Goal: Task Accomplishment & Management: Use online tool/utility

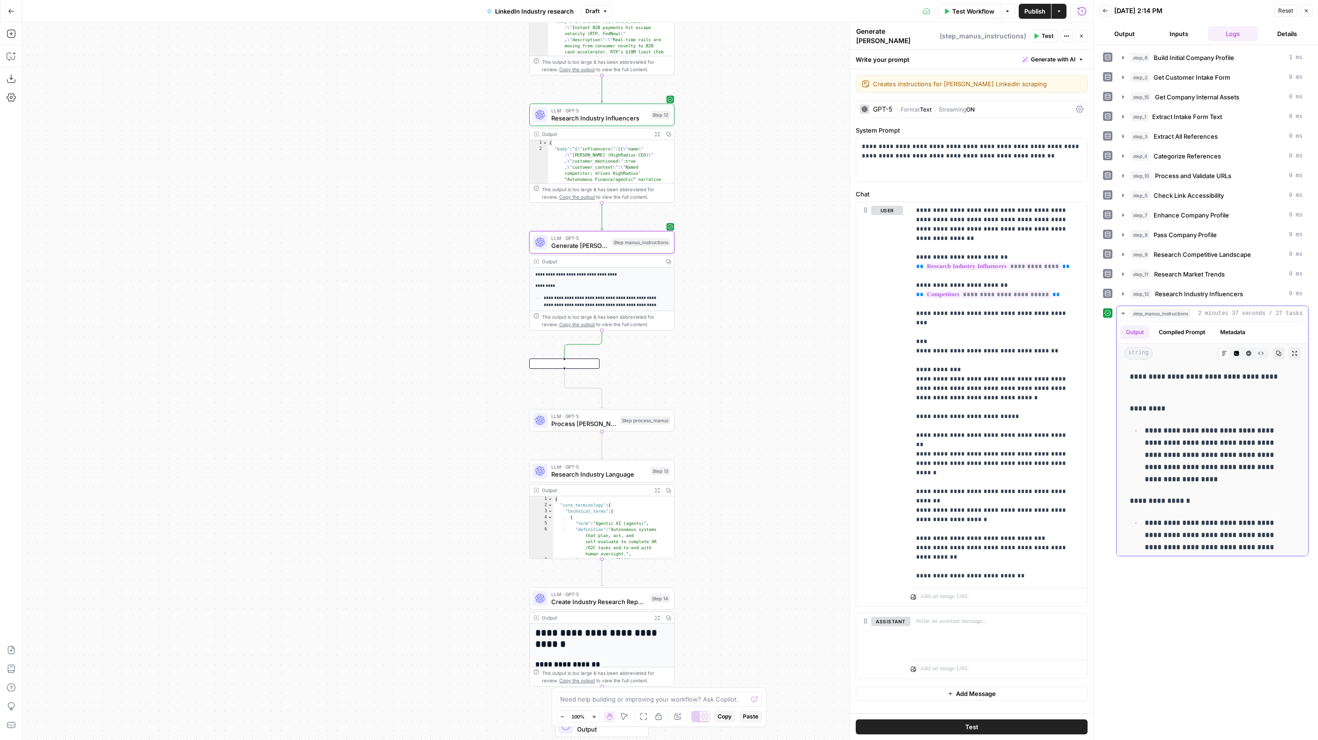
click at [1276, 354] on icon "button" at bounding box center [1279, 353] width 6 height 6
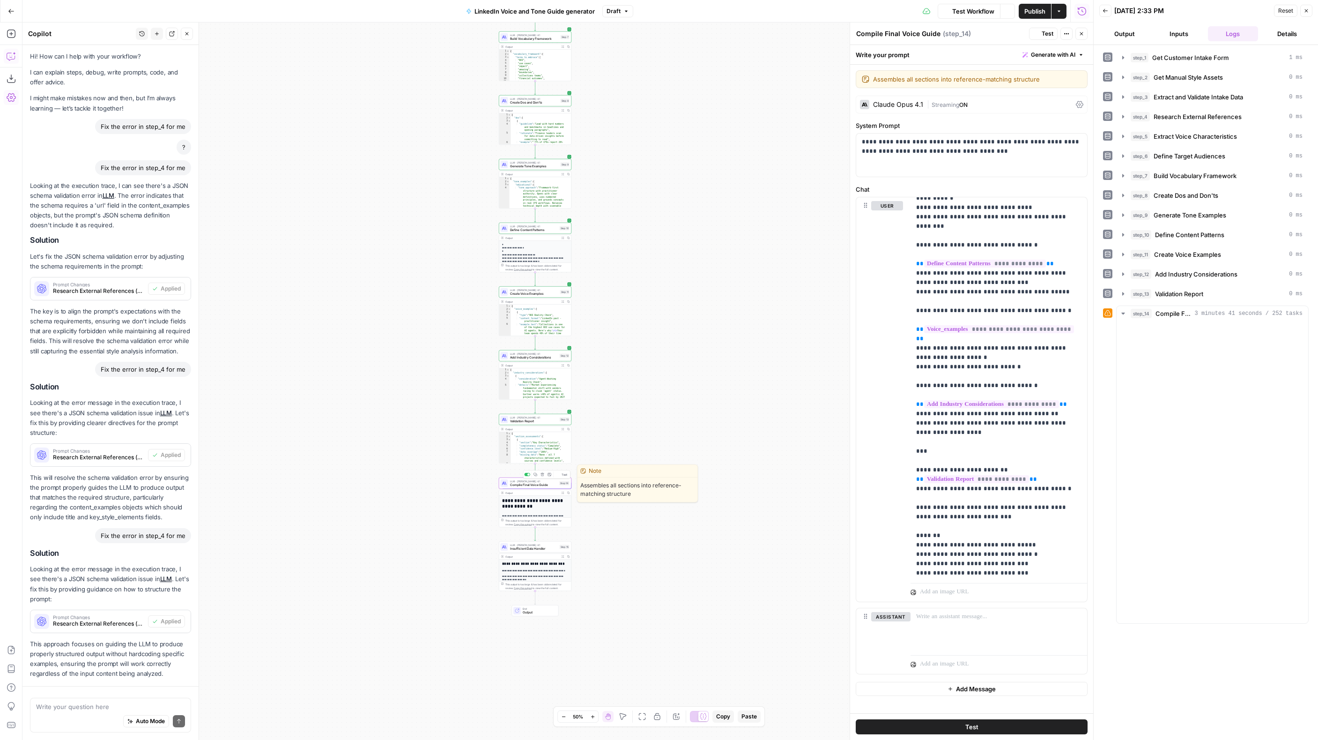
scroll to position [123, 0]
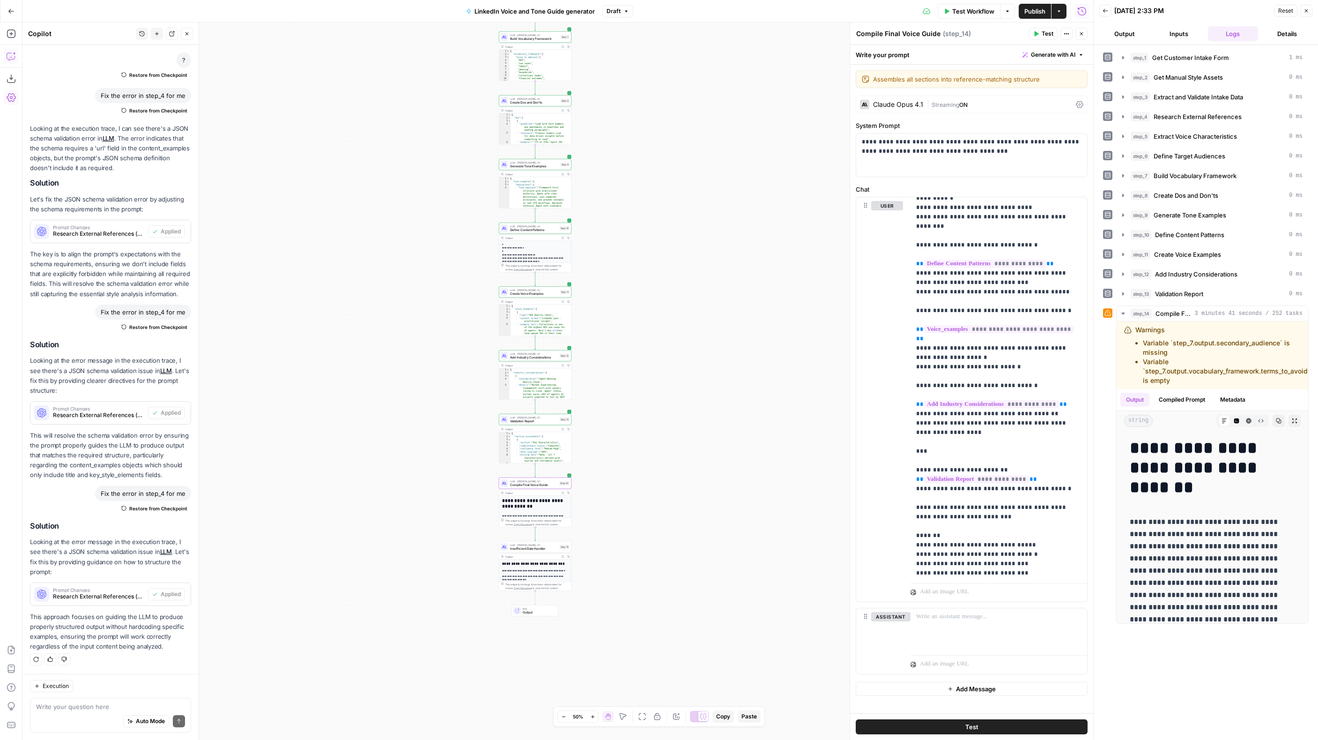
click at [708, 252] on div "Workflow Set Inputs Inputs Get Knowledge Base File Get Customer Intake Form Ste…" at bounding box center [557, 380] width 1071 height 717
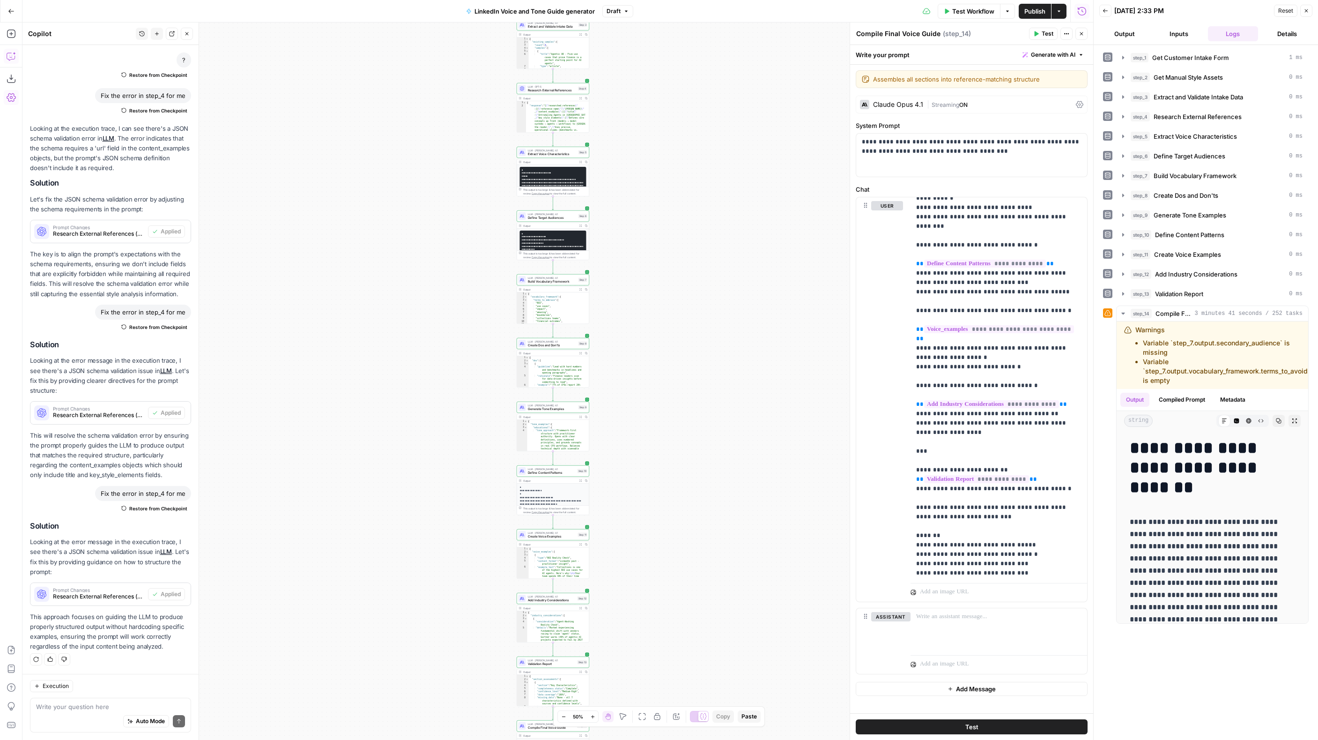
drag, startPoint x: 432, startPoint y: 164, endPoint x: 449, endPoint y: 406, distance: 241.9
click at [450, 407] on div "Workflow Set Inputs Inputs Get Knowledge Base File Get Customer Intake Form Ste…" at bounding box center [557, 380] width 1071 height 717
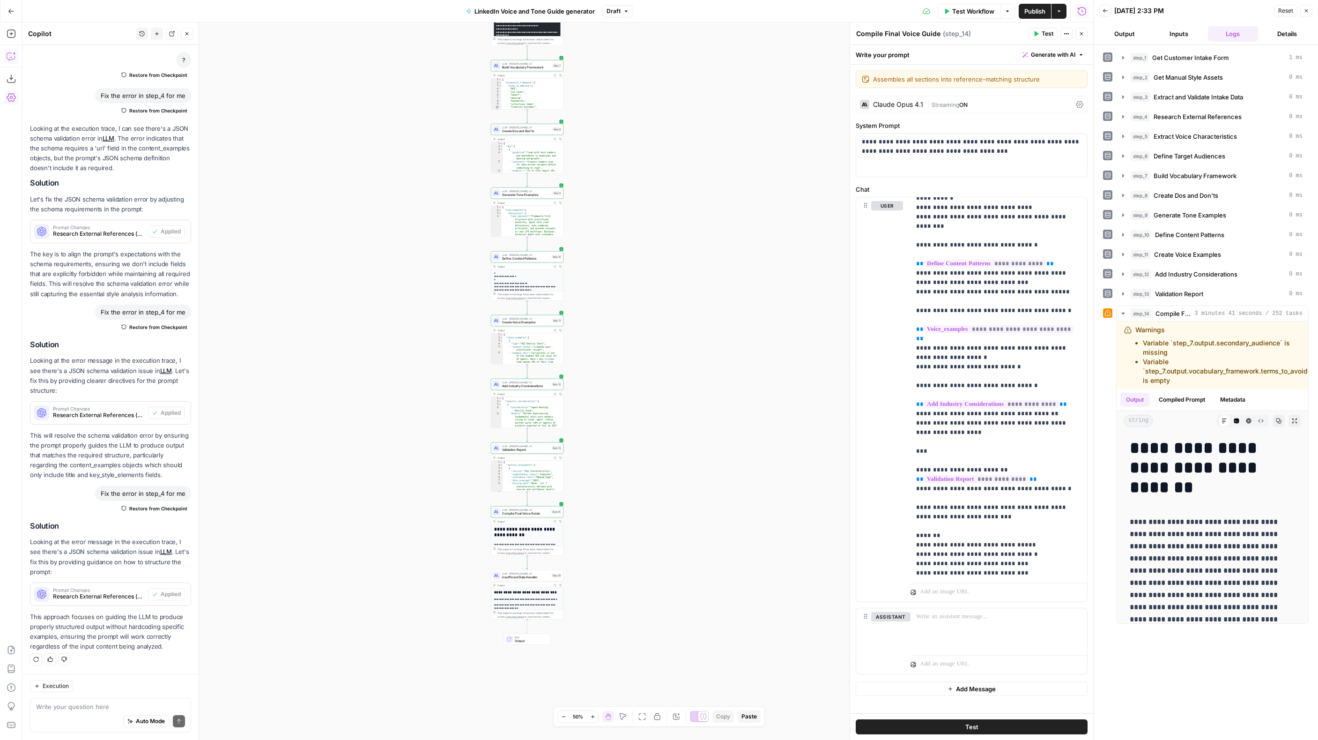
drag, startPoint x: 663, startPoint y: 289, endPoint x: 658, endPoint y: 208, distance: 80.8
click at [658, 208] on div "Workflow Set Inputs Inputs Get Knowledge Base File Get Customer Intake Form Ste…" at bounding box center [557, 380] width 1071 height 717
click at [1221, 551] on p "**********" at bounding box center [1209, 601] width 158 height 171
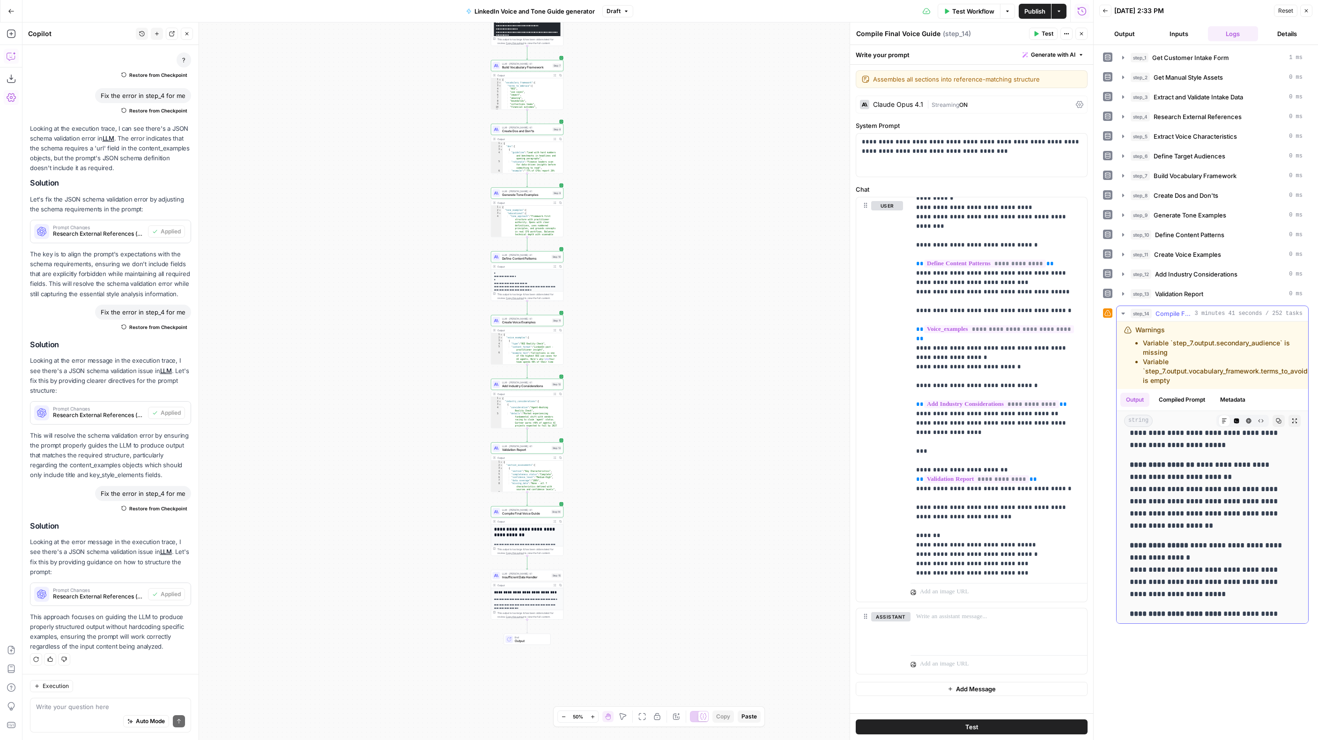
scroll to position [14607, 0]
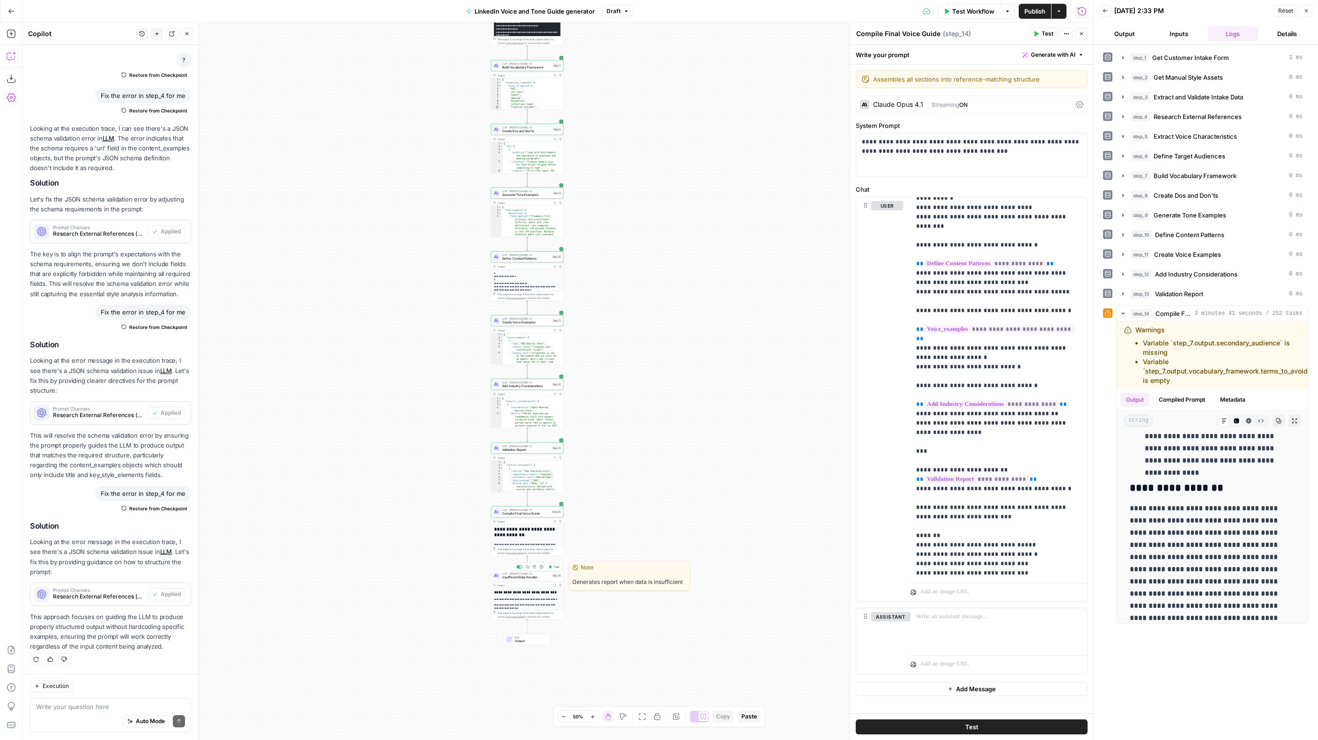
click at [556, 568] on span "Test" at bounding box center [557, 567] width 6 height 4
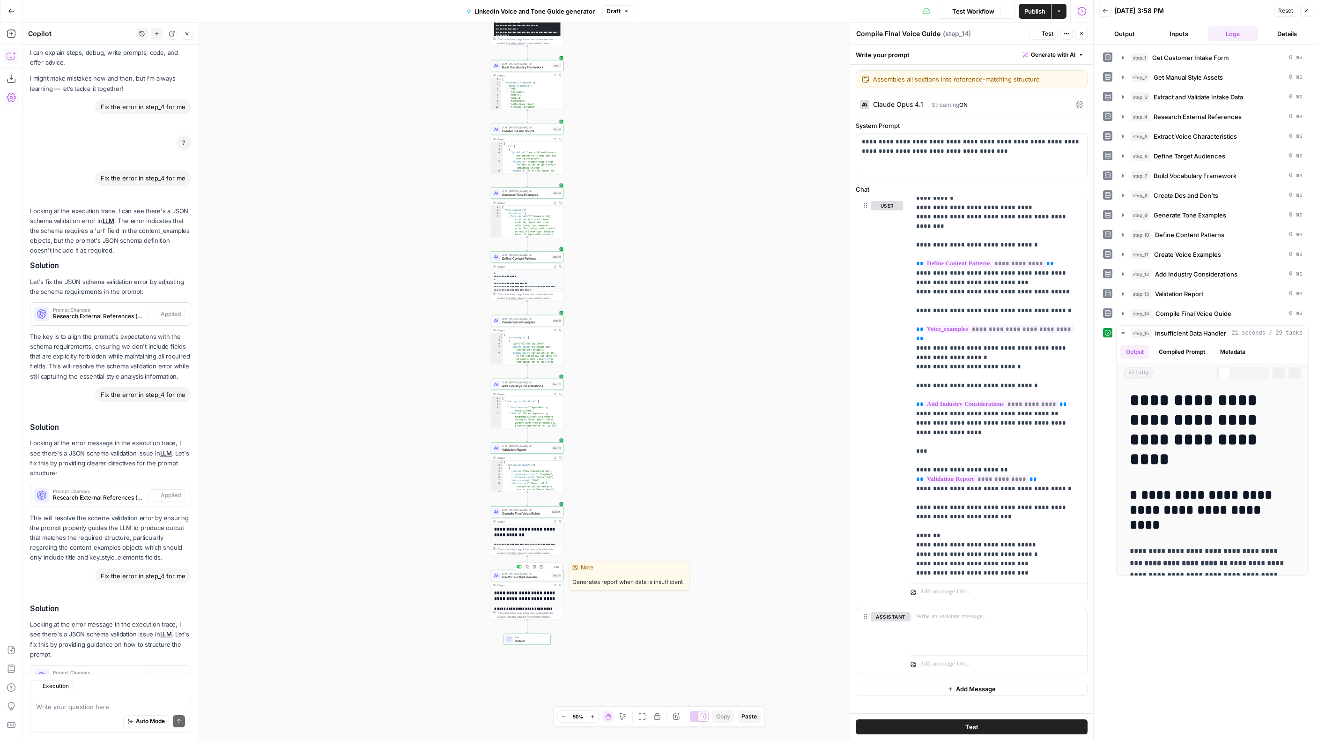
scroll to position [123, 0]
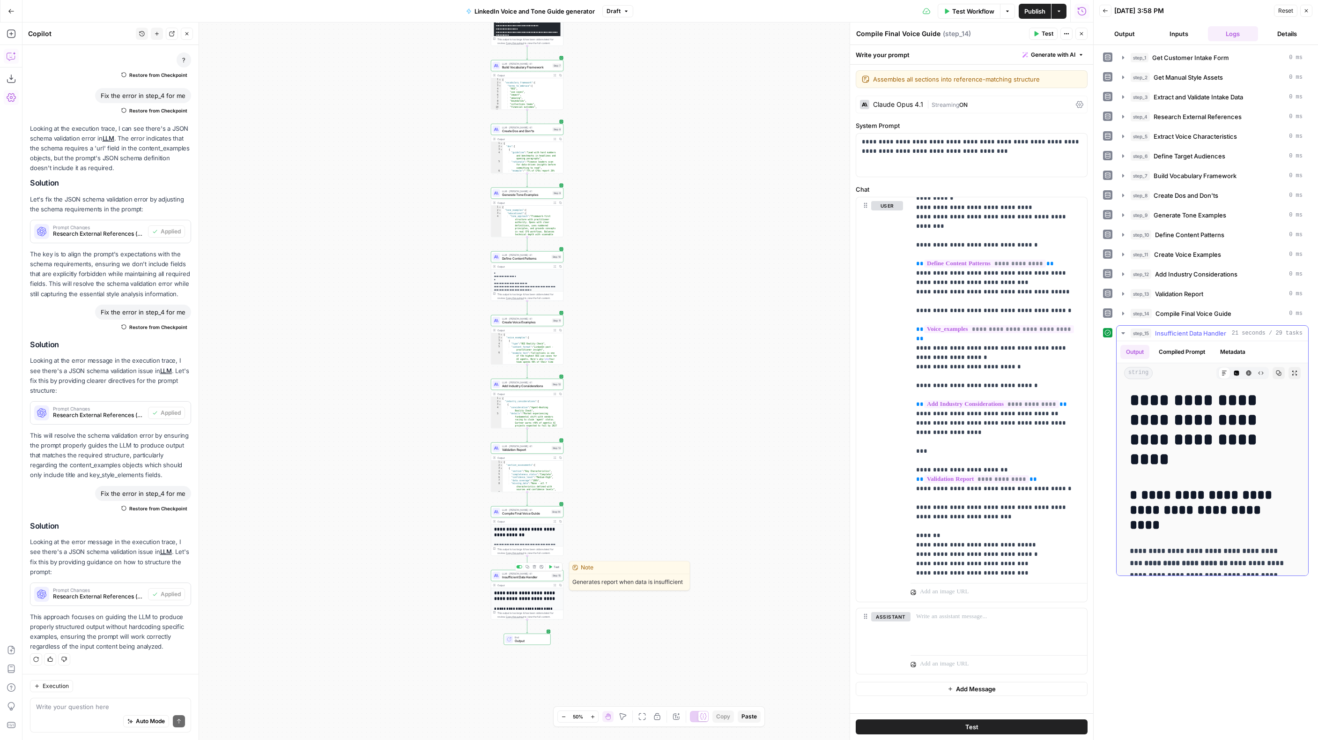
drag, startPoint x: 1208, startPoint y: 483, endPoint x: 1204, endPoint y: 469, distance: 14.8
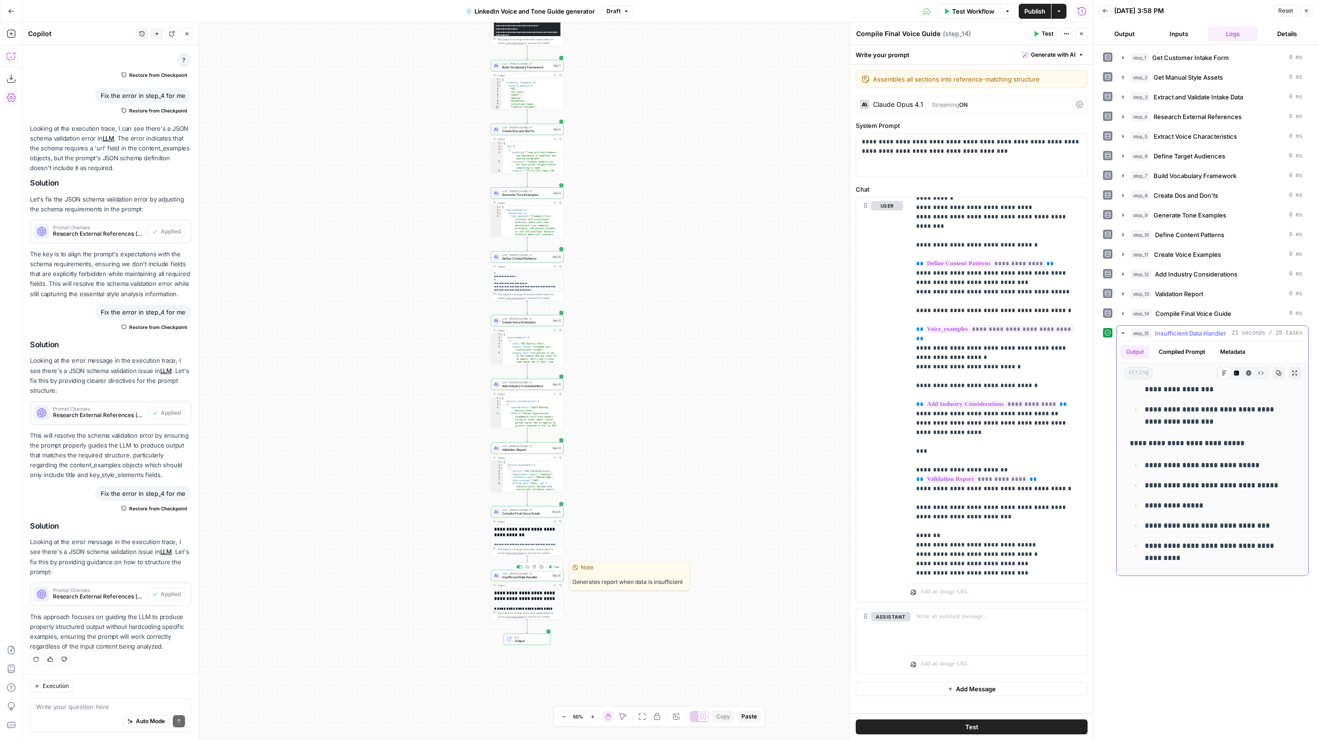
scroll to position [1490, 0]
click at [527, 450] on span "Validation Report" at bounding box center [526, 449] width 48 height 5
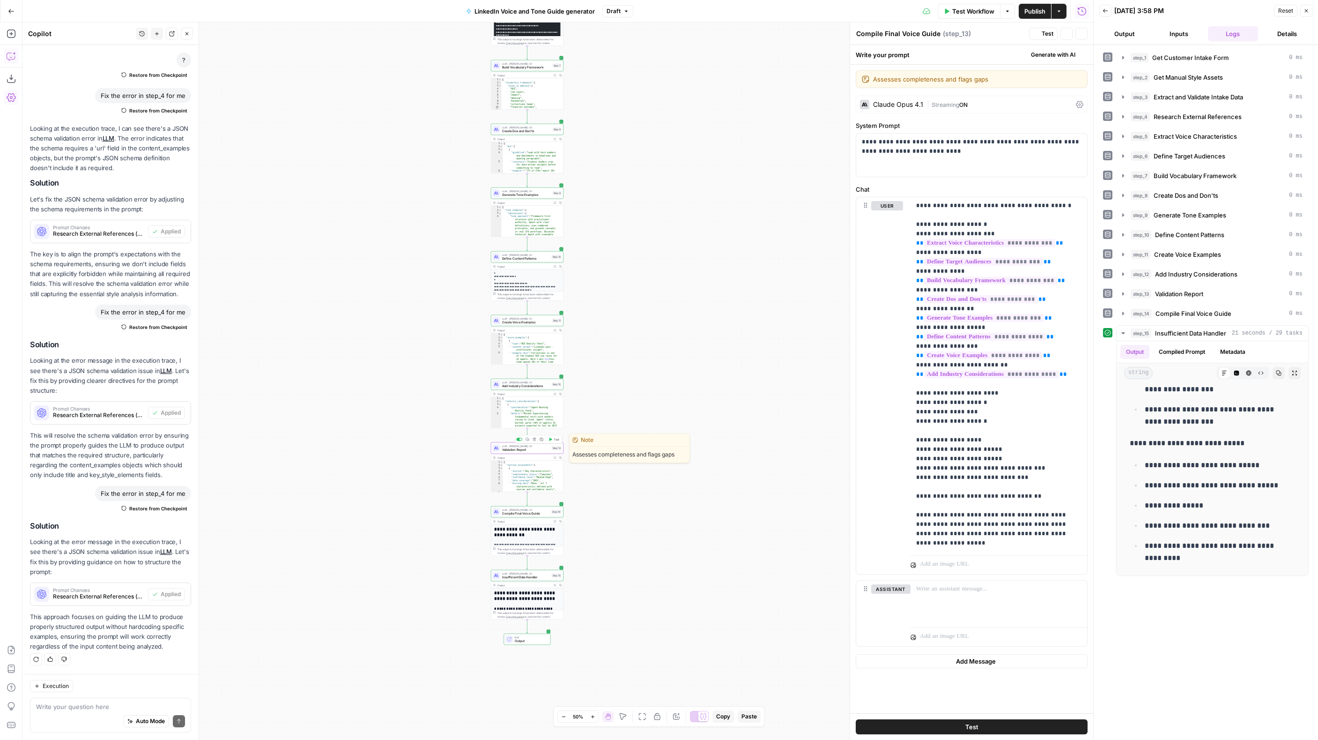
type textarea "Validation Report"
drag, startPoint x: 528, startPoint y: 512, endPoint x: 1110, endPoint y: 457, distance: 584.1
click at [528, 512] on span "Compile Final Voice Guide" at bounding box center [526, 513] width 48 height 5
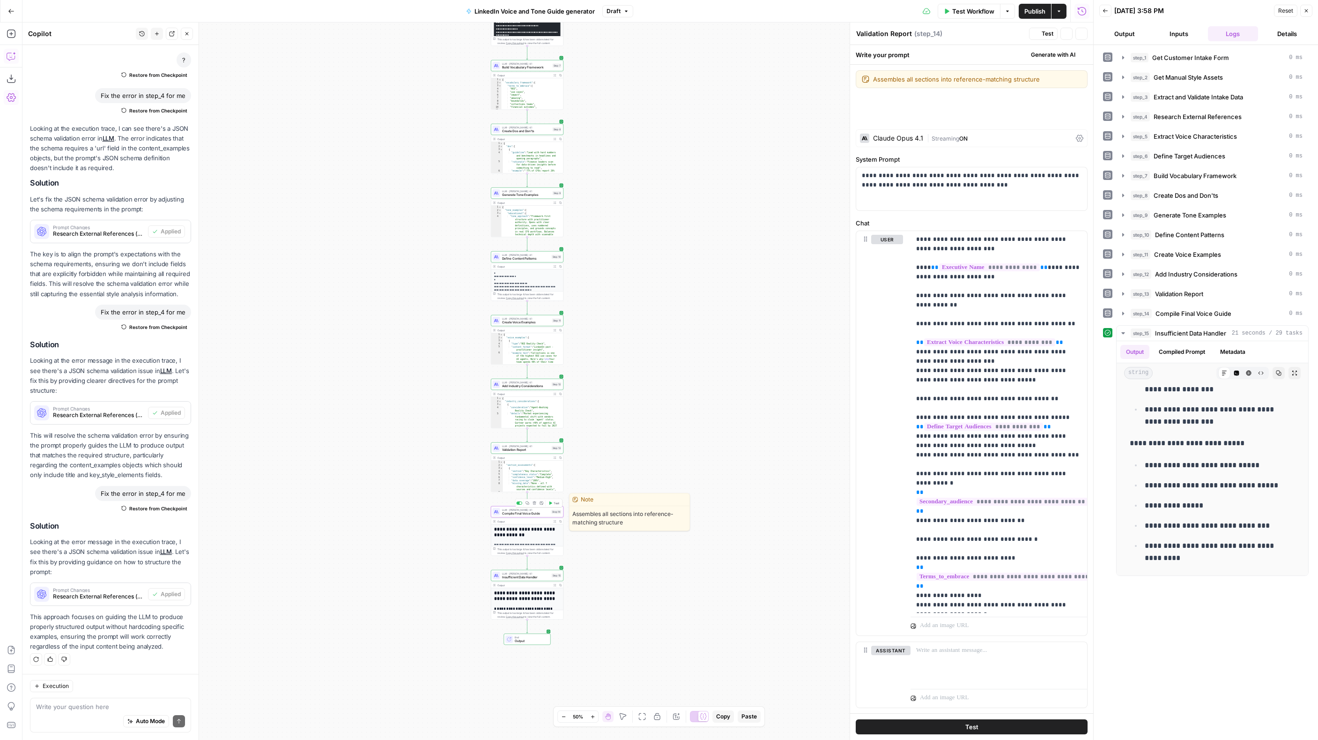
type textarea "Compile Final Voice Guide"
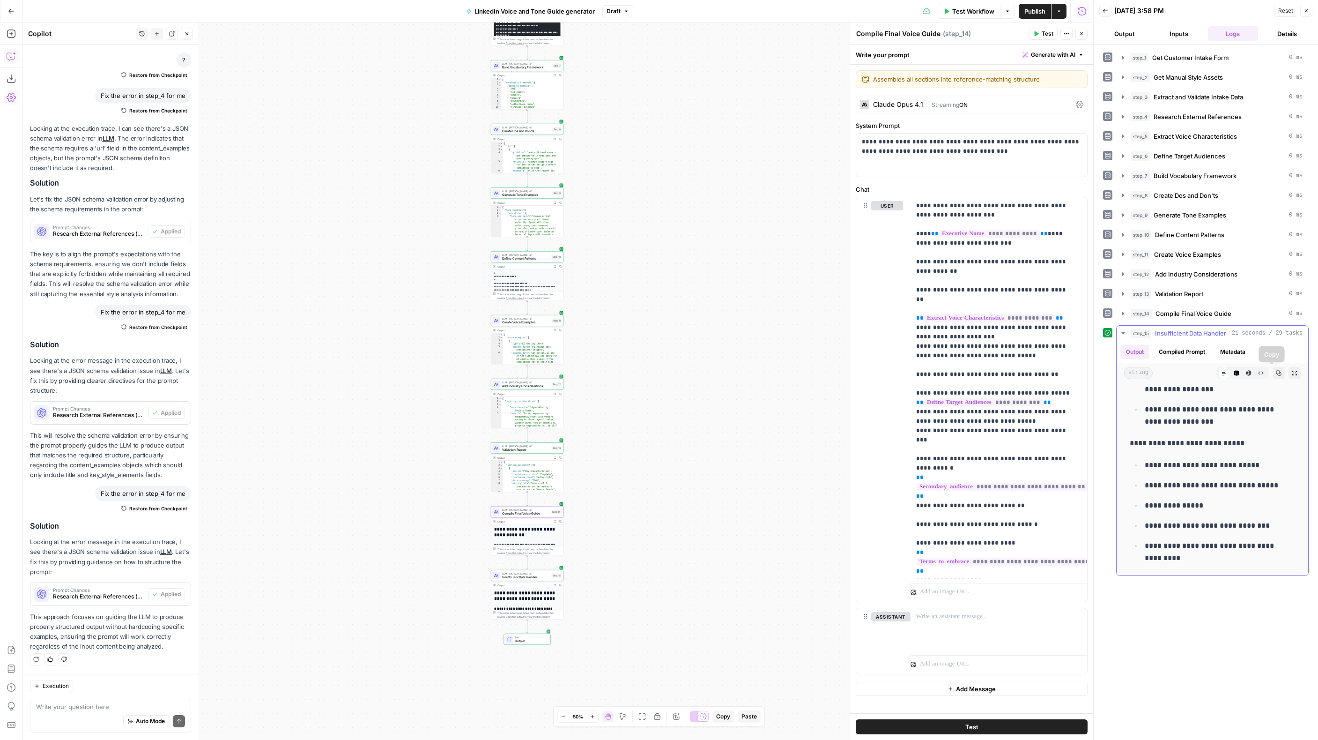
click at [1276, 373] on icon "button" at bounding box center [1279, 373] width 6 height 6
drag, startPoint x: 1274, startPoint y: 374, endPoint x: 1247, endPoint y: 383, distance: 28.6
click at [1277, 374] on icon "button" at bounding box center [1279, 373] width 5 height 5
click at [1120, 312] on icon "button" at bounding box center [1123, 313] width 7 height 7
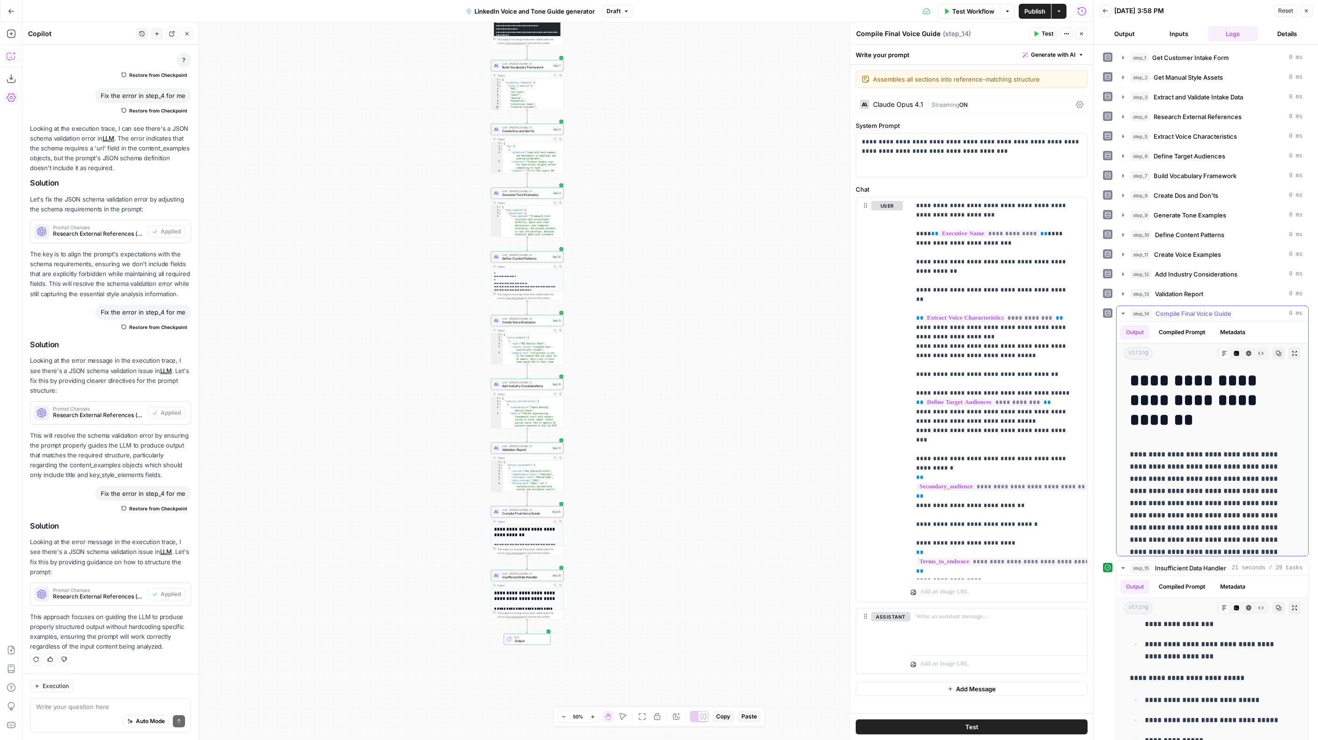
click at [1276, 352] on icon "button" at bounding box center [1279, 353] width 6 height 6
click at [660, 231] on div "Workflow Set Inputs Inputs Get Knowledge Base File Get Customer Intake Form Ste…" at bounding box center [557, 380] width 1071 height 717
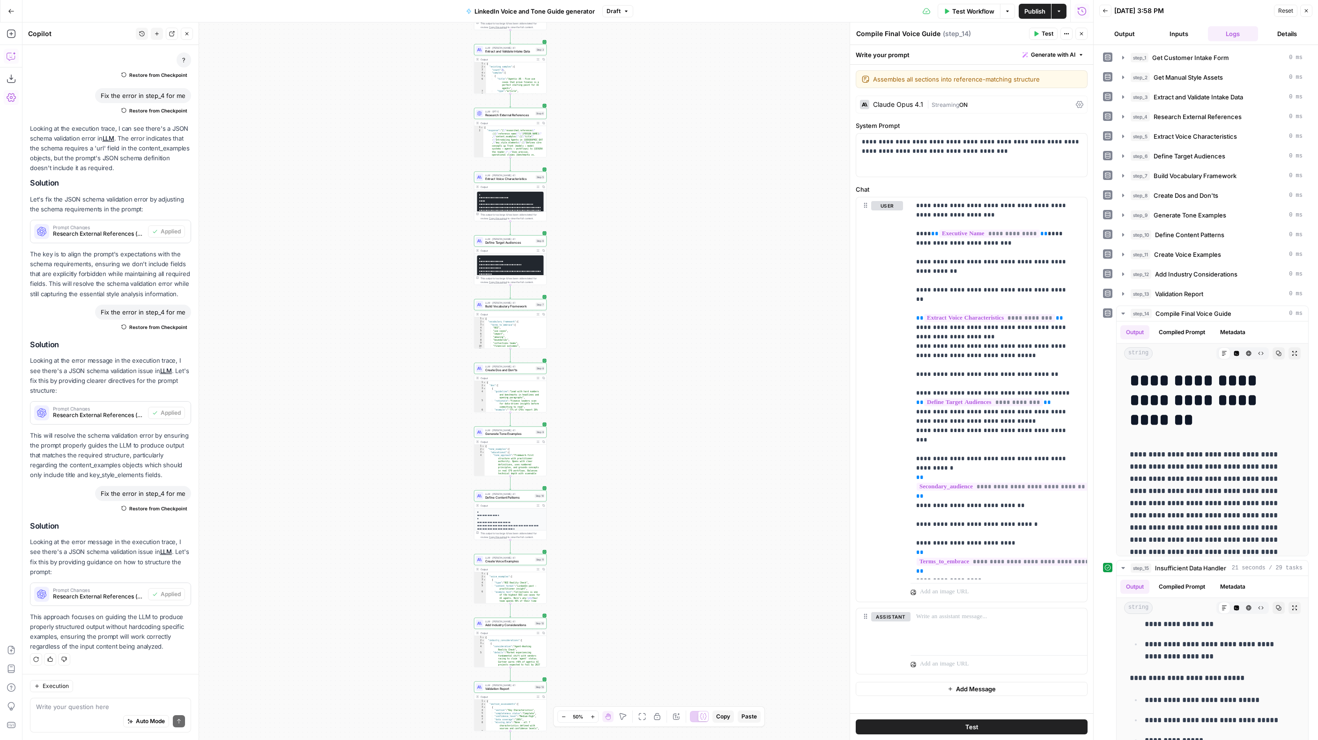
drag, startPoint x: 635, startPoint y: 295, endPoint x: 632, endPoint y: 349, distance: 53.5
click at [632, 349] on div "Workflow Set Inputs Inputs Get Knowledge Base File Get Customer Intake Form Ste…" at bounding box center [557, 380] width 1071 height 717
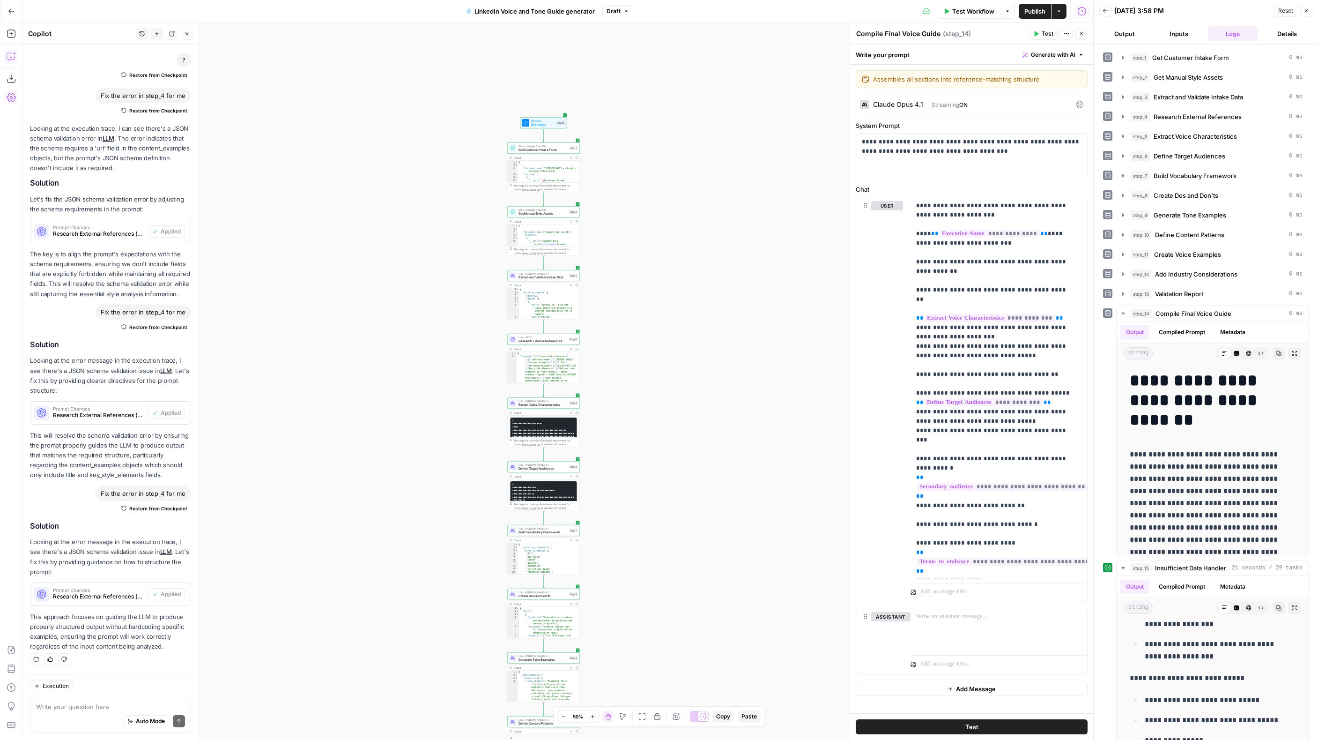
drag, startPoint x: 671, startPoint y: 316, endPoint x: 654, endPoint y: 358, distance: 44.5
click at [654, 358] on div "Workflow Set Inputs Inputs Get Knowledge Base File Get Customer Intake Form Ste…" at bounding box center [557, 380] width 1071 height 717
click at [1273, 353] on button "Copy" at bounding box center [1279, 353] width 12 height 12
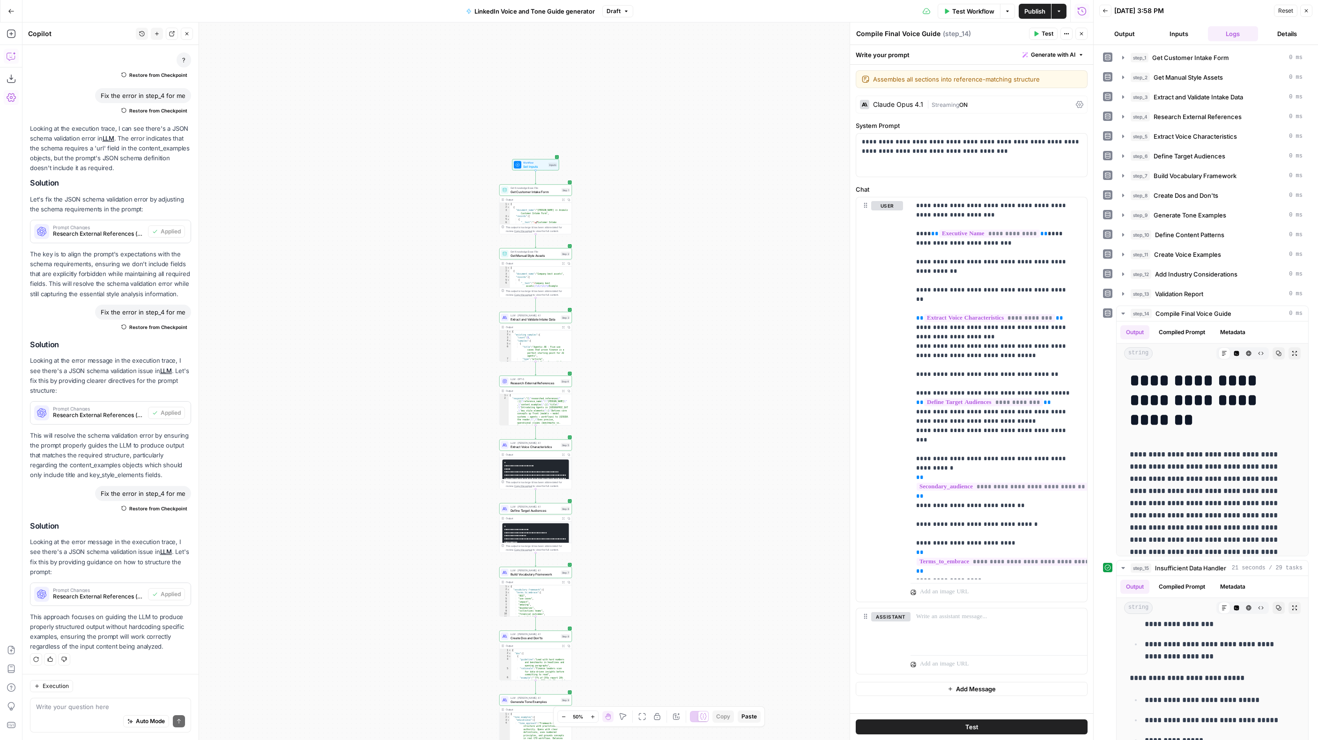
click at [1035, 12] on span "Publish" at bounding box center [1035, 11] width 21 height 9
click at [965, 8] on span "Test Workflow" at bounding box center [974, 11] width 42 height 9
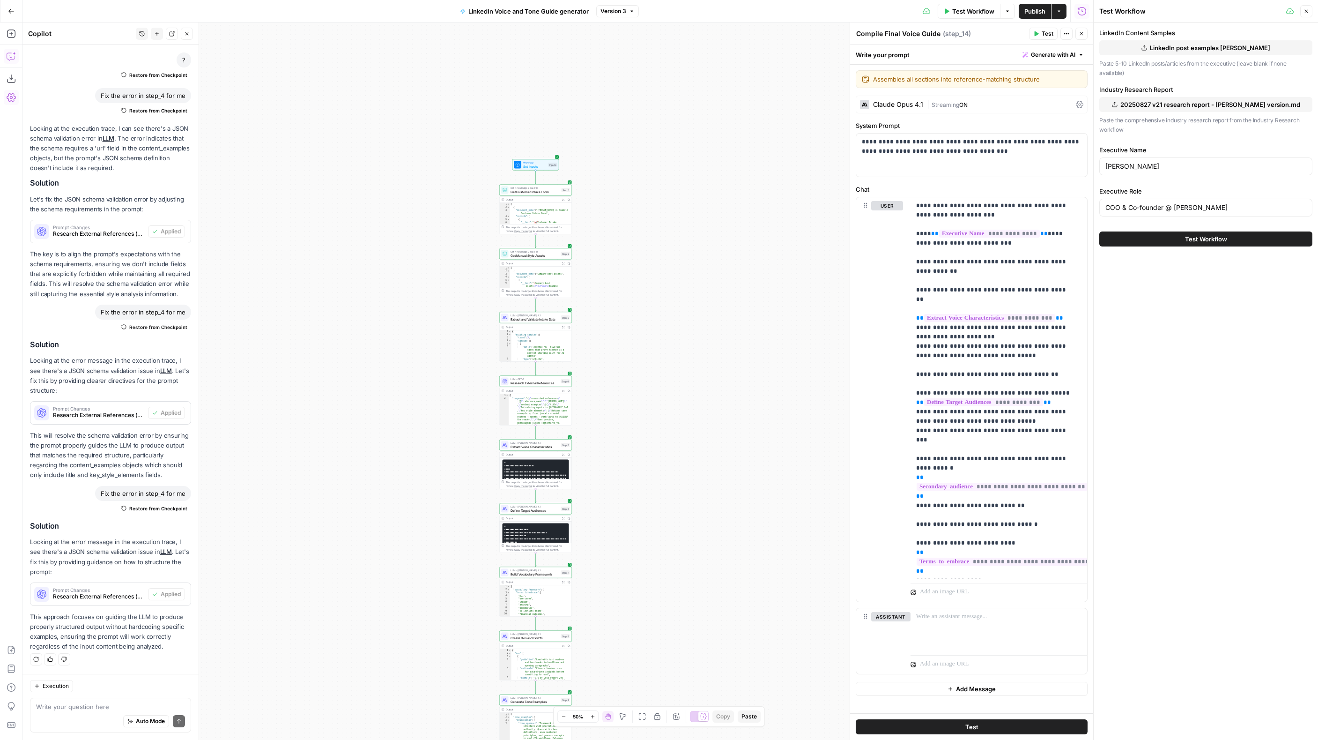
click at [1192, 47] on span "LinkedIn post examples Ben Winter.md" at bounding box center [1210, 47] width 120 height 9
click at [1196, 240] on span "Test Workflow" at bounding box center [1206, 238] width 42 height 9
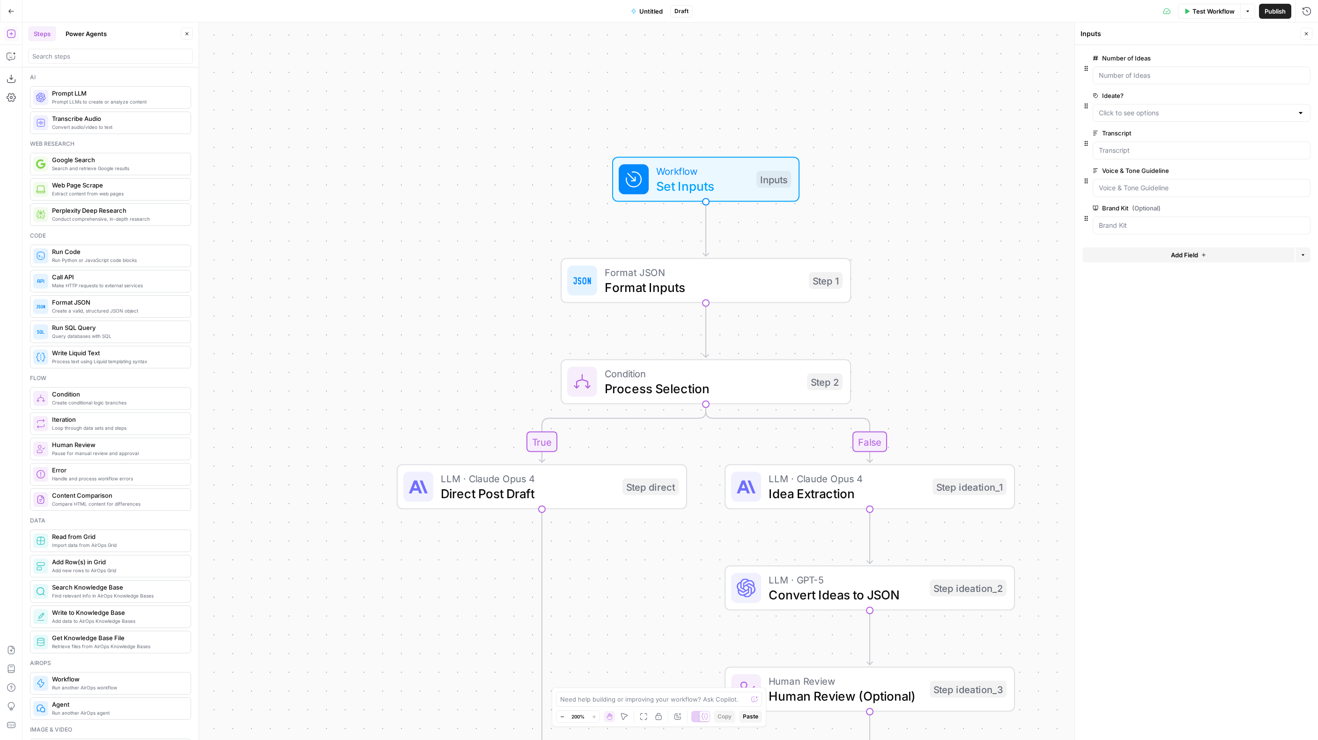
click at [432, 291] on div "true false Workflow Set Inputs Inputs Format JSON Format Inputs Step 1 Conditio…" at bounding box center [670, 380] width 1296 height 717
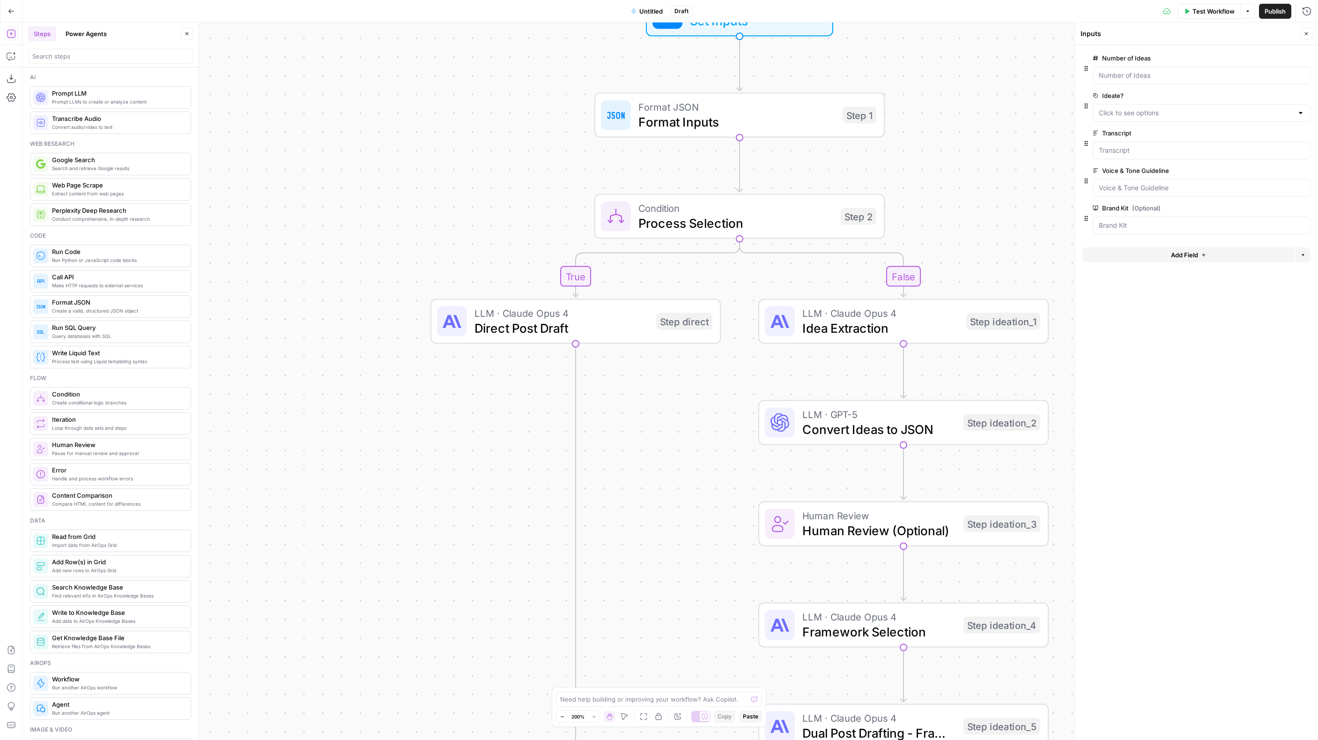
drag, startPoint x: 423, startPoint y: 346, endPoint x: 457, endPoint y: 197, distance: 152.8
click at [457, 197] on div "true false Workflow Set Inputs Inputs Format JSON Format Inputs Step 1 Conditio…" at bounding box center [670, 380] width 1296 height 717
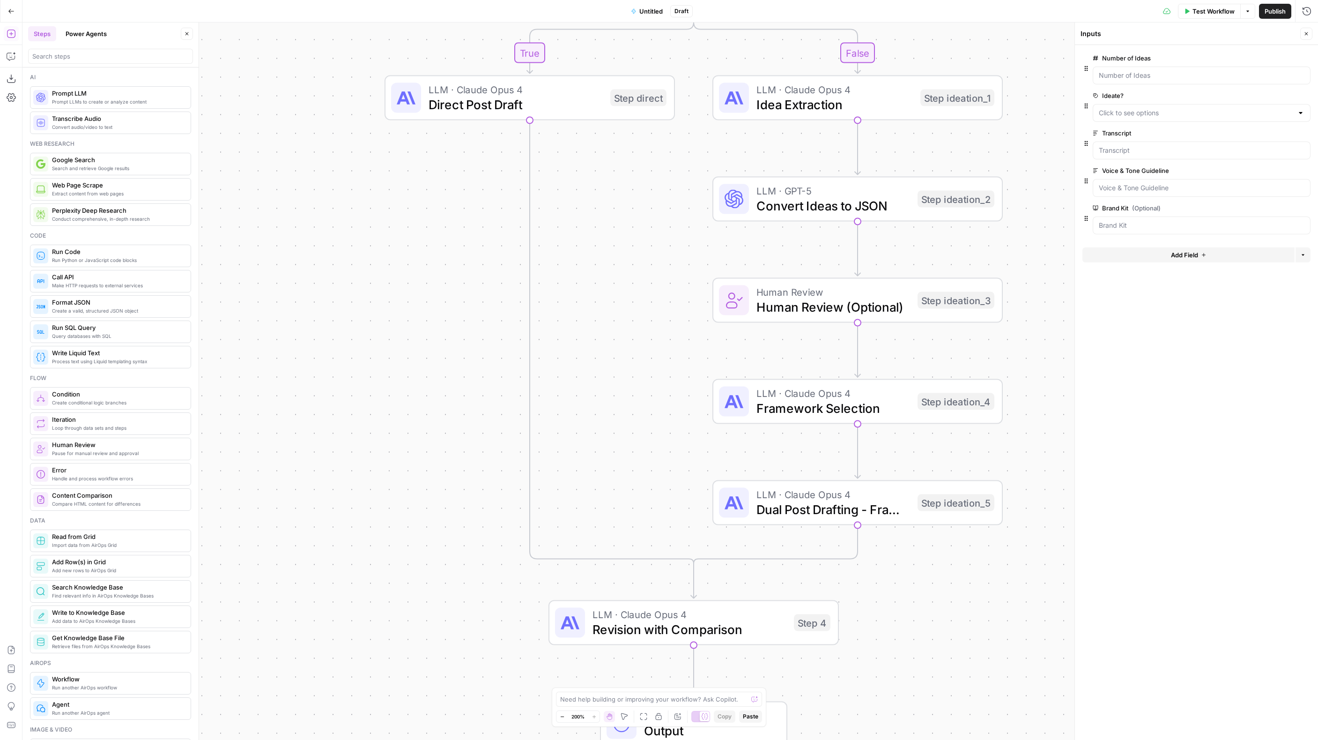
drag, startPoint x: 460, startPoint y: 502, endPoint x: 414, endPoint y: 262, distance: 244.3
click at [414, 262] on div "true false Workflow Set Inputs Inputs Format JSON Format Inputs Step 1 Conditio…" at bounding box center [670, 380] width 1296 height 717
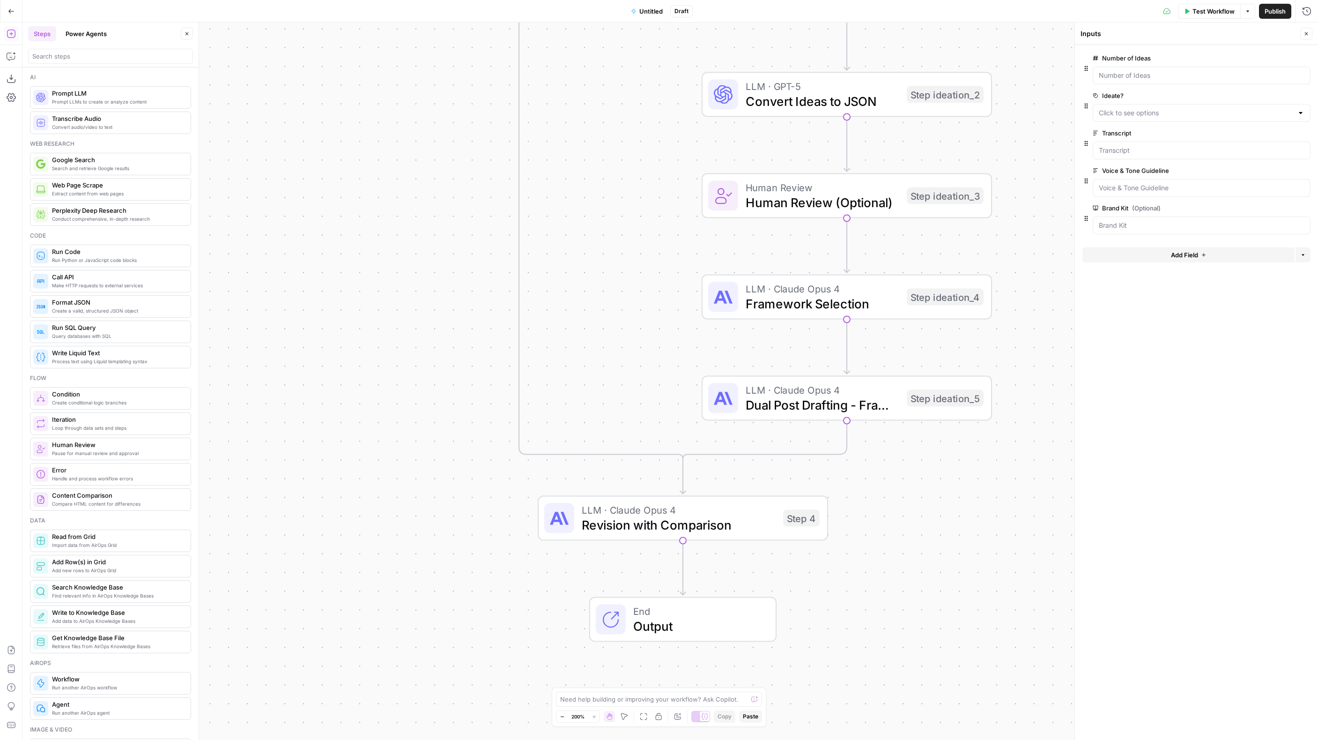
drag, startPoint x: 422, startPoint y: 407, endPoint x: 417, endPoint y: 349, distance: 58.3
click at [417, 349] on div "true false Workflow Set Inputs Inputs Format JSON Format Inputs Step 1 Conditio…" at bounding box center [670, 380] width 1296 height 717
click at [651, 519] on span "Revision with Comparison" at bounding box center [679, 524] width 194 height 19
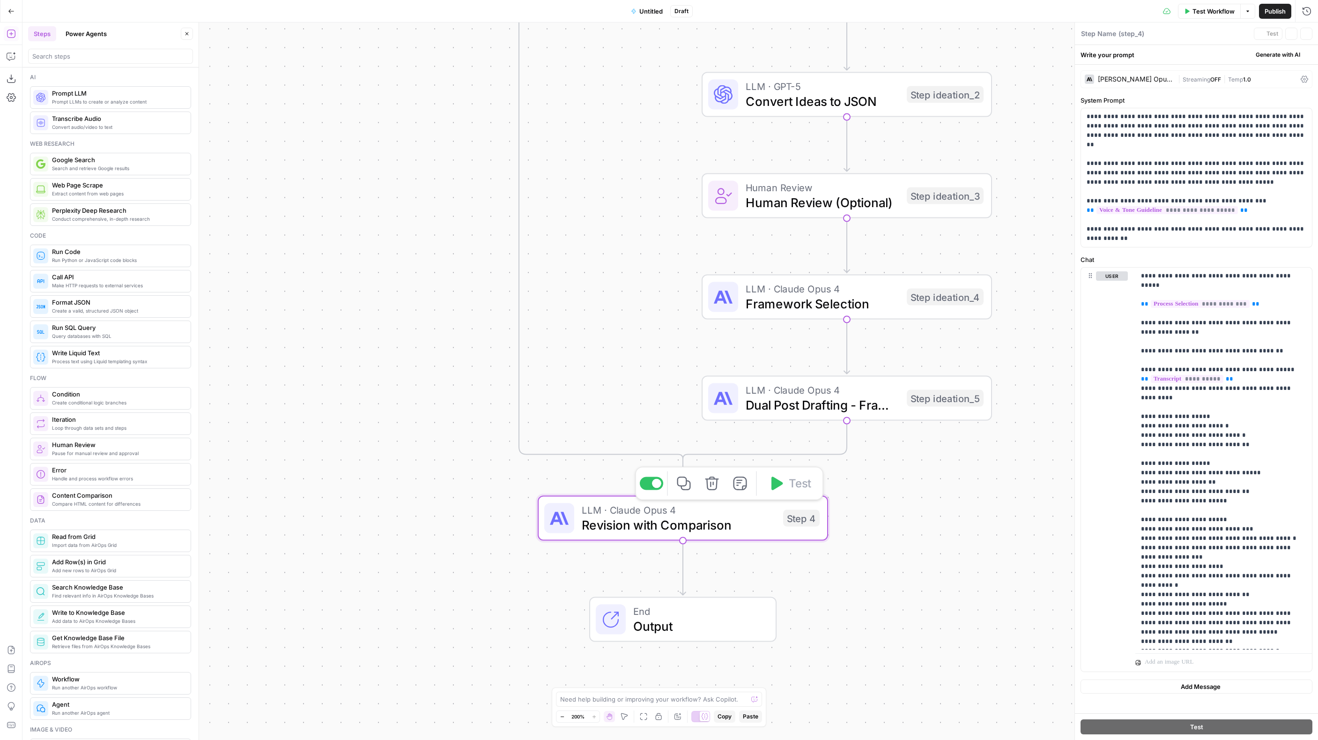
type textarea "Revision with Comparison"
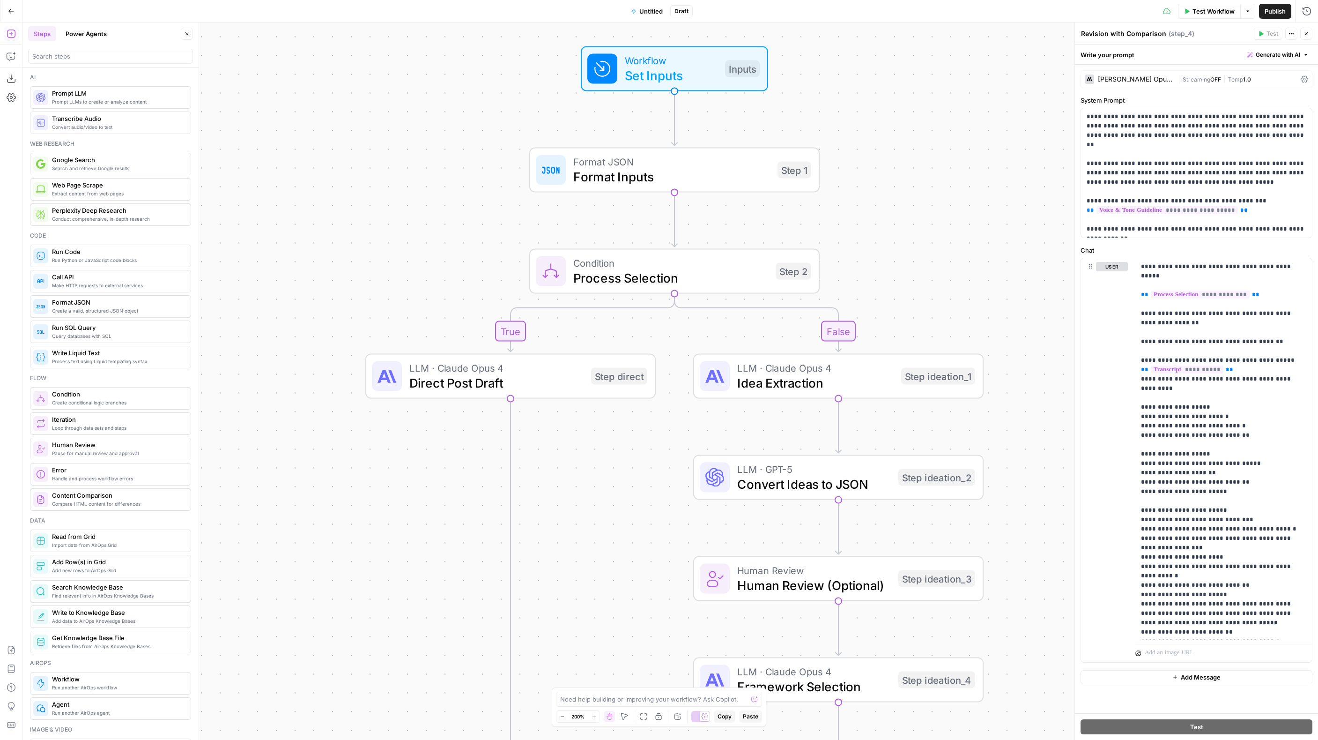
drag, startPoint x: 394, startPoint y: 183, endPoint x: 385, endPoint y: 568, distance: 385.2
click at [385, 572] on div "true false Workflow Set Inputs Inputs Format JSON Format Inputs Step 1 Conditio…" at bounding box center [670, 380] width 1296 height 717
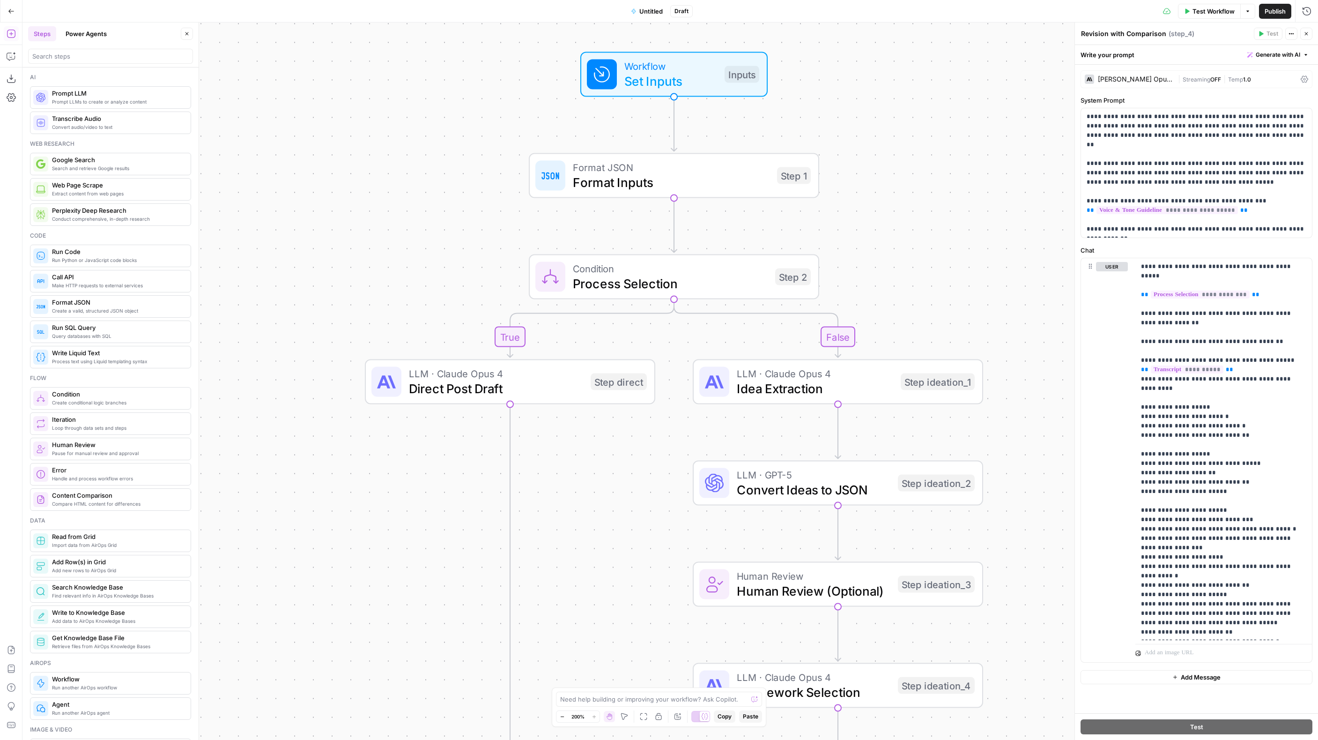
click at [648, 69] on span "Workflow" at bounding box center [671, 66] width 93 height 15
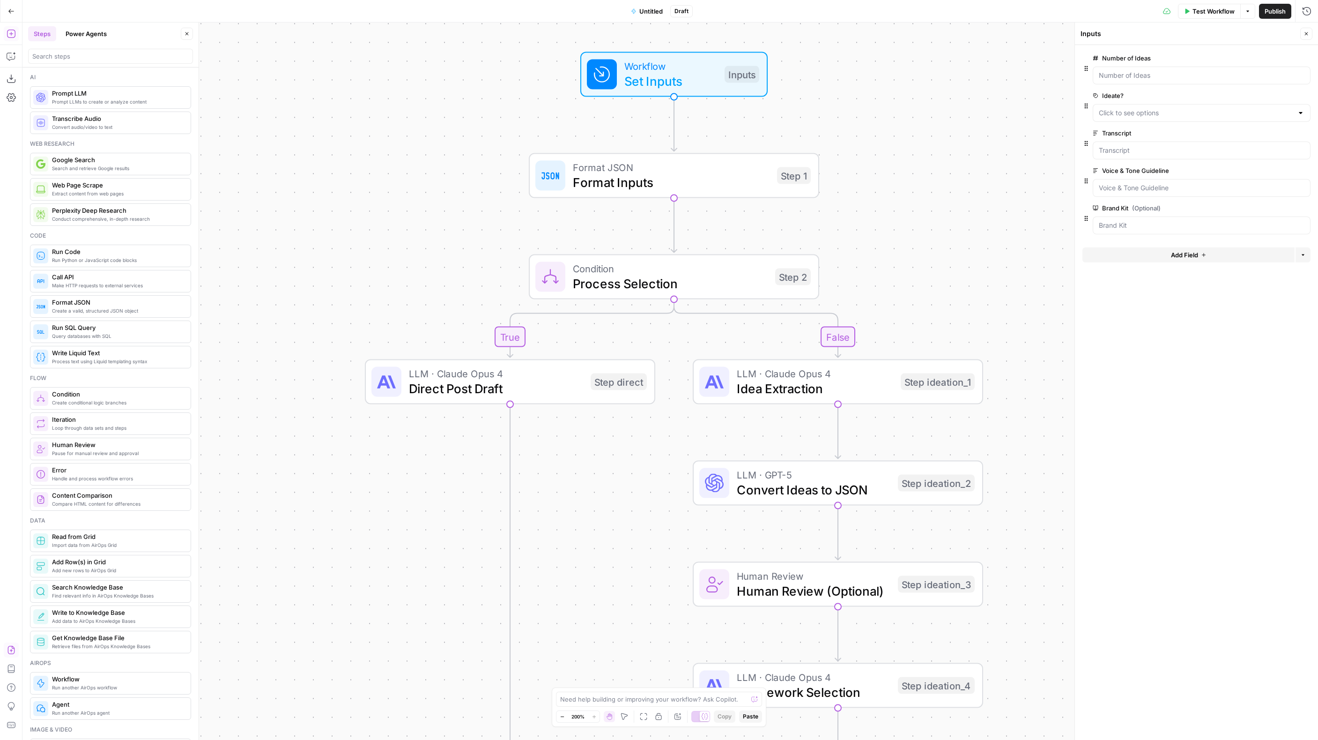
click at [10, 650] on icon "button" at bounding box center [11, 649] width 9 height 9
drag, startPoint x: 627, startPoint y: 123, endPoint x: 626, endPoint y: 128, distance: 5.2
click at [627, 123] on span "Import" at bounding box center [627, 119] width 22 height 9
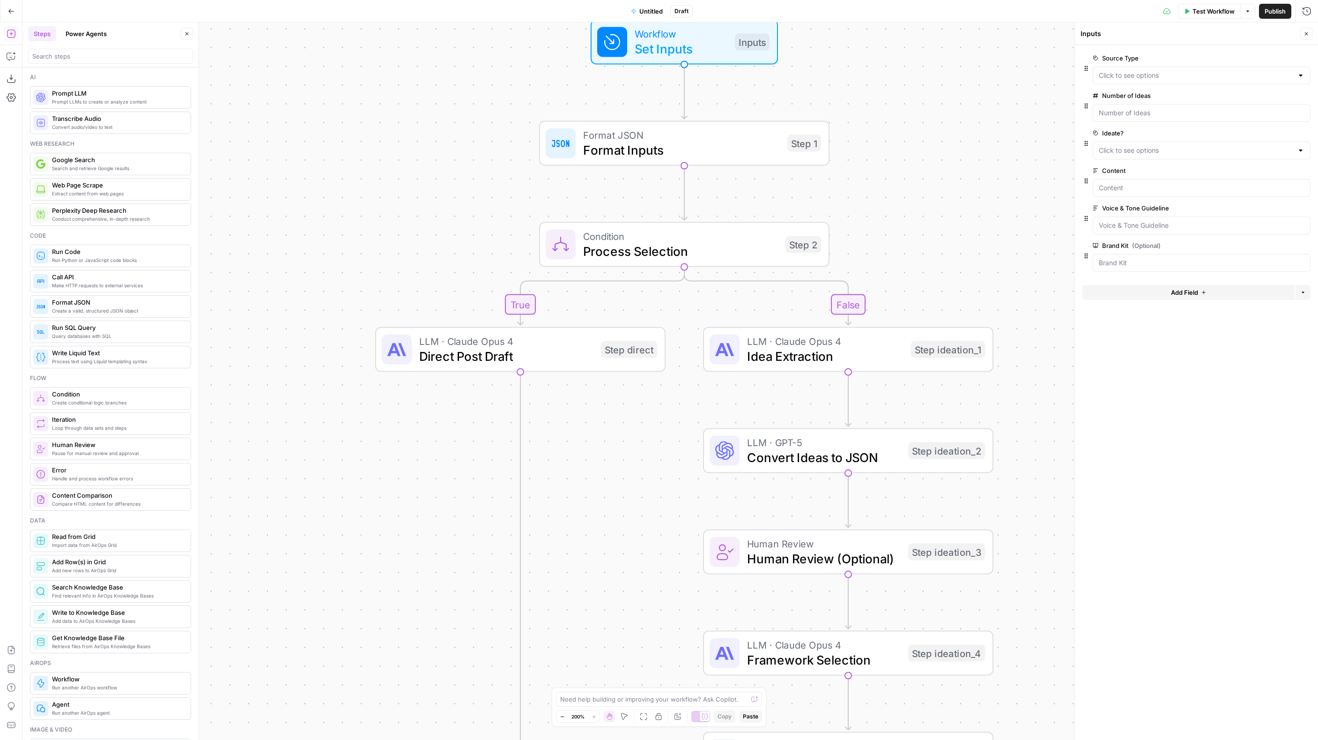
drag, startPoint x: 303, startPoint y: 556, endPoint x: 313, endPoint y: 523, distance: 33.9
click at [313, 523] on div "true false Workflow Set Inputs Inputs Format JSON Format Inputs Step 1 Conditio…" at bounding box center [670, 380] width 1296 height 717
click at [1199, 78] on Type "Source Type" at bounding box center [1196, 75] width 194 height 9
click at [1201, 50] on div at bounding box center [1197, 51] width 228 height 4
click at [874, 353] on span "Idea Extraction" at bounding box center [825, 356] width 156 height 19
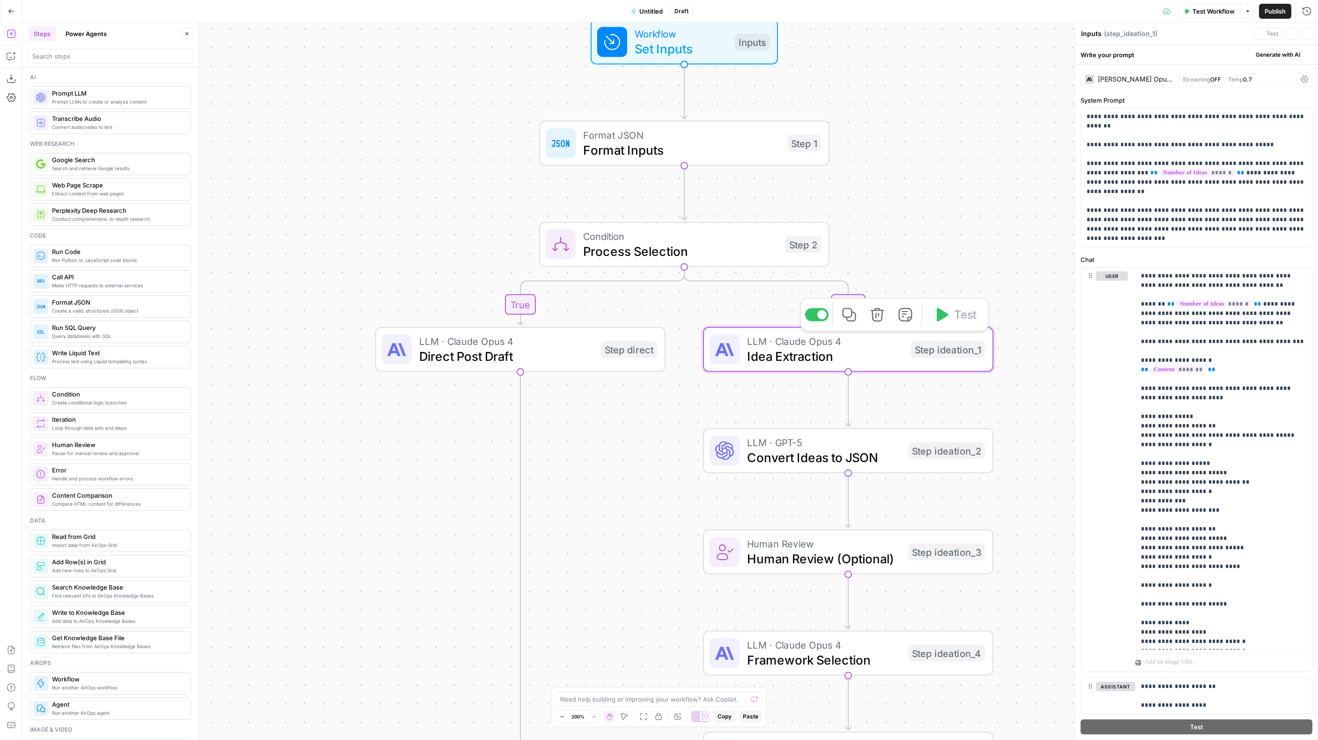
type textarea "Idea Extraction"
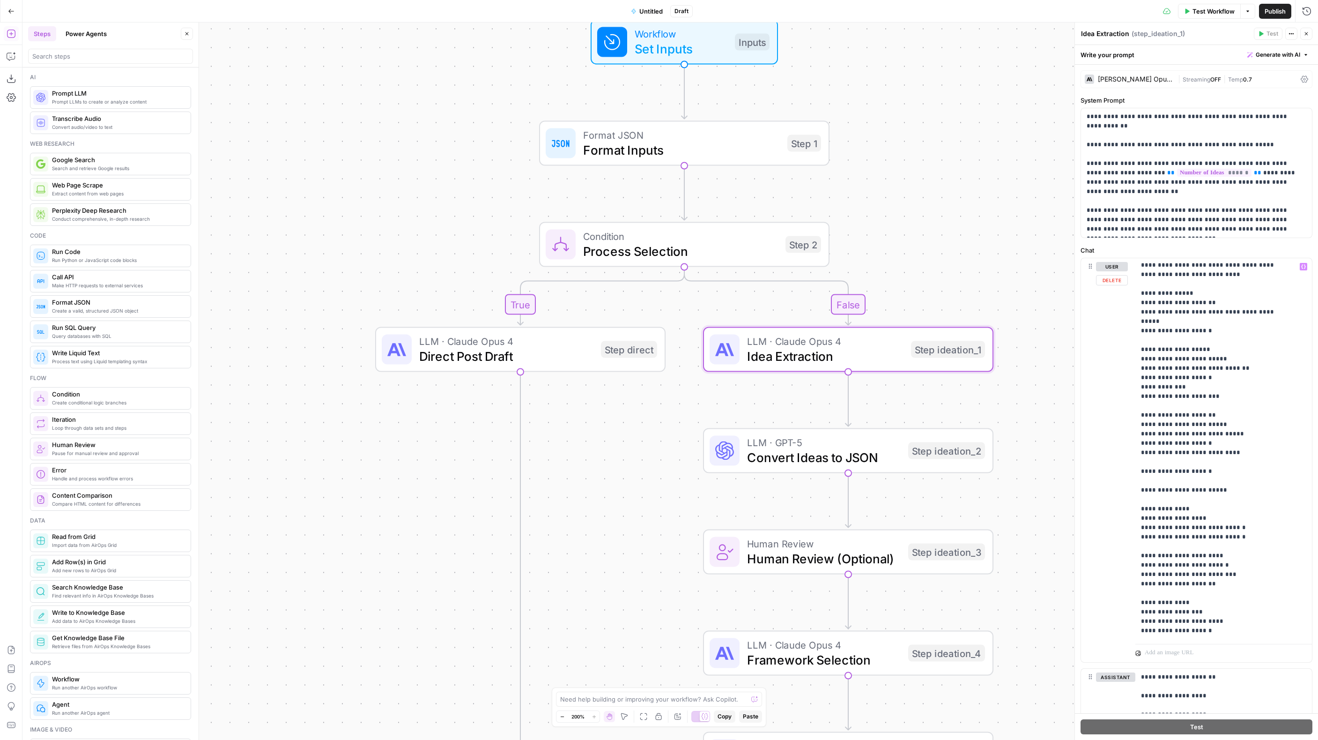
scroll to position [207, 0]
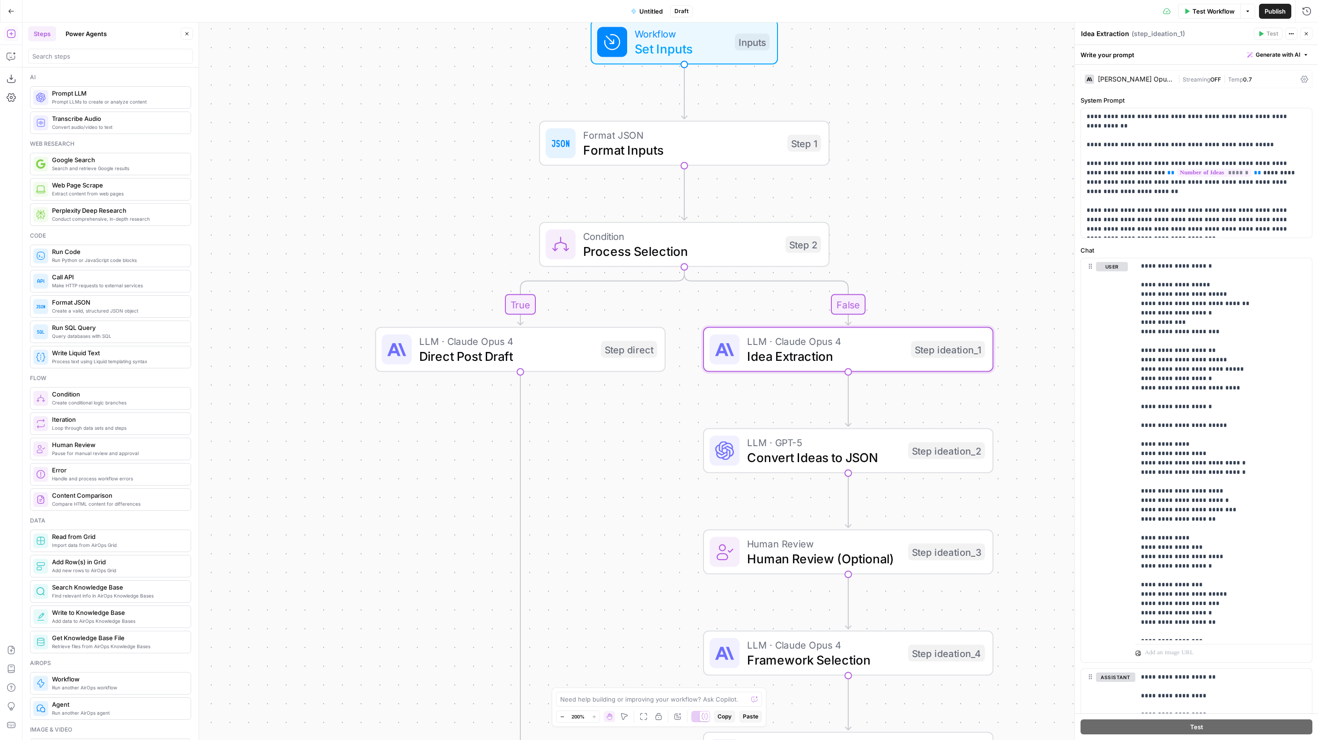
click at [777, 450] on span "Convert Ideas to JSON" at bounding box center [824, 457] width 154 height 19
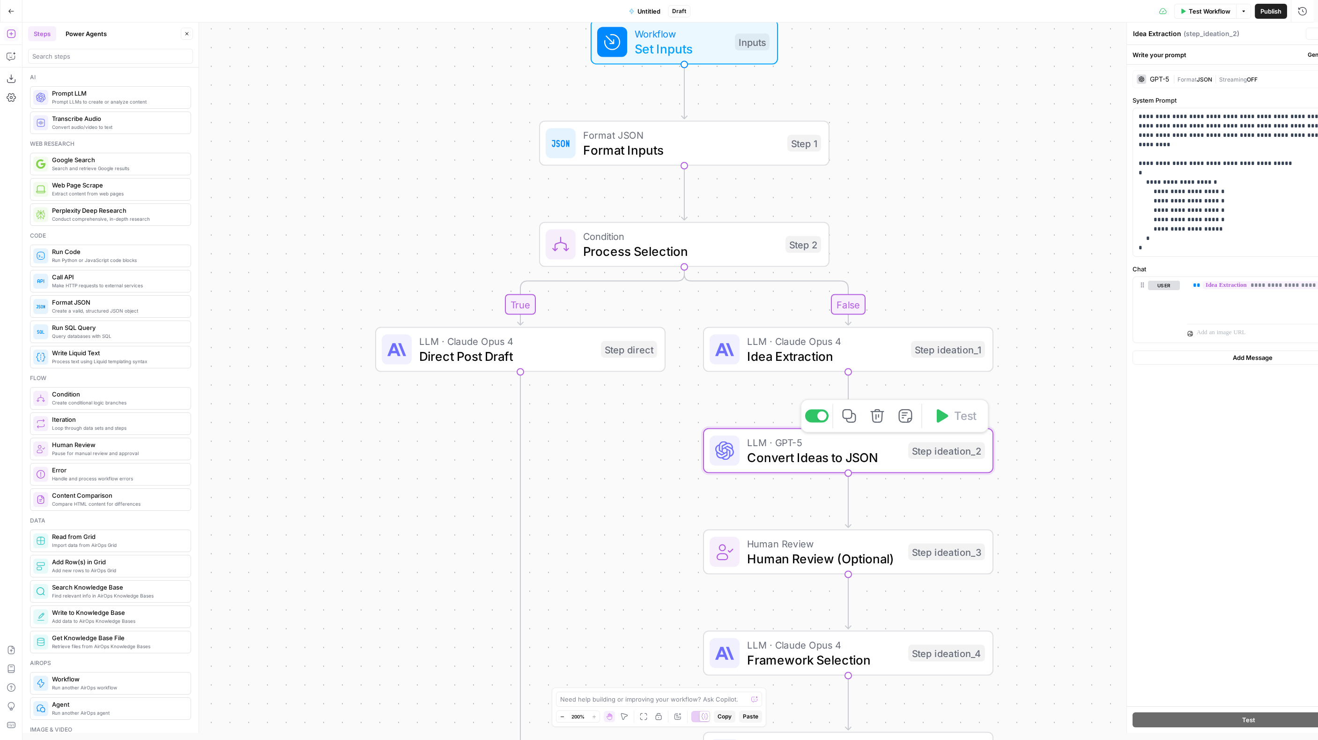
type textarea "Convert Ideas to JSON"
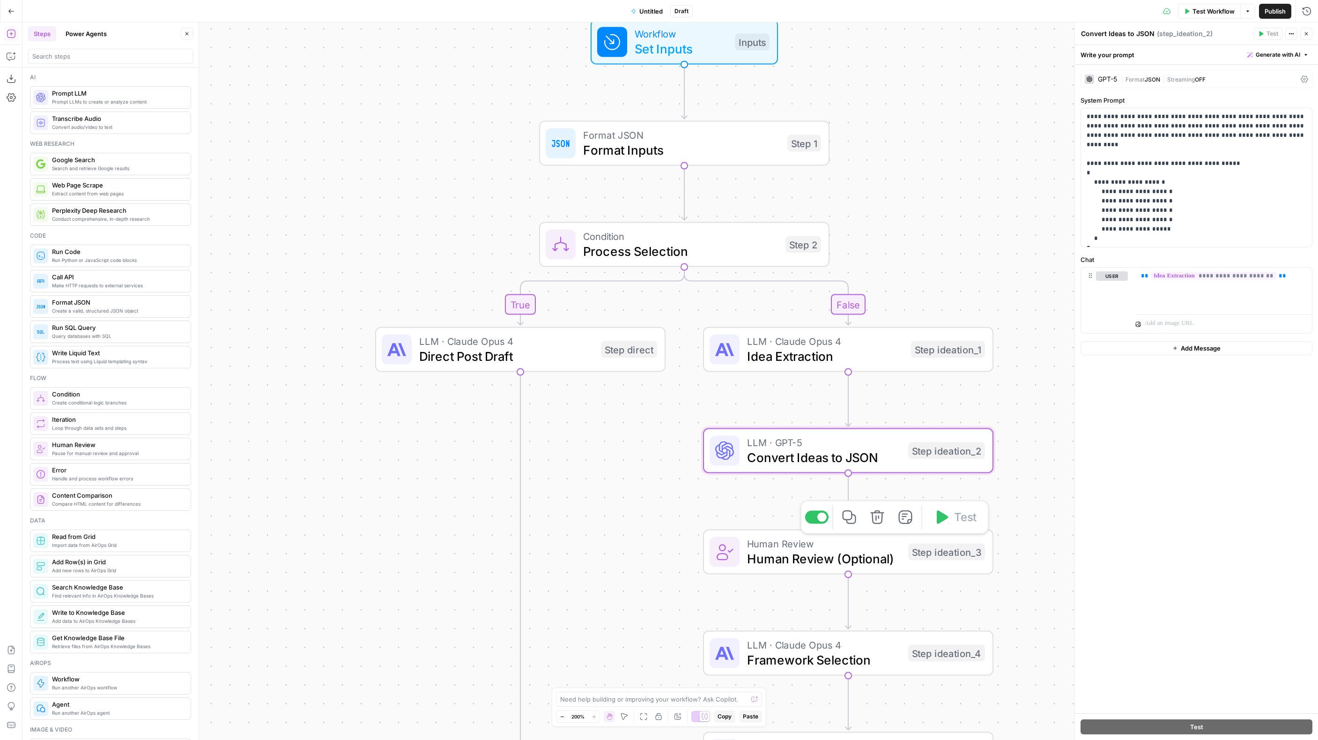
click at [768, 557] on span "Human Review (Optional)" at bounding box center [824, 558] width 154 height 19
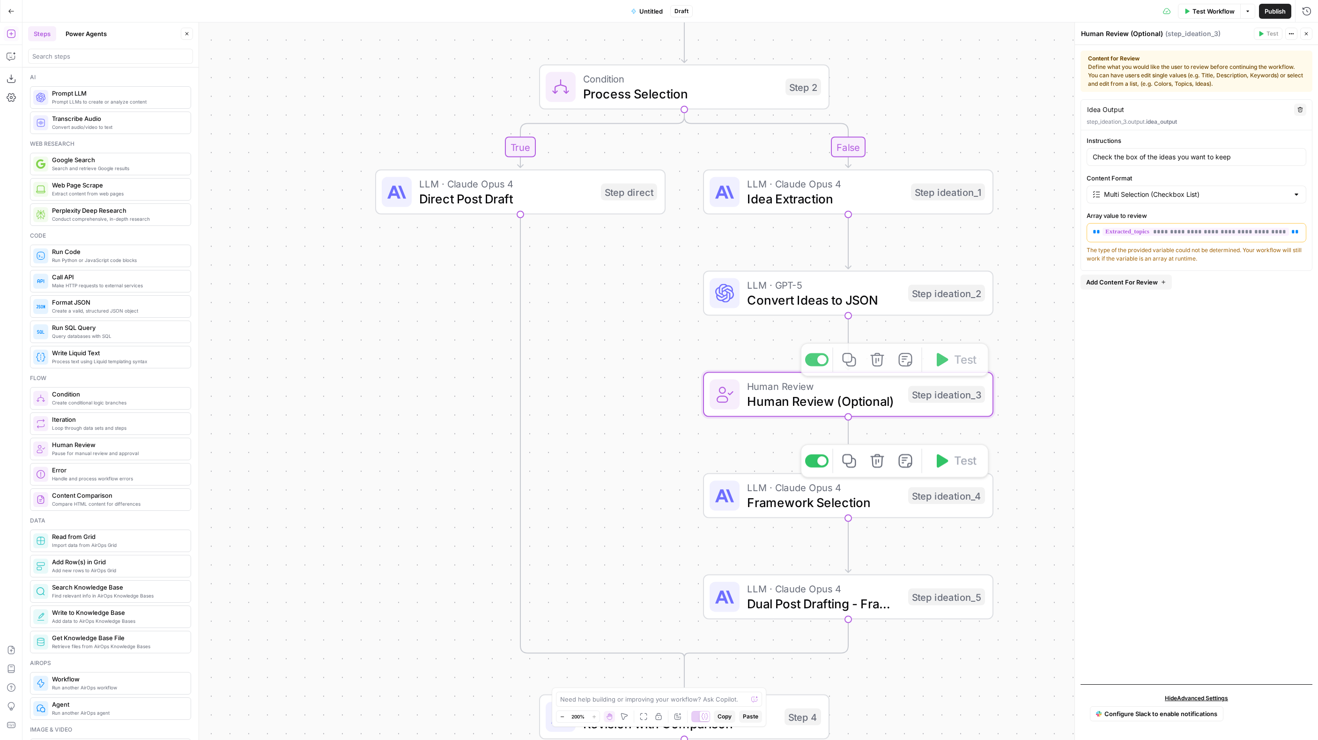
click at [853, 496] on span "Framework Selection" at bounding box center [824, 502] width 154 height 19
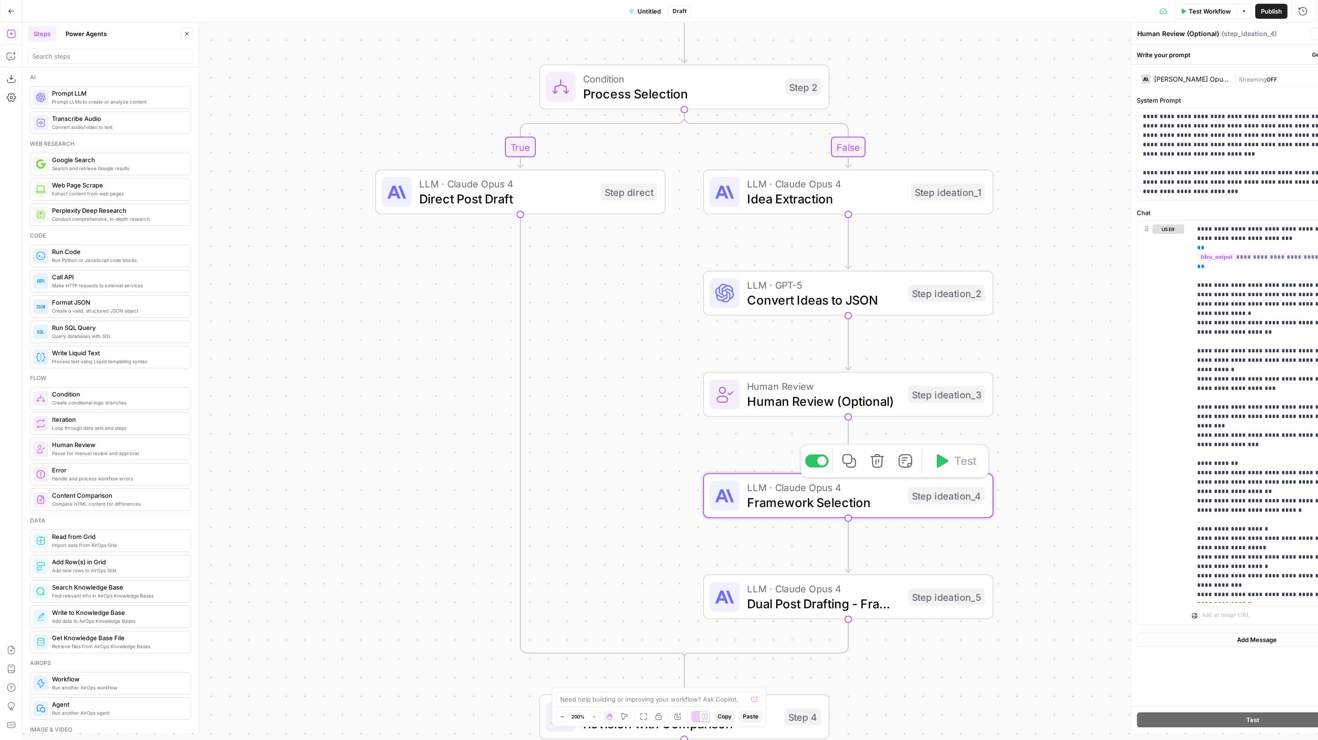
type textarea "Framework Selection"
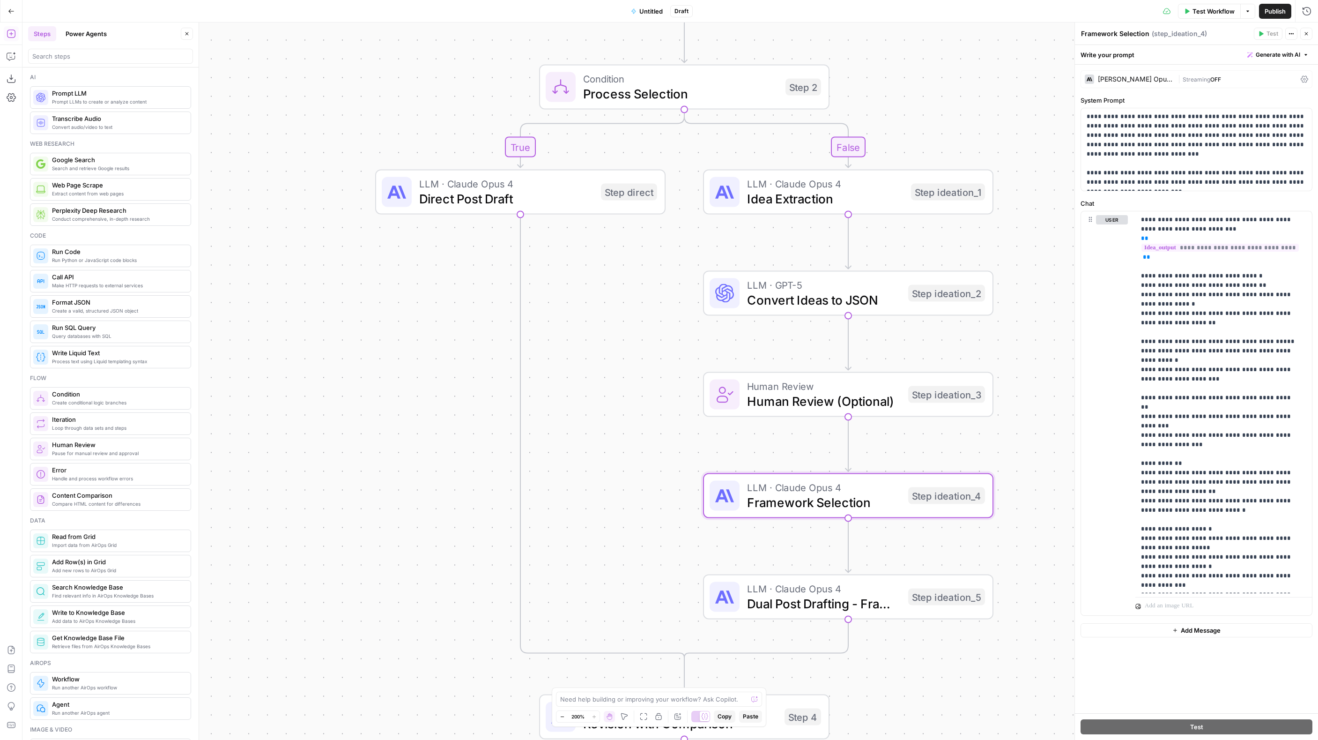
click at [836, 599] on span "Dual Post Drafting - Framework & Organic" at bounding box center [824, 603] width 154 height 19
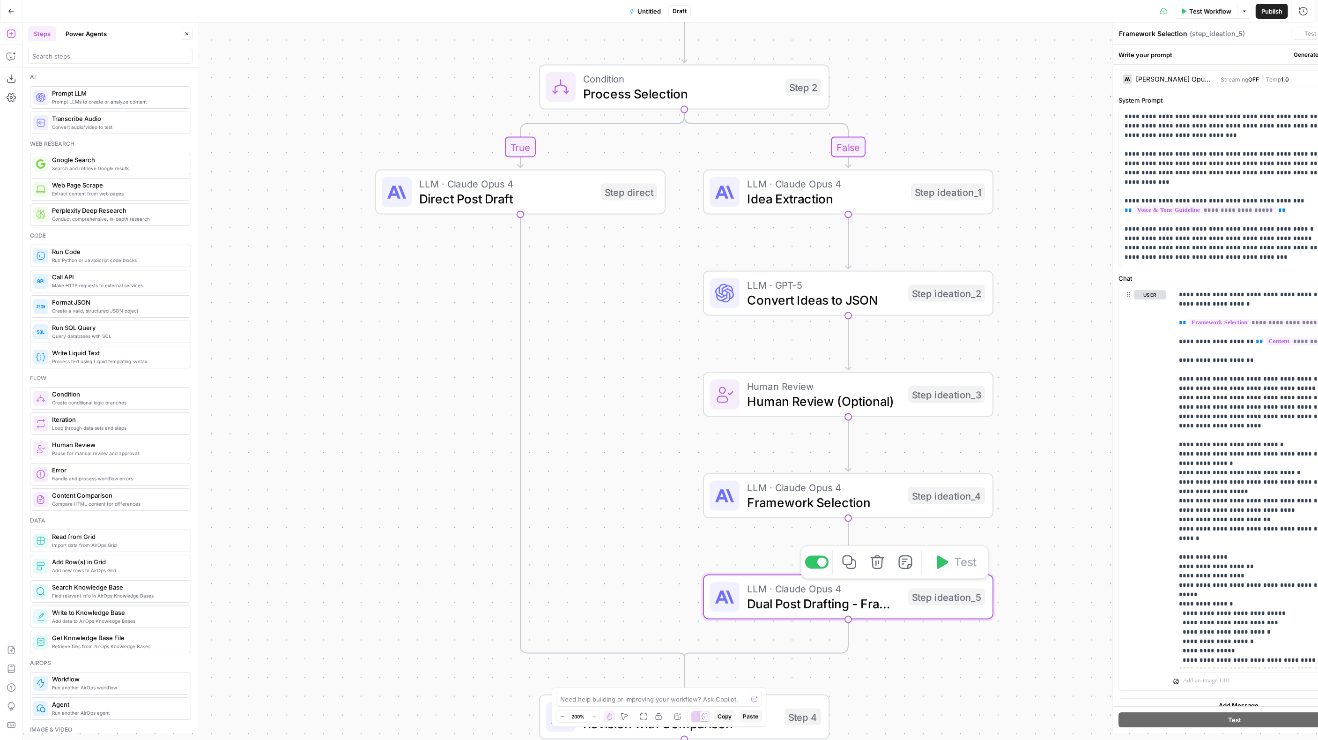
type textarea "Dual Post Drafting - Framework & Organic"
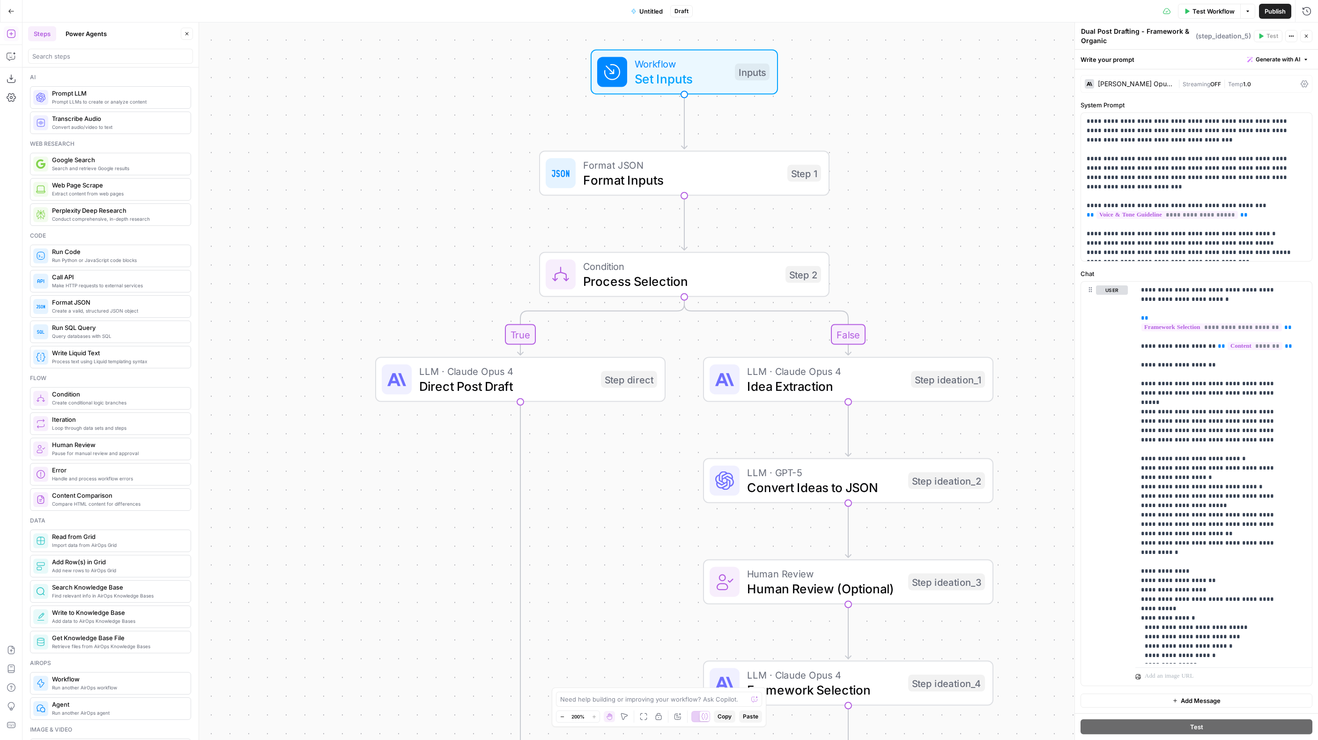
click at [689, 68] on span "Workflow" at bounding box center [681, 63] width 93 height 15
click at [689, 68] on span "Workflow" at bounding box center [680, 63] width 93 height 15
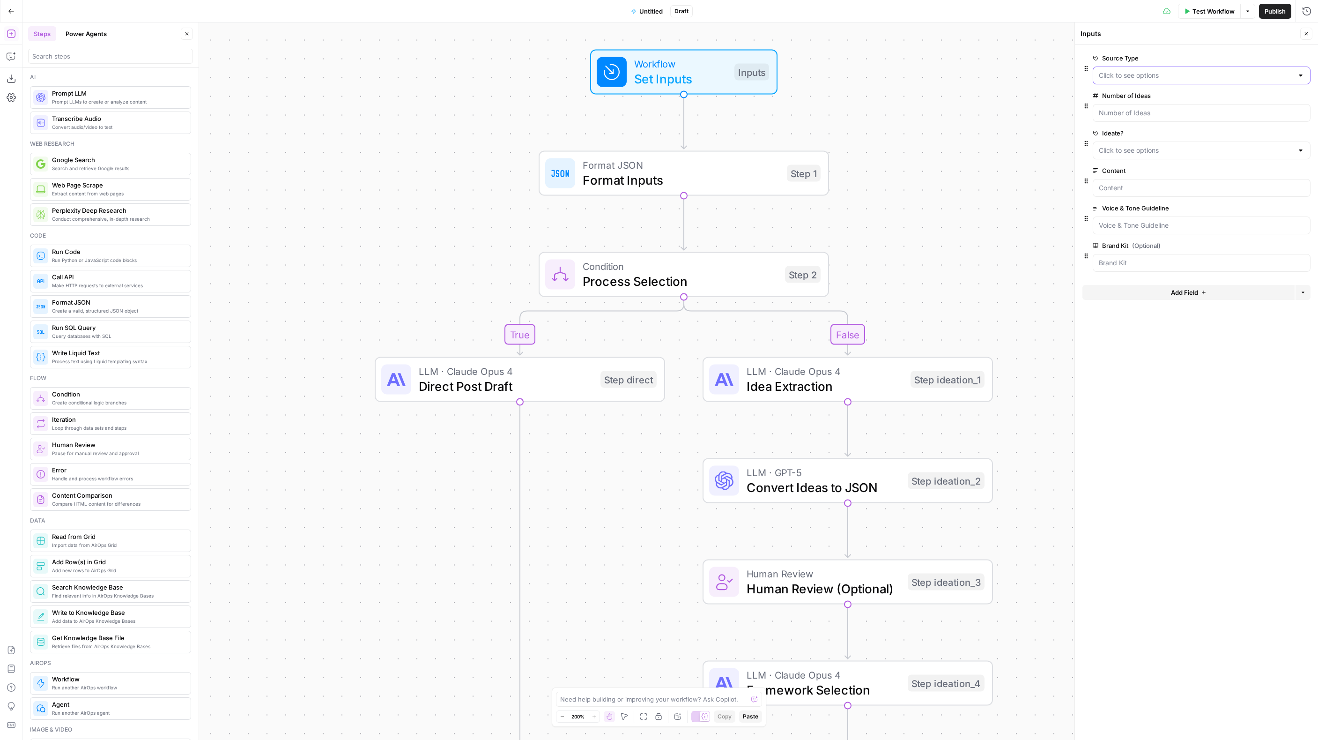
click at [1218, 75] on Type "Source Type" at bounding box center [1196, 75] width 194 height 9
click at [851, 386] on span "Idea Extraction" at bounding box center [825, 386] width 156 height 19
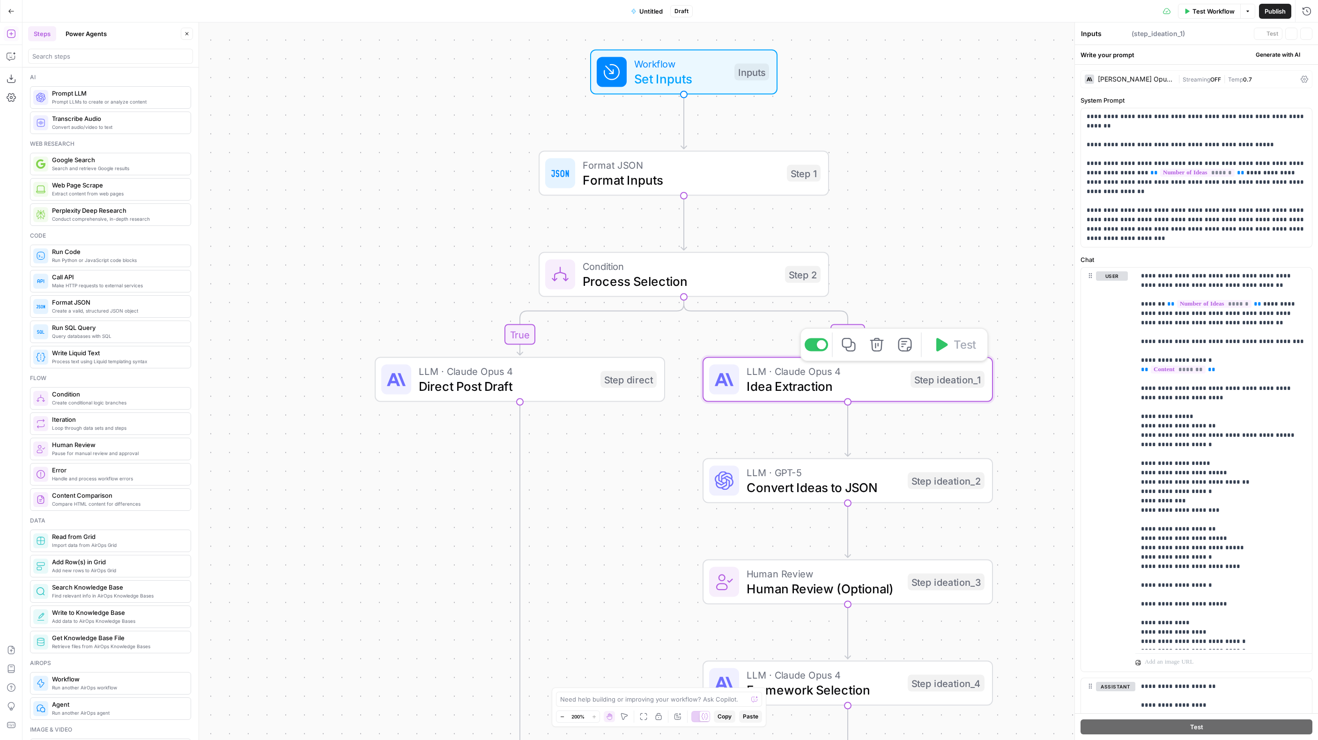
type textarea "Idea Extraction"
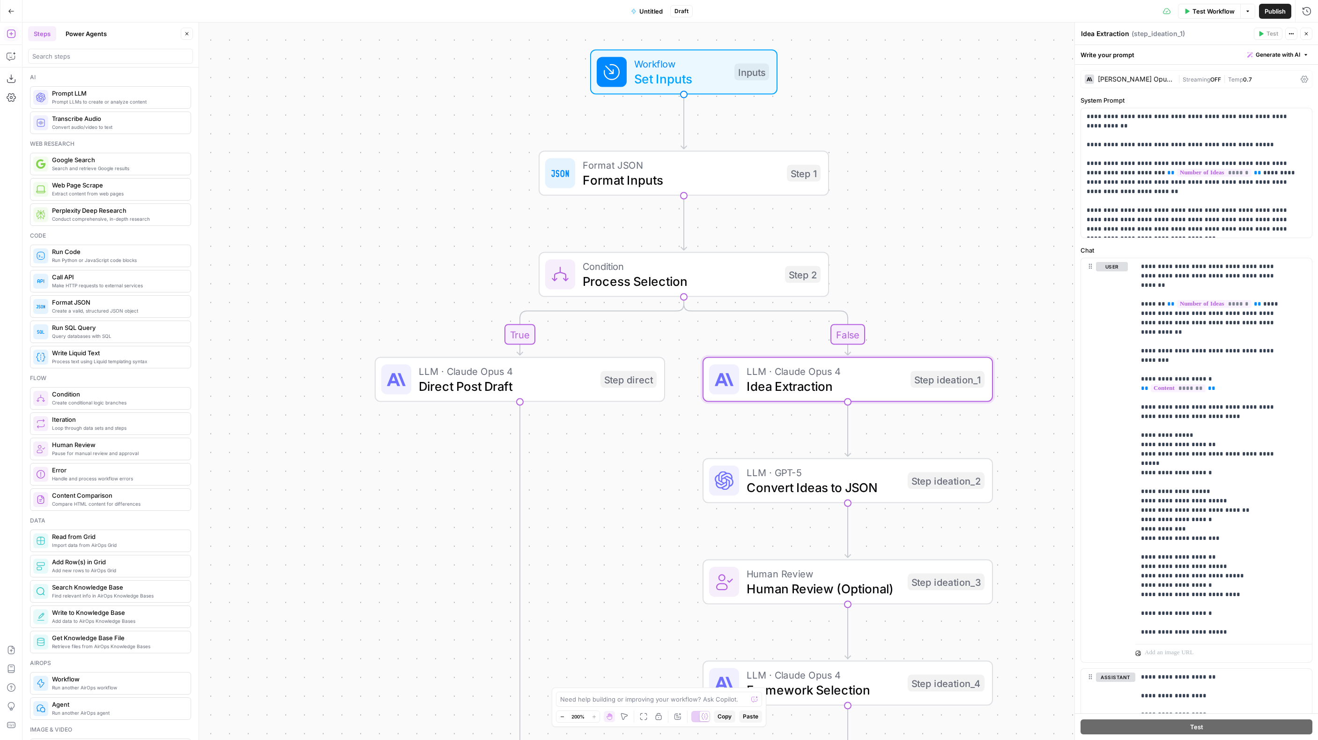
click at [326, 194] on div "true false Workflow Set Inputs Inputs Format JSON Format Inputs Step 1 Conditio…" at bounding box center [670, 380] width 1296 height 717
click at [1216, 15] on span "Test Workflow" at bounding box center [1214, 11] width 42 height 9
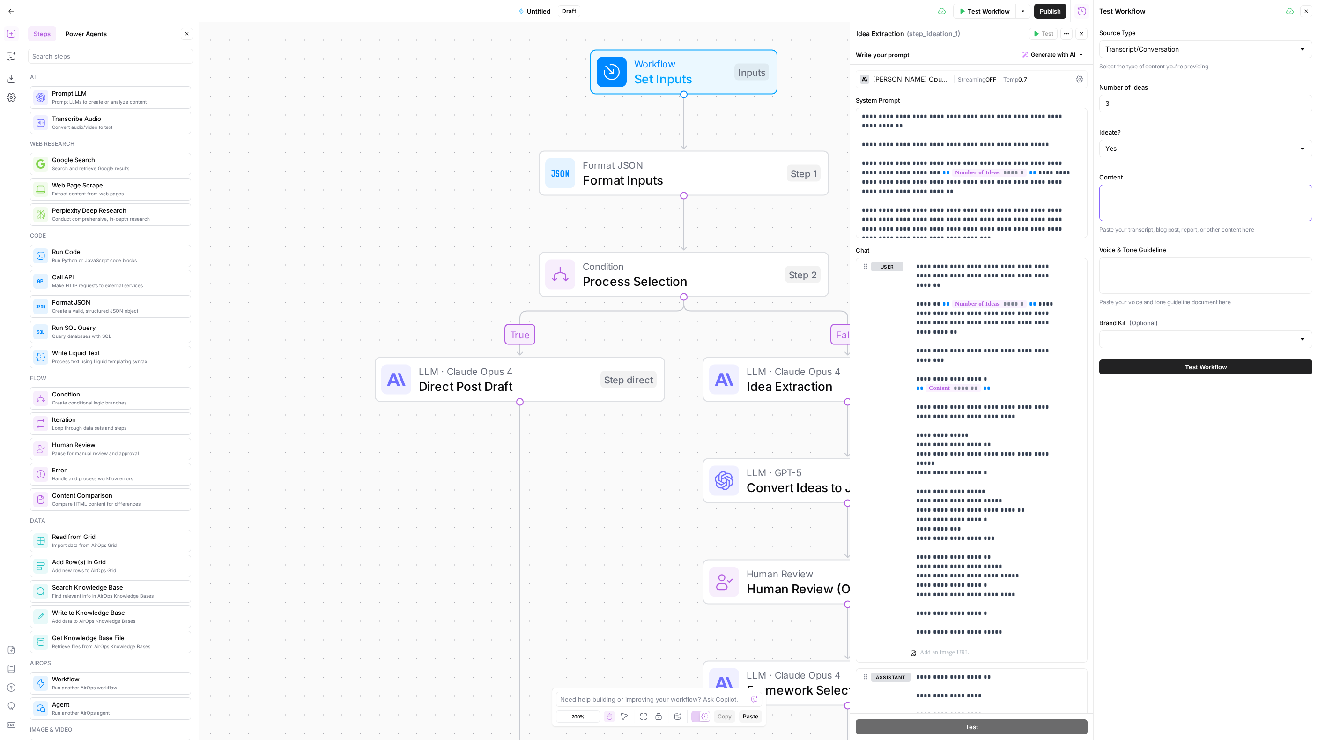
click at [1140, 197] on textarea "Content" at bounding box center [1206, 193] width 201 height 9
click at [1136, 268] on textarea "Voice & Tone Guideline" at bounding box center [1206, 265] width 201 height 9
paste textarea "# **Ben Winter/Stuut Voice and Tone Guide** Ben Winter's voice combines practit…"
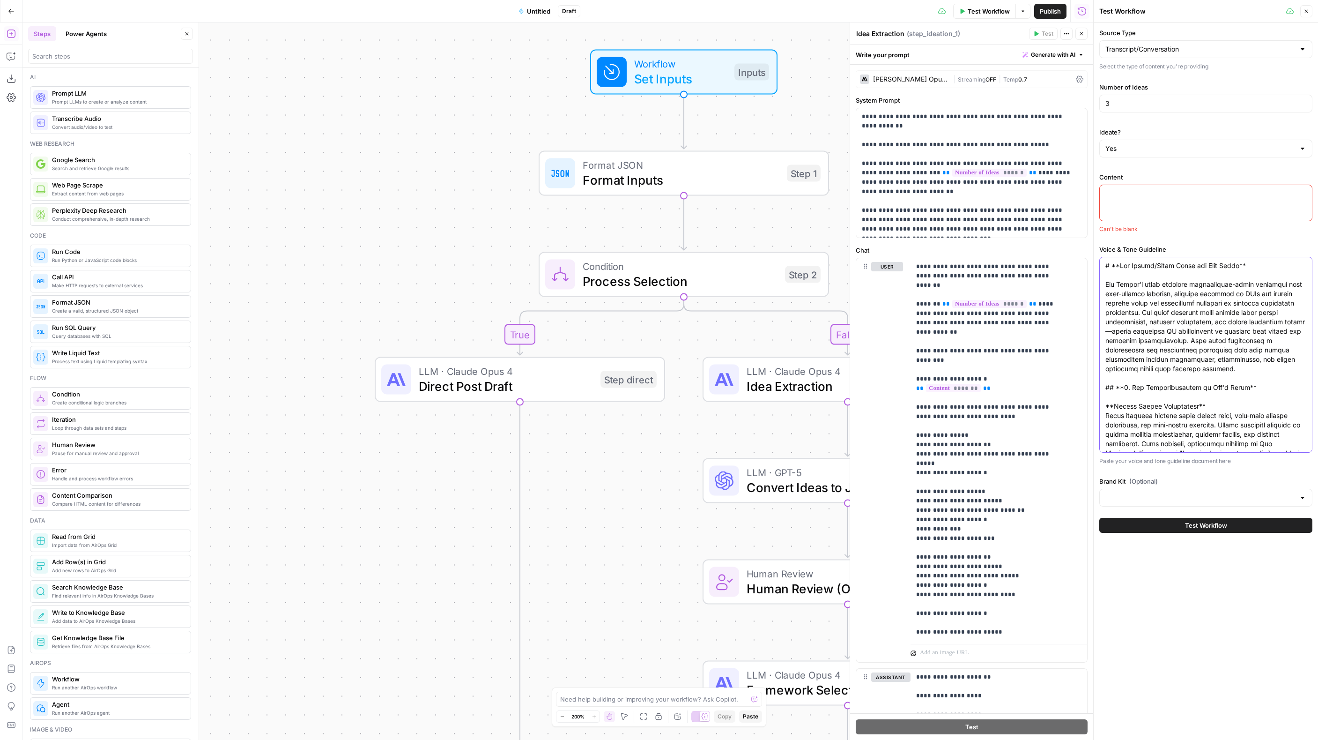
scroll to position [8167, 0]
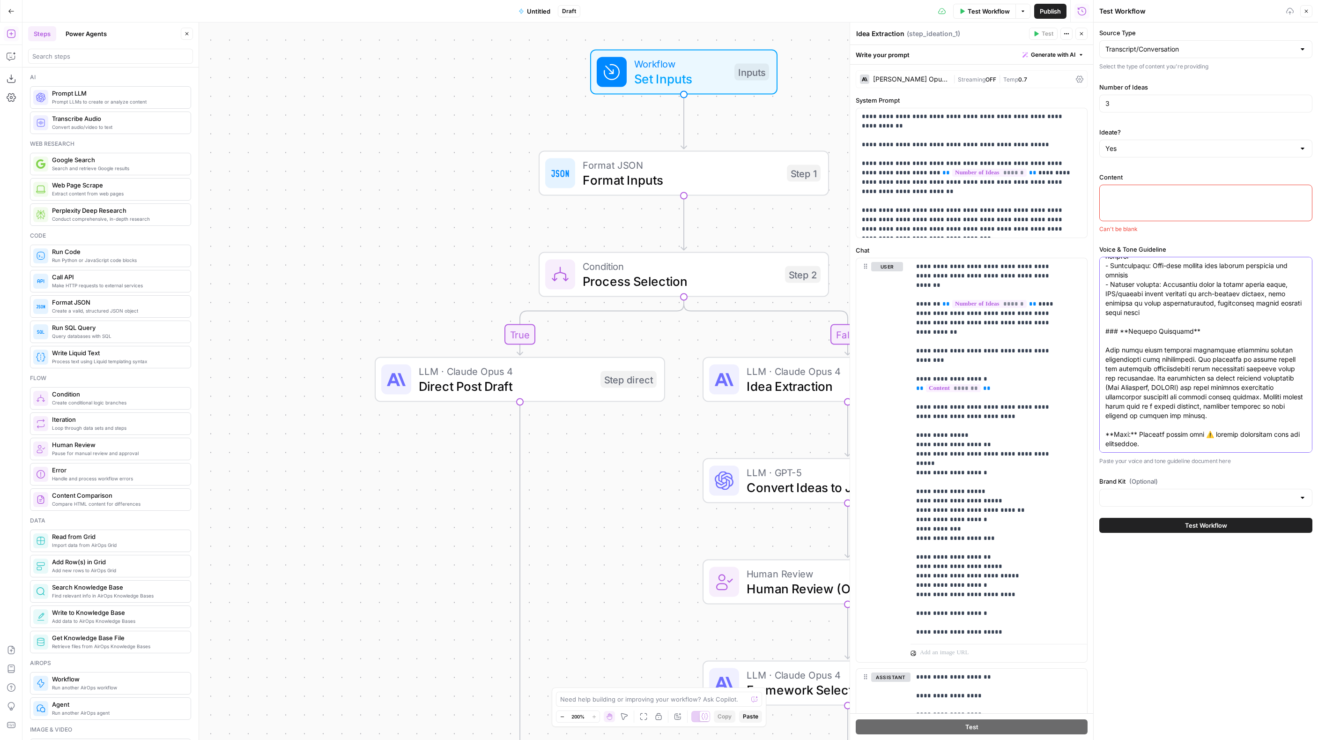
type textarea "# **Ben Winter/Stuut Voice and Tone Guide** Ben Winter's voice combines practit…"
click at [1141, 199] on div at bounding box center [1206, 203] width 213 height 37
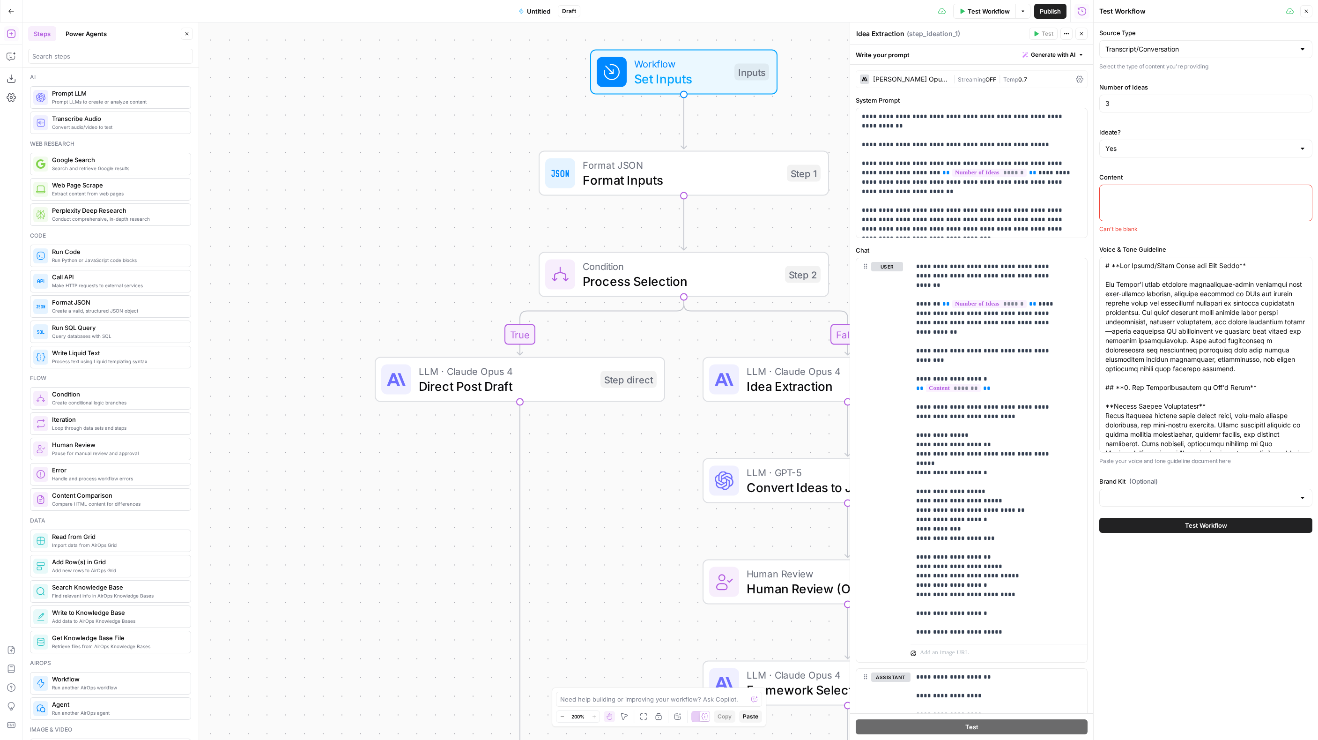
click at [1165, 207] on div at bounding box center [1206, 203] width 213 height 37
paste textarea "GrowCFO podcast transcript: #235 How AI Is Transforming Accounts Receivable wit…"
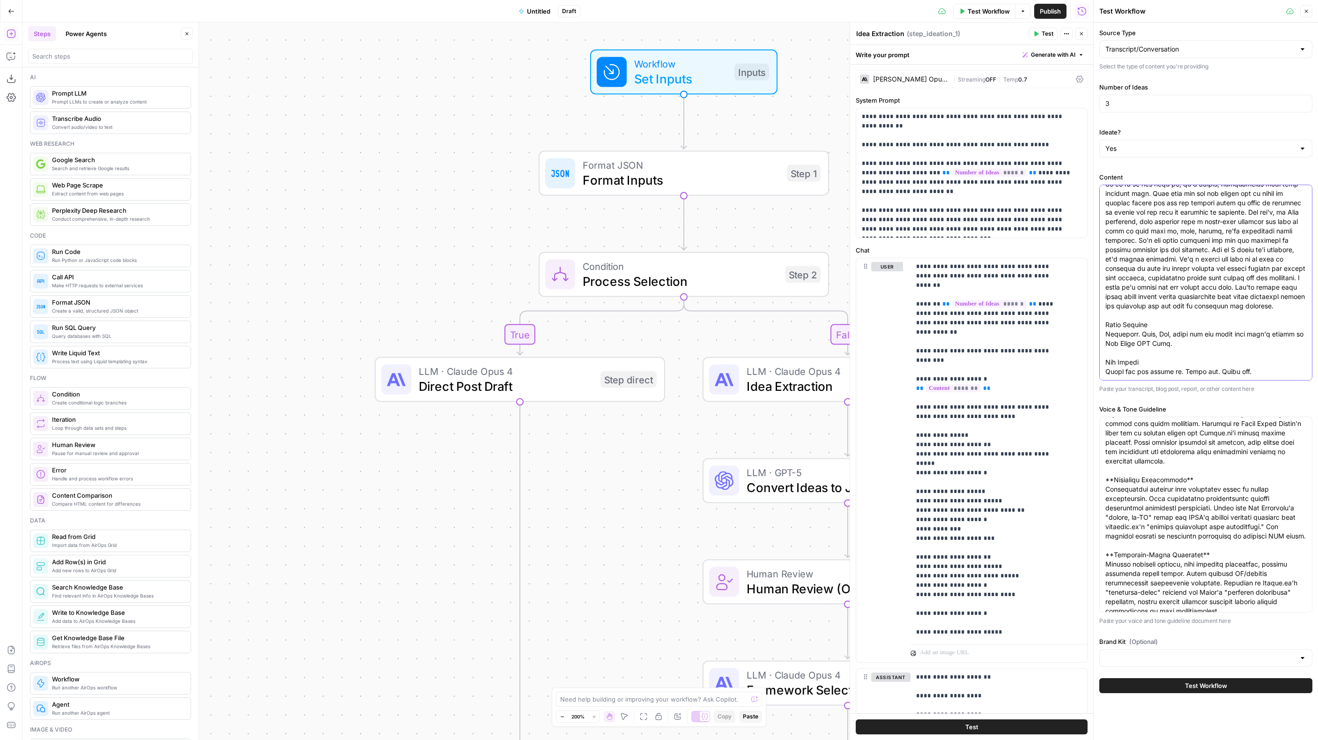
scroll to position [683, 0]
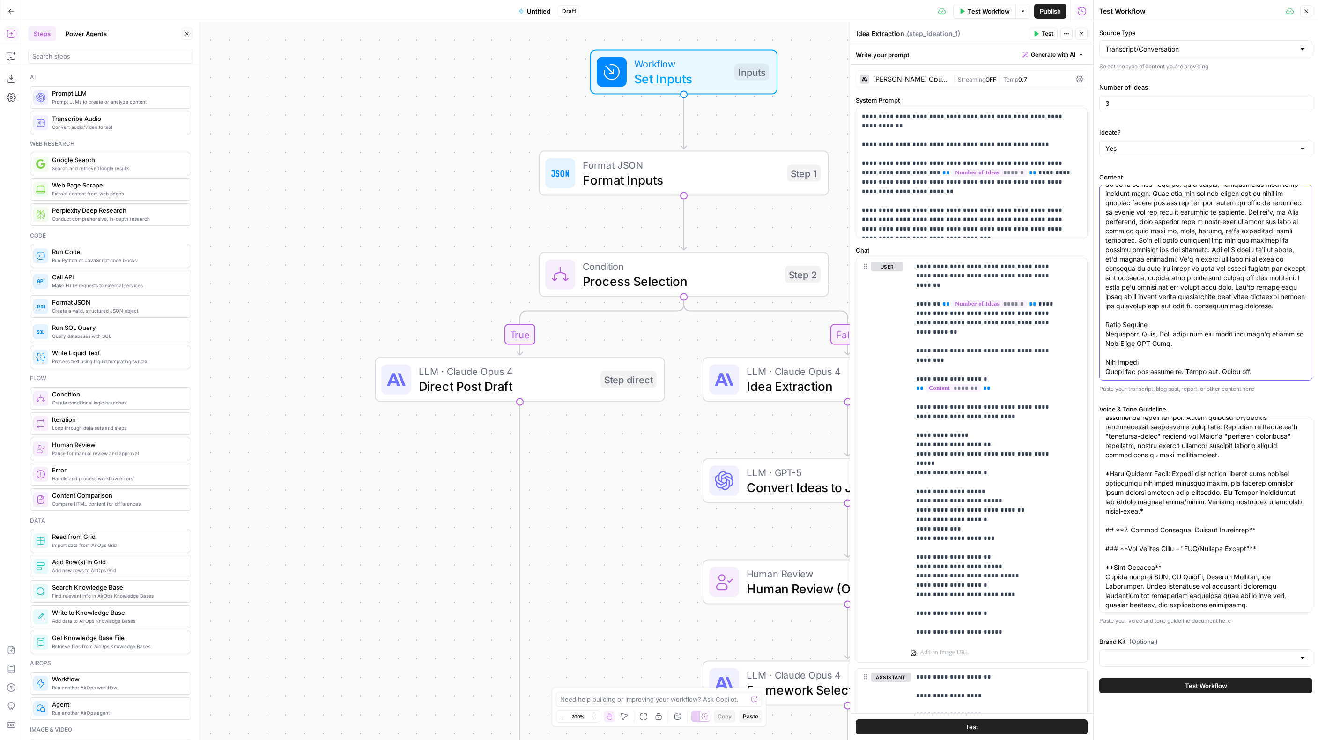
type textarea "GrowCFO podcast transcript: #235 How AI Is Transforming Accounts Receivable wit…"
click at [1217, 685] on span "Test Workflow" at bounding box center [1206, 685] width 42 height 9
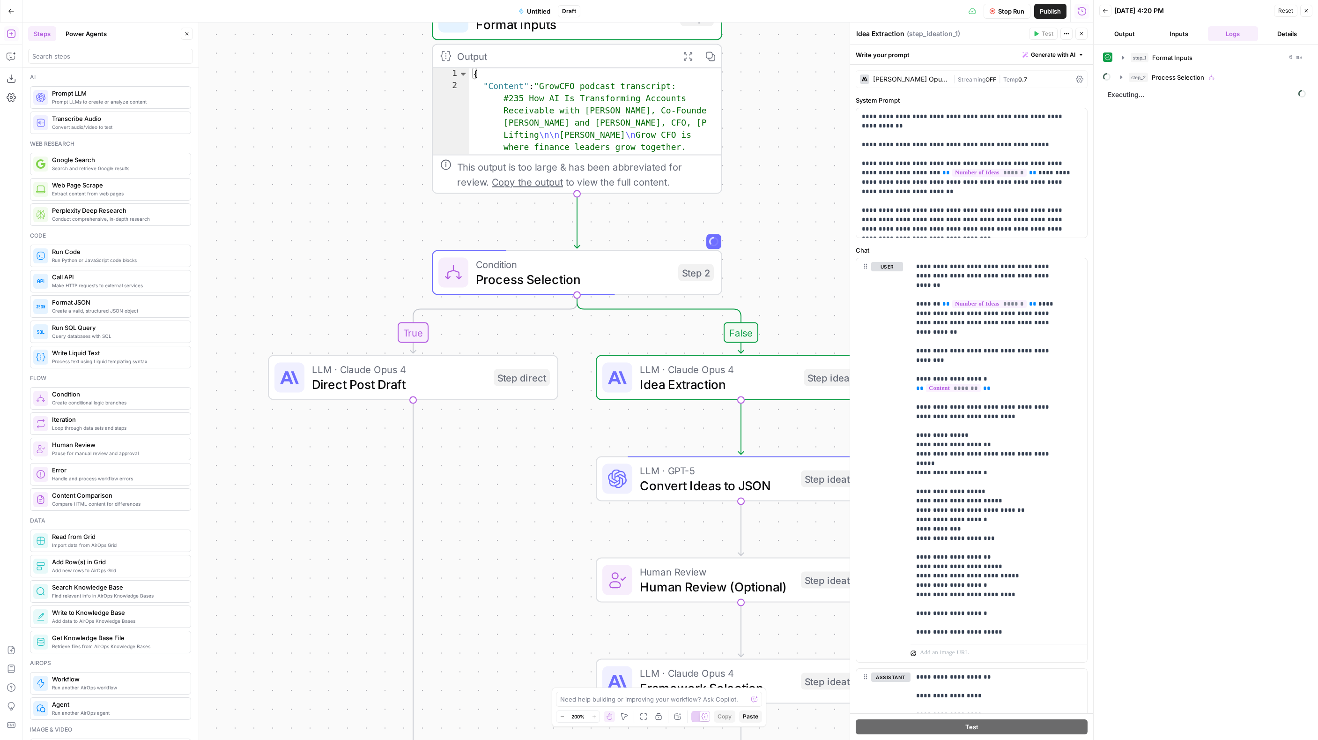
drag, startPoint x: 347, startPoint y: 291, endPoint x: 280, endPoint y: 193, distance: 119.3
click at [280, 193] on div "true false Workflow Set Inputs Inputs Format JSON Format Inputs Step 1 Output E…" at bounding box center [557, 380] width 1071 height 717
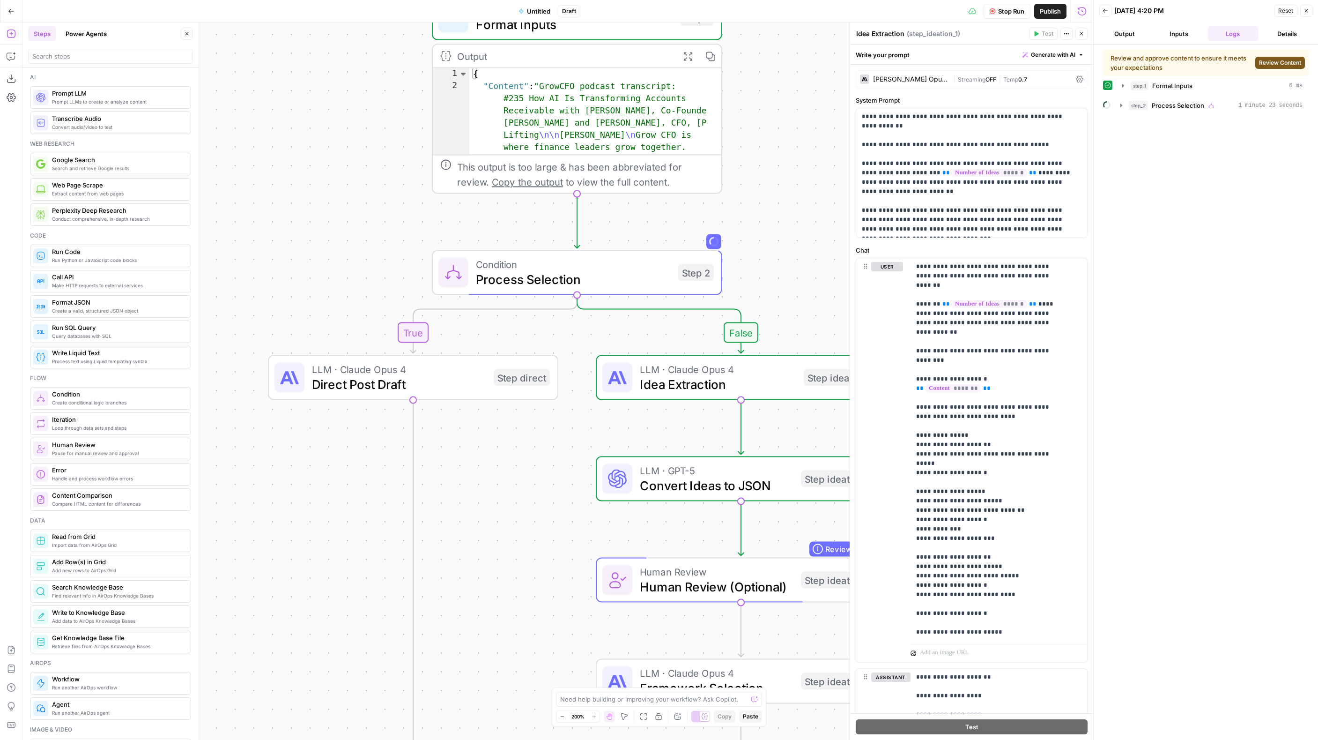
click at [1284, 61] on span "Review Content" at bounding box center [1280, 63] width 42 height 8
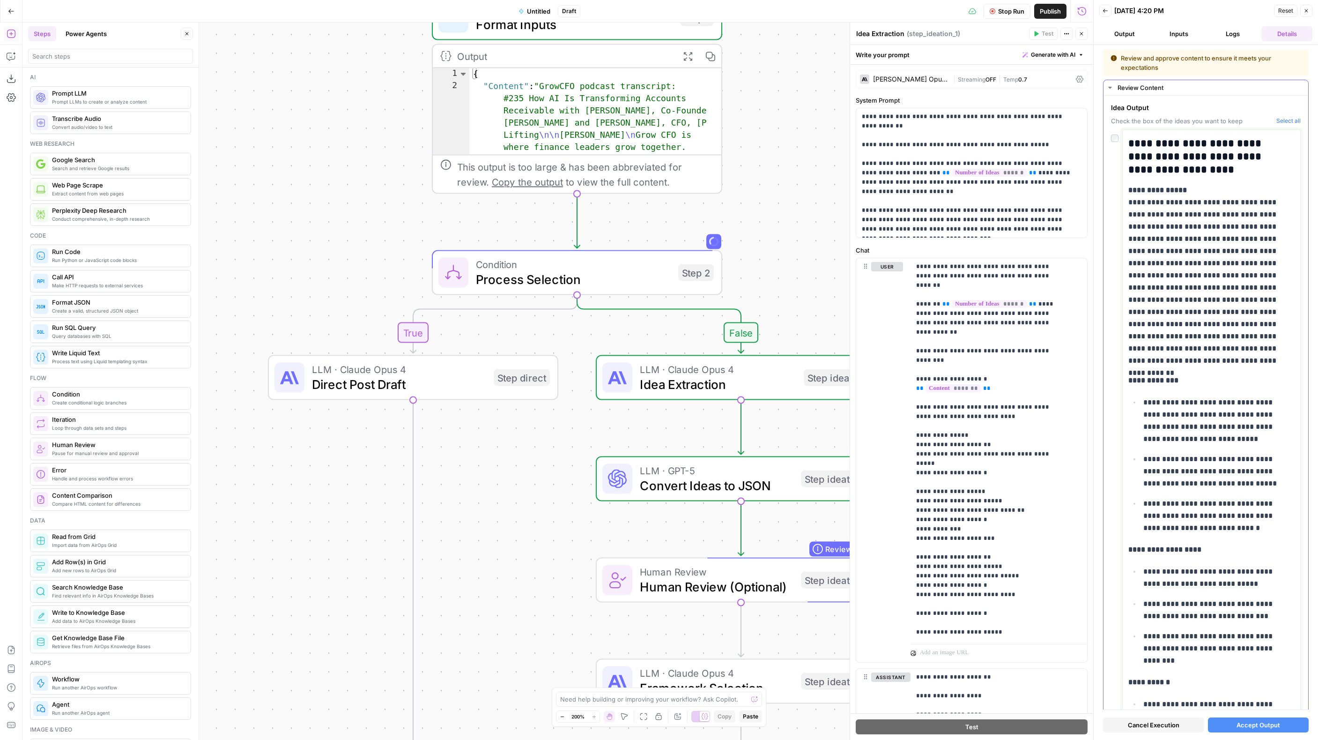
click at [1222, 249] on p "**********" at bounding box center [1208, 275] width 159 height 183
copy div "**********"
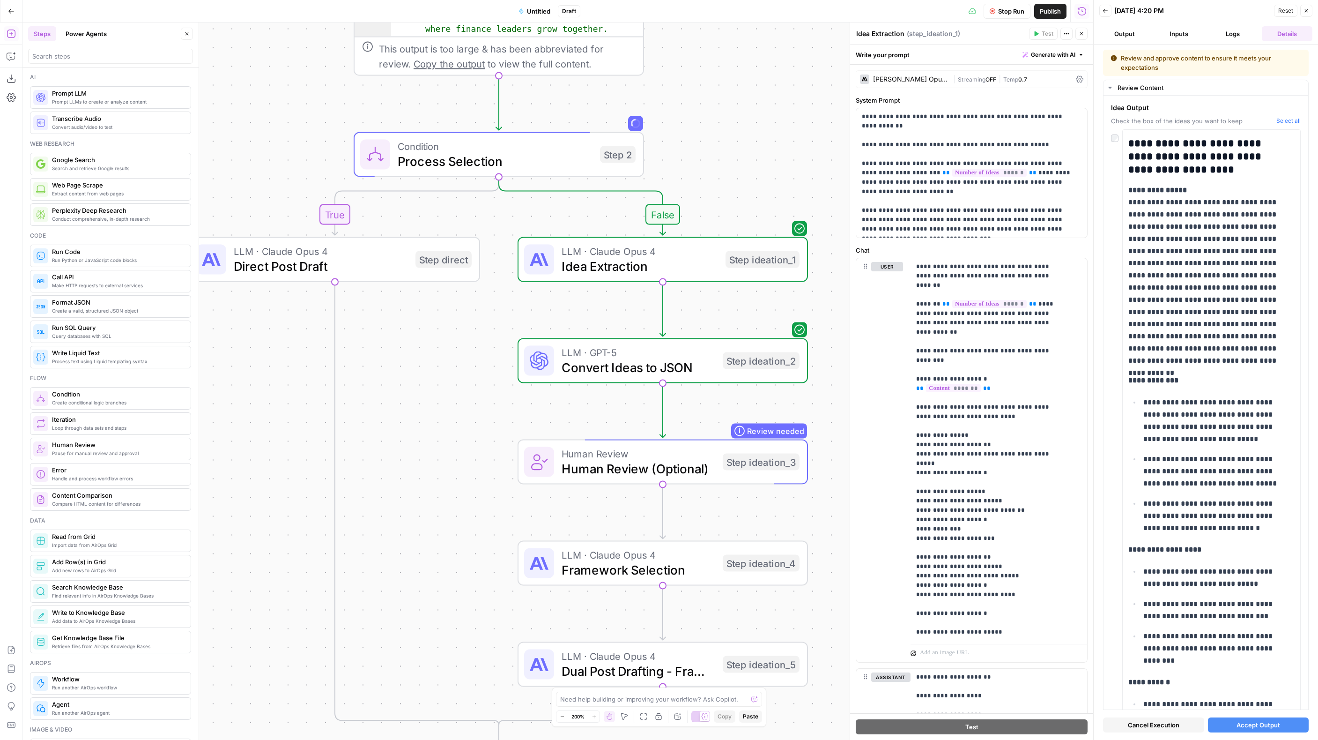
drag, startPoint x: 523, startPoint y: 540, endPoint x: 452, endPoint y: 440, distance: 123.0
click at [452, 440] on div "true false Workflow Set Inputs Inputs Format JSON Format Inputs Step 1 Output E…" at bounding box center [557, 380] width 1071 height 717
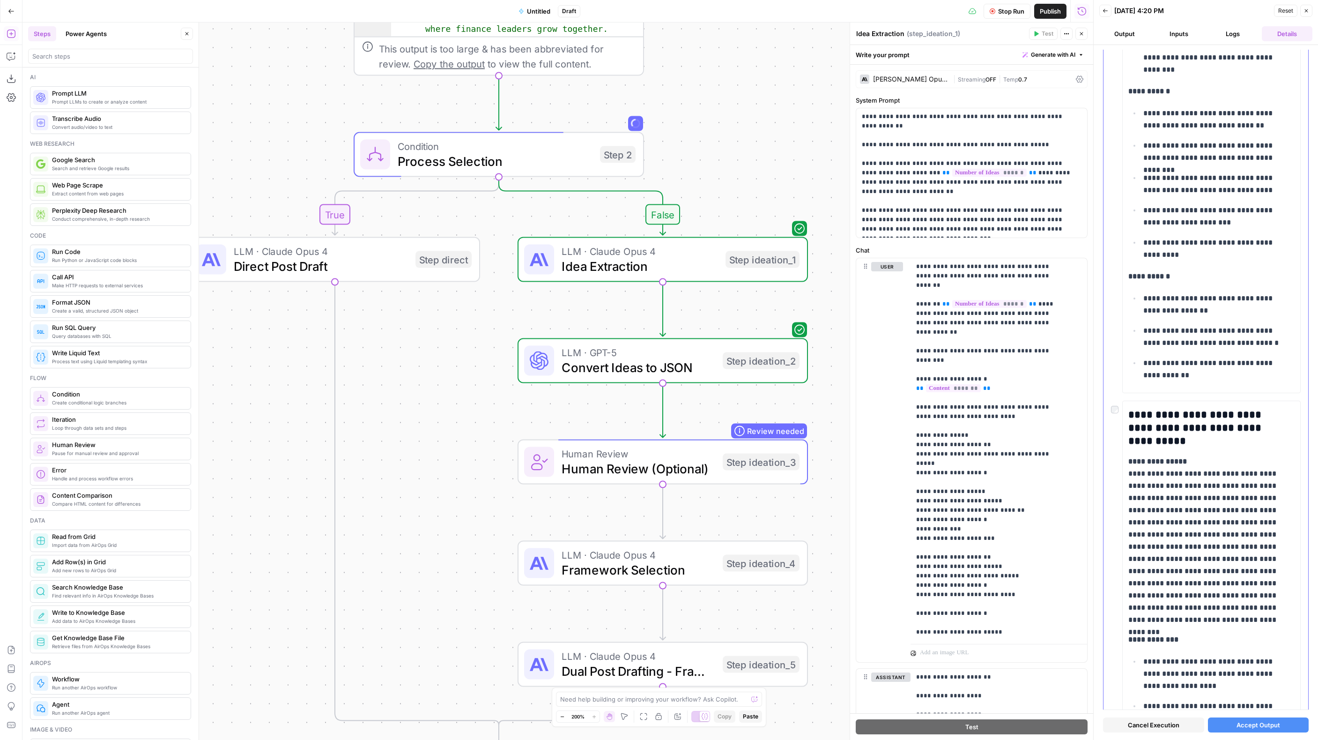
scroll to position [732, 0]
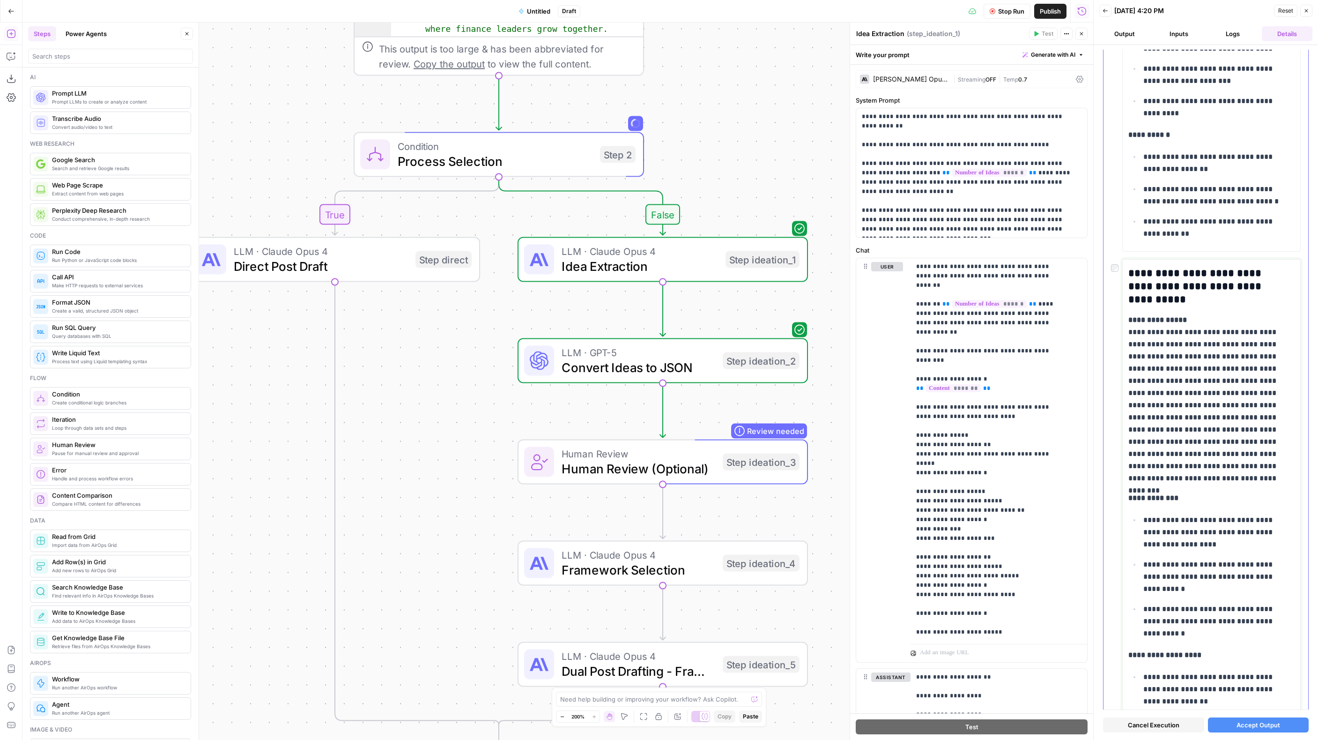
click at [1175, 423] on p "**********" at bounding box center [1208, 399] width 159 height 171
copy div "**********"
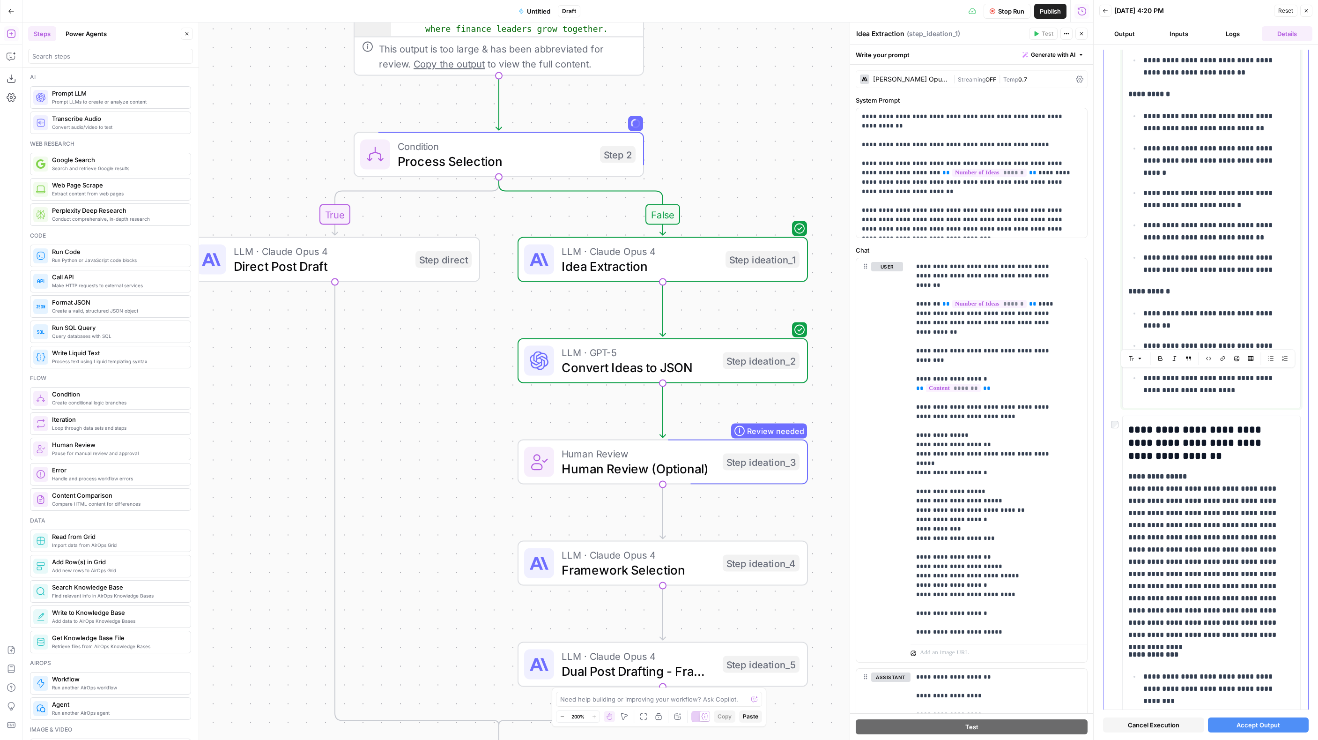
scroll to position [1634, 0]
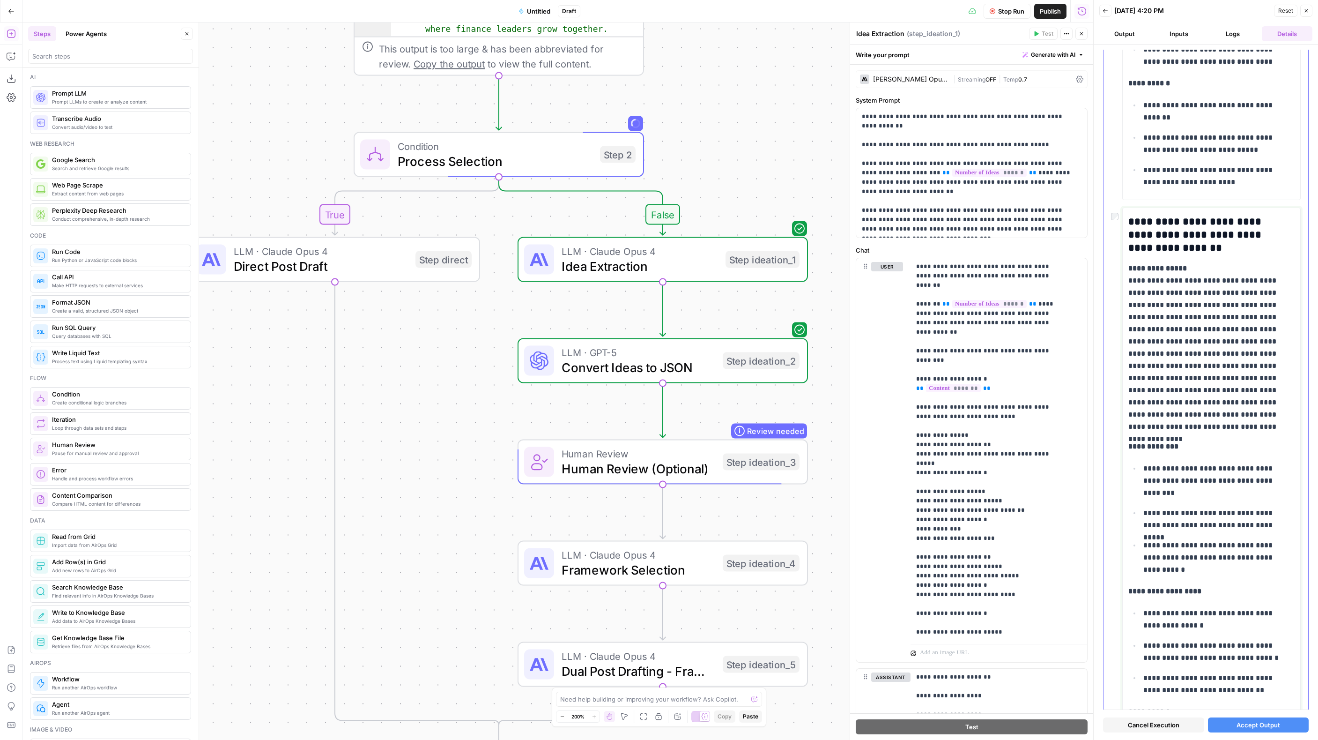
click at [1199, 402] on p "**********" at bounding box center [1208, 347] width 159 height 171
copy div "**********"
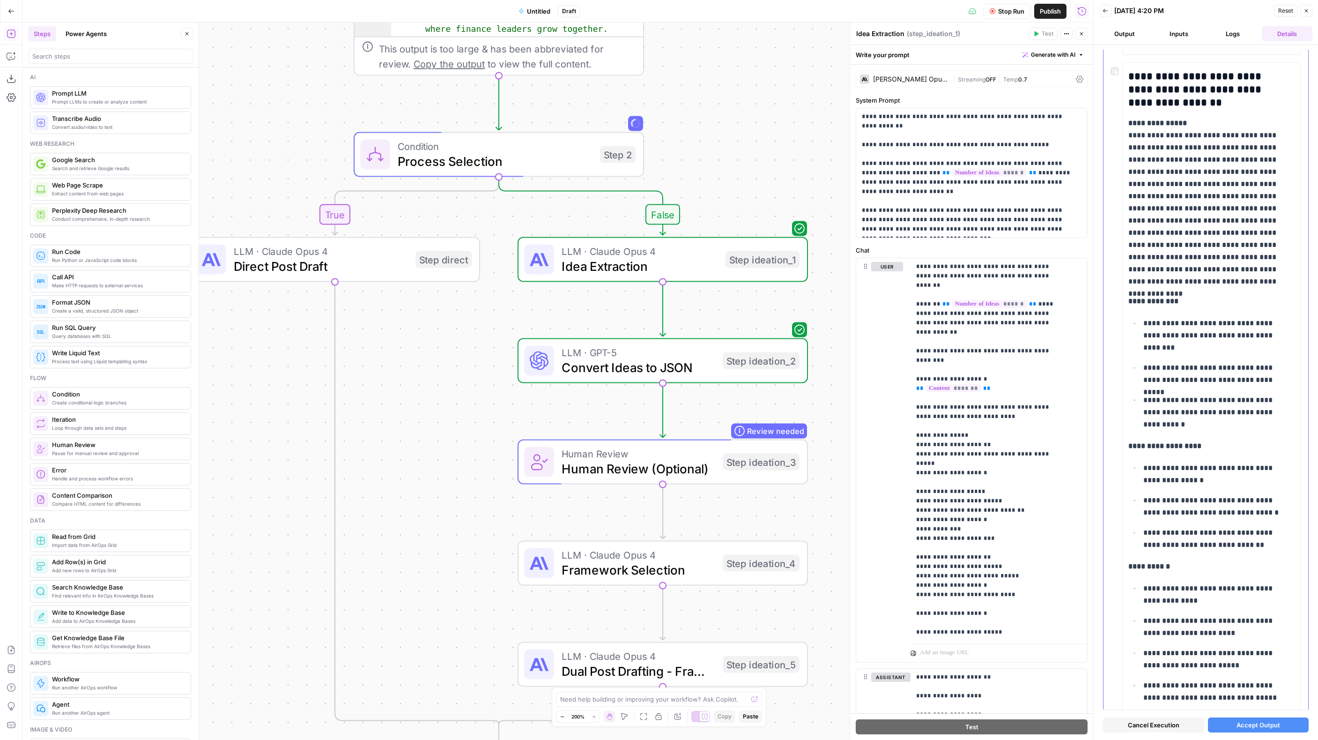
scroll to position [1966, 0]
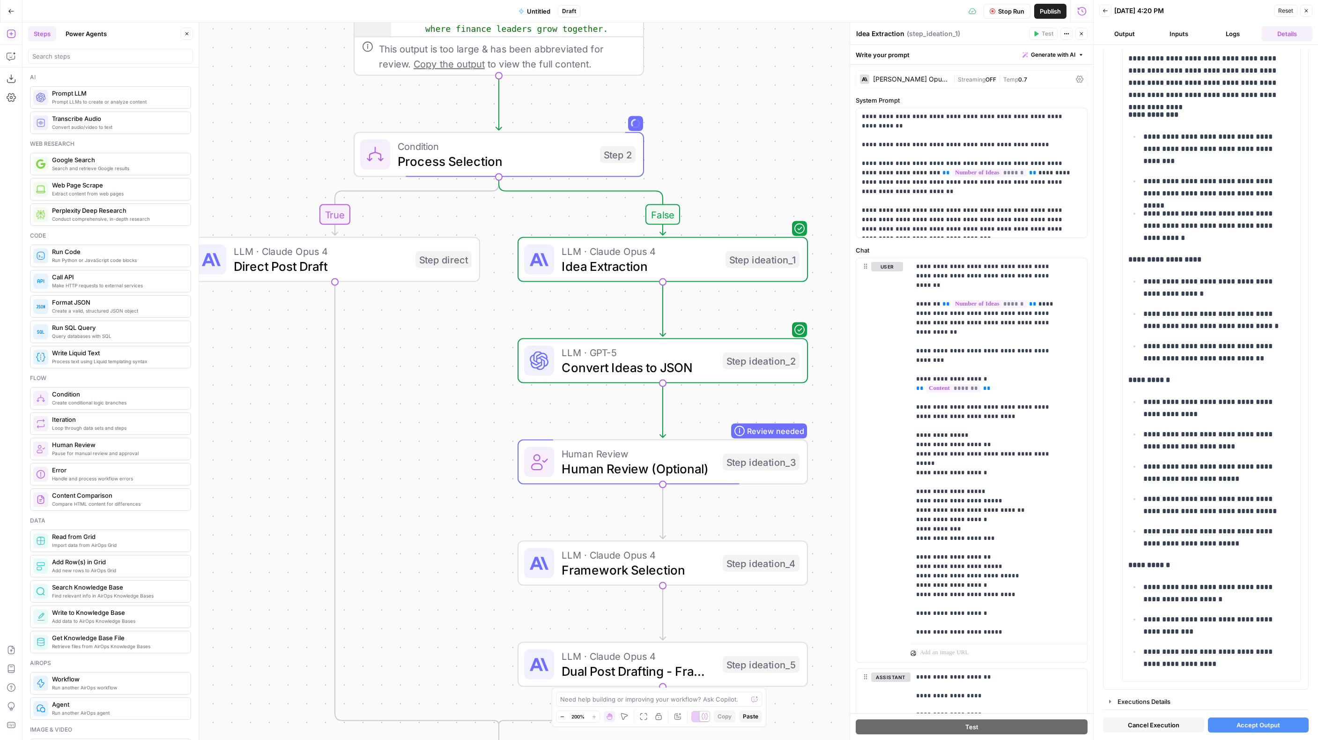
click at [1257, 724] on span "Accept Output" at bounding box center [1259, 724] width 44 height 9
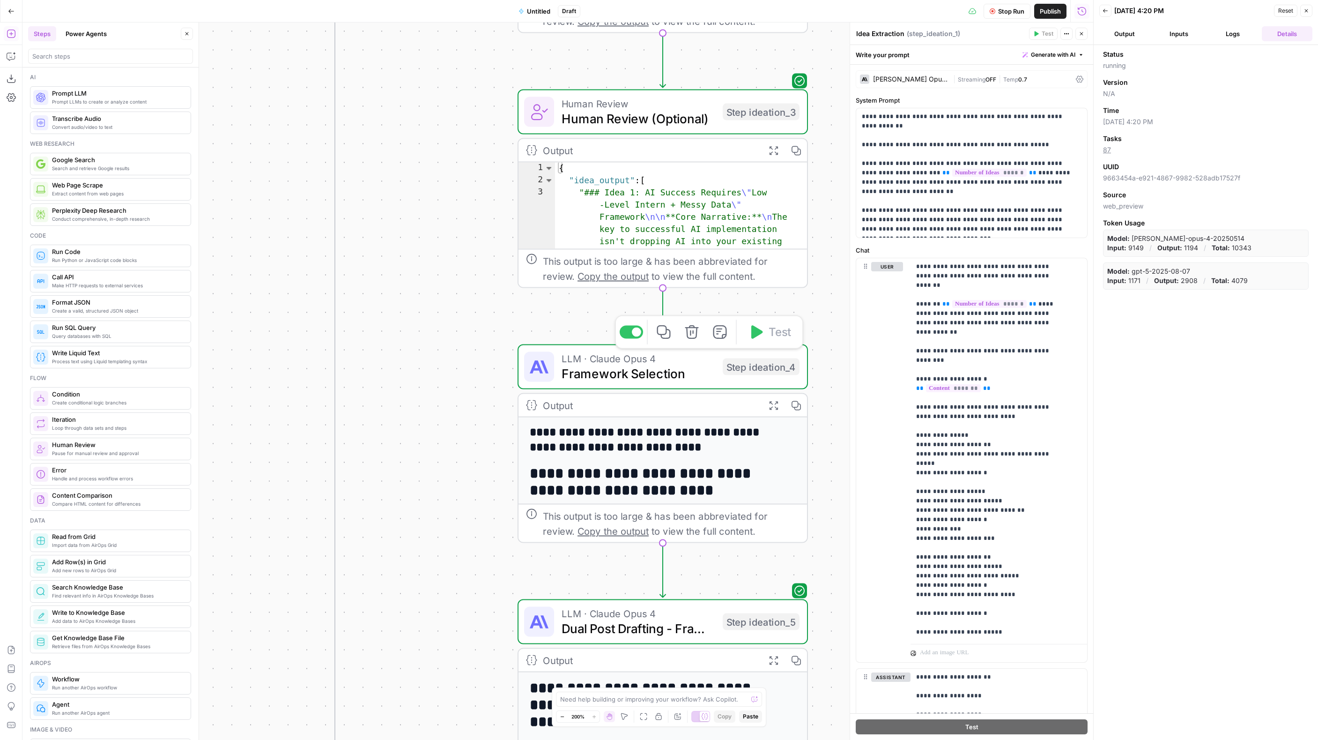
click at [665, 369] on span "Framework Selection" at bounding box center [639, 373] width 154 height 19
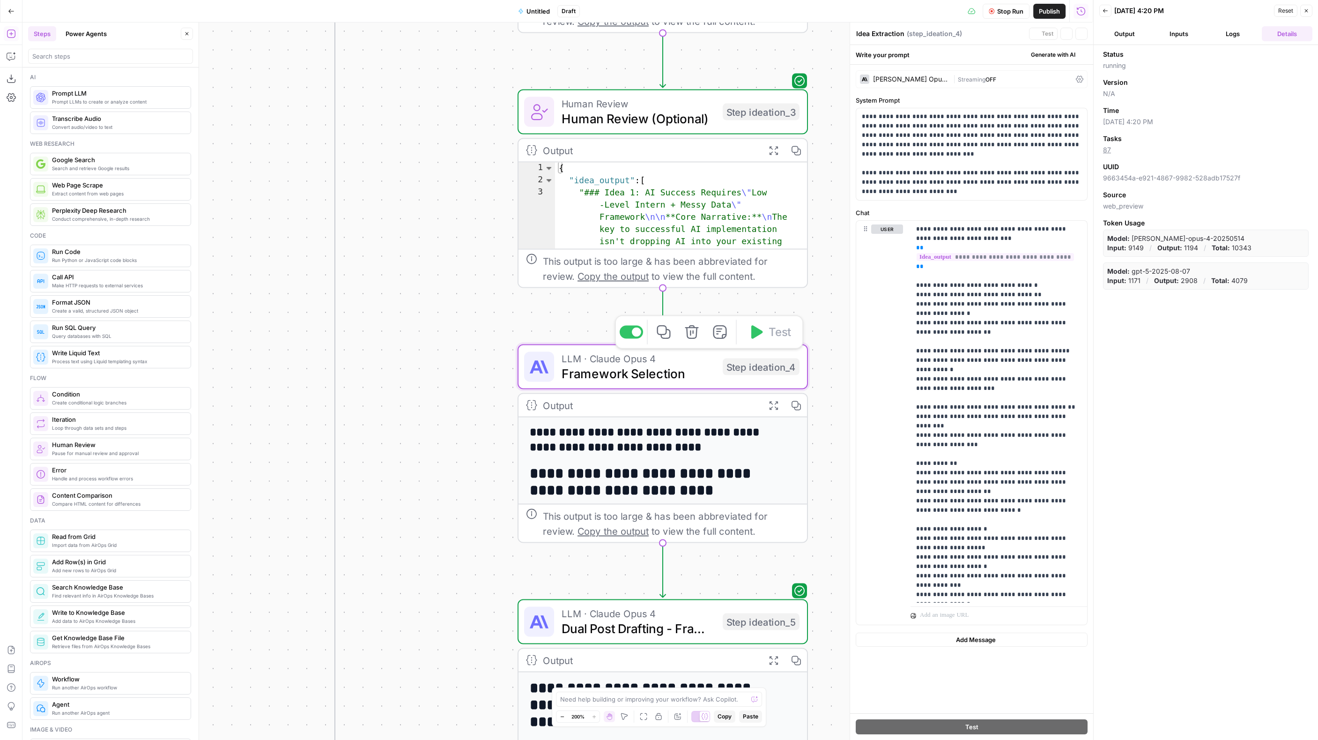
type textarea "Framework Selection"
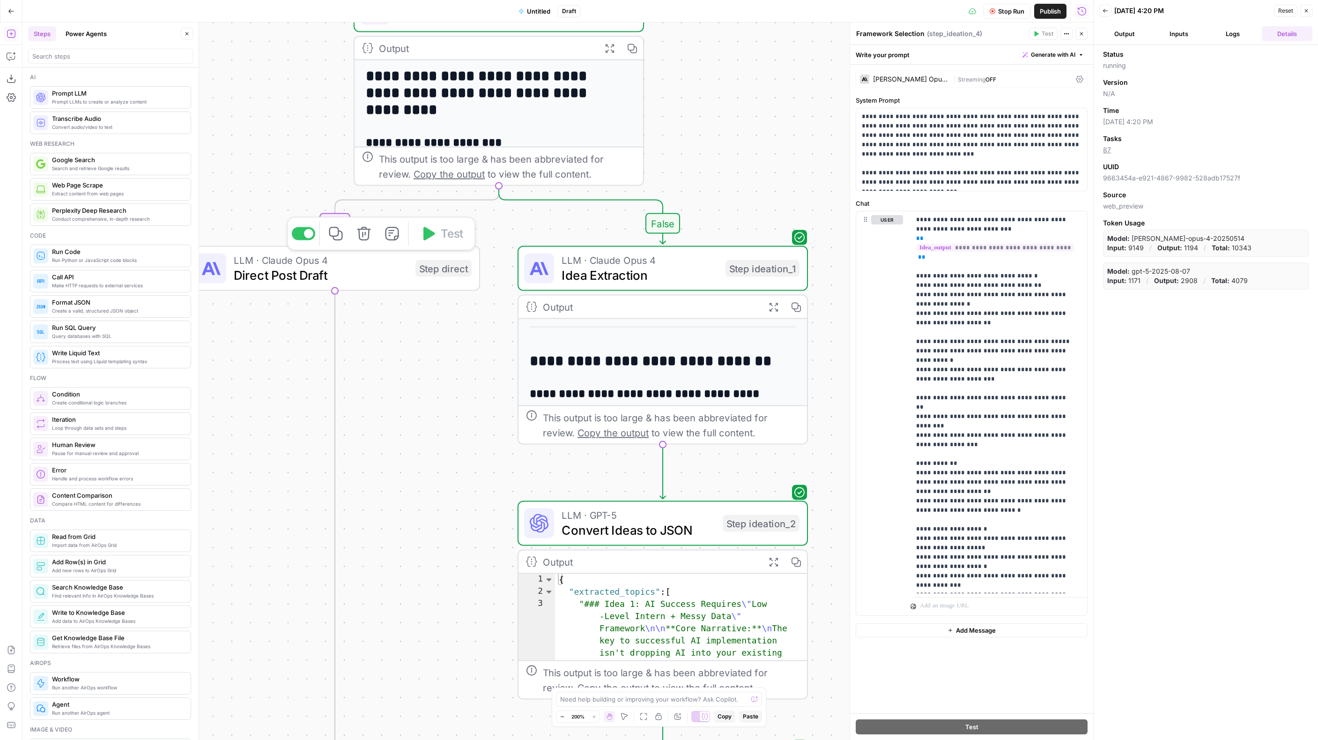
click at [333, 271] on span "Direct Post Draft" at bounding box center [321, 275] width 174 height 19
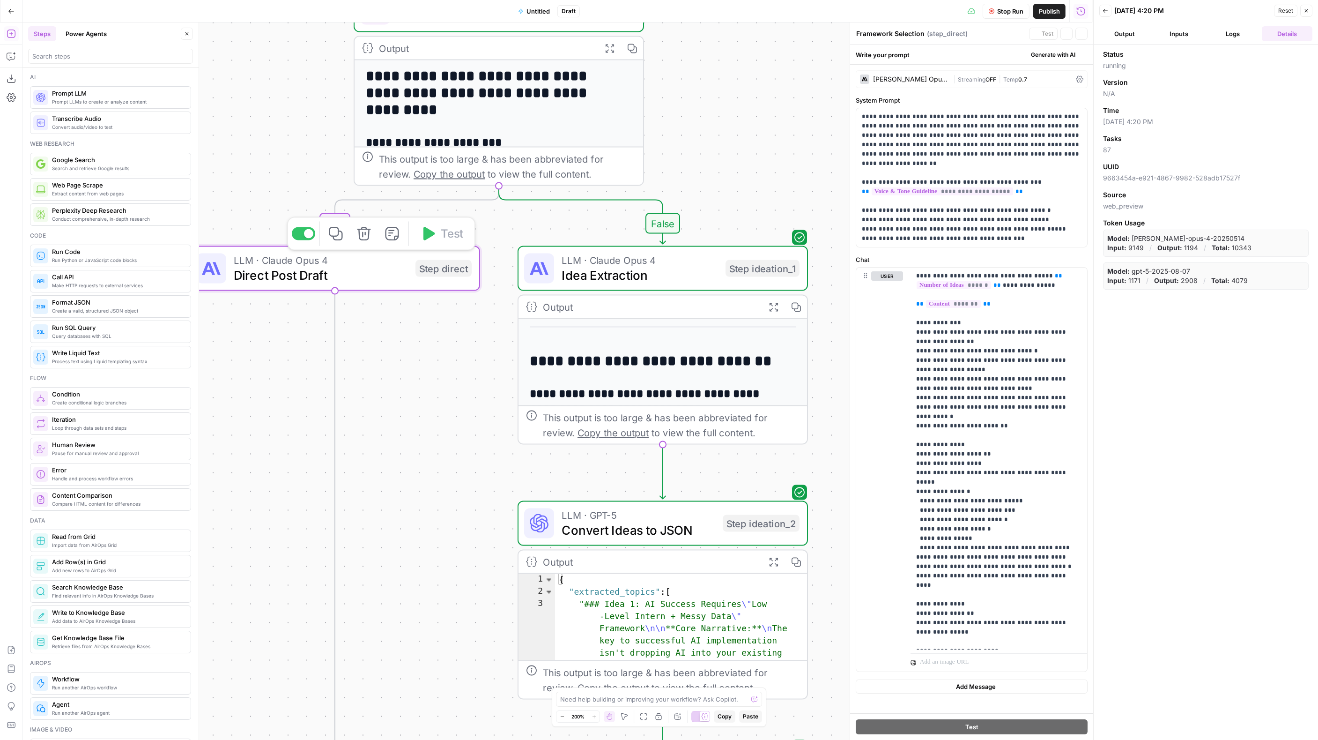
type textarea "Direct Post Draft"
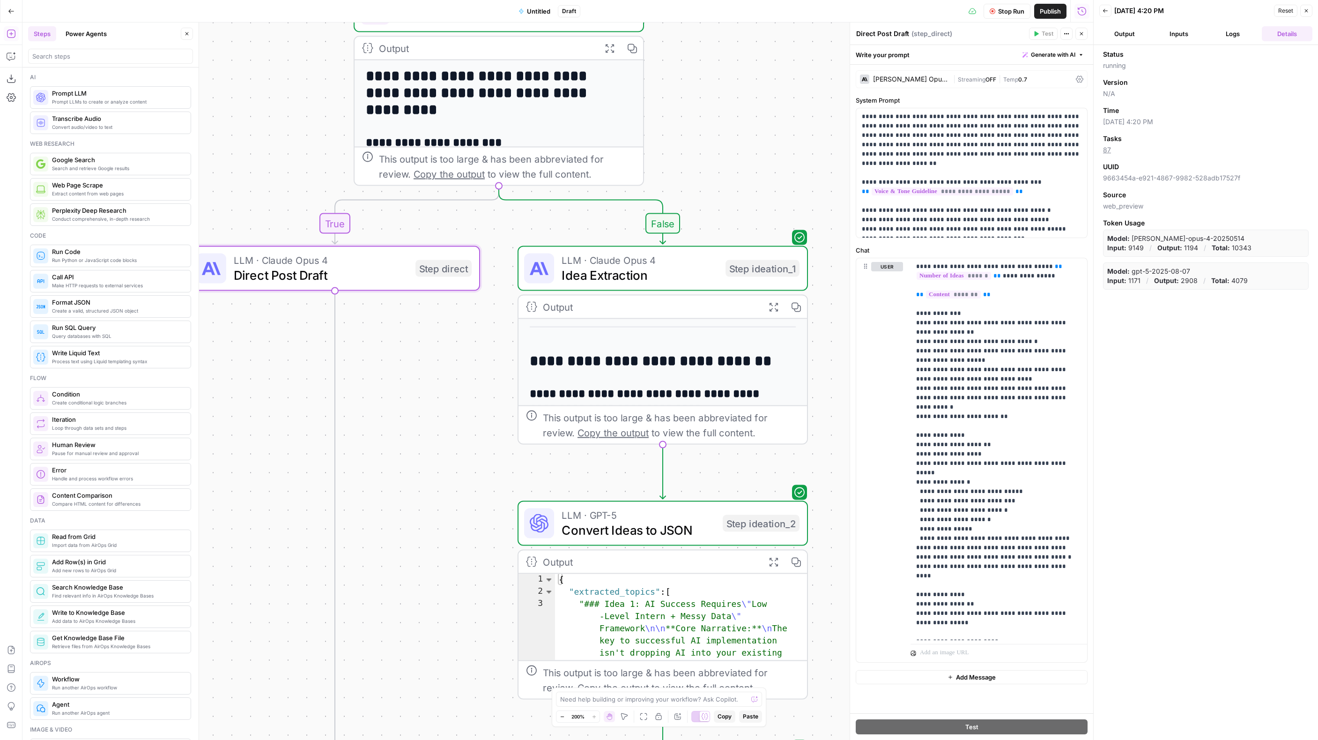
click at [1050, 82] on div "| Streaming OFF | Temp 0.7" at bounding box center [1012, 79] width 119 height 9
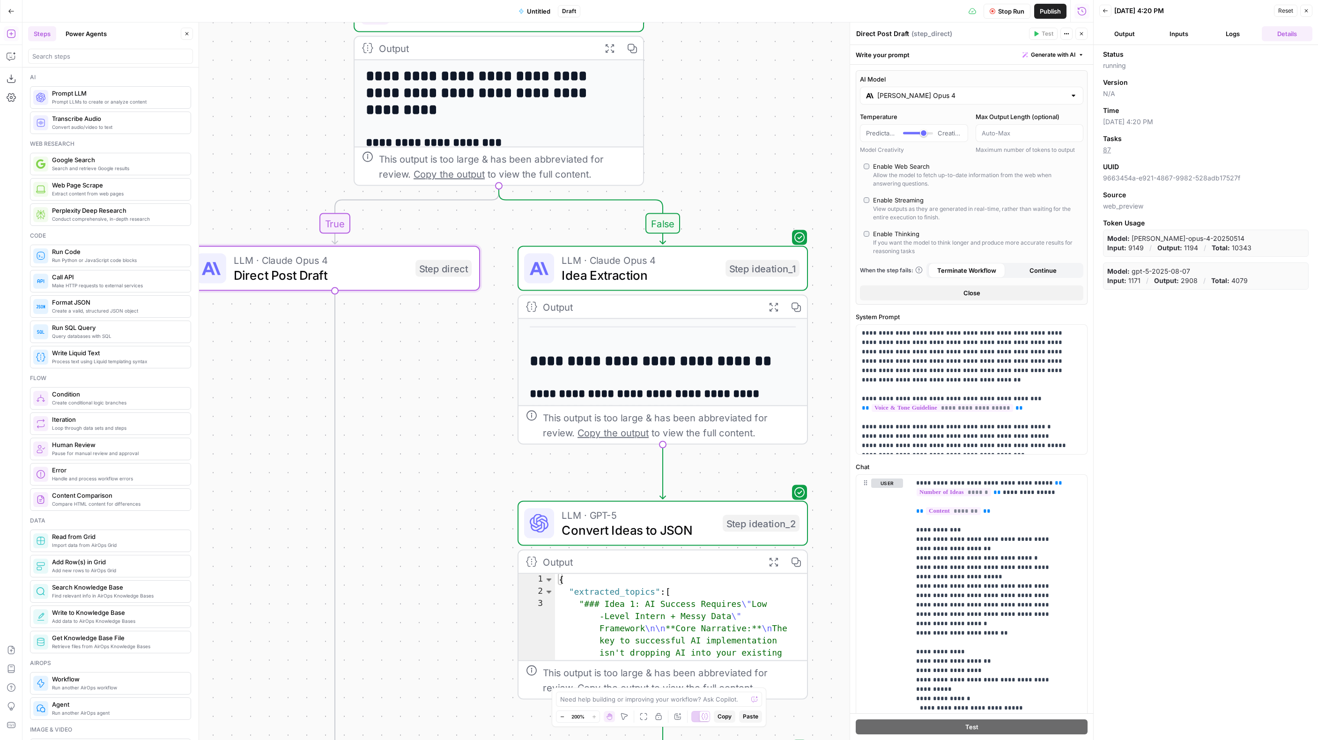
click at [887, 231] on div "Enable Thinking" at bounding box center [896, 233] width 46 height 9
type input "*"
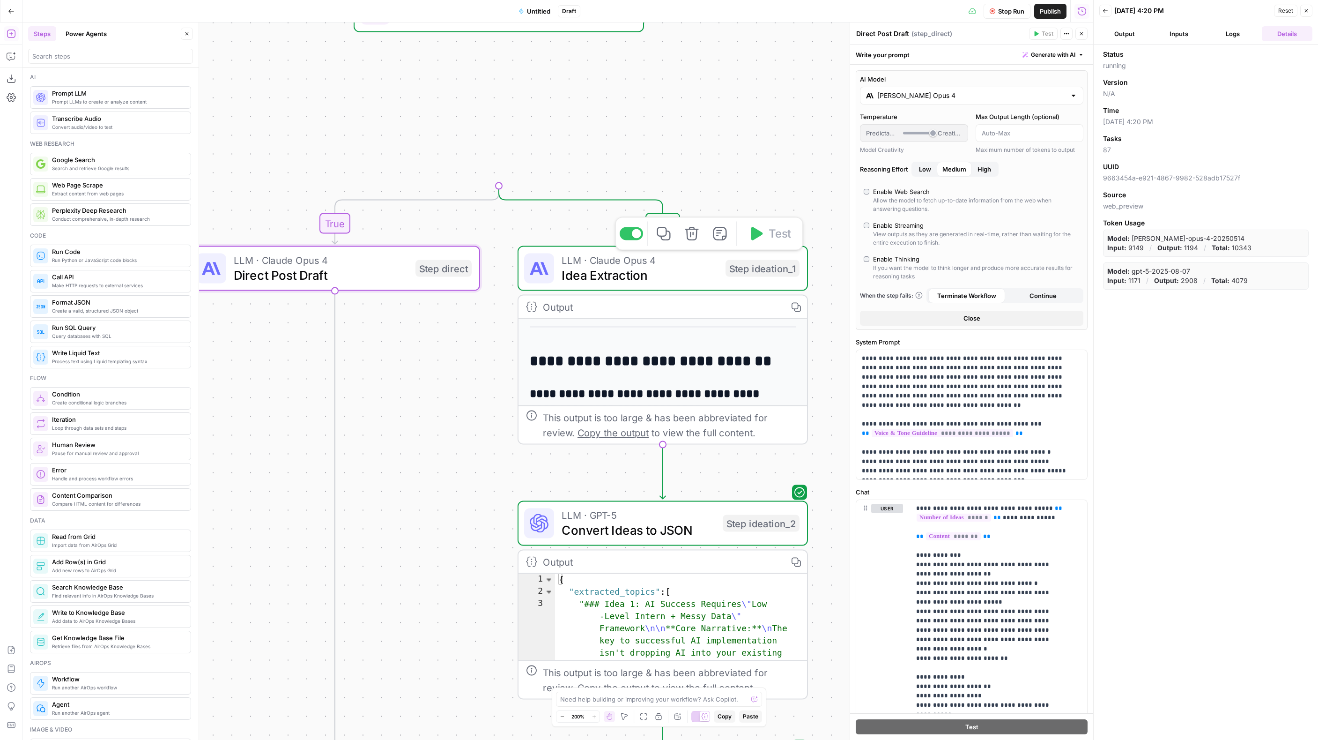
click at [672, 114] on div "true false Workflow Set Inputs Inputs Format JSON Format Inputs Step 1 Output E…" at bounding box center [557, 380] width 1071 height 717
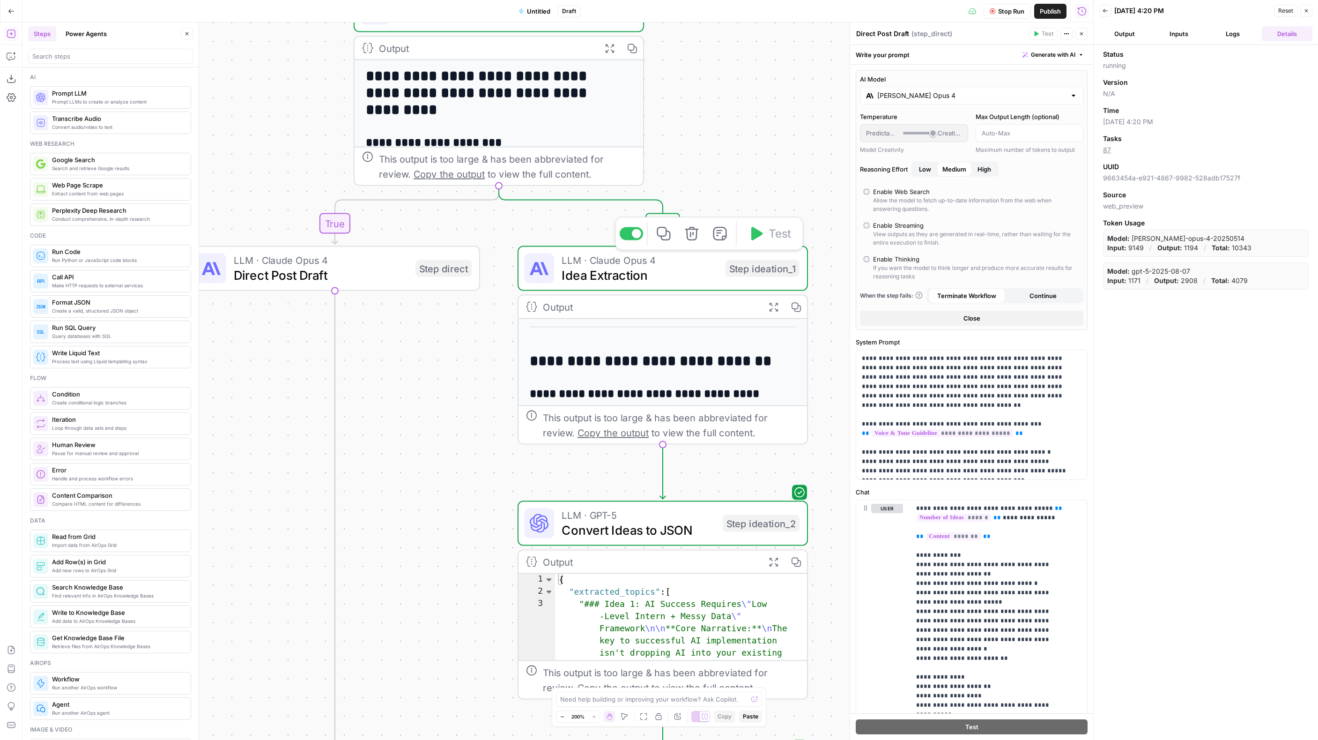
click at [680, 267] on span "Idea Extraction" at bounding box center [640, 275] width 156 height 19
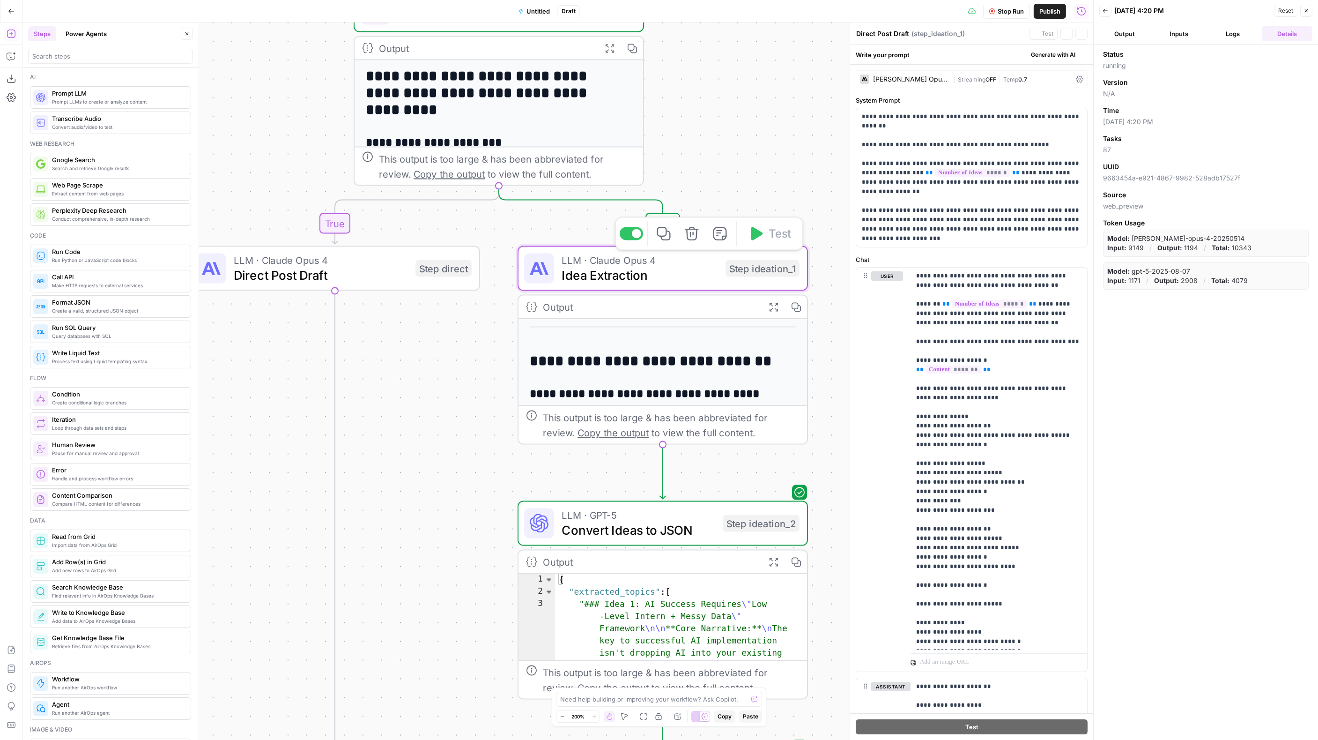
type textarea "Idea Extraction"
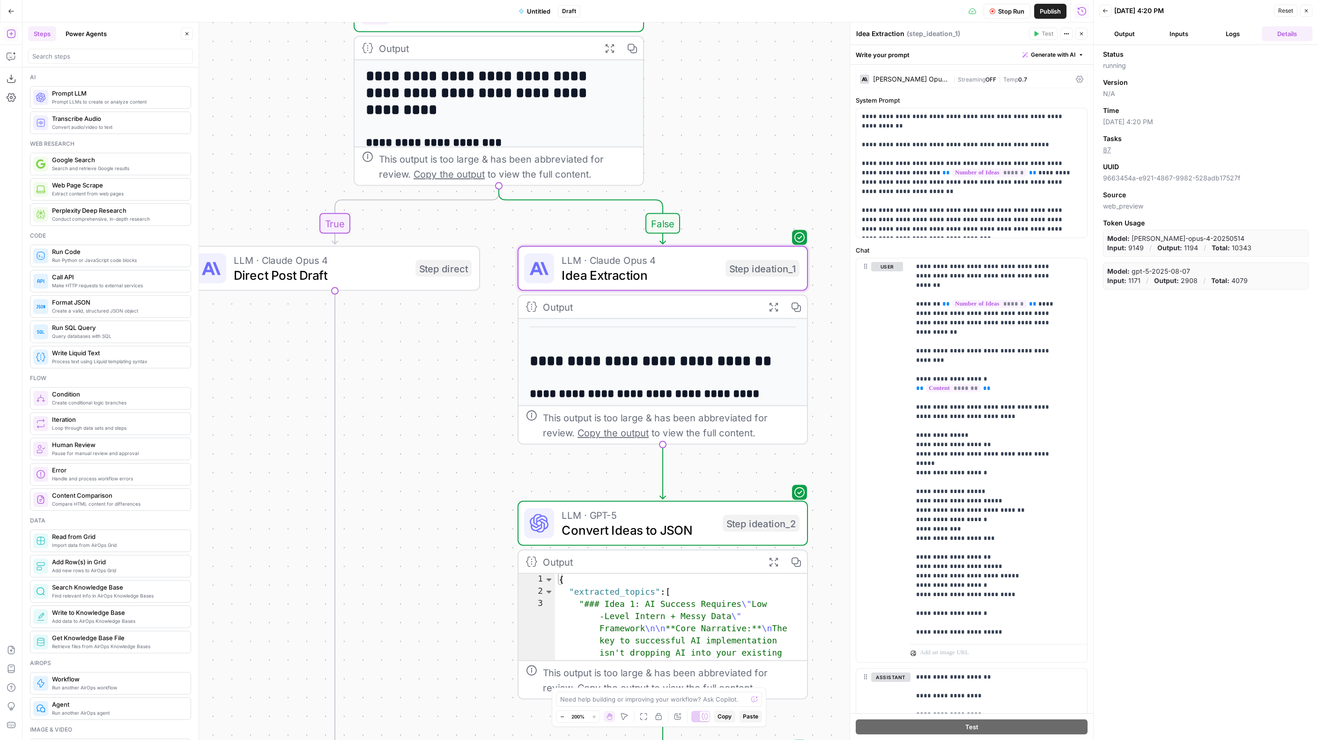
click at [958, 82] on span "Streaming" at bounding box center [972, 79] width 28 height 7
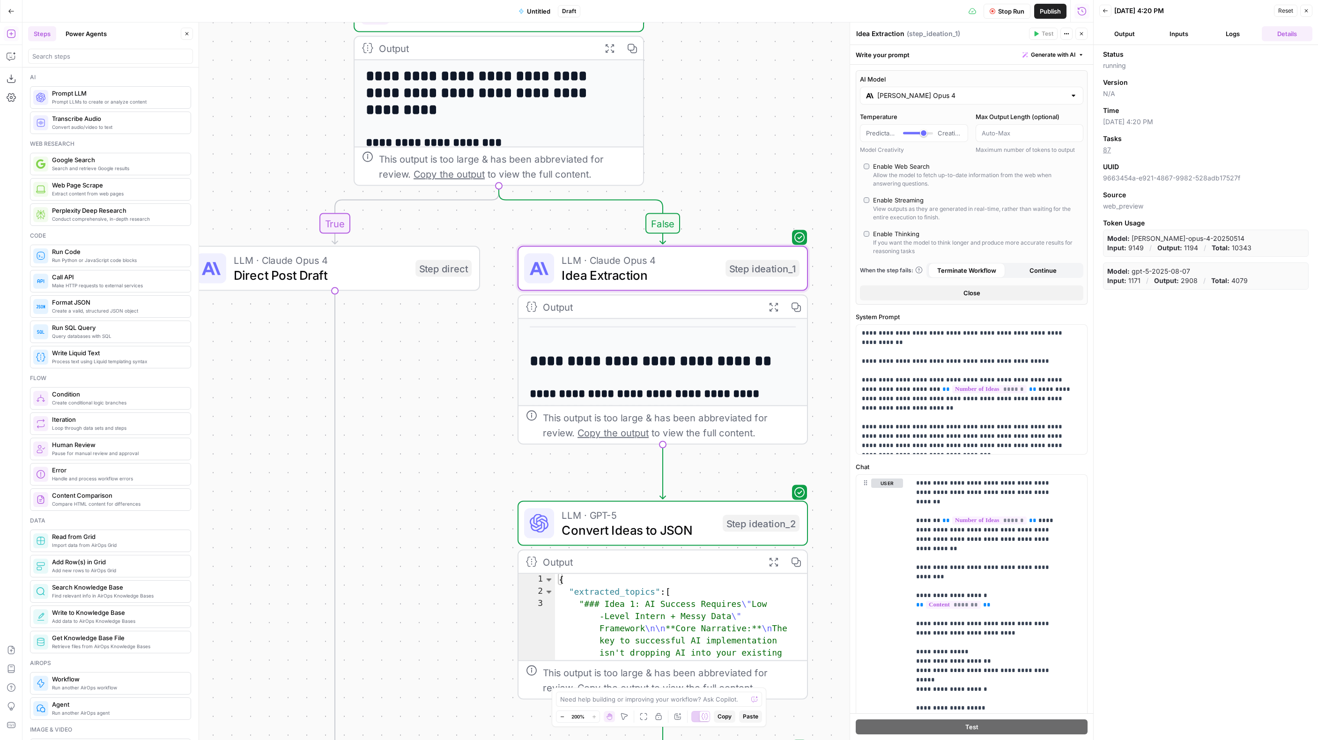
click at [891, 233] on div "Enable Thinking" at bounding box center [896, 233] width 46 height 9
type input "*"
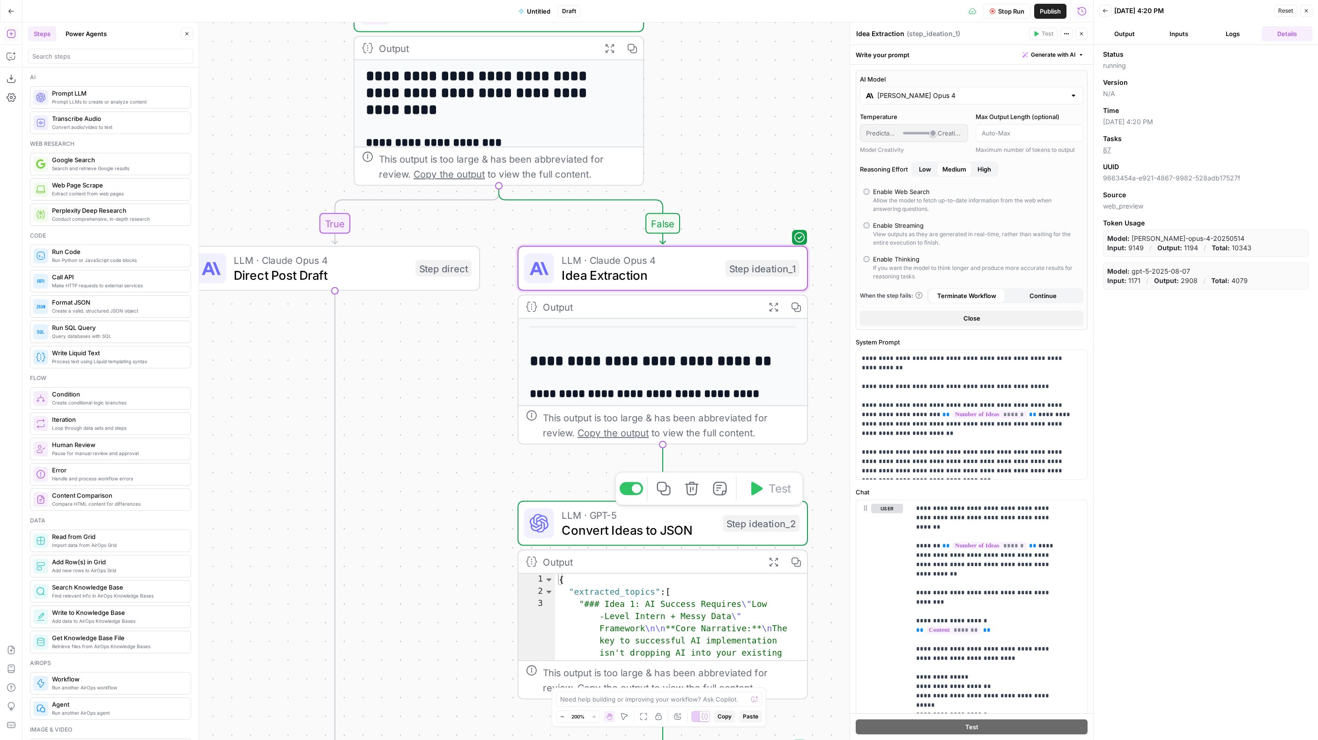
click at [660, 530] on span "Convert Ideas to JSON" at bounding box center [639, 530] width 154 height 19
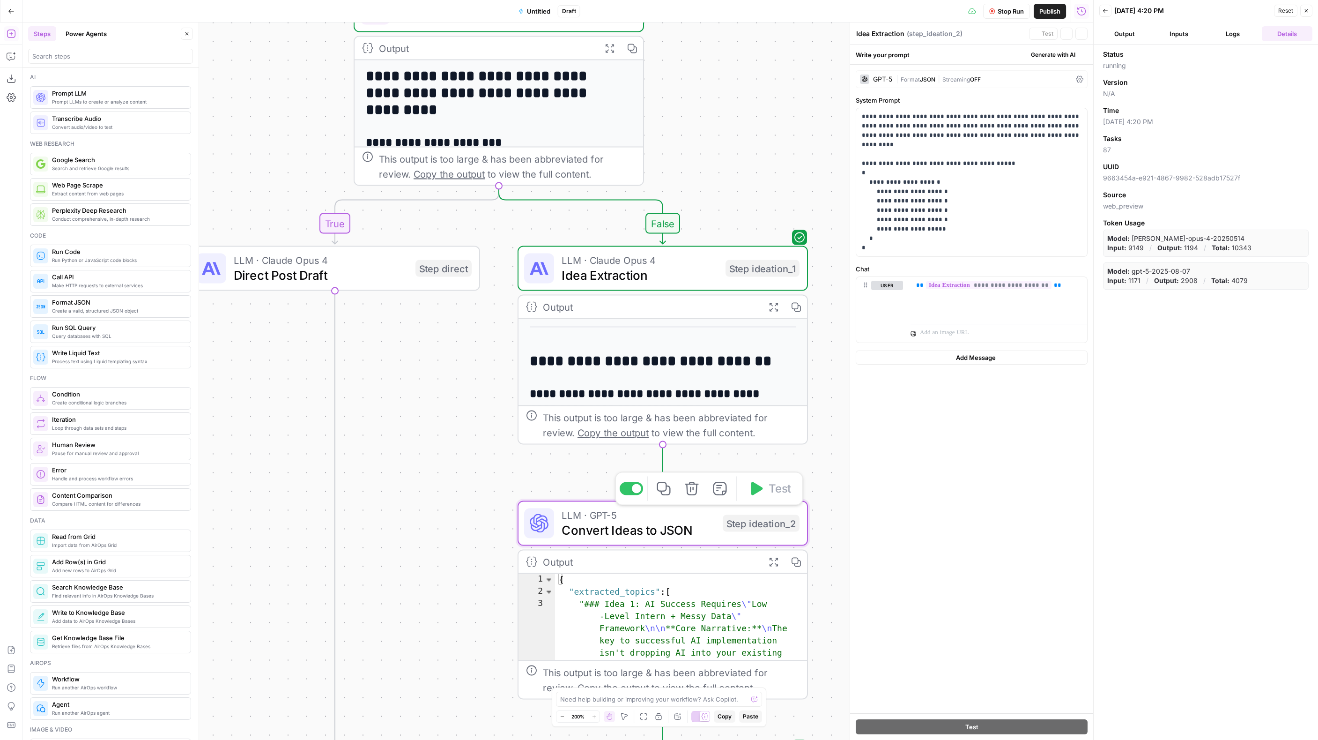
type textarea "Convert Ideas to JSON"
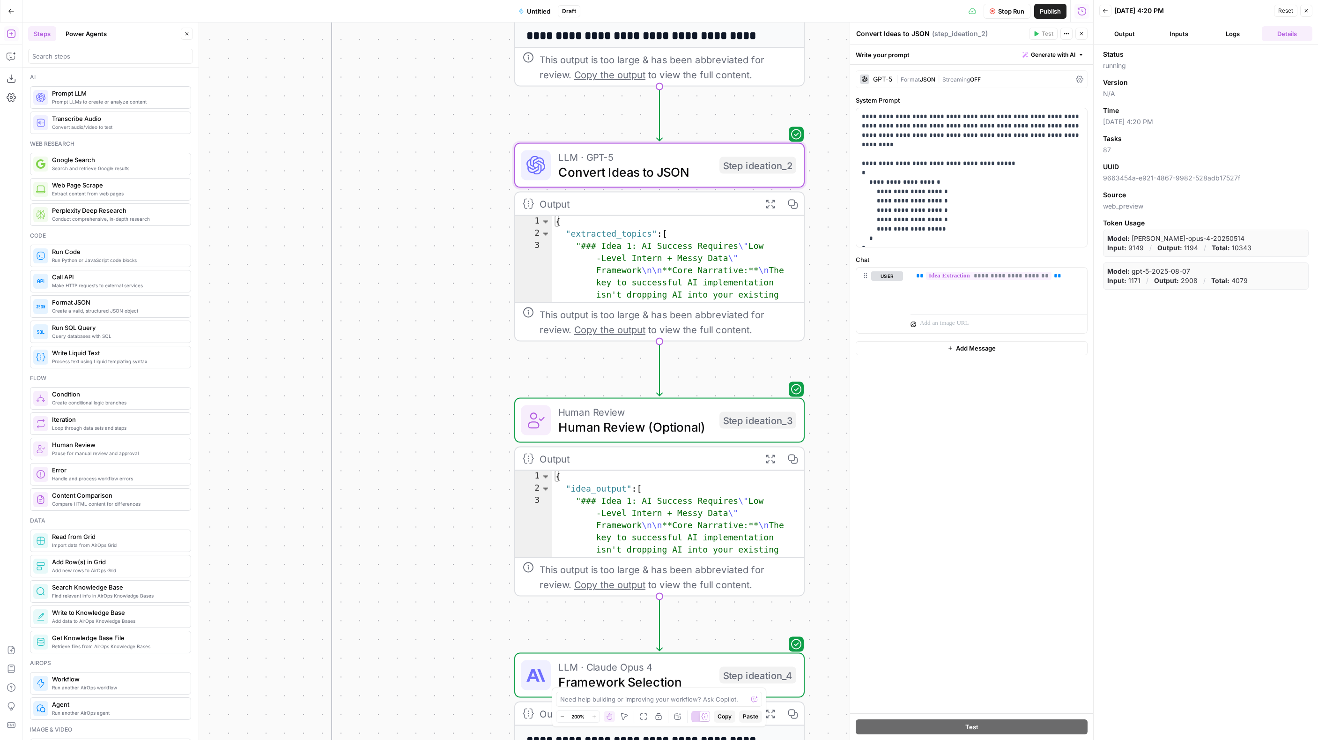
drag, startPoint x: 465, startPoint y: 511, endPoint x: 486, endPoint y: 226, distance: 285.7
click at [464, 167] on div "true false Workflow Set Inputs Inputs Format JSON Format Inputs Step 1 Output E…" at bounding box center [557, 380] width 1071 height 717
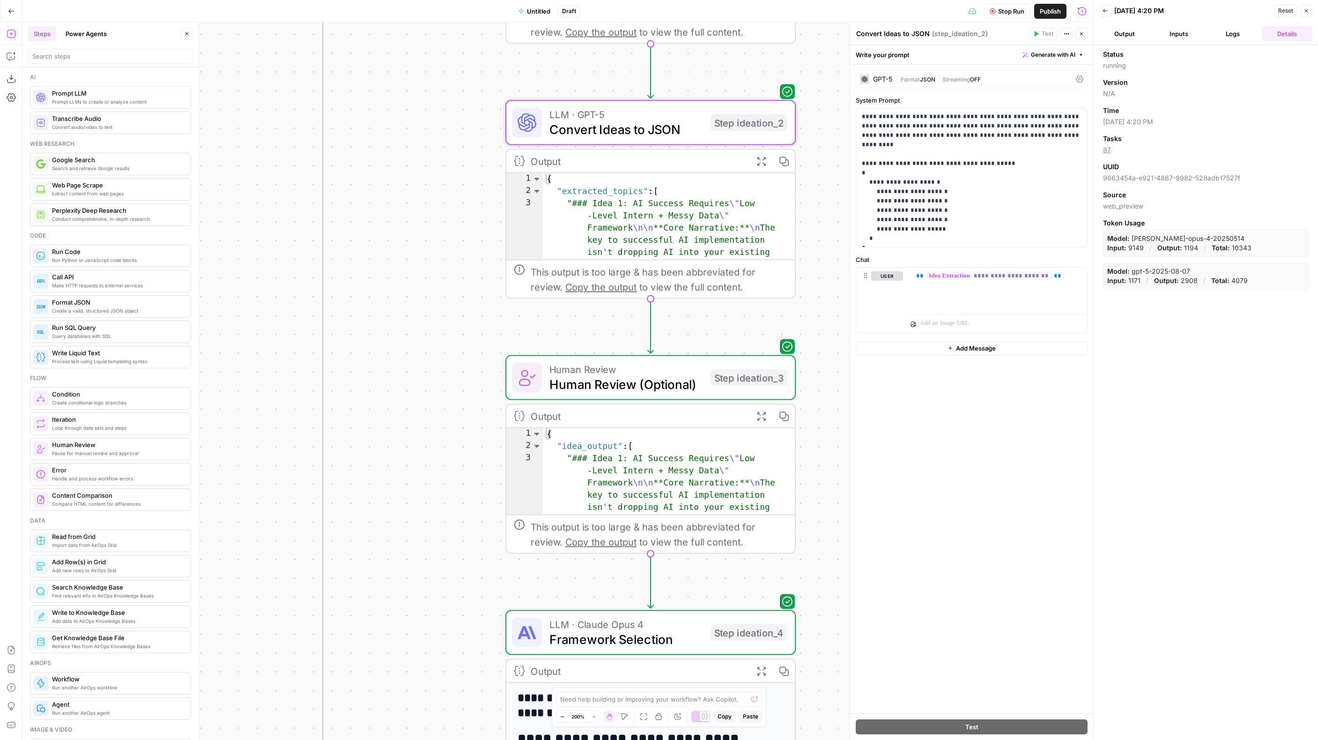
drag, startPoint x: 446, startPoint y: 450, endPoint x: 455, endPoint y: 253, distance: 197.5
click at [455, 253] on div "true false Workflow Set Inputs Inputs Format JSON Format Inputs Step 1 Output E…" at bounding box center [557, 380] width 1071 height 717
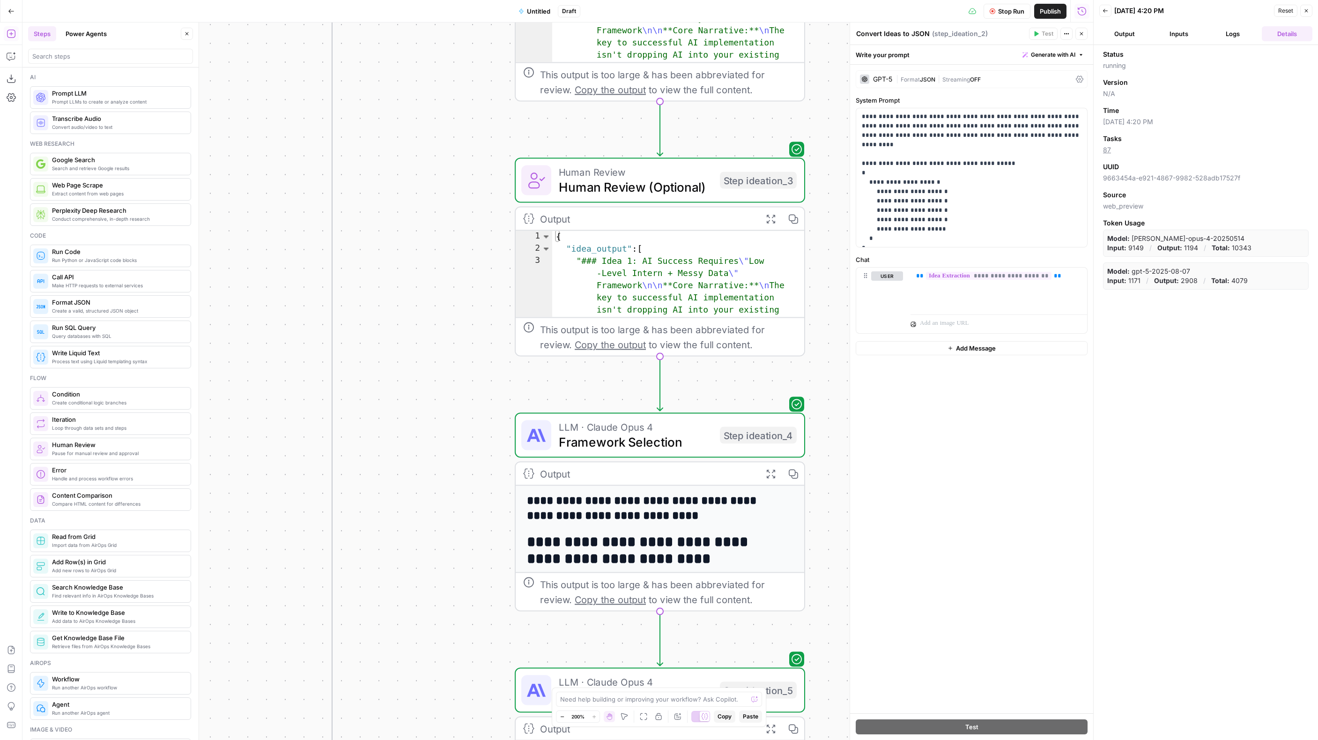
click at [687, 443] on span "Framework Selection" at bounding box center [636, 441] width 154 height 19
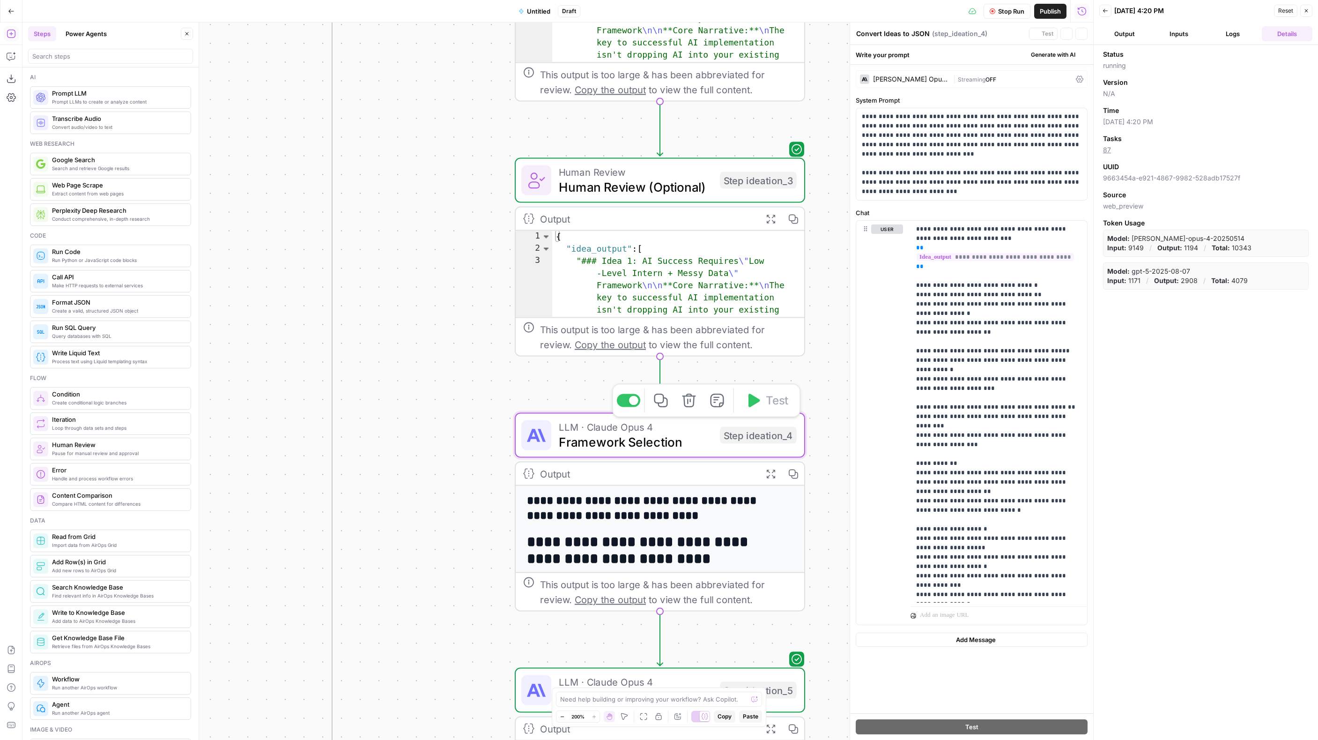
type textarea "Framework Selection"
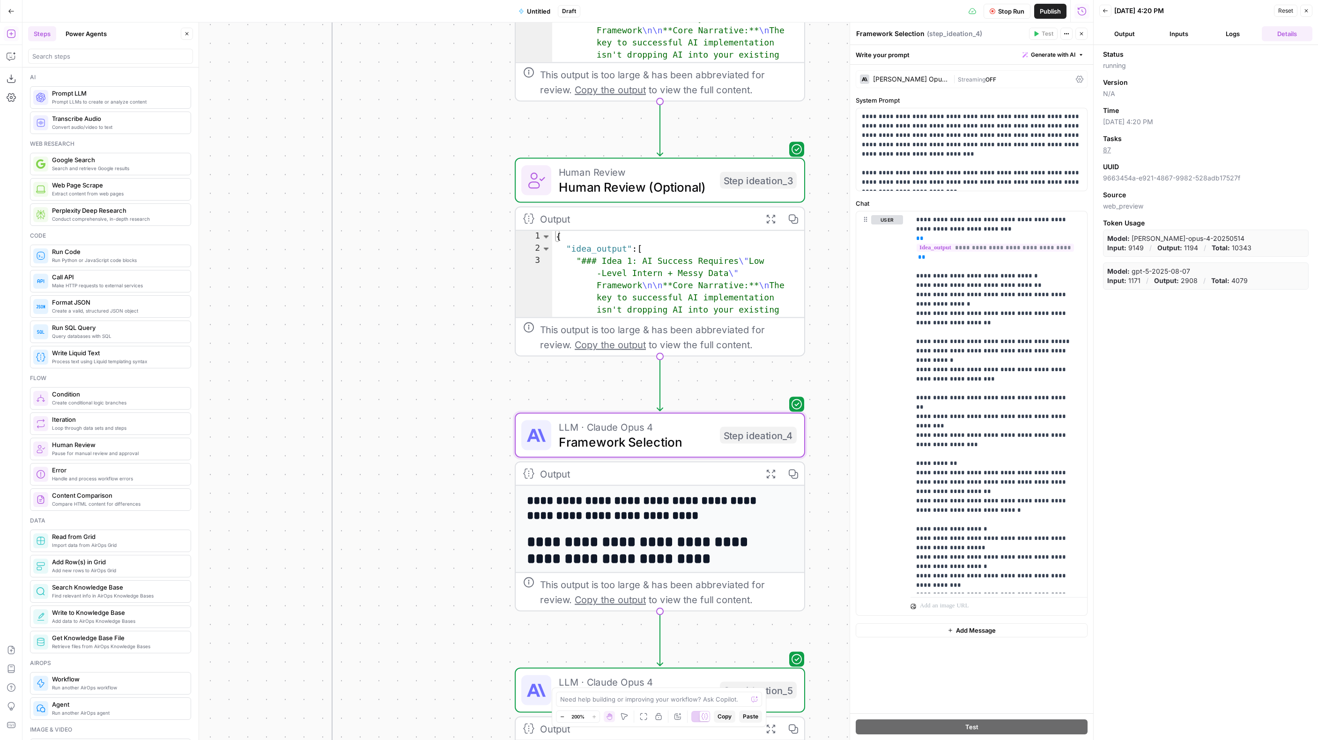
click at [986, 77] on span "OFF" at bounding box center [991, 79] width 11 height 7
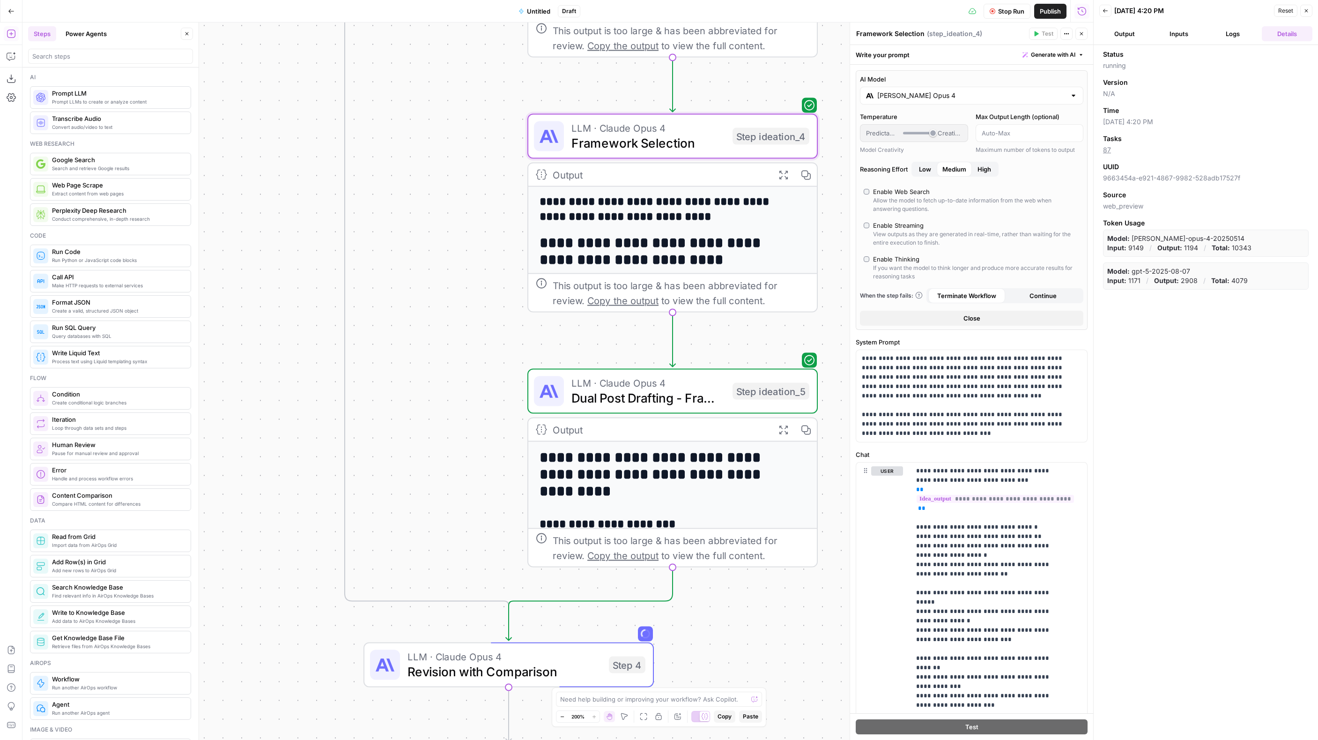
drag, startPoint x: 468, startPoint y: 455, endPoint x: 481, endPoint y: 156, distance: 299.2
click at [481, 156] on div "true false Workflow Set Inputs Inputs Format JSON Format Inputs Step 1 Output E…" at bounding box center [557, 380] width 1071 height 717
click at [663, 391] on span "Dual Post Drafting - Framework & Organic" at bounding box center [649, 397] width 154 height 19
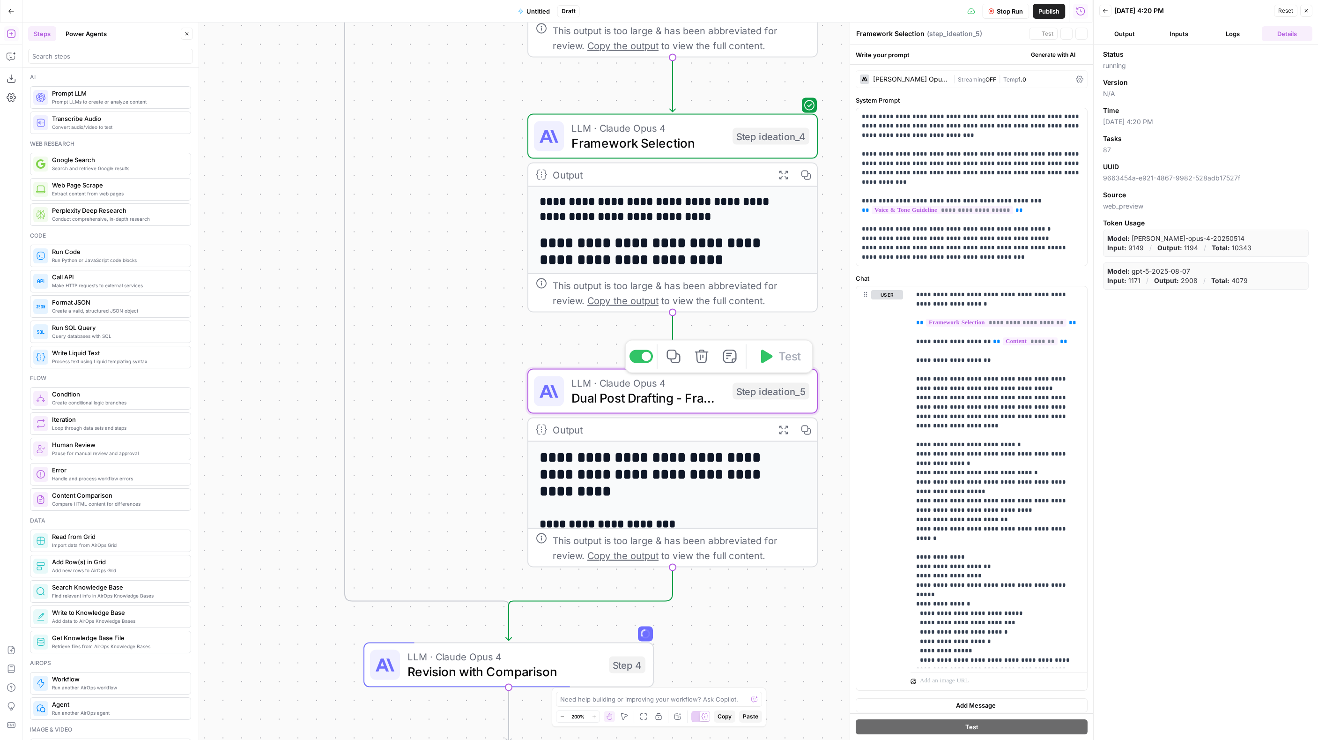
type textarea "Dual Post Drafting - Framework & Organic"
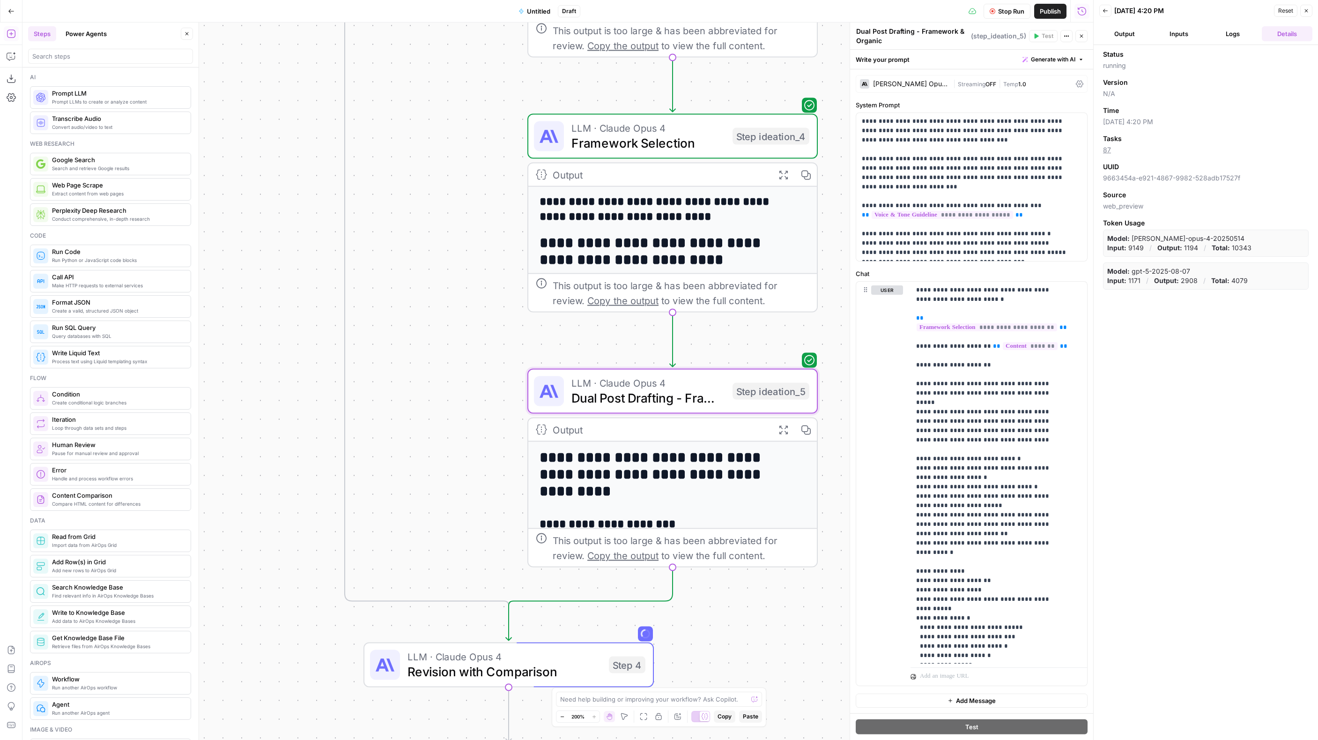
click at [953, 88] on div "| Streaming OFF | Temp 1.0" at bounding box center [1012, 84] width 119 height 9
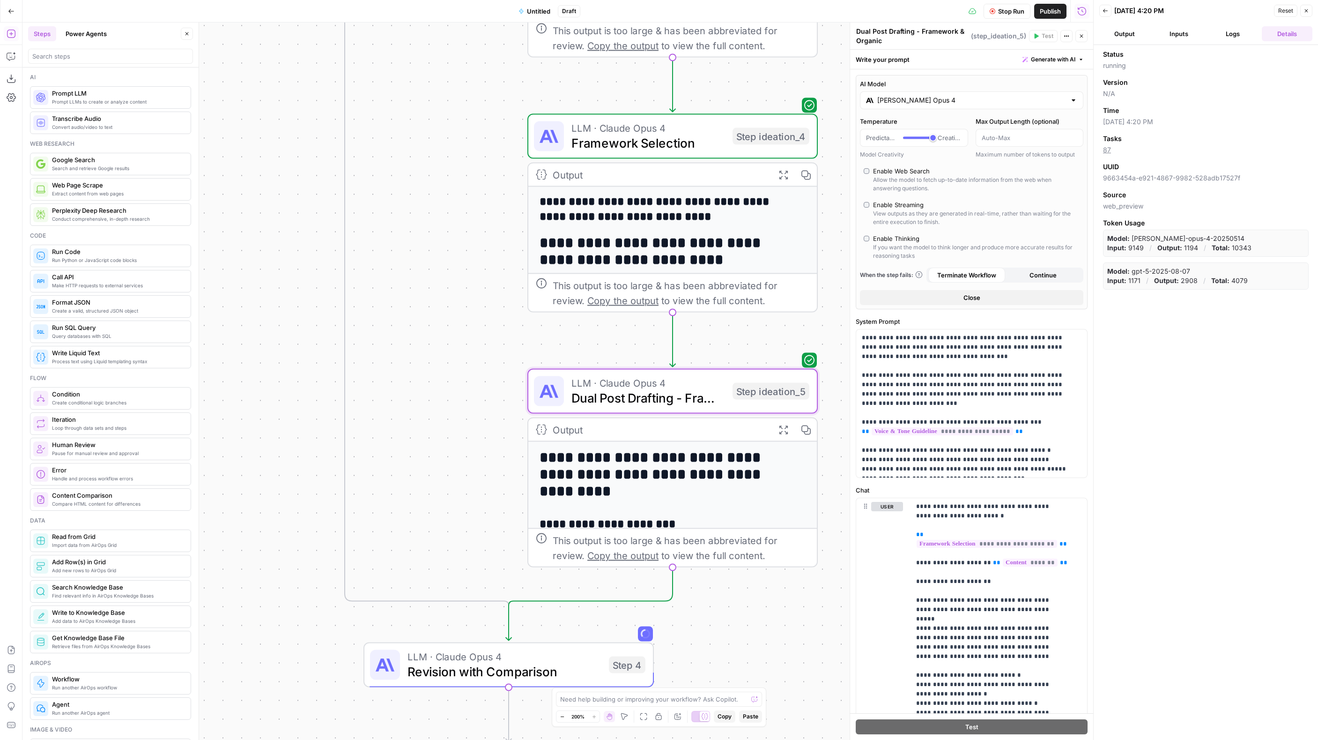
click at [901, 238] on div "Enable Thinking" at bounding box center [896, 238] width 46 height 9
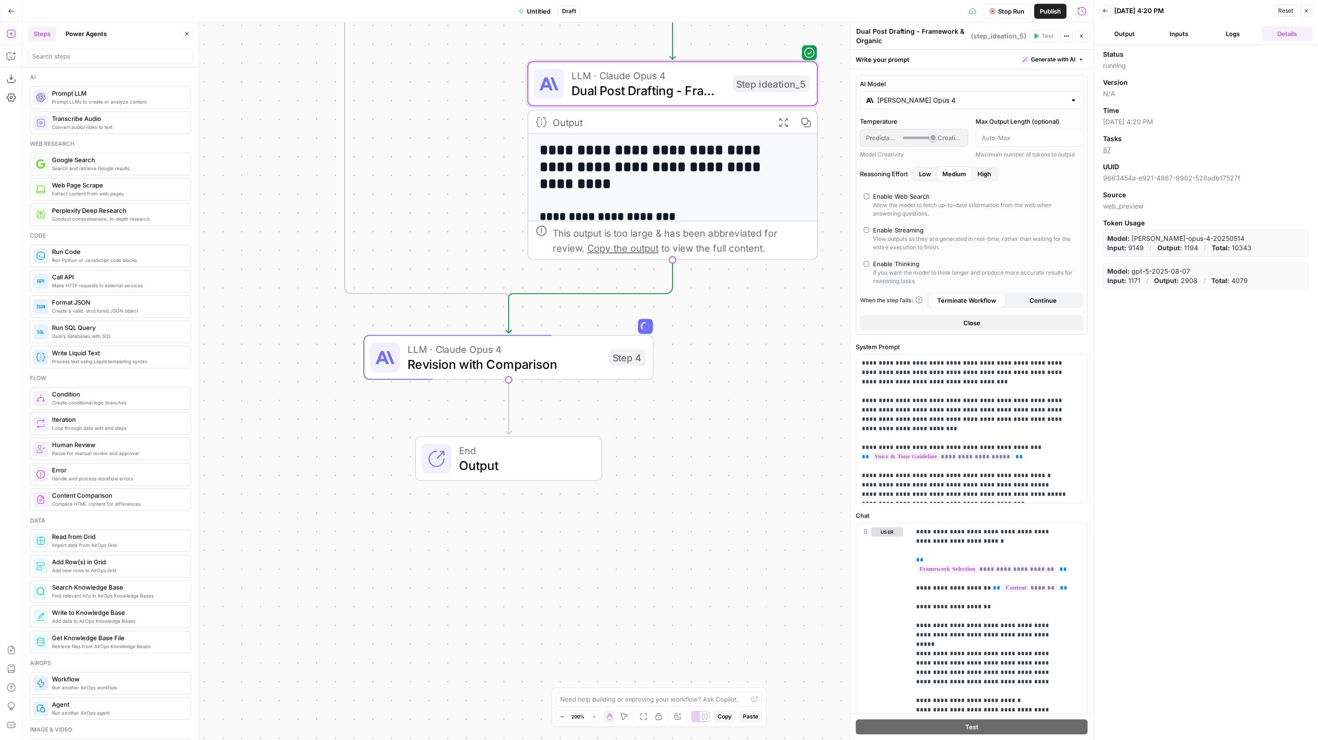
click at [783, 450] on div "true false Workflow Set Inputs Inputs Format JSON Format Inputs Step 1 Output E…" at bounding box center [557, 380] width 1071 height 717
click at [631, 85] on span "Dual Post Drafting - Framework & Organic" at bounding box center [649, 90] width 154 height 19
click at [506, 365] on span "Revision with Comparison" at bounding box center [505, 364] width 194 height 19
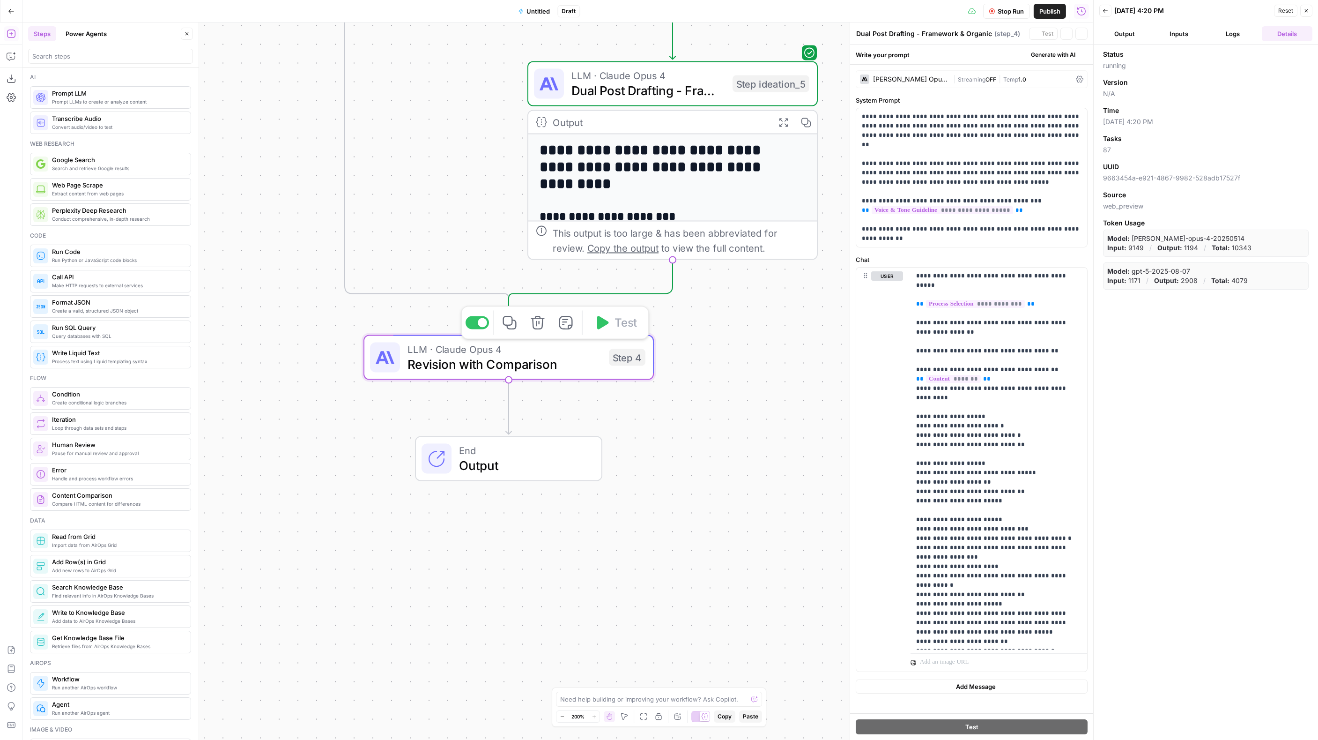
type textarea "Revision with Comparison"
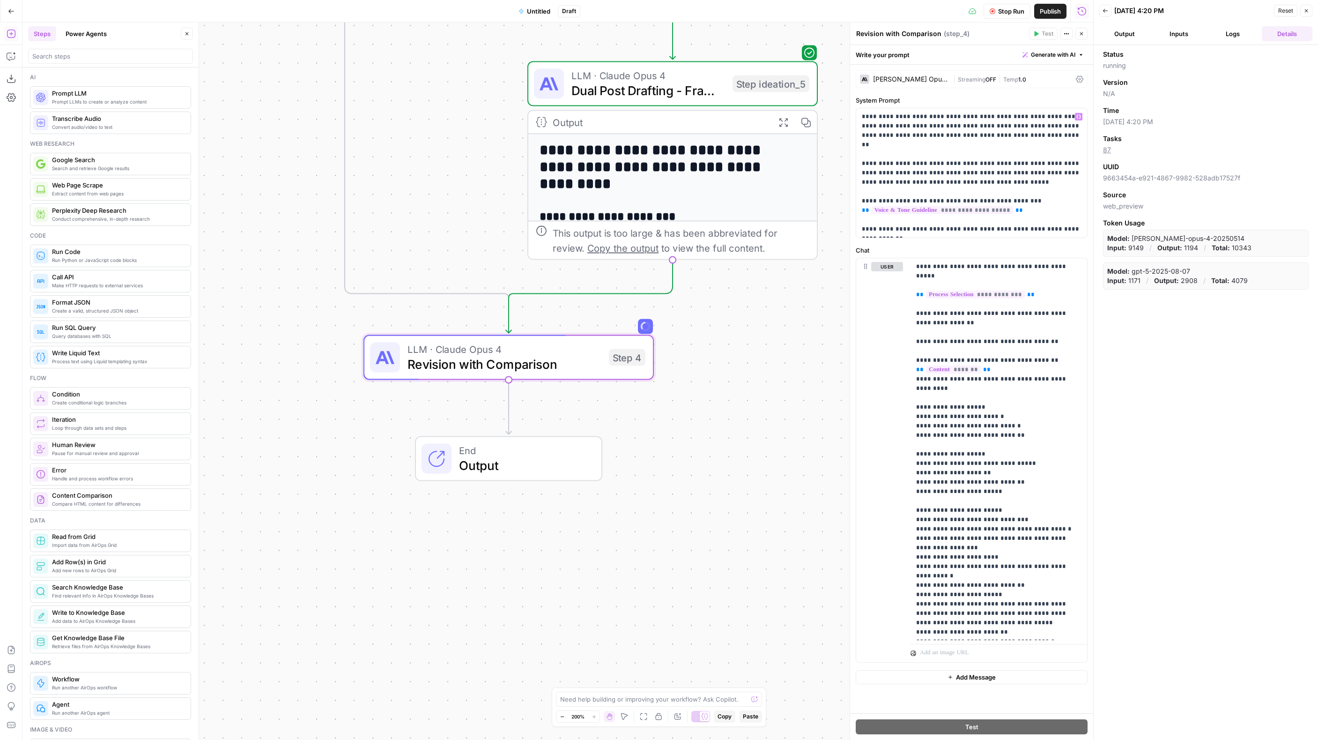
click at [1005, 77] on div "| Streaming OFF | Temp 1.0" at bounding box center [1012, 79] width 119 height 9
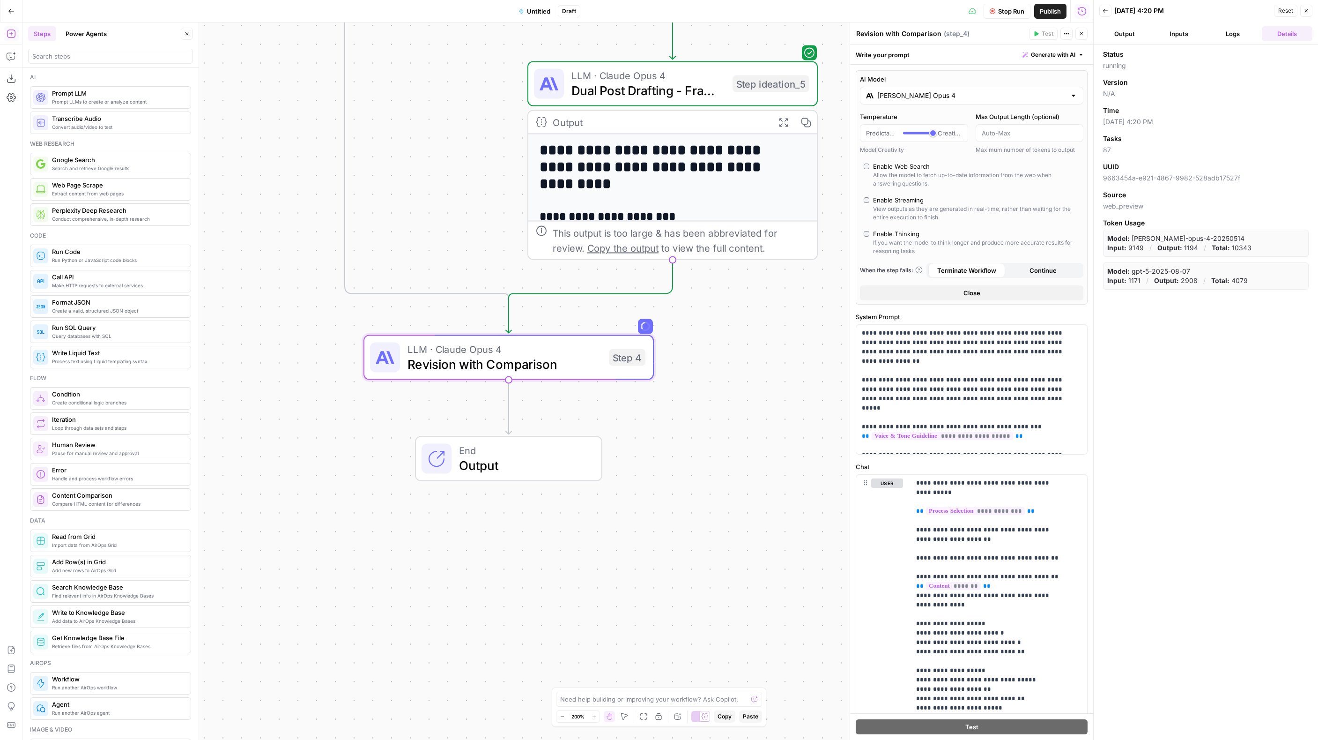
click at [882, 235] on div "Enable Thinking" at bounding box center [896, 233] width 46 height 9
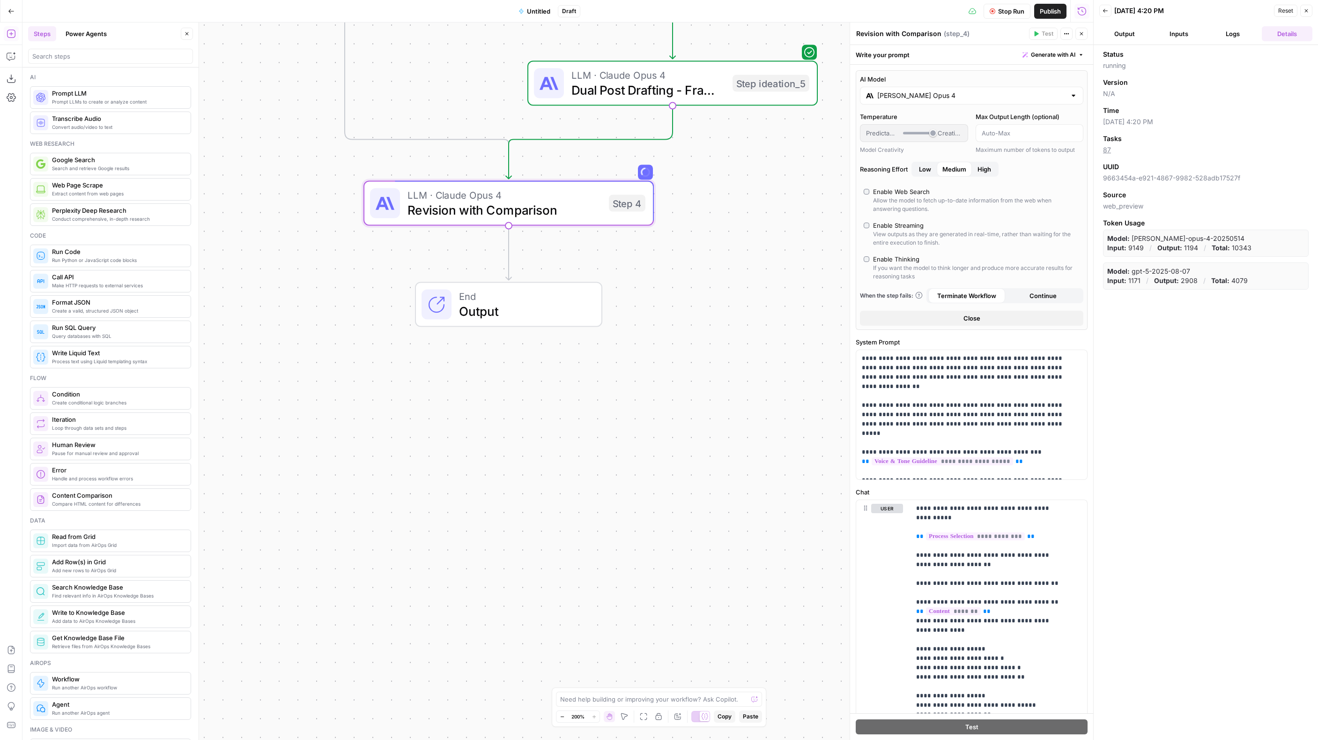
click at [692, 466] on div "true false Workflow Set Inputs Inputs Format JSON Format Inputs Step 1 Output E…" at bounding box center [557, 380] width 1071 height 717
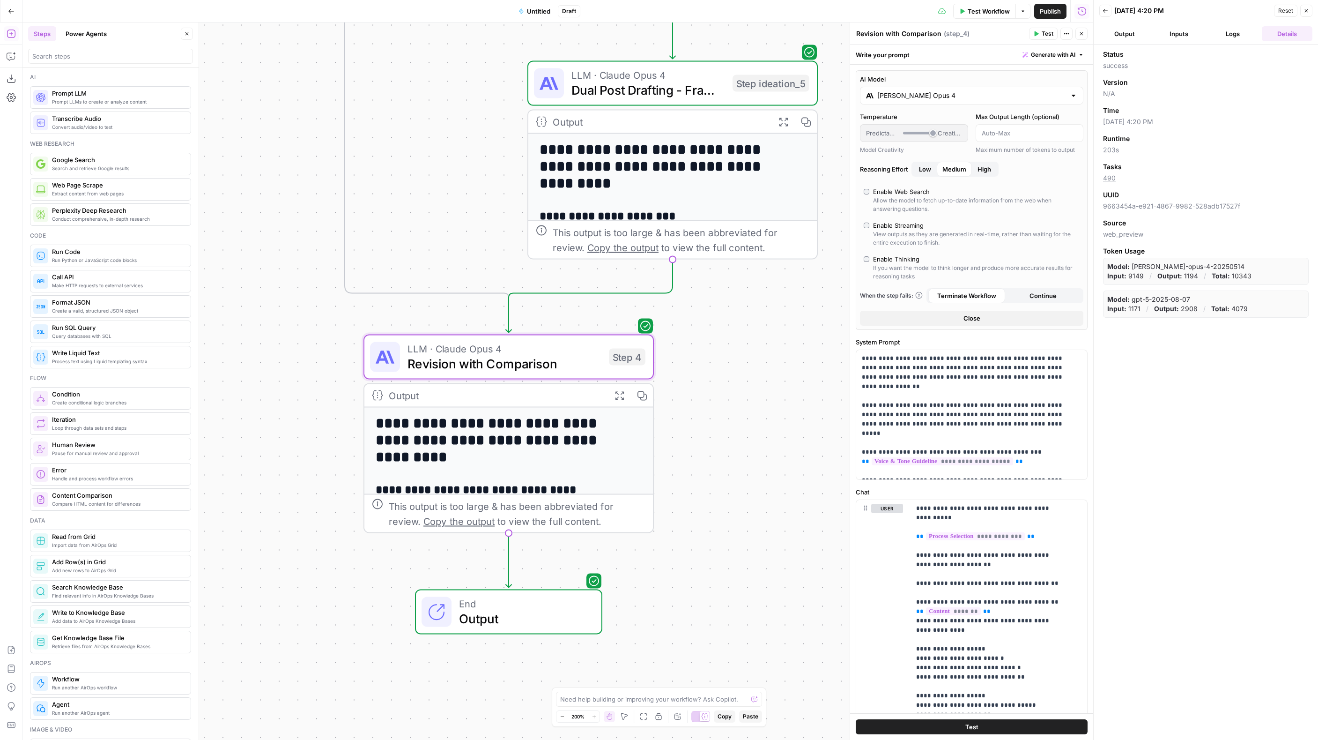
click at [644, 397] on icon "button" at bounding box center [642, 395] width 10 height 10
click at [13, 652] on icon "button" at bounding box center [11, 649] width 9 height 9
click at [621, 123] on span "Import" at bounding box center [627, 119] width 22 height 9
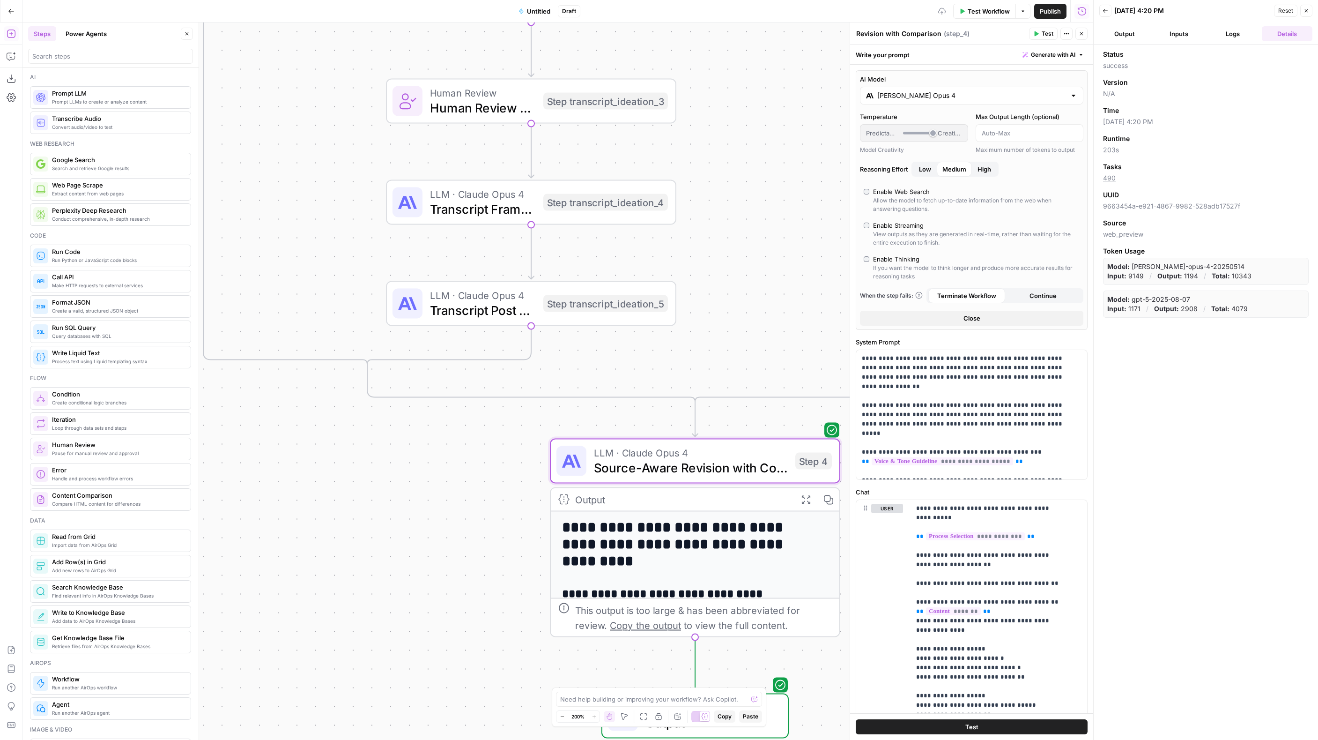
drag, startPoint x: 319, startPoint y: 216, endPoint x: 557, endPoint y: 393, distance: 296.5
click at [520, 494] on div "true false true false true false Workflow Set Inputs Inputs Format JSON Format …" at bounding box center [557, 380] width 1071 height 717
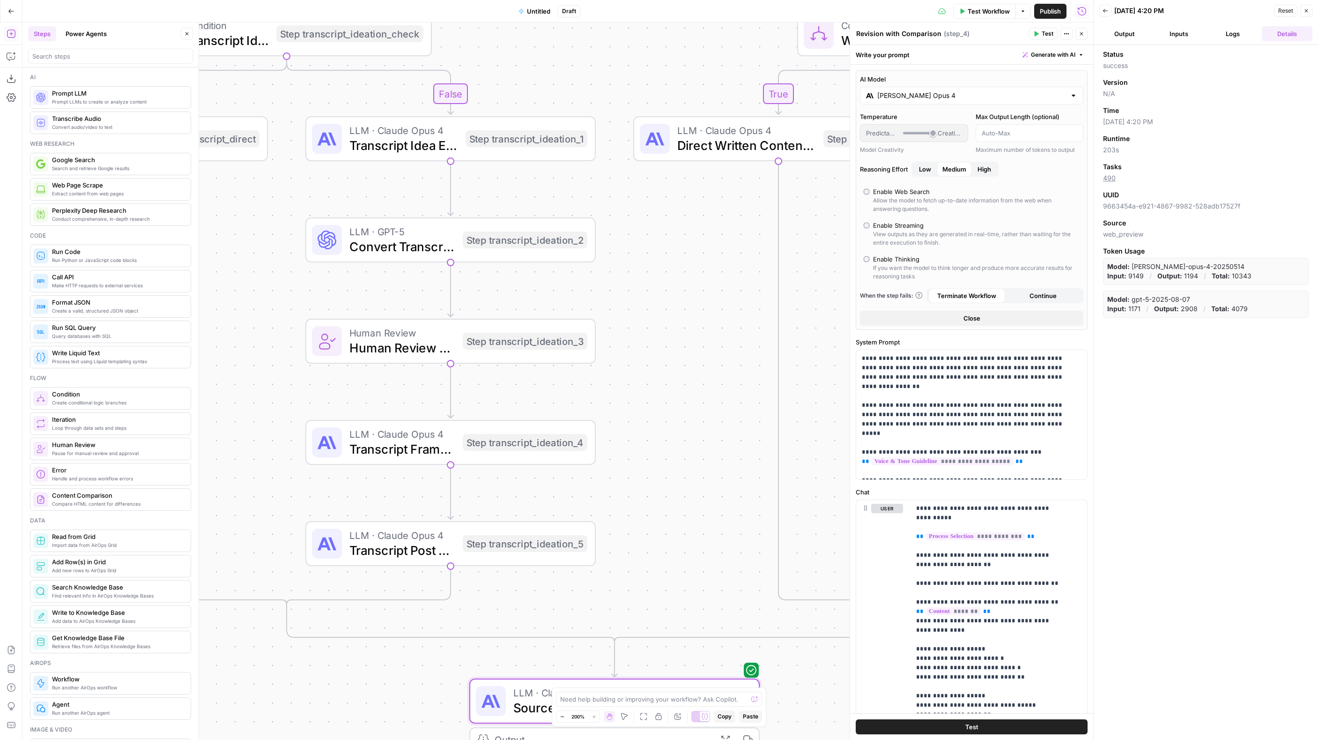
drag, startPoint x: 745, startPoint y: 200, endPoint x: 648, endPoint y: 466, distance: 283.3
click at [648, 469] on div "true false true false true false Workflow Set Inputs Inputs Format JSON Format …" at bounding box center [557, 380] width 1071 height 717
click at [560, 719] on button "Zoom Out" at bounding box center [562, 716] width 11 height 11
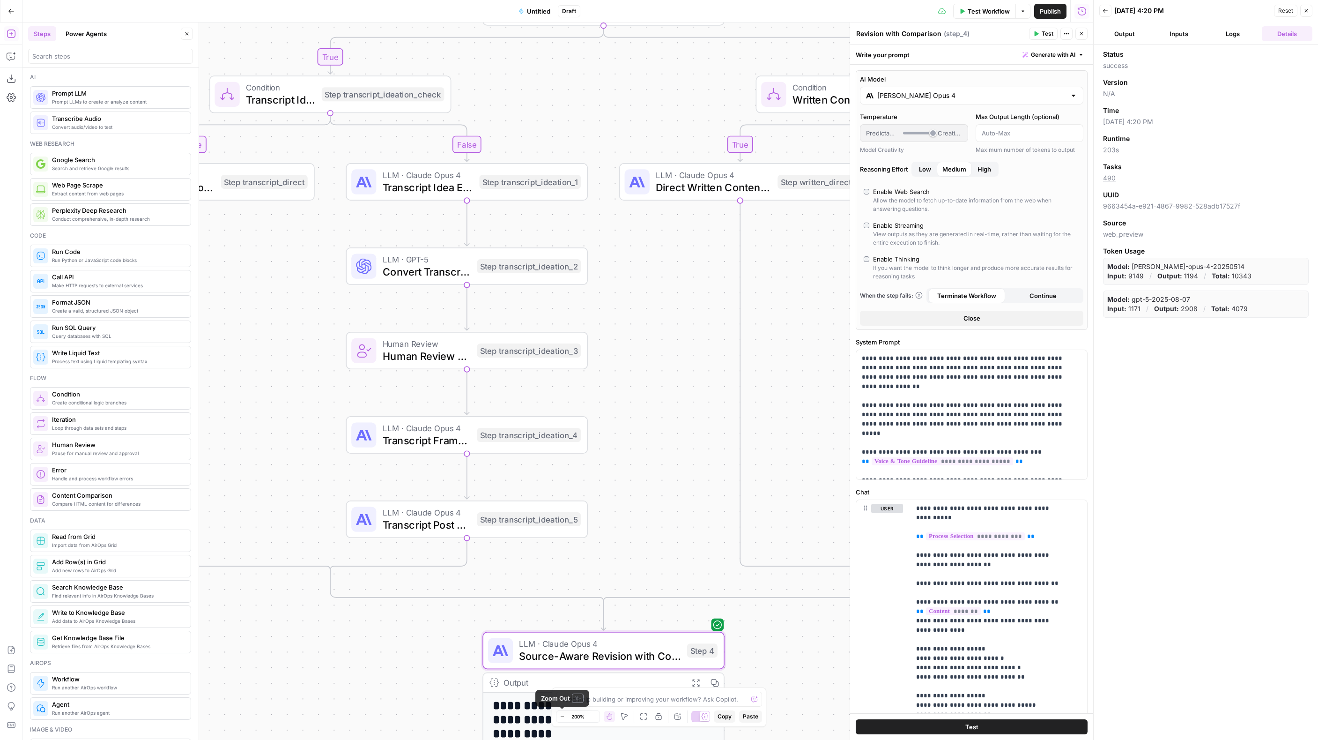
click at [560, 719] on icon "button" at bounding box center [562, 716] width 5 height 5
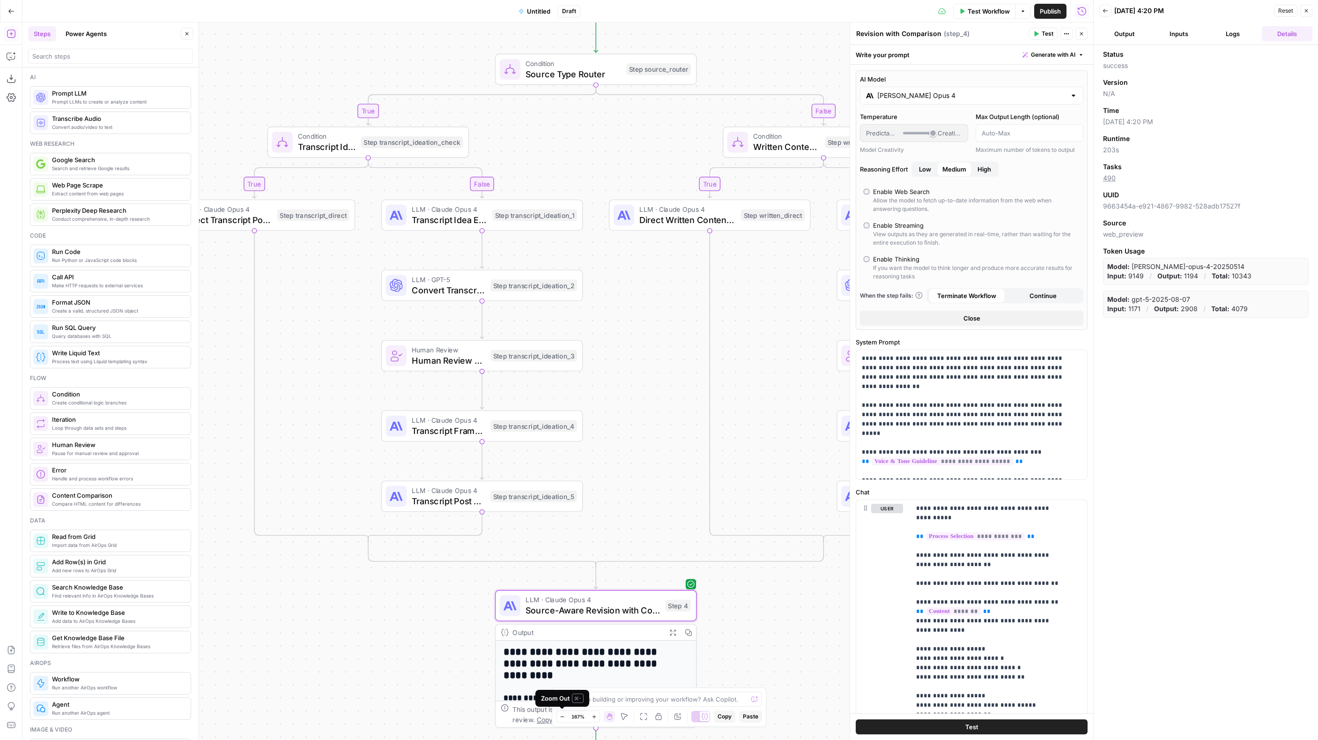
click at [560, 719] on icon "button" at bounding box center [562, 716] width 5 height 5
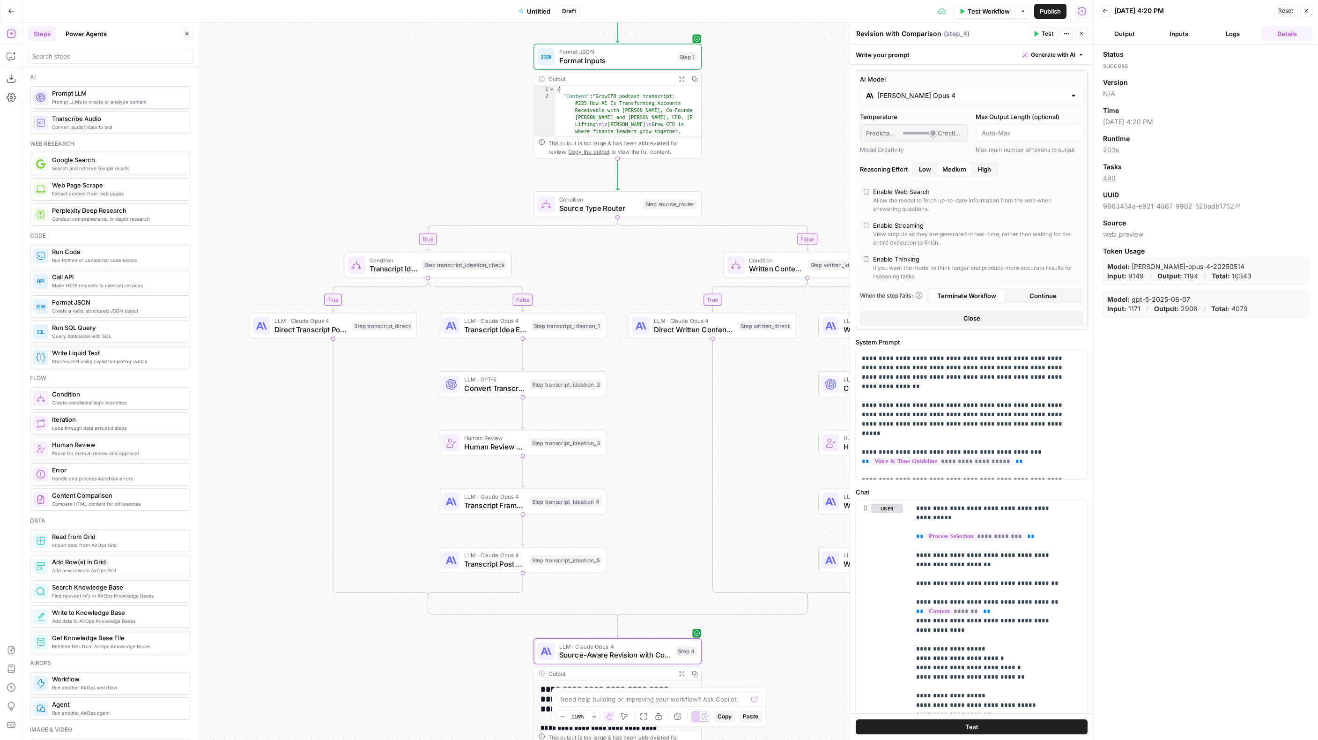
drag, startPoint x: 260, startPoint y: 384, endPoint x: 288, endPoint y: 452, distance: 73.8
click at [288, 452] on div "true false true false true false Workflow Set Inputs Inputs Format JSON Format …" at bounding box center [557, 380] width 1071 height 717
click at [595, 58] on span "Format Inputs" at bounding box center [616, 60] width 114 height 11
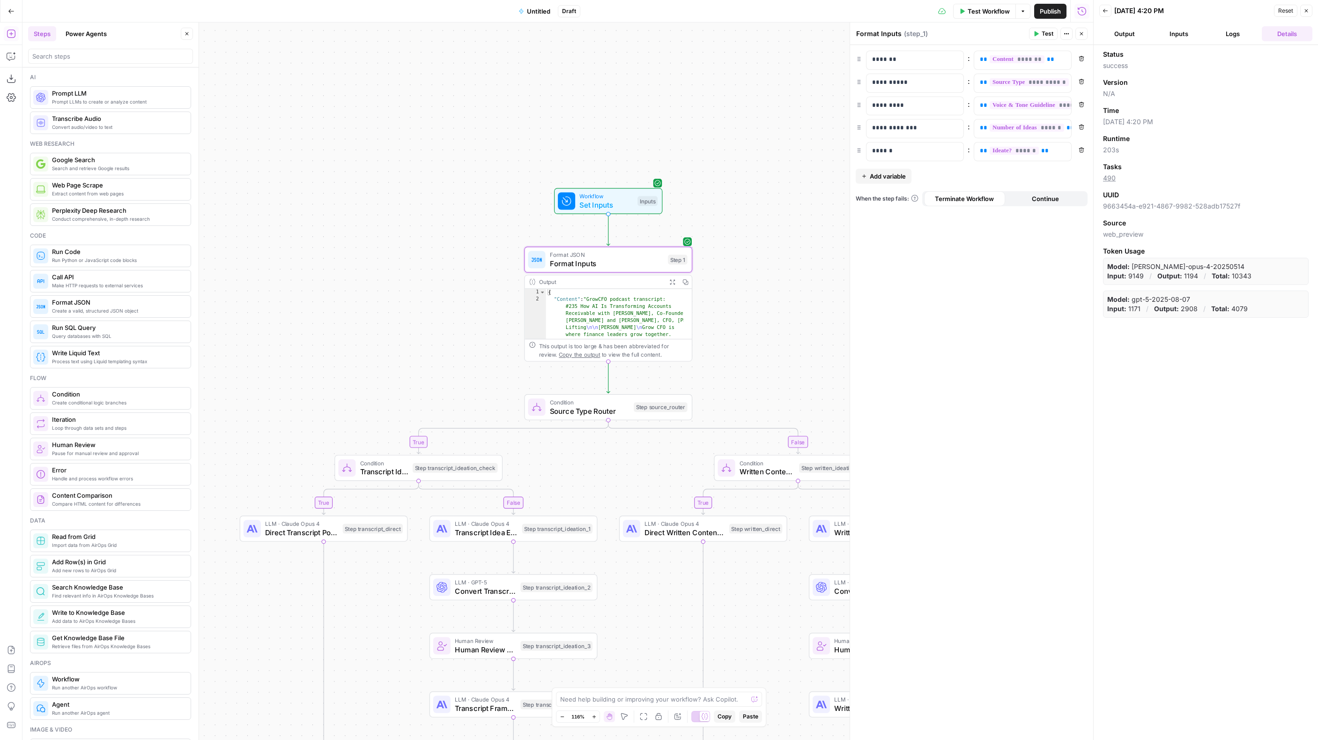
drag, startPoint x: 780, startPoint y: 101, endPoint x: 768, endPoint y: 277, distance: 176.6
click at [768, 277] on div "true false true false true false Workflow Set Inputs Inputs Format JSON Format …" at bounding box center [557, 380] width 1071 height 717
click at [611, 203] on span "Set Inputs" at bounding box center [605, 208] width 54 height 11
drag, startPoint x: 611, startPoint y: 203, endPoint x: 757, endPoint y: 220, distance: 146.2
click at [611, 203] on span "Set Inputs" at bounding box center [605, 208] width 54 height 11
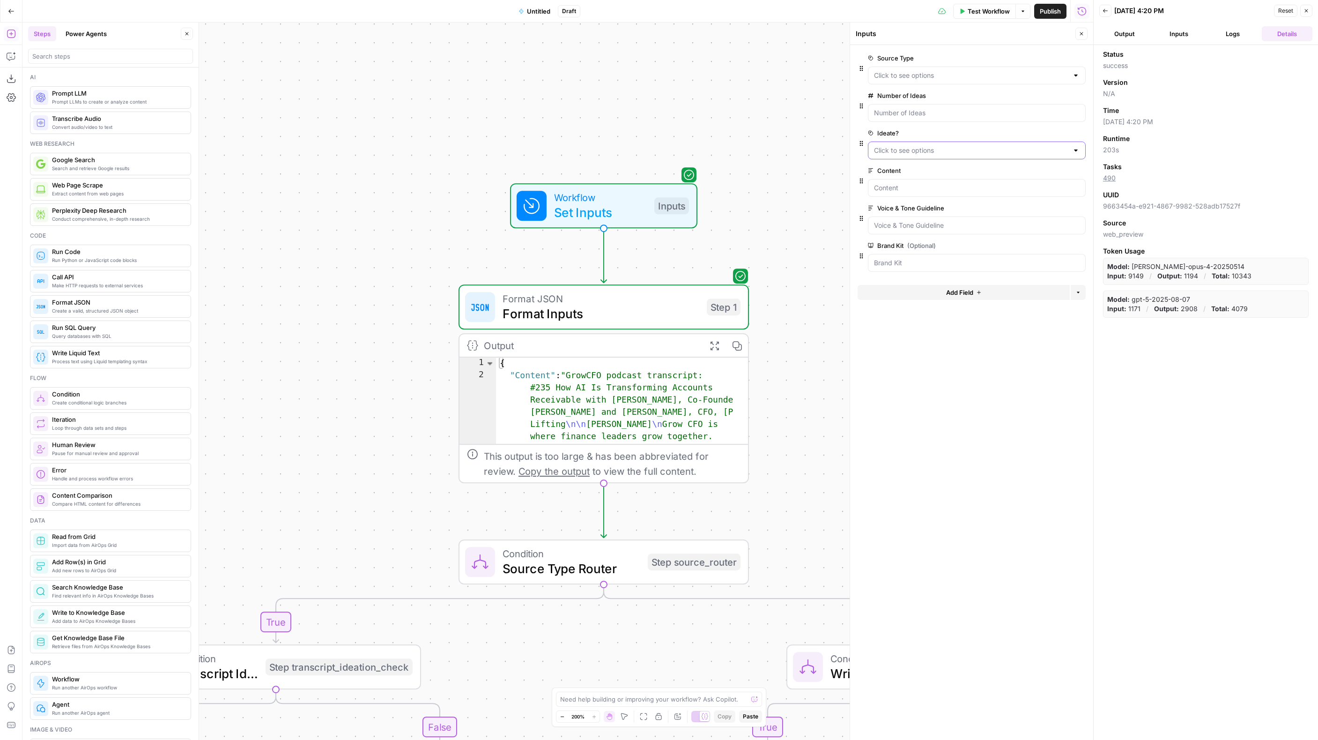
click at [1059, 151] on input "Ideate?" at bounding box center [971, 150] width 194 height 9
click at [981, 130] on label "Ideate?" at bounding box center [950, 132] width 165 height 9
click at [981, 146] on input "Ideate?" at bounding box center [971, 150] width 194 height 9
click at [863, 131] on div "Ideate? edit field Delete group" at bounding box center [972, 143] width 228 height 32
drag, startPoint x: 860, startPoint y: 145, endPoint x: 866, endPoint y: 102, distance: 44.0
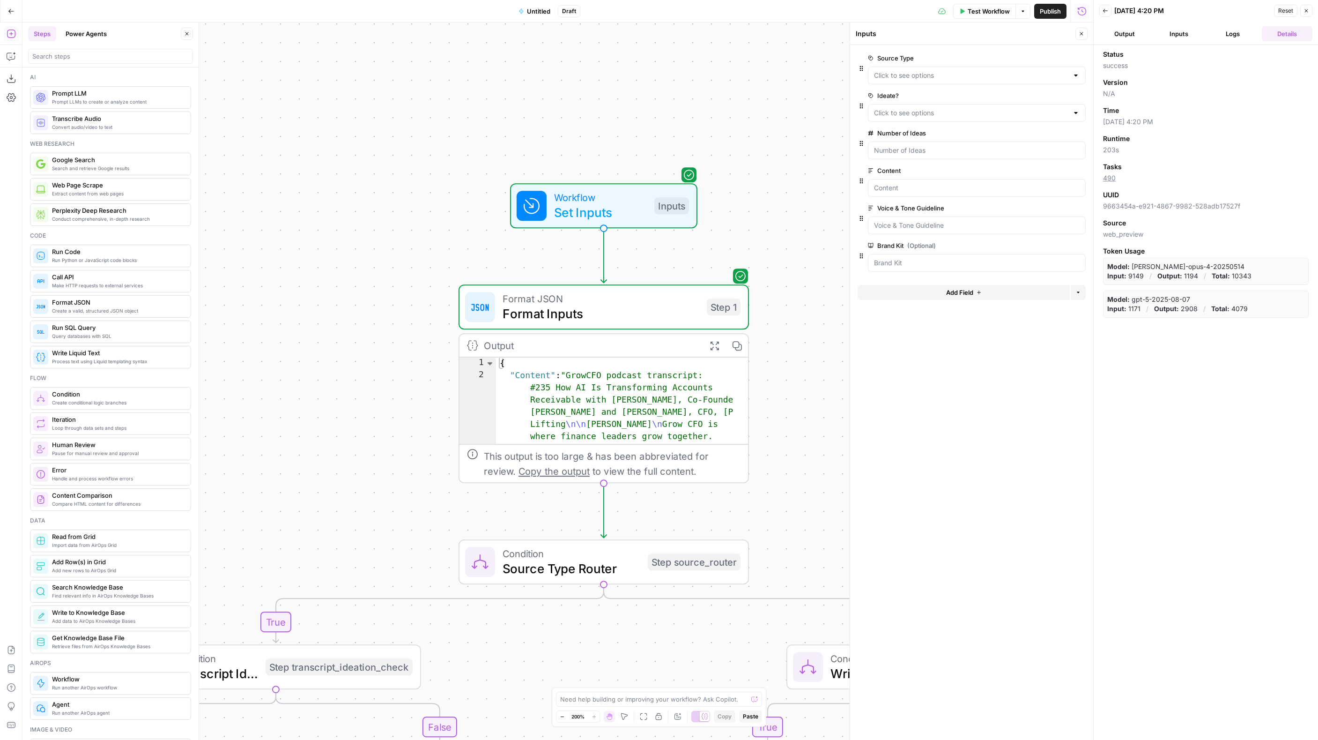
click at [1050, 171] on span "edit field" at bounding box center [1051, 170] width 21 height 7
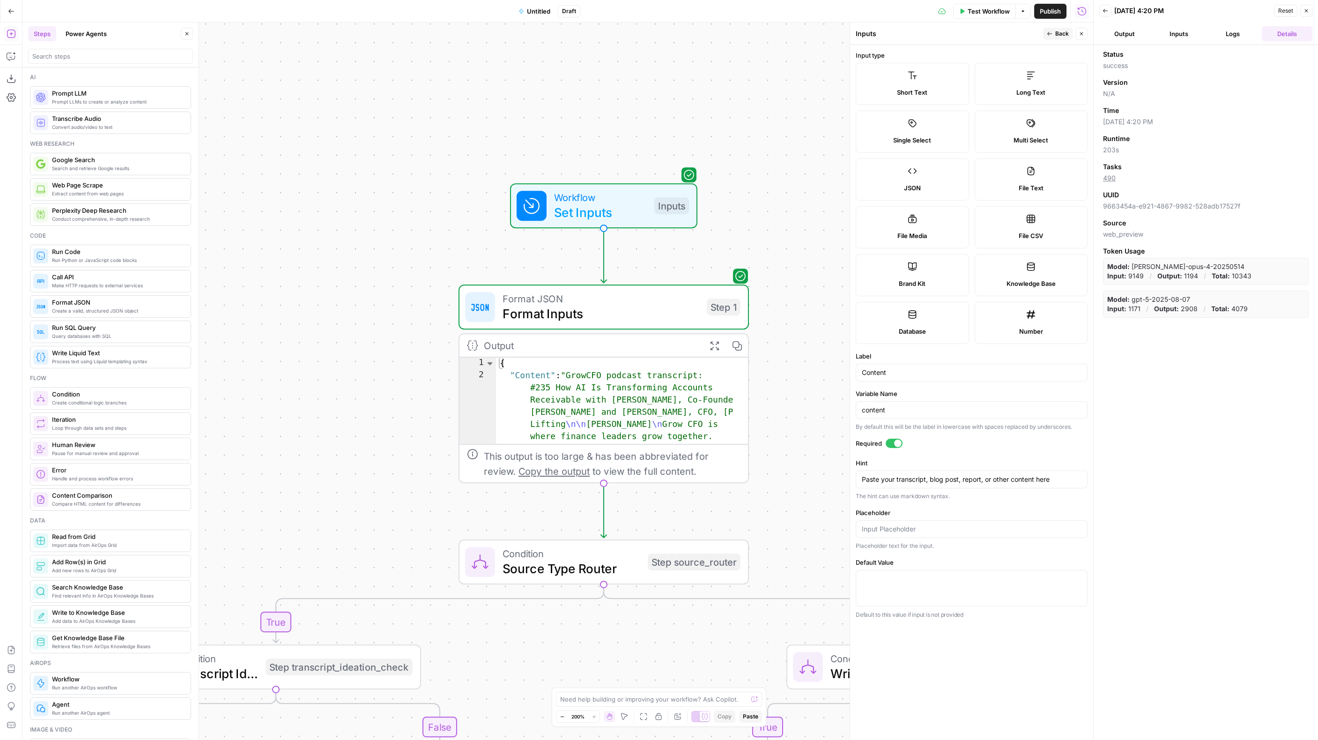
click at [1042, 177] on label "File Text" at bounding box center [1031, 179] width 113 height 42
click at [1049, 34] on icon "button" at bounding box center [1050, 34] width 5 height 4
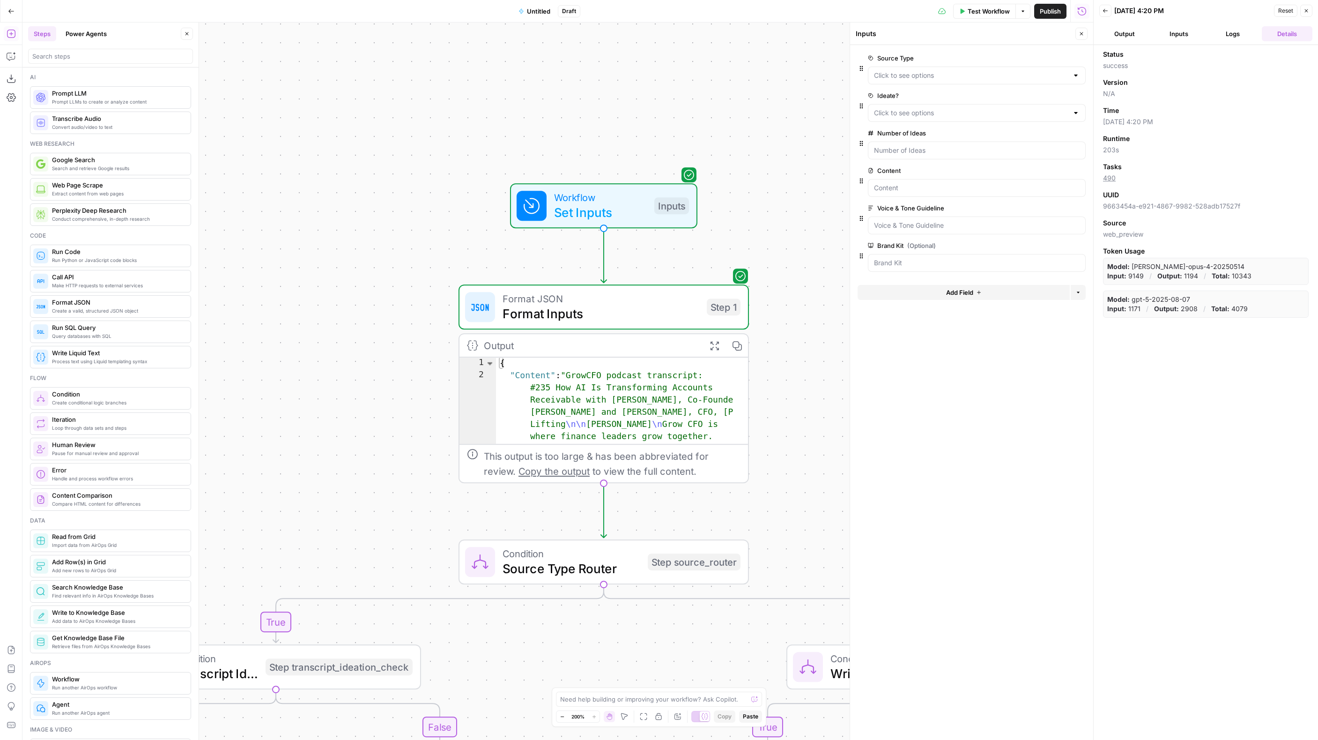
click at [1046, 208] on span "edit field" at bounding box center [1051, 207] width 21 height 7
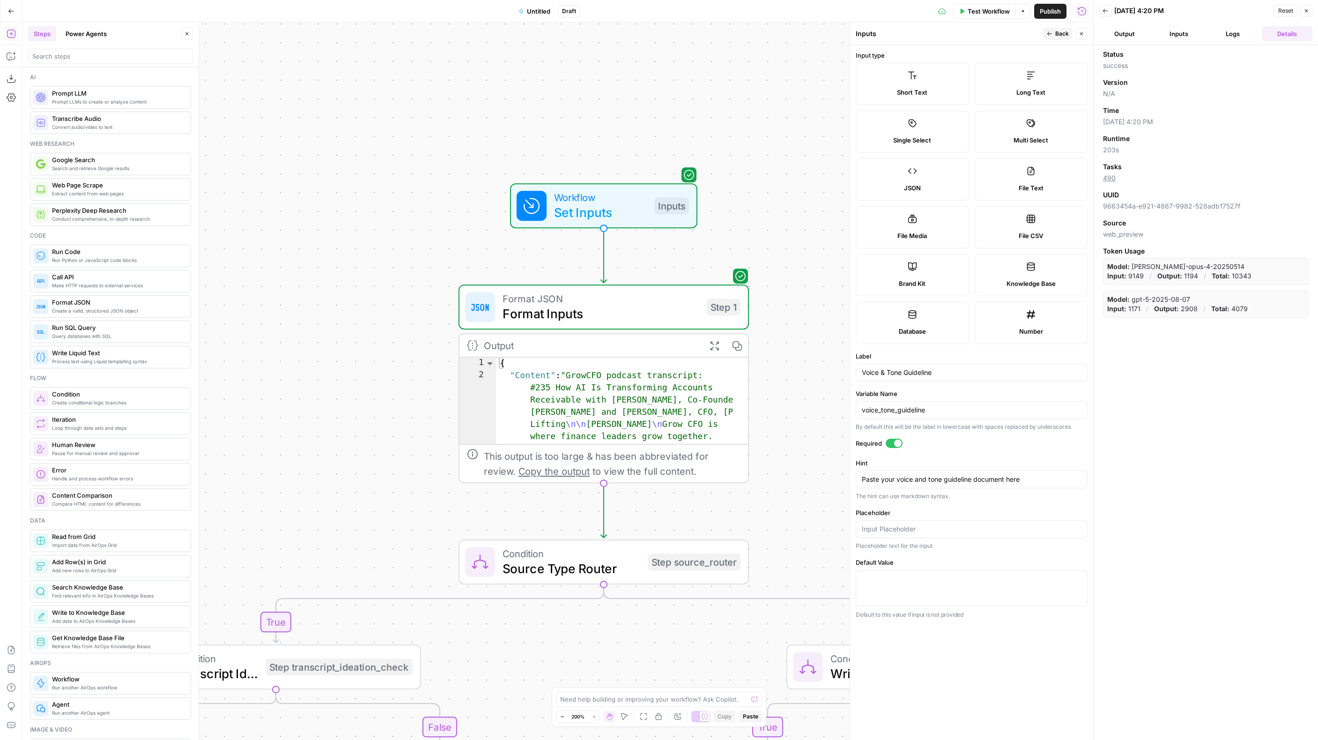
click at [1039, 190] on span "File Text" at bounding box center [1031, 187] width 25 height 9
click at [1048, 35] on icon "button" at bounding box center [1050, 34] width 6 height 6
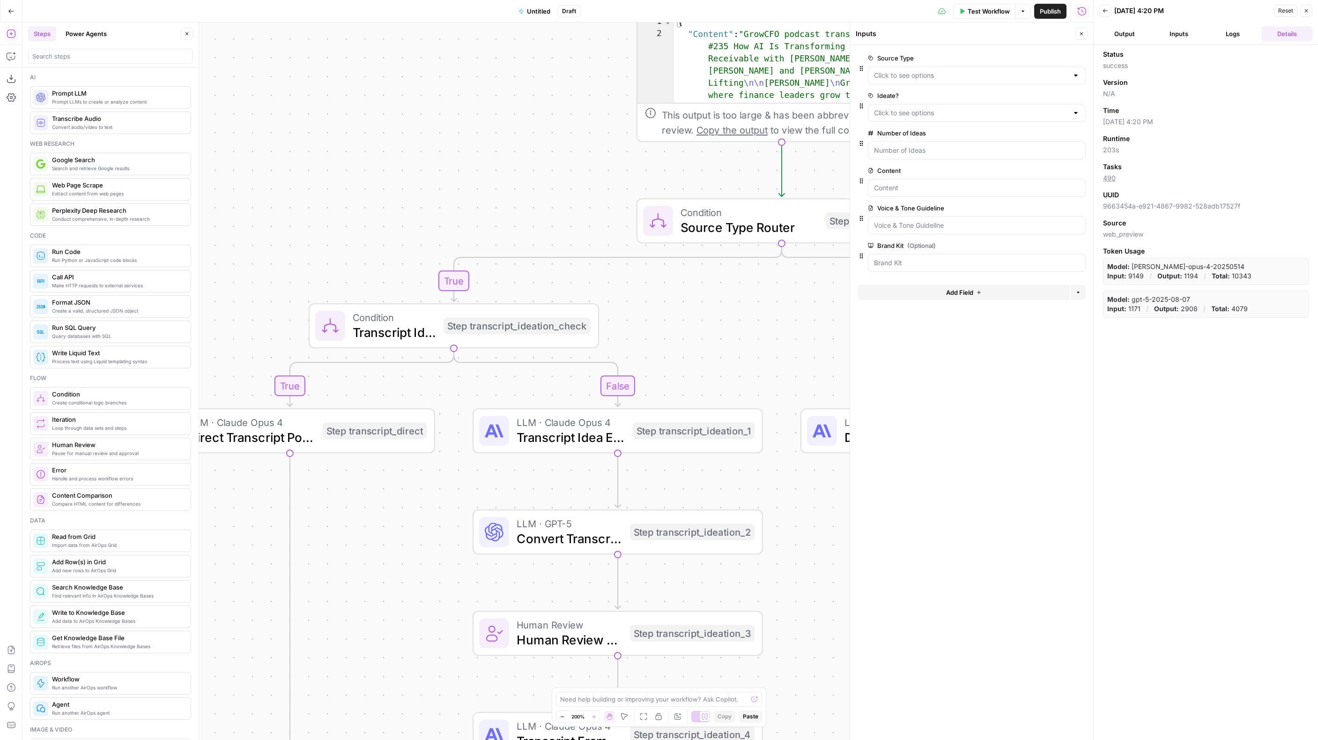
drag, startPoint x: 376, startPoint y: 414, endPoint x: 547, endPoint y: 97, distance: 360.4
click at [547, 97] on div "true false true false true false Workflow Set Inputs Inputs Format JSON Format …" at bounding box center [557, 380] width 1071 height 717
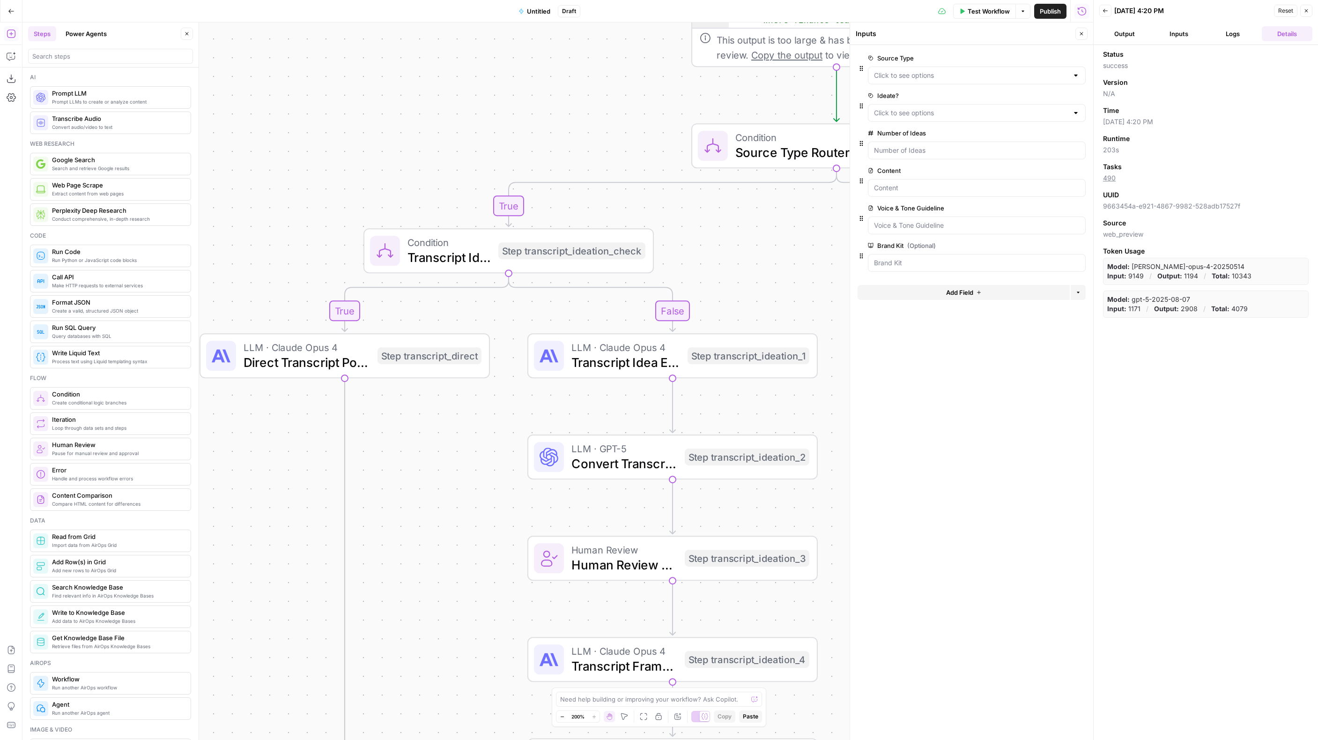
drag, startPoint x: 408, startPoint y: 524, endPoint x: 474, endPoint y: 403, distance: 138.0
click at [476, 410] on div "true false true false true false Workflow Set Inputs Inputs Format JSON Format …" at bounding box center [557, 380] width 1071 height 717
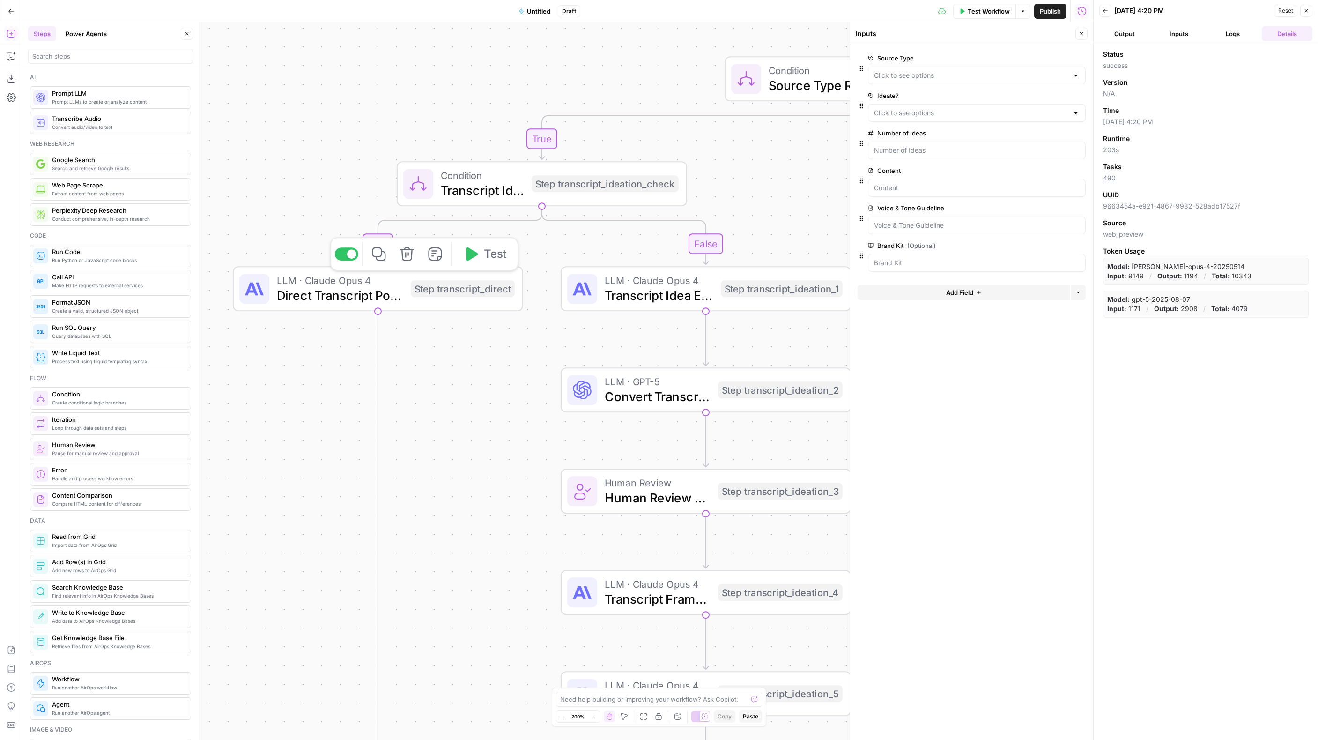
click at [373, 287] on span "Direct Transcript Post Draft" at bounding box center [340, 295] width 127 height 19
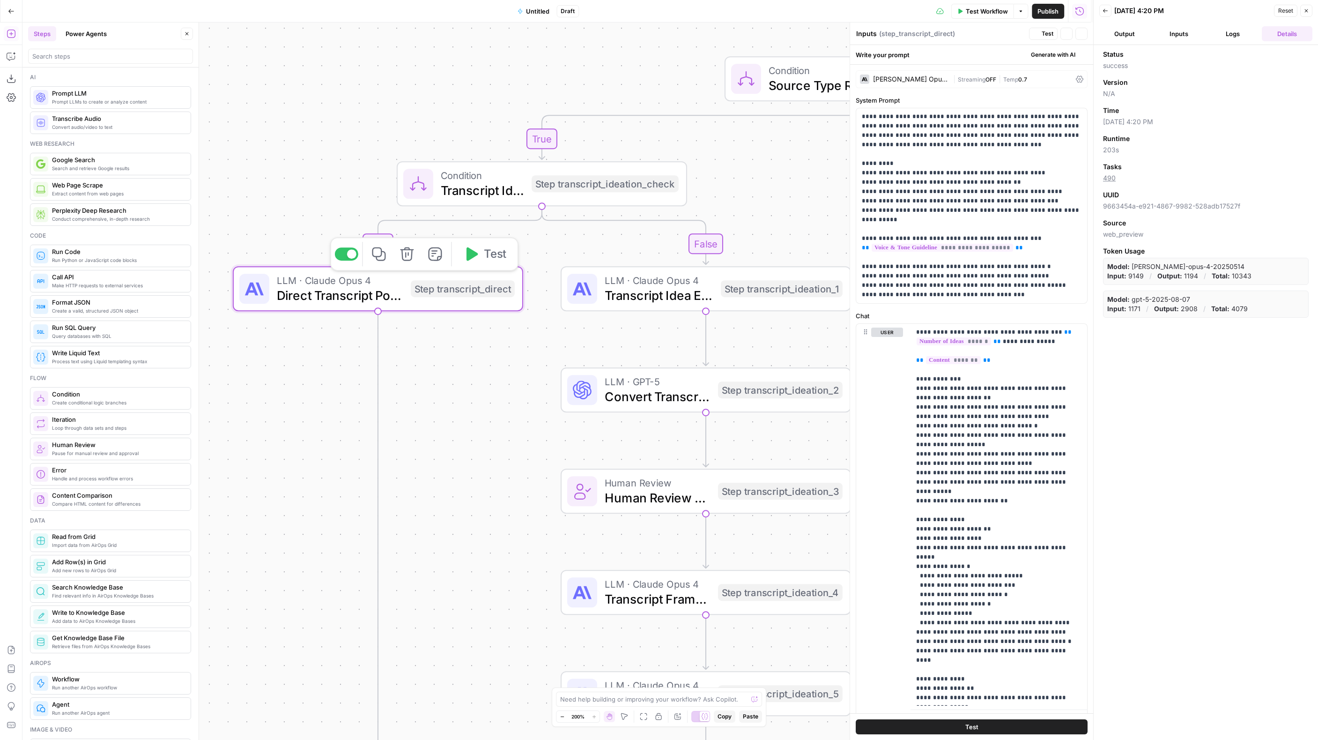
type textarea "Direct Transcript Post Draft"
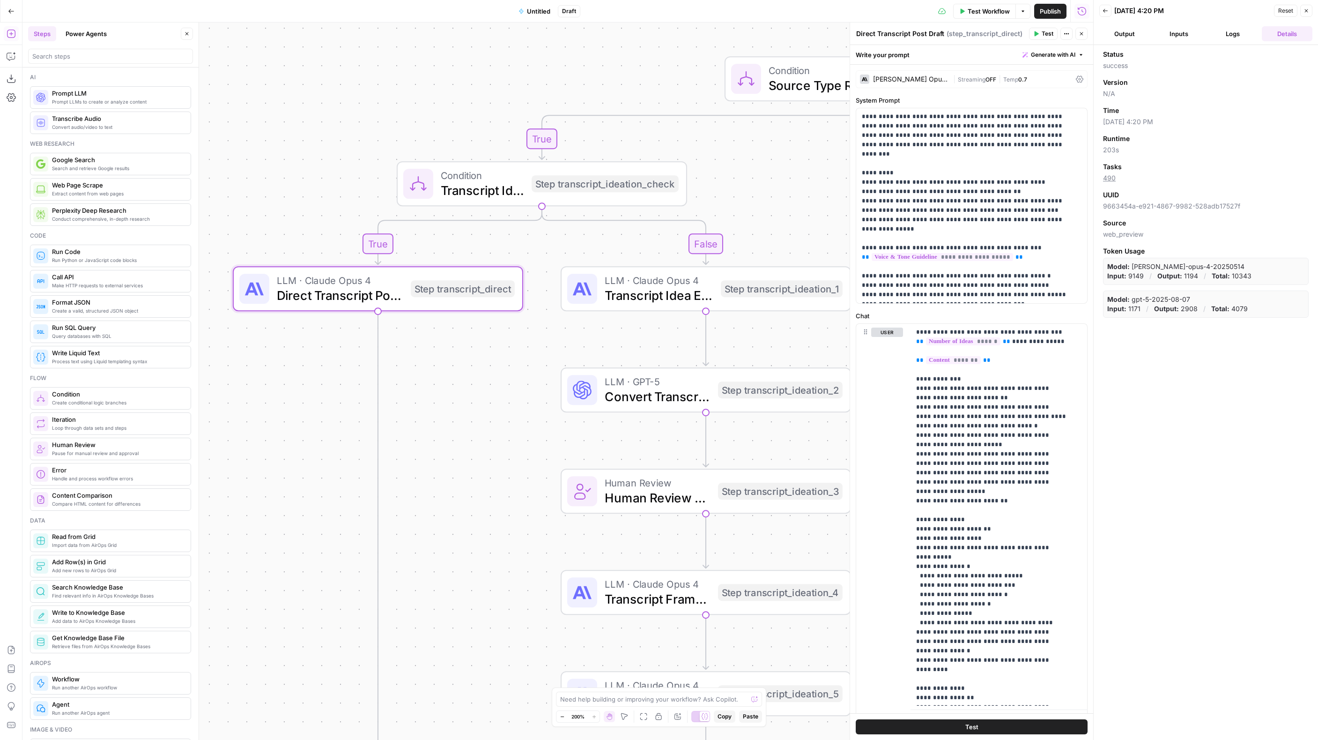
click at [1029, 77] on div "| Streaming OFF | Temp 0.7" at bounding box center [1012, 79] width 119 height 9
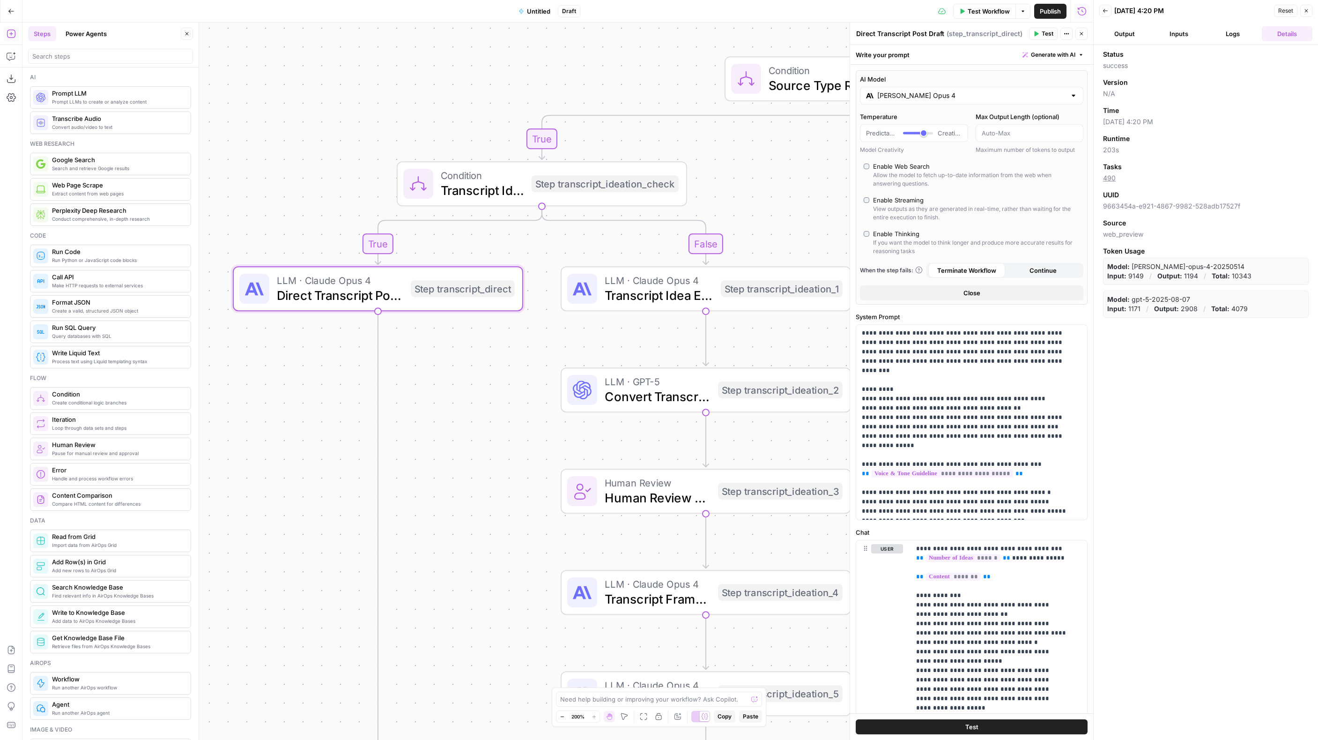
click at [886, 236] on div "Enable Thinking" at bounding box center [896, 233] width 46 height 9
type input "*"
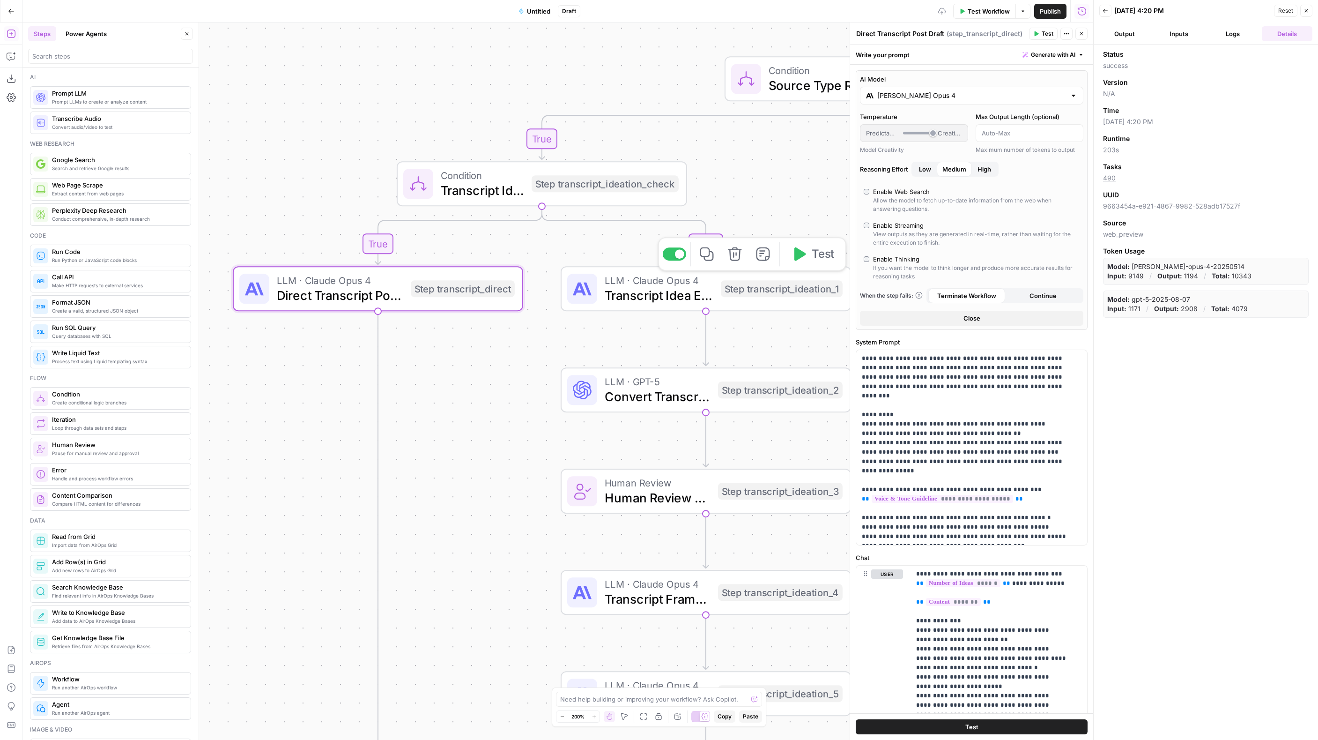
click at [711, 297] on span "Transcript Idea Extraction" at bounding box center [659, 295] width 109 height 19
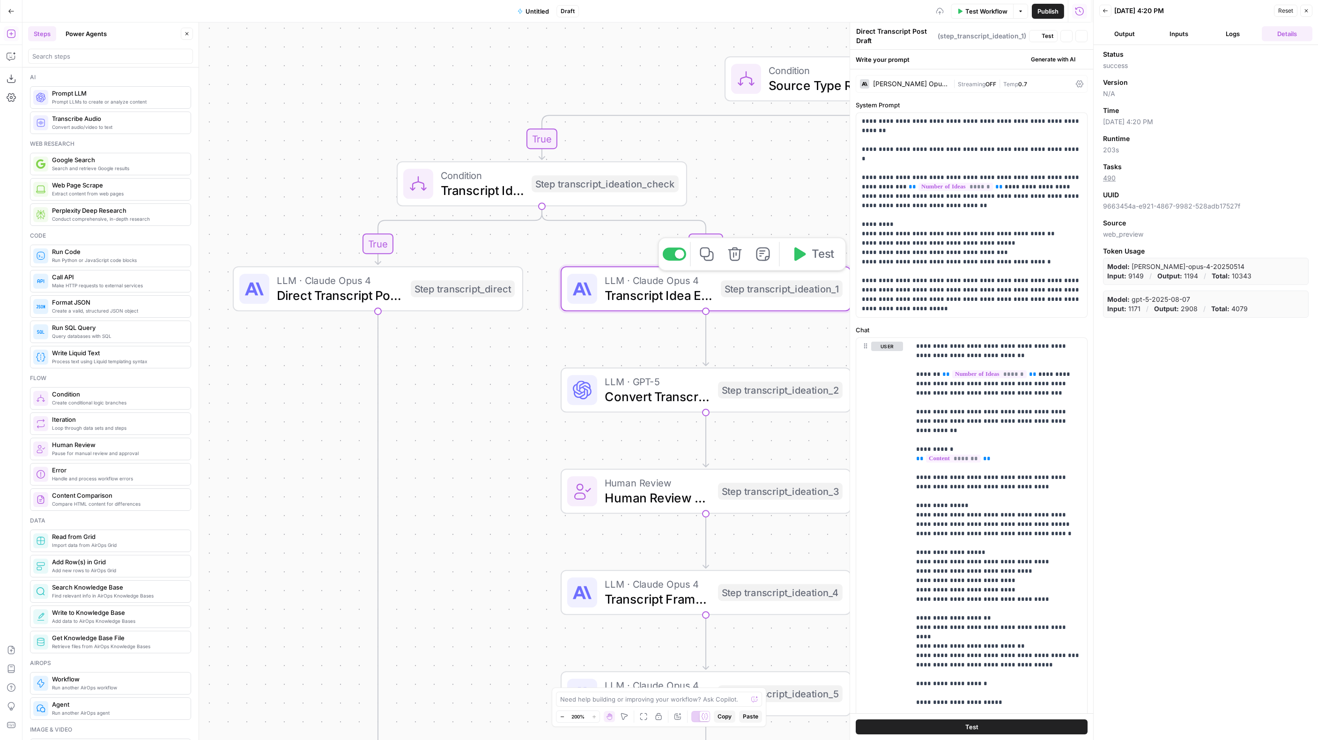
type textarea "Transcript Idea Extraction"
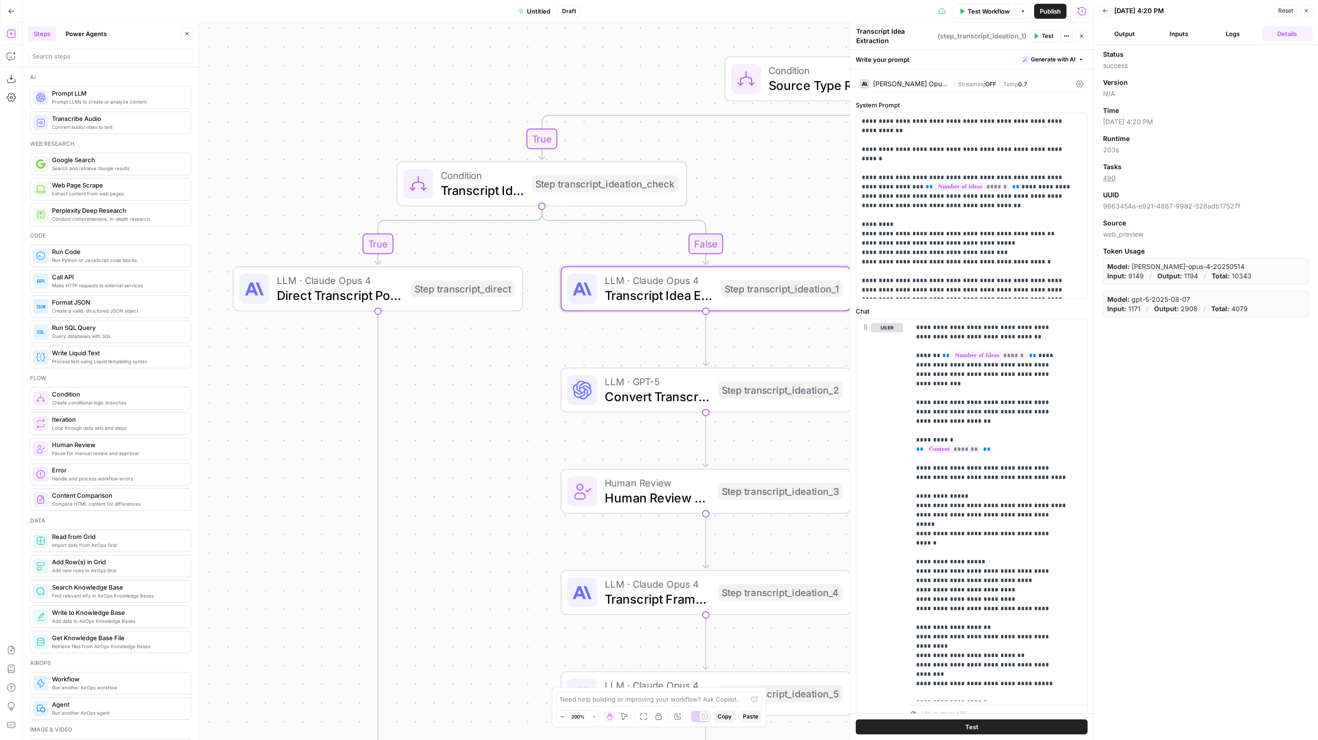
click at [938, 91] on div "Claude Opus 4 | Streaming OFF | Temp 0.7" at bounding box center [972, 84] width 232 height 18
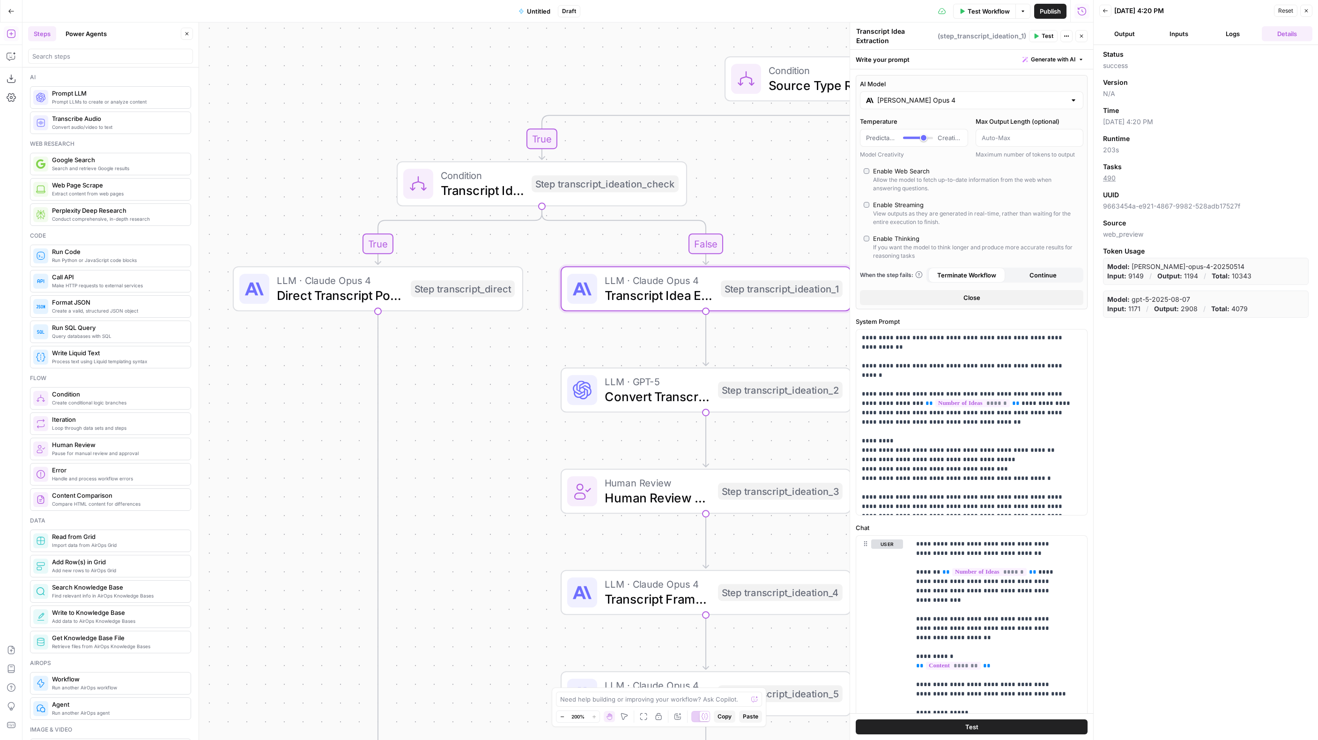
click at [897, 236] on div "Enable Thinking" at bounding box center [896, 238] width 46 height 9
type input "*"
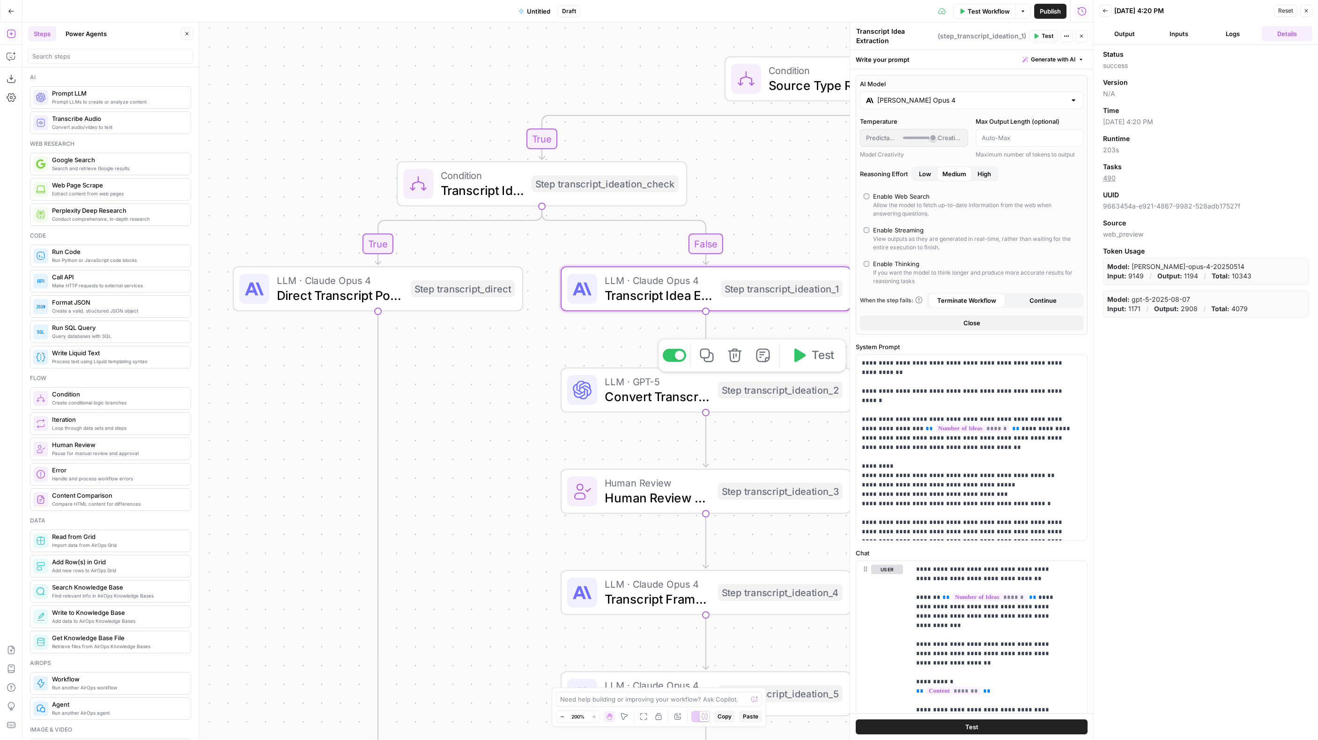
click at [703, 393] on span "Convert Transcript Ideas to JSON" at bounding box center [658, 396] width 106 height 19
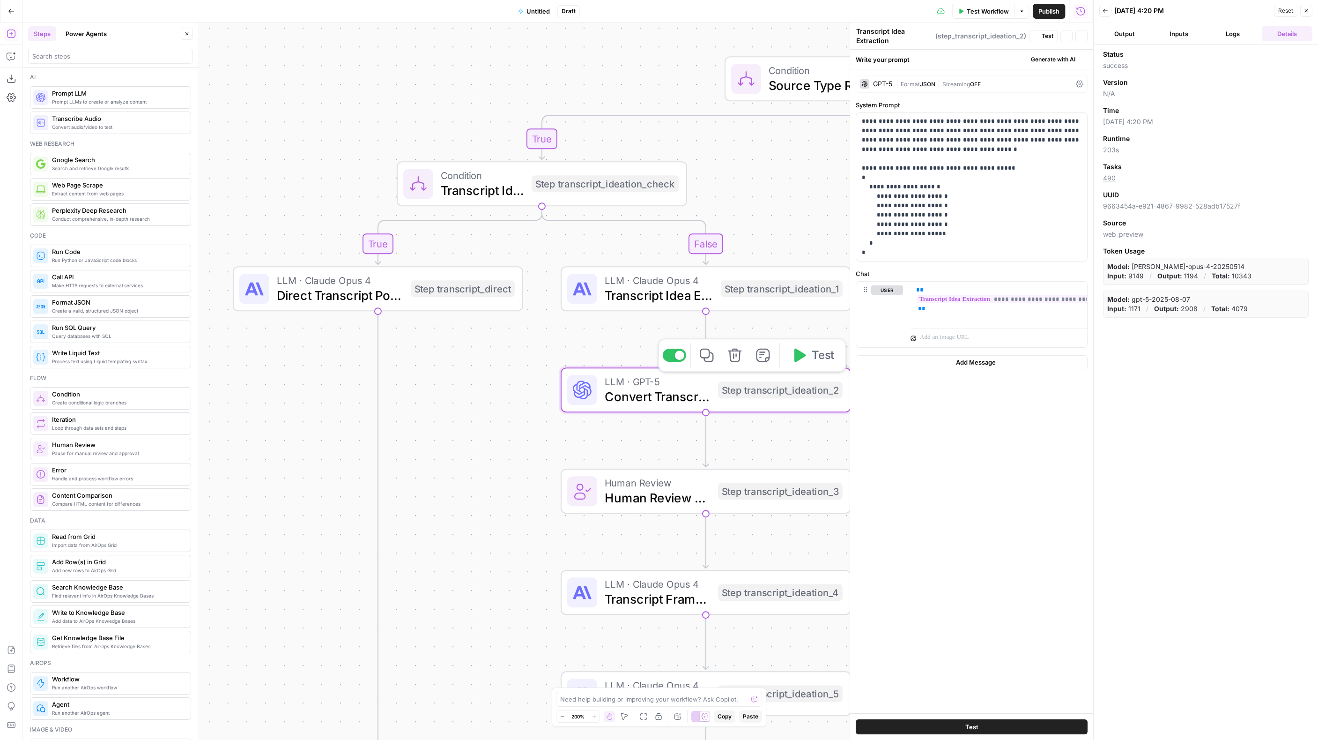
type textarea "Convert Transcript Ideas to JSON"
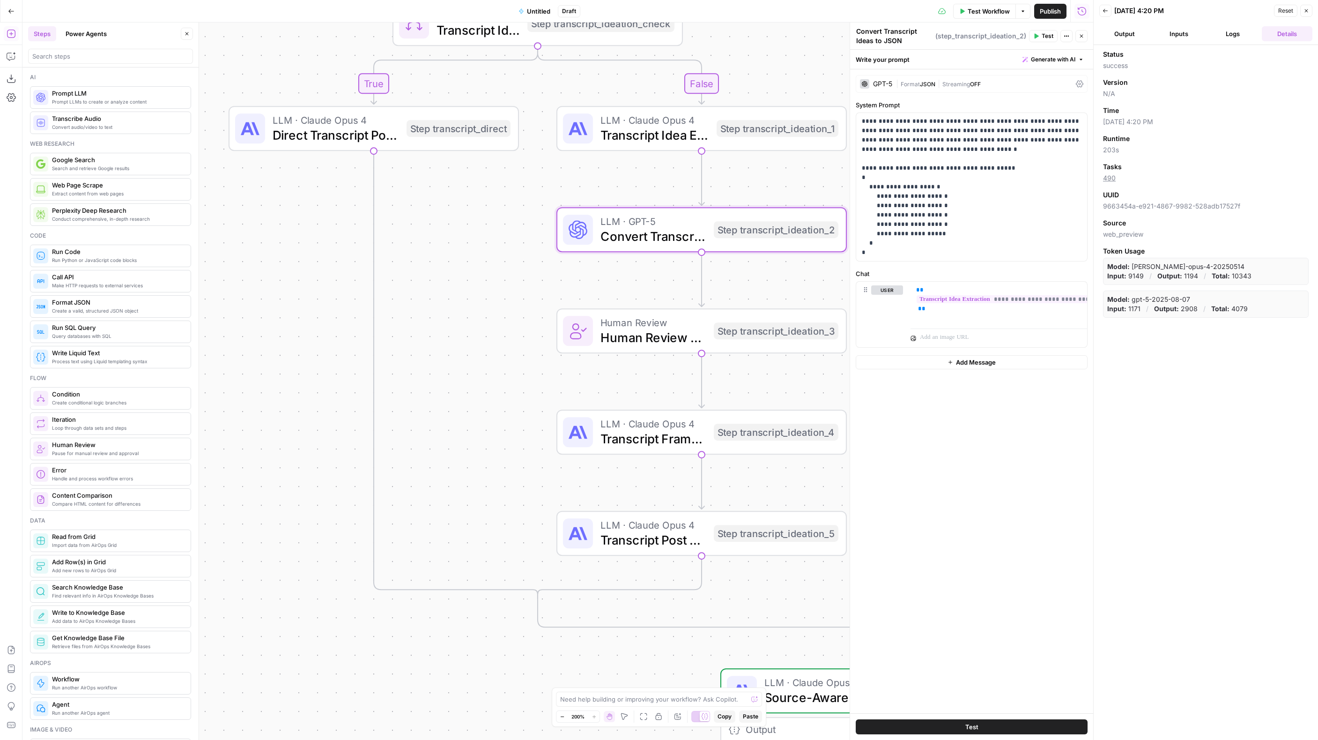
drag, startPoint x: 518, startPoint y: 491, endPoint x: 519, endPoint y: 339, distance: 151.3
click at [513, 330] on div "true false true false true false Workflow Set Inputs Inputs Format JSON Format …" at bounding box center [557, 380] width 1071 height 717
click at [675, 436] on span "Transcript Framework Selection" at bounding box center [653, 438] width 106 height 19
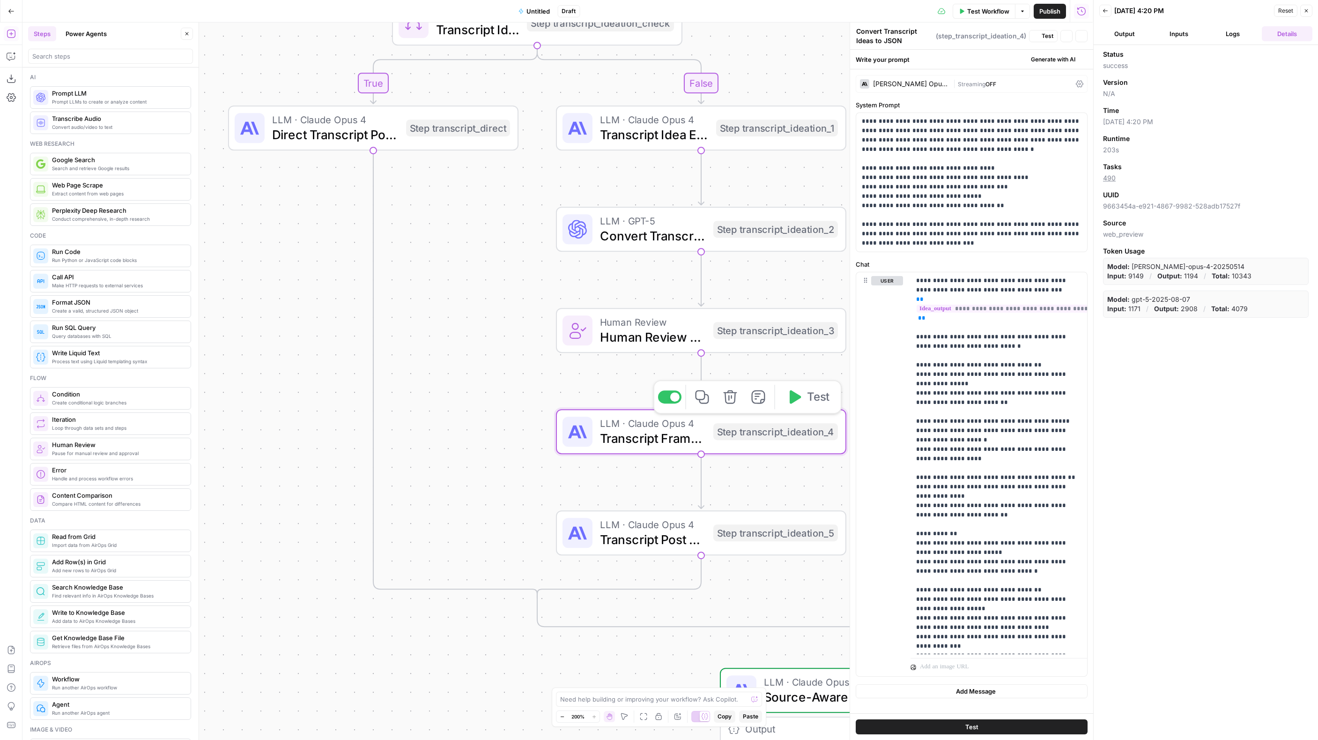
type textarea "Transcript Framework Selection"
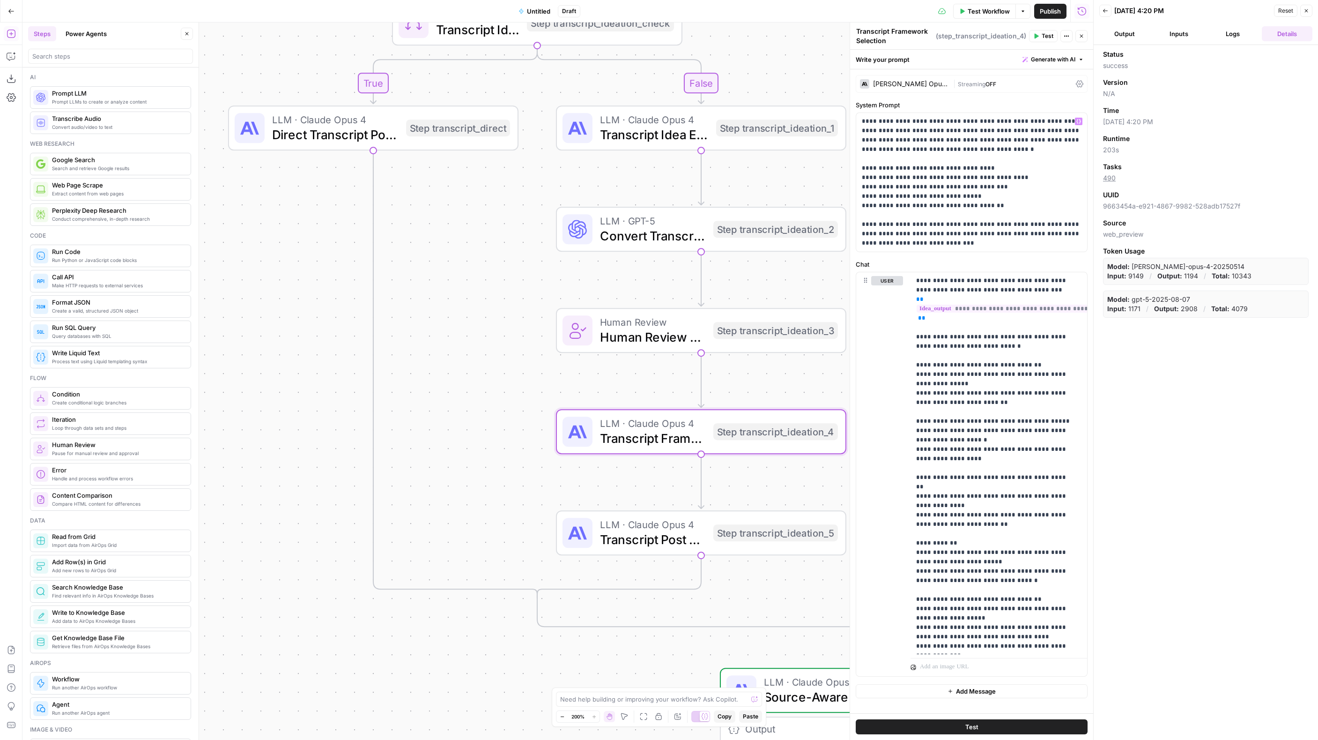
click at [958, 85] on span "Streaming" at bounding box center [972, 84] width 28 height 7
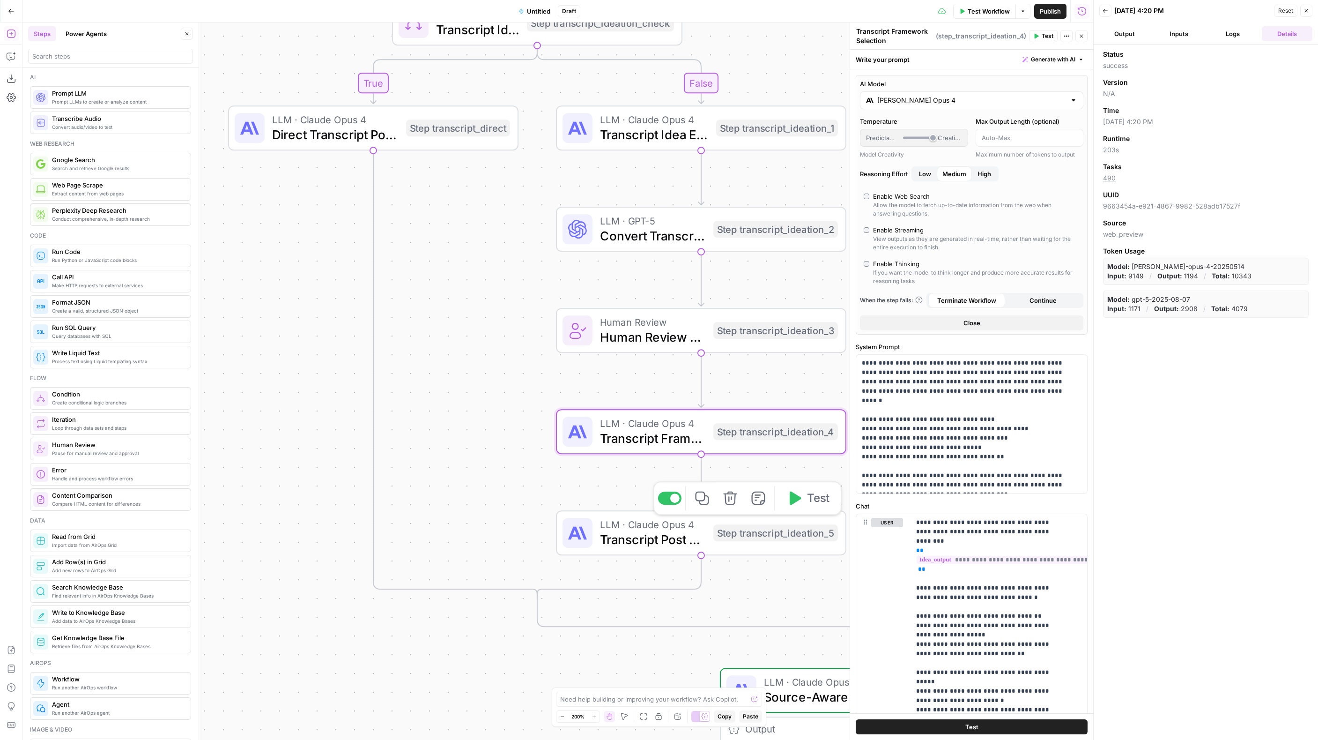
click at [682, 532] on span "Transcript Post Drafting - Framework & Organic" at bounding box center [653, 539] width 106 height 19
click at [682, 531] on span "Transcript Post Drafting - Framework & Organic" at bounding box center [653, 539] width 106 height 19
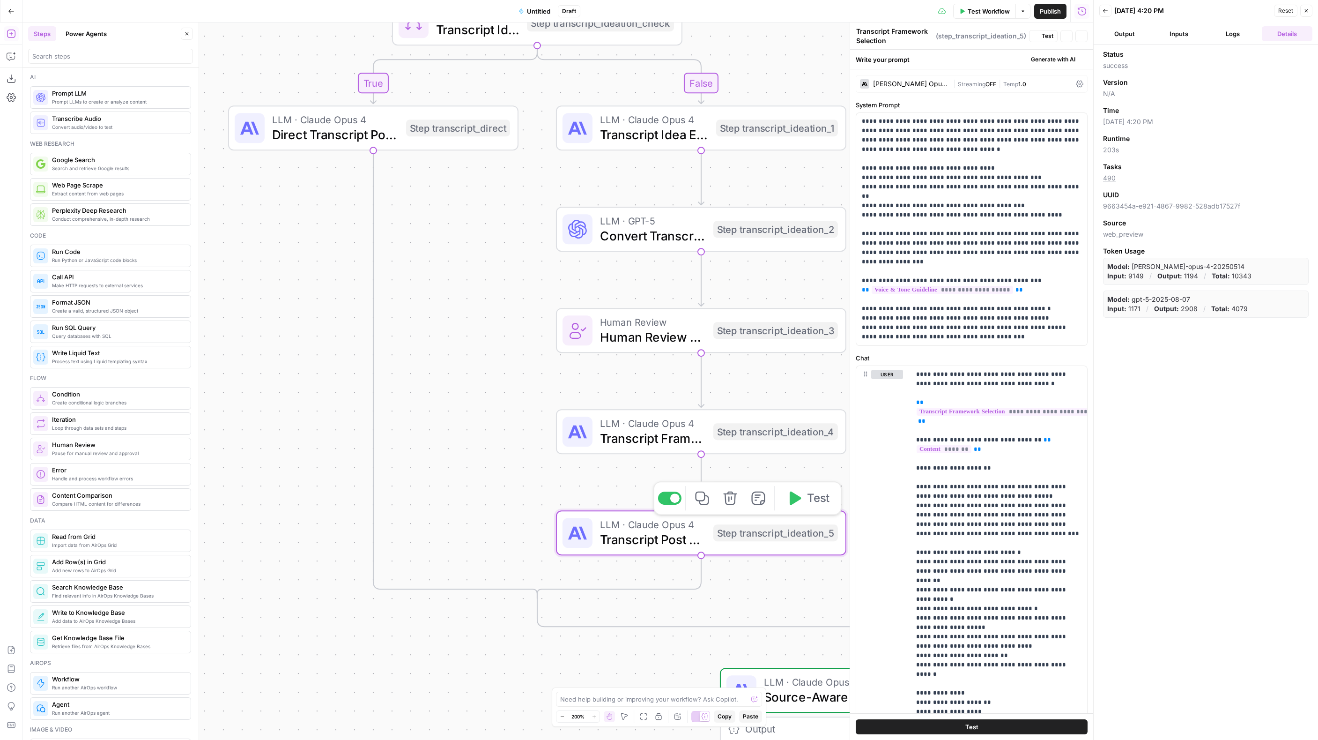
type textarea "Transcript Post Drafting - Framework & Organic"
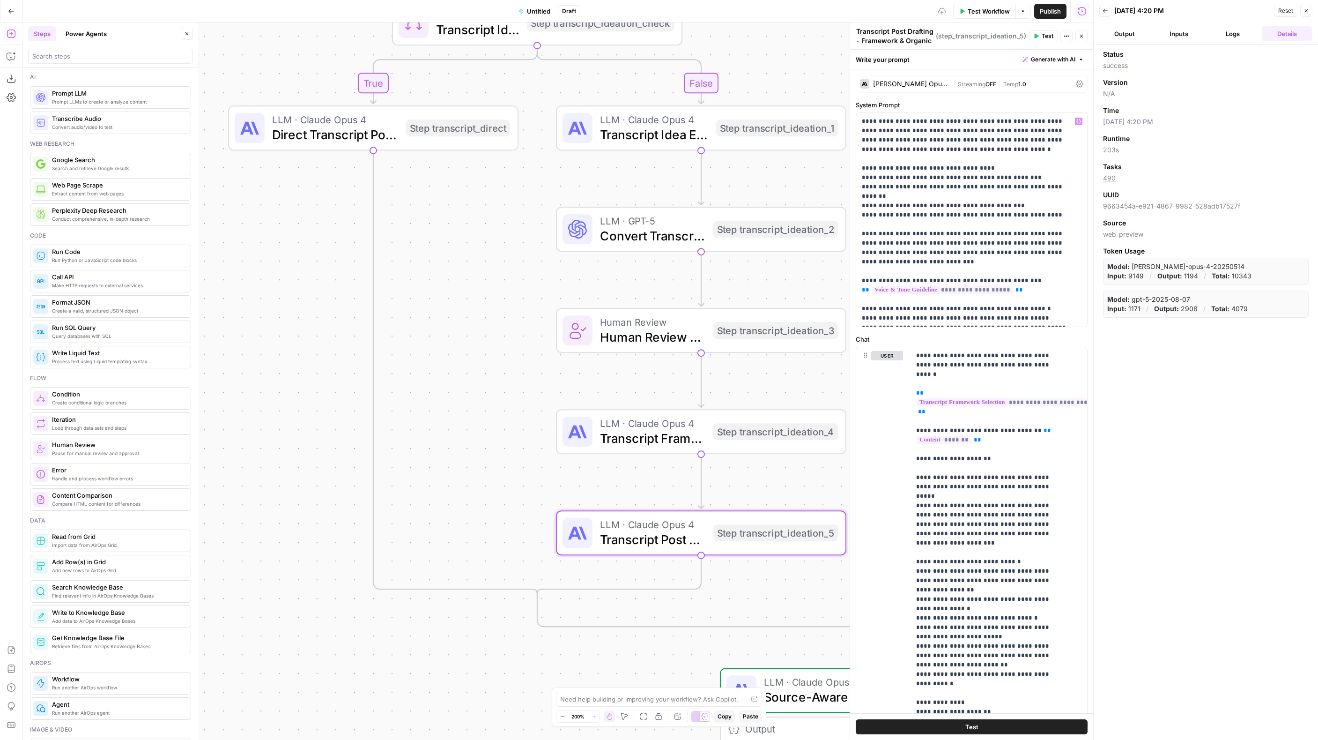
click at [945, 89] on div "Claude Opus 4 | Streaming OFF | Temp 1.0" at bounding box center [972, 84] width 232 height 18
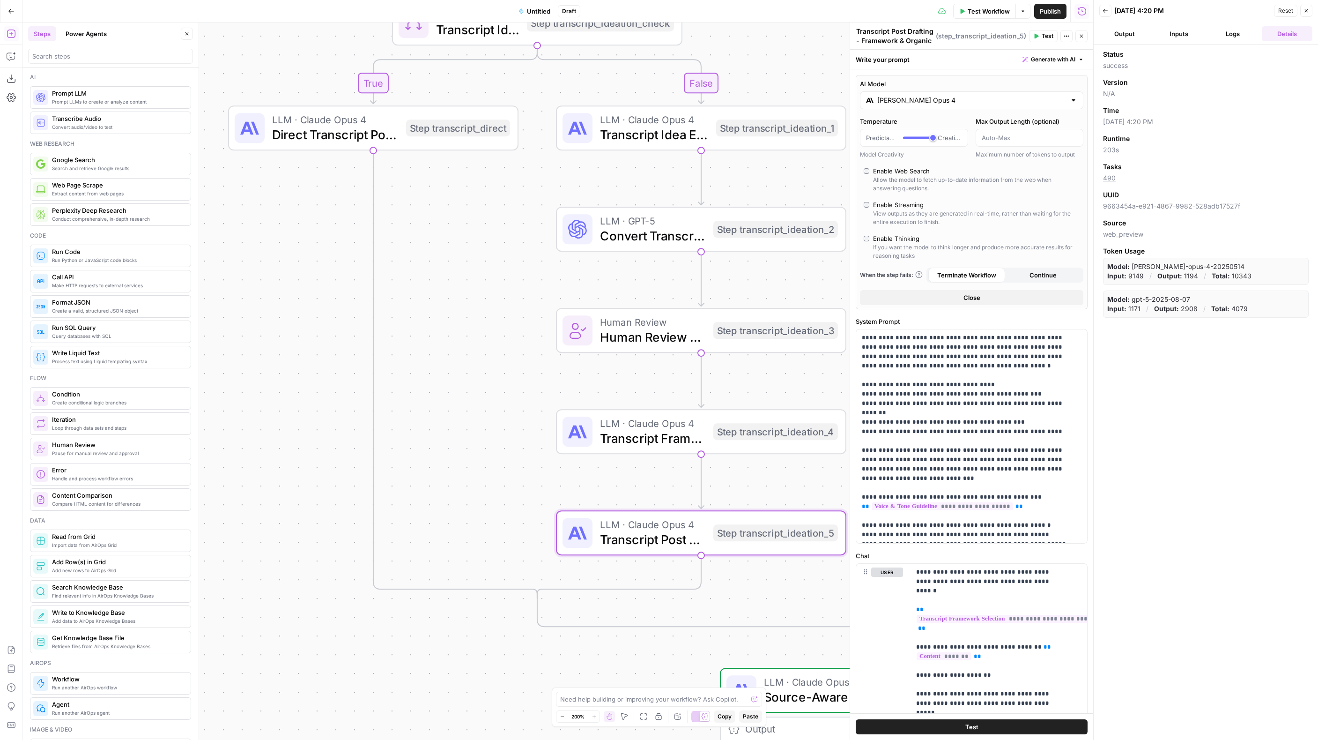
click at [897, 238] on div "Enable Thinking" at bounding box center [896, 238] width 46 height 9
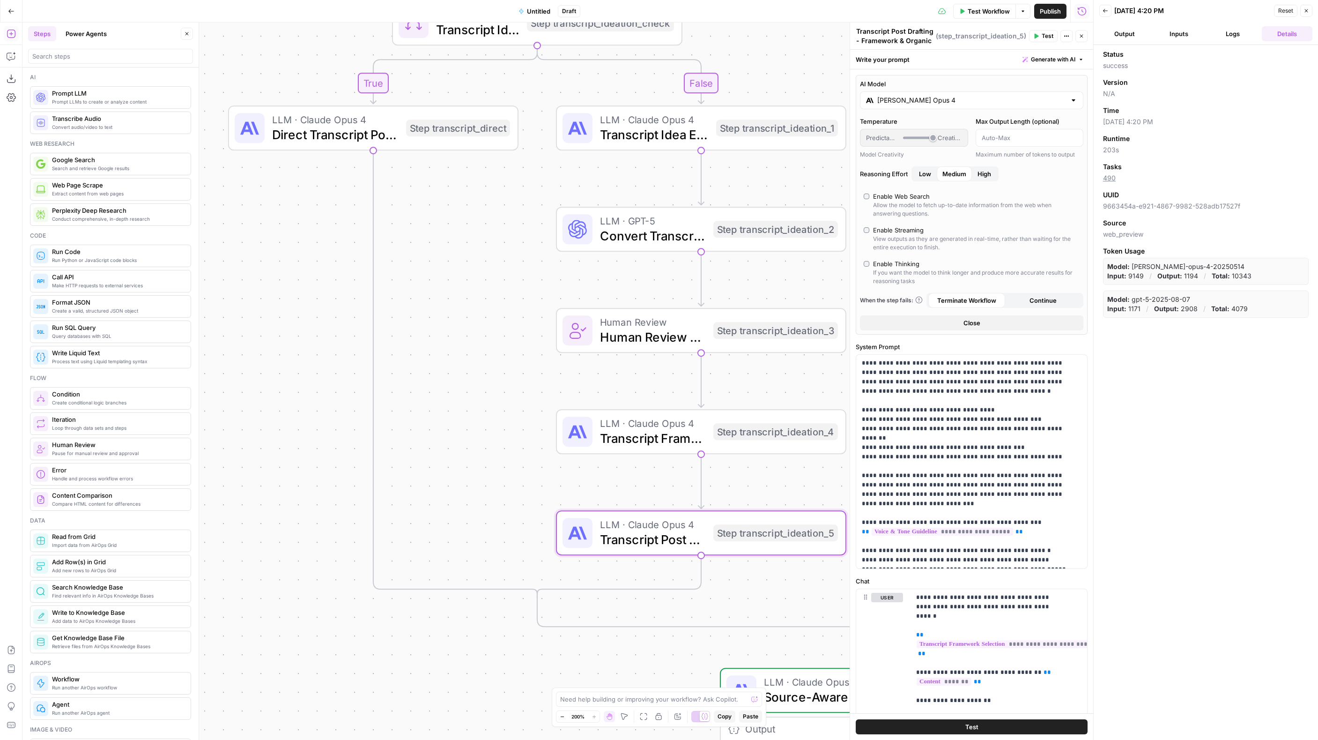
drag, startPoint x: 957, startPoint y: 173, endPoint x: 871, endPoint y: 264, distance: 124.9
click at [957, 173] on span "Medium" at bounding box center [955, 173] width 24 height 9
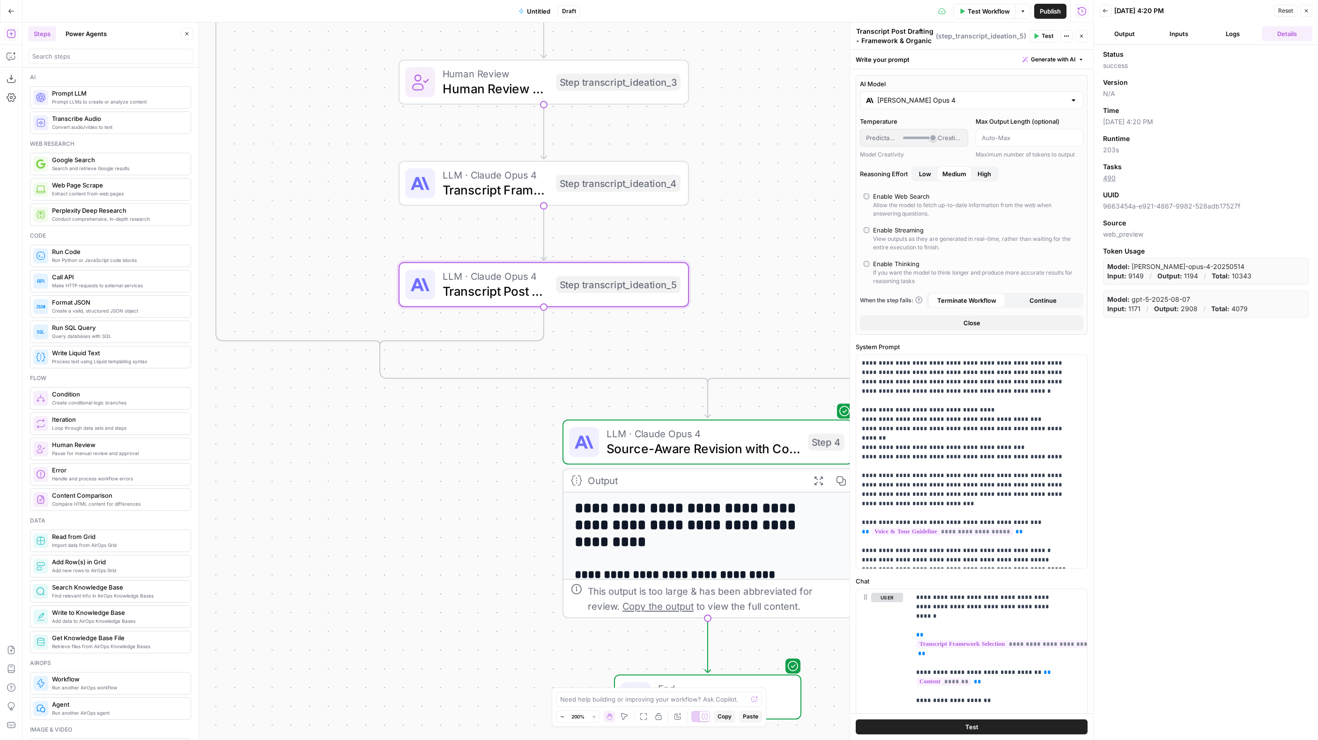
drag, startPoint x: 500, startPoint y: 643, endPoint x: 335, endPoint y: 392, distance: 300.5
click at [335, 392] on div "true false true false true false Workflow Set Inputs Inputs Format JSON Format …" at bounding box center [557, 380] width 1071 height 717
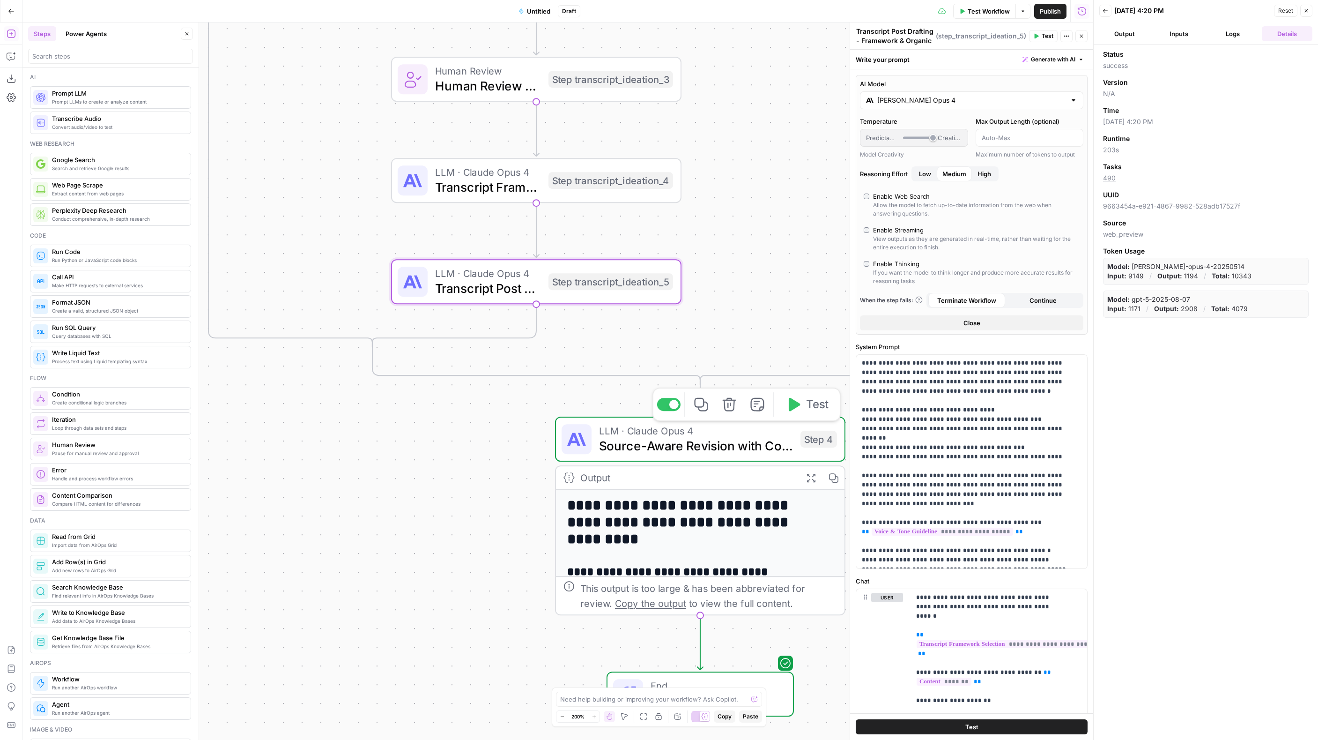
click at [716, 431] on span "LLM · Claude Opus 4" at bounding box center [696, 430] width 194 height 15
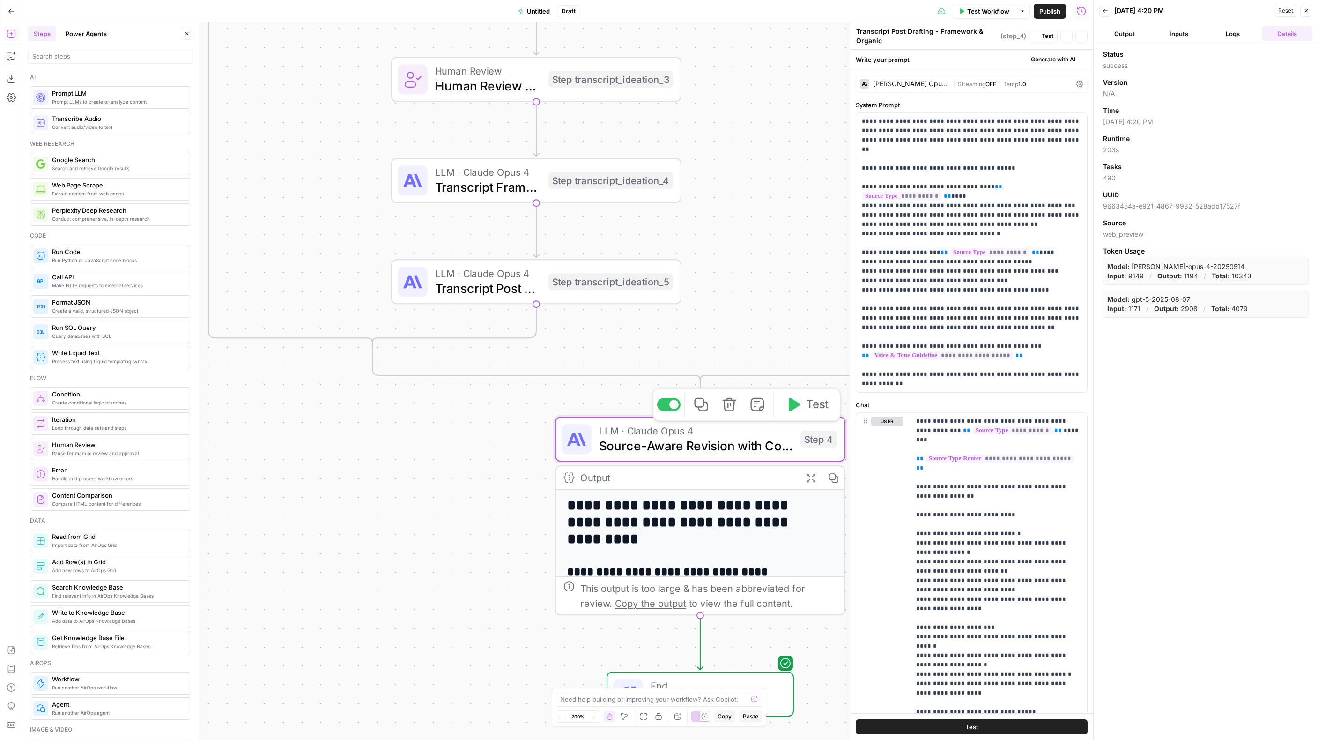
type textarea "Source-Aware Revision with Comparison"
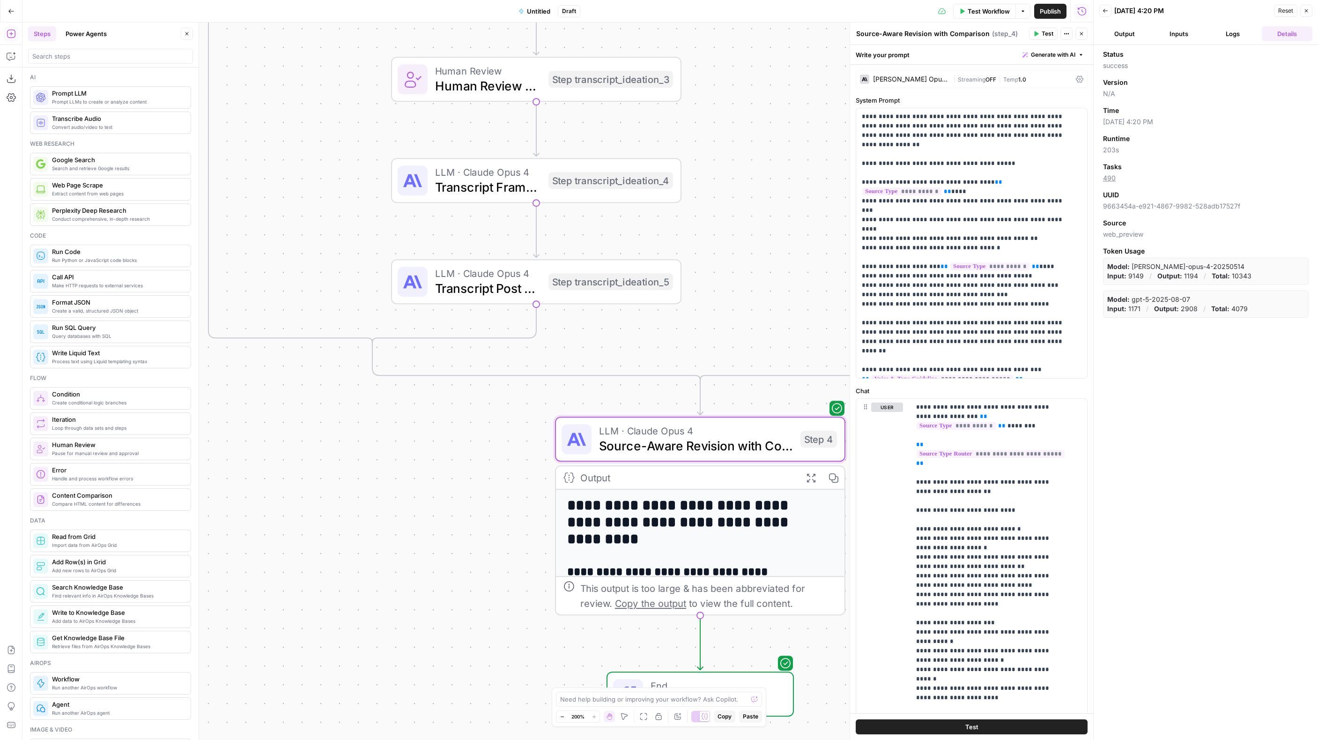
click at [986, 81] on span "OFF" at bounding box center [991, 79] width 11 height 7
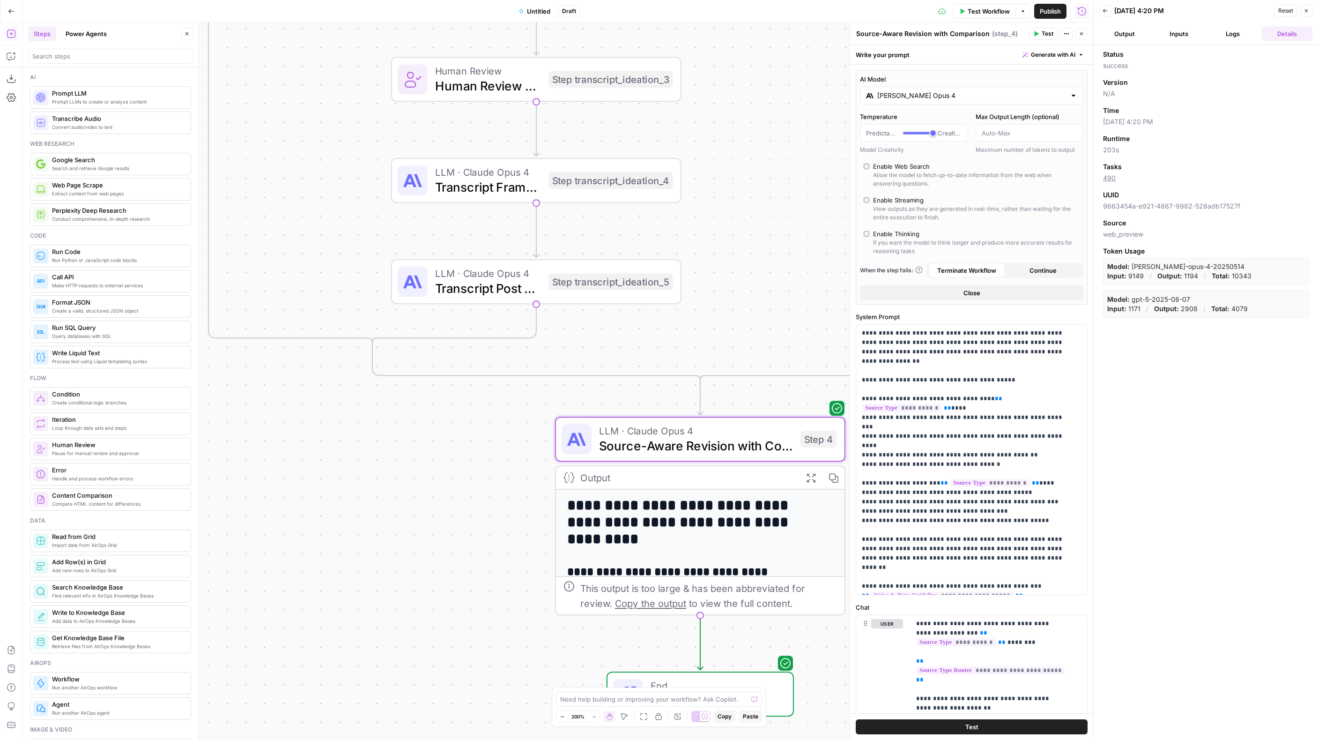
click at [901, 233] on div "Enable Thinking" at bounding box center [896, 233] width 46 height 9
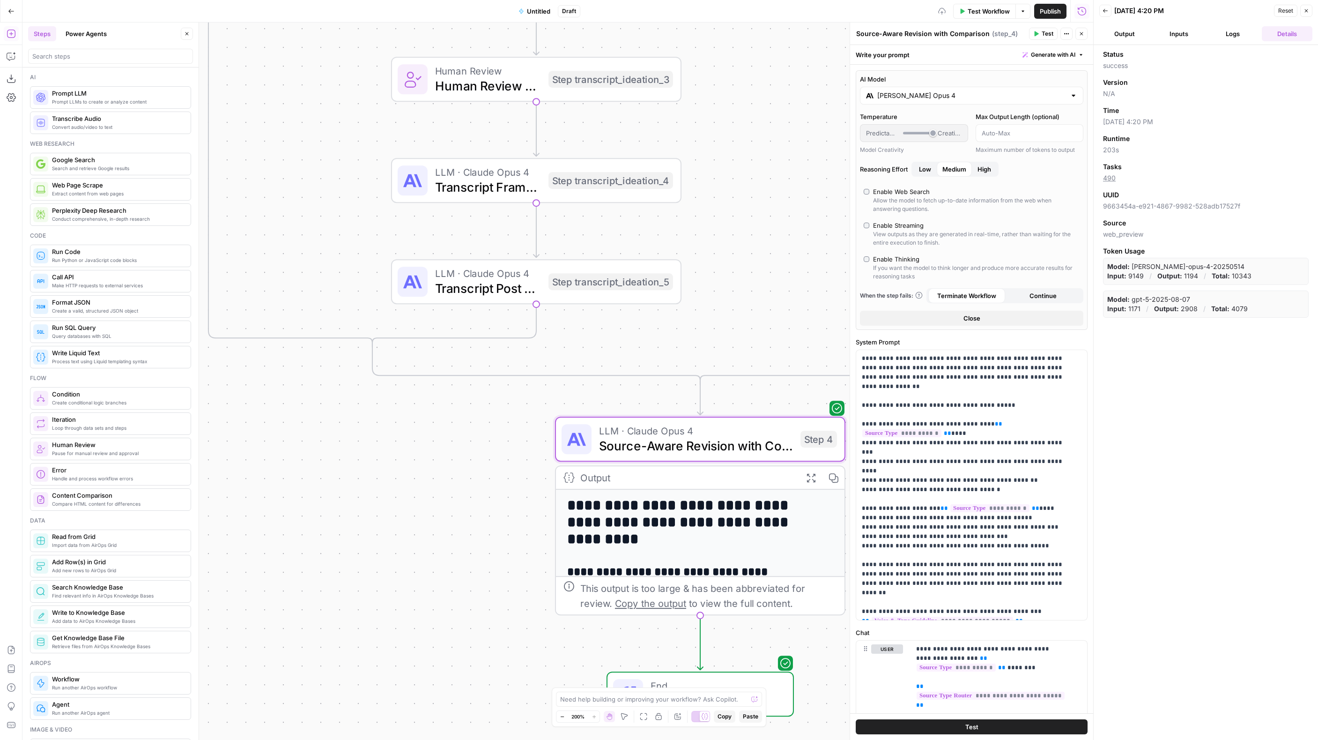
click at [955, 167] on span "Medium" at bounding box center [955, 168] width 24 height 9
click at [734, 287] on div "true false true false true false Workflow Set Inputs Inputs Format JSON Format …" at bounding box center [557, 380] width 1071 height 717
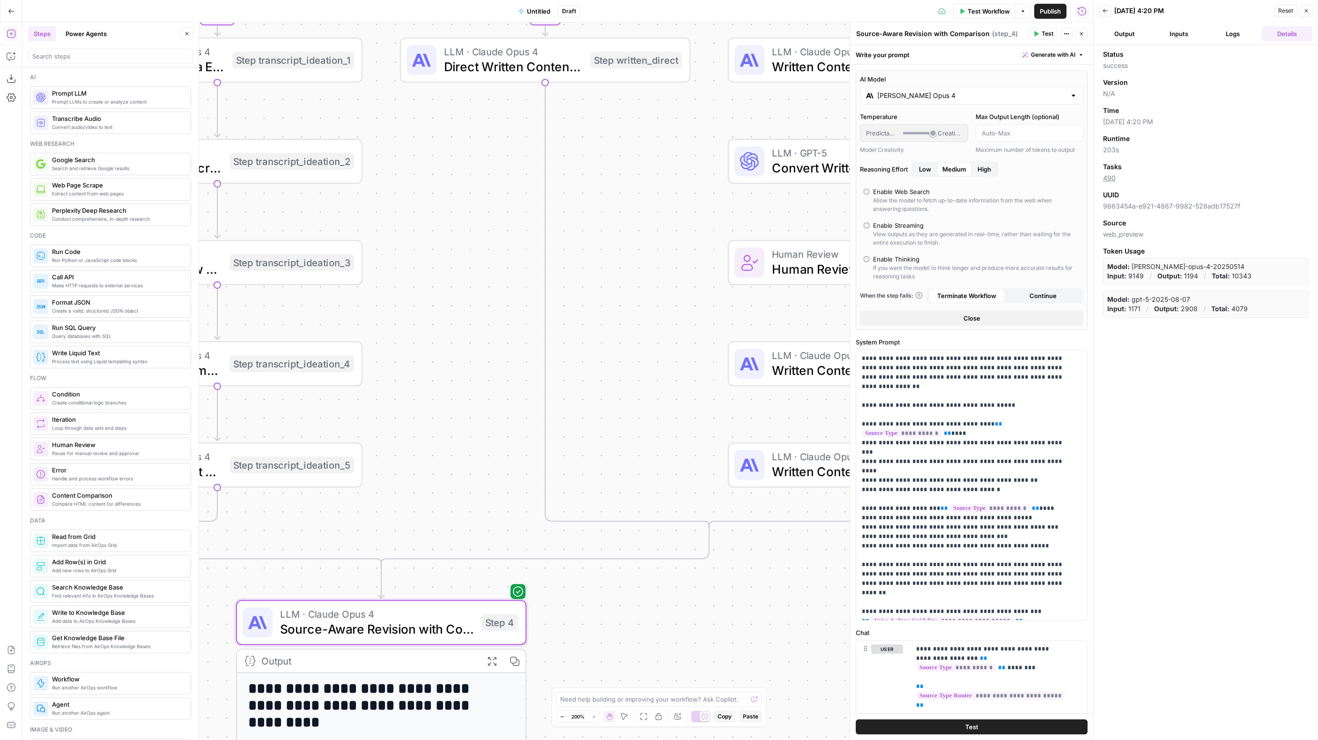
drag, startPoint x: 769, startPoint y: 209, endPoint x: 507, endPoint y: 324, distance: 286.4
click at [450, 394] on div "true false true false true false Workflow Set Inputs Inputs Format JSON Format …" at bounding box center [557, 380] width 1071 height 717
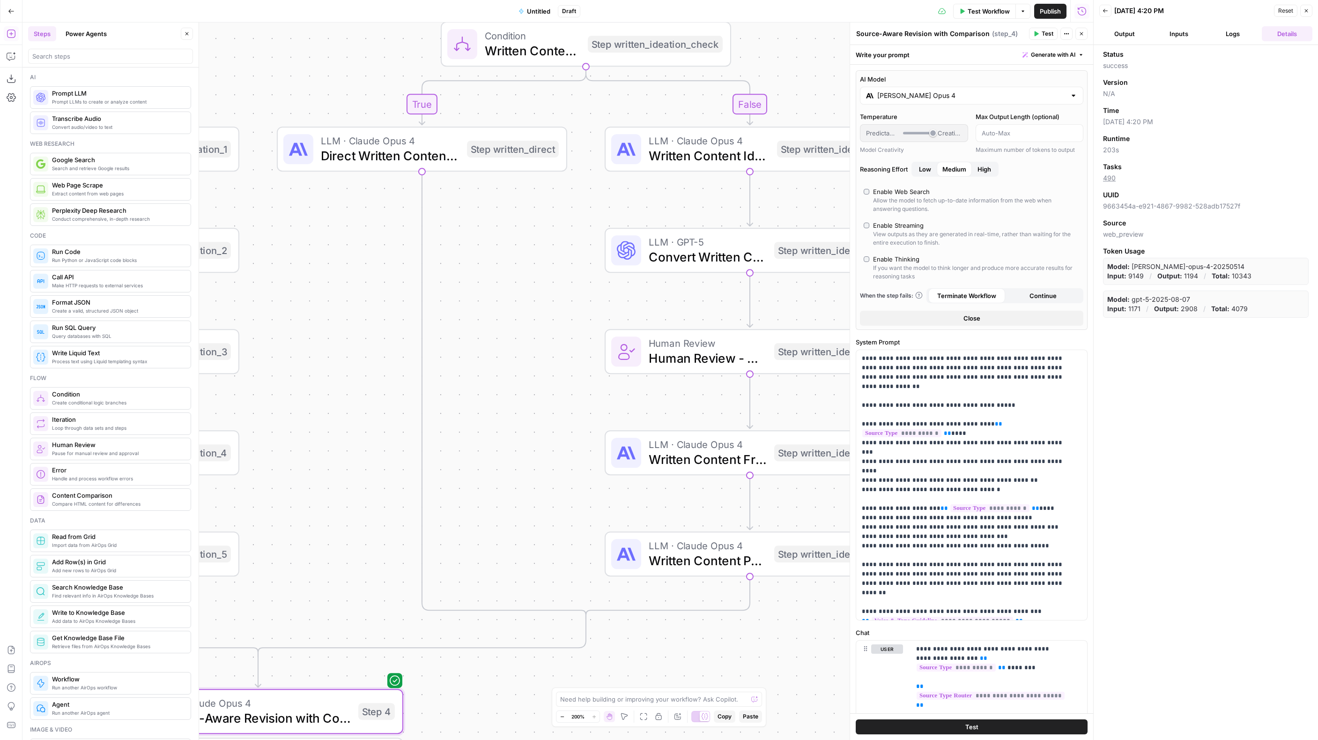
drag, startPoint x: 609, startPoint y: 236, endPoint x: 509, endPoint y: 303, distance: 119.9
click at [509, 303] on div "true false true false true false Workflow Set Inputs Inputs Format JSON Format …" at bounding box center [557, 380] width 1071 height 717
click at [395, 162] on span "Direct Written Content Post Draft" at bounding box center [388, 157] width 139 height 19
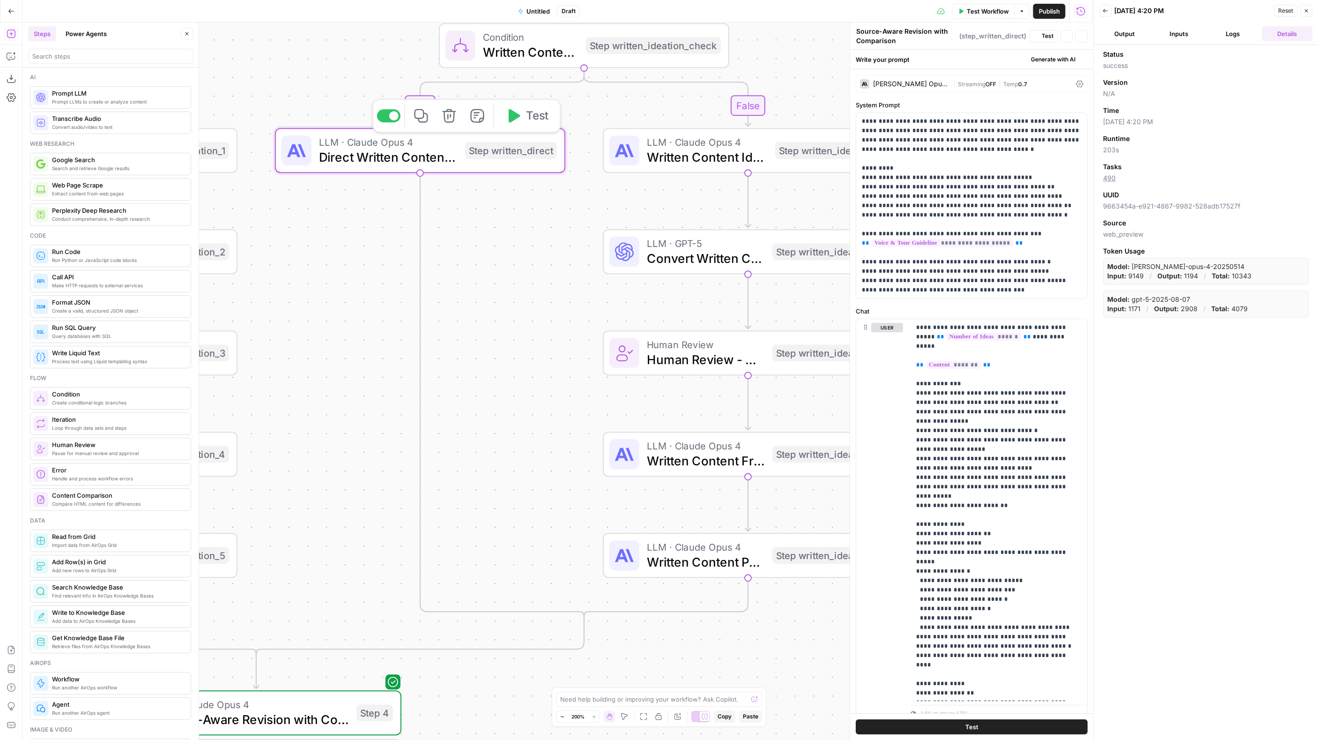
type textarea "Direct Written Content Post Draft"
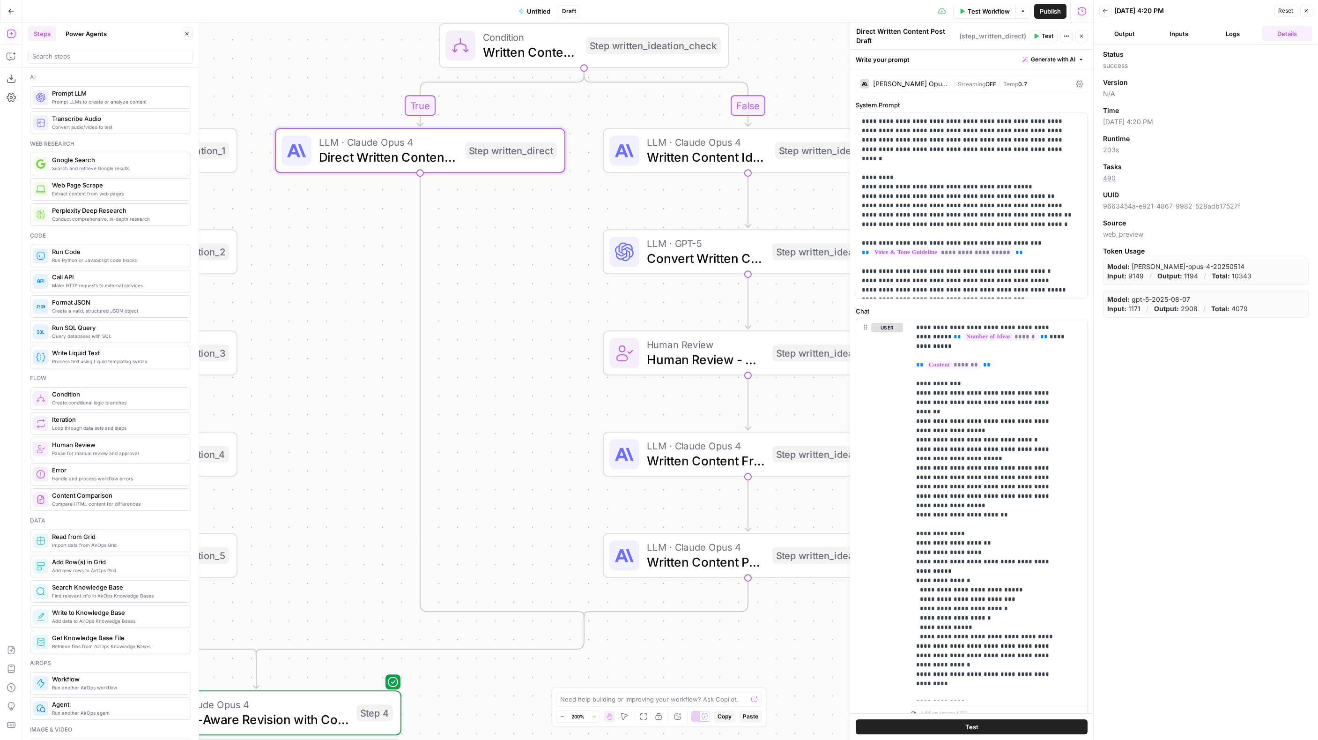
click at [958, 84] on span "Streaming" at bounding box center [972, 84] width 28 height 7
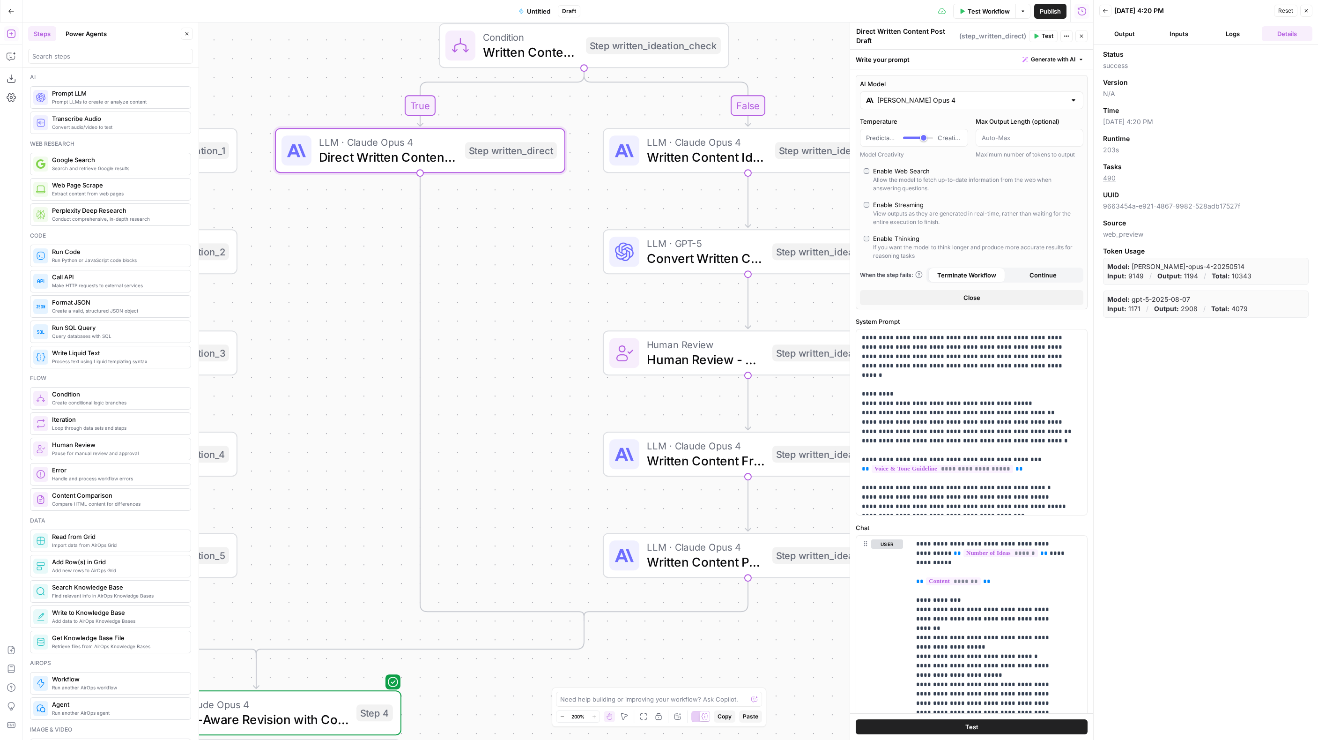
click at [894, 238] on div "Enable Thinking" at bounding box center [896, 238] width 46 height 9
type input "*"
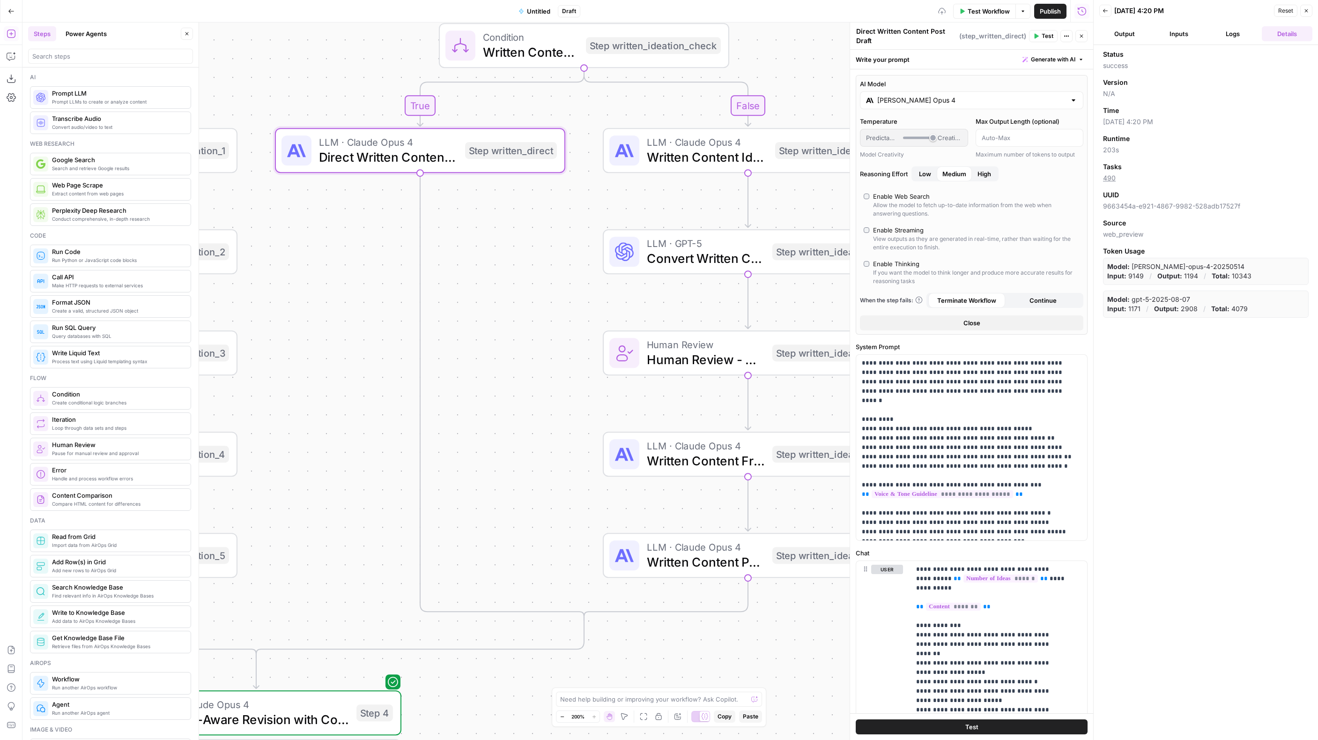
click at [949, 173] on span "Medium" at bounding box center [955, 173] width 24 height 9
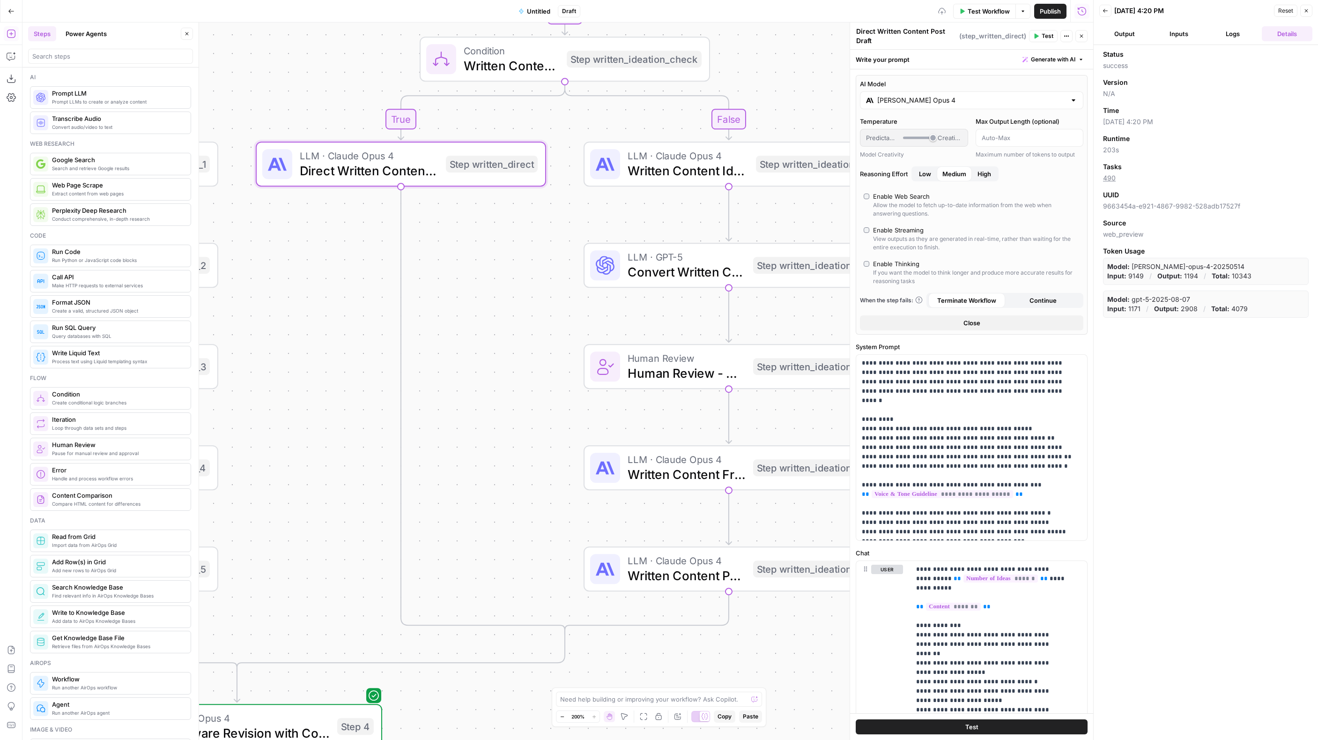
drag, startPoint x: 538, startPoint y: 275, endPoint x: 416, endPoint y: 321, distance: 130.8
click at [416, 321] on div "true false true false true false Workflow Set Inputs Inputs Format JSON Format …" at bounding box center [557, 380] width 1071 height 717
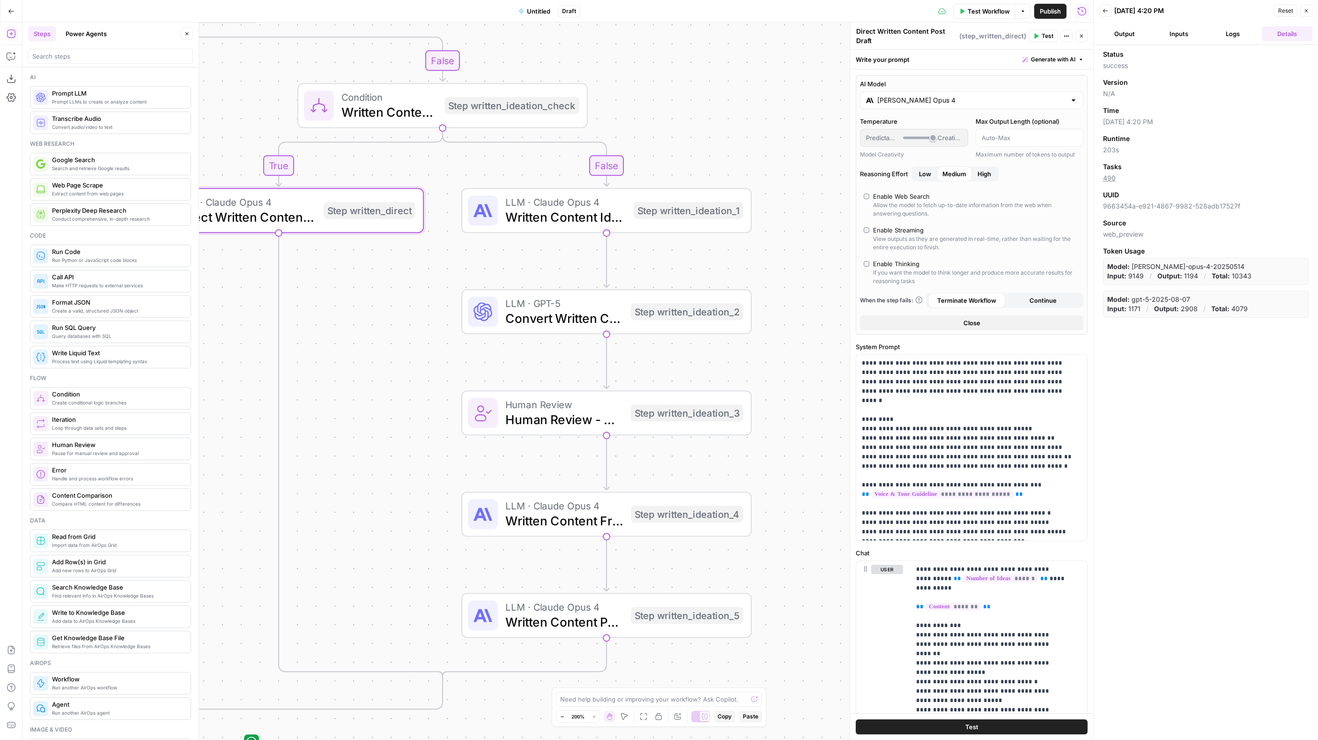
click at [556, 221] on span "Written Content Idea Extraction" at bounding box center [566, 217] width 121 height 19
click at [556, 222] on span "Written Content Idea Extraction" at bounding box center [566, 217] width 121 height 19
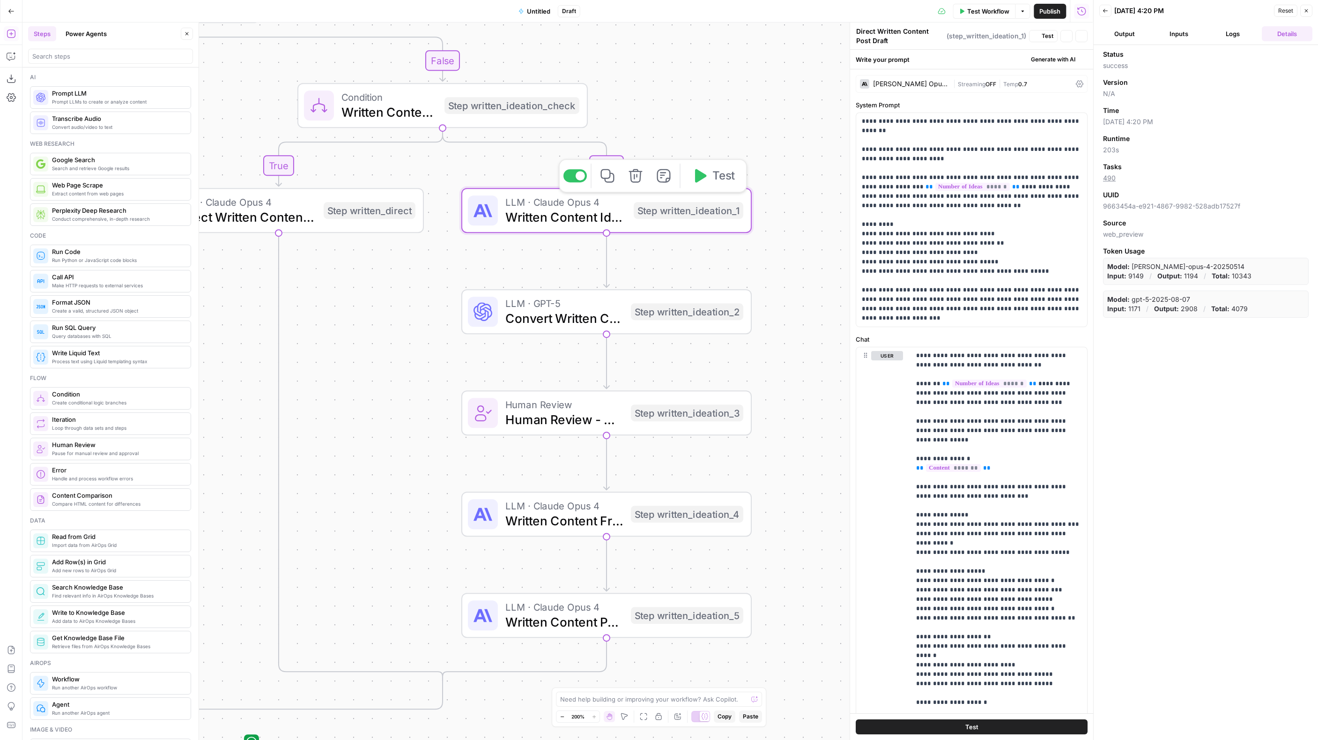
type textarea "Written Content Idea Extraction"
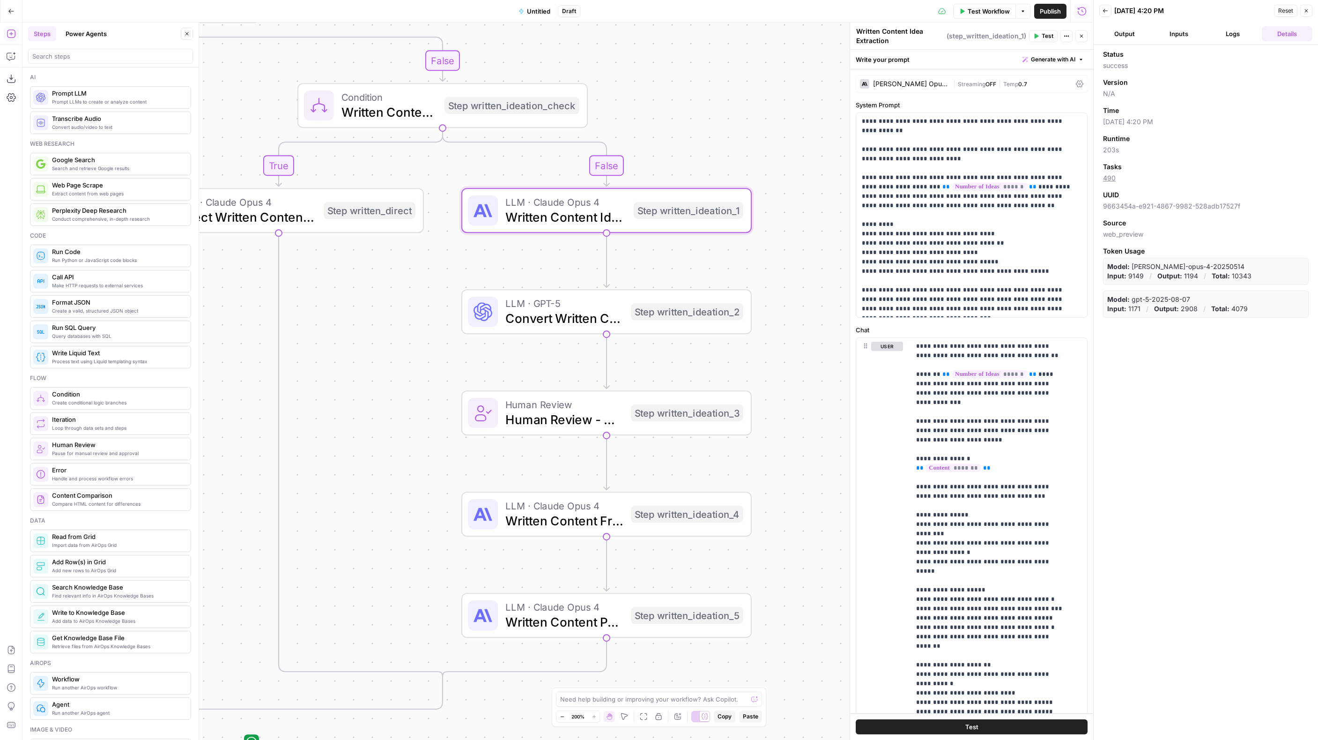
click at [937, 75] on div "Claude Opus 4 | Streaming OFF | Temp 0.7" at bounding box center [972, 84] width 232 height 18
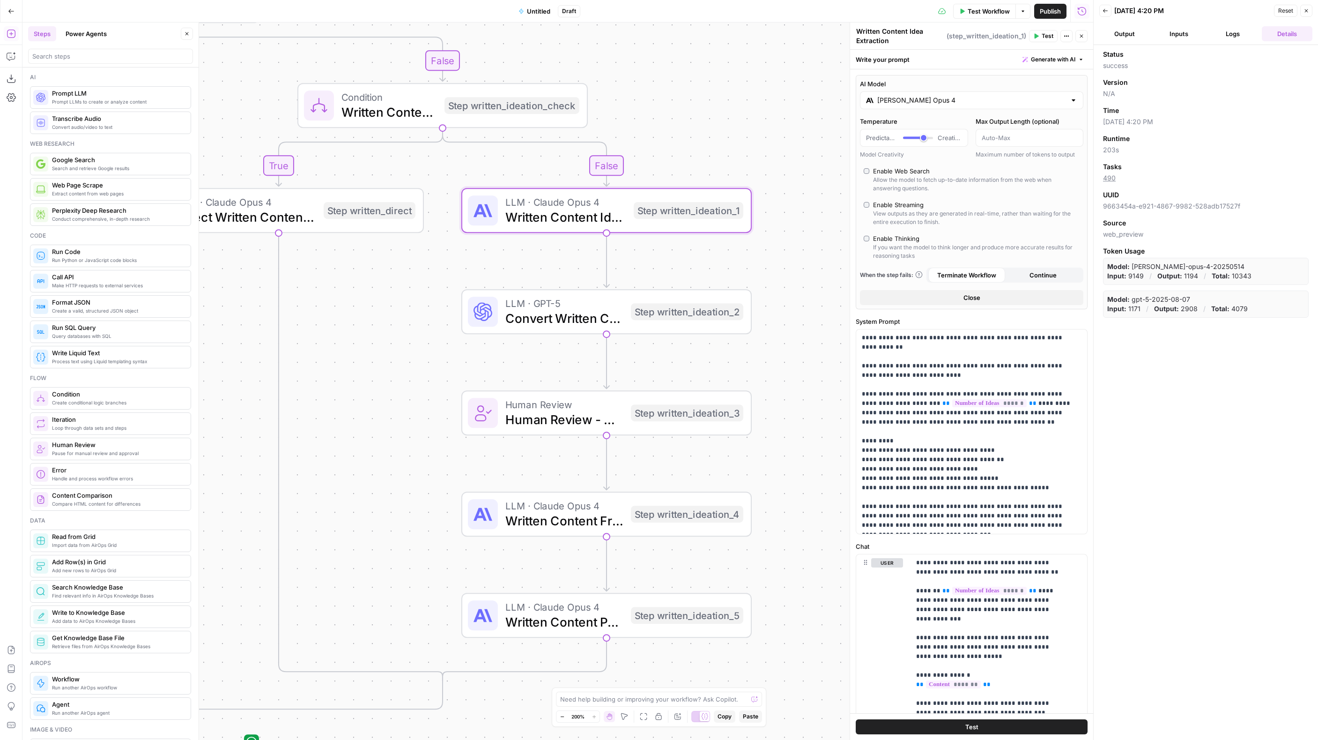
click at [895, 235] on div "Enable Thinking" at bounding box center [896, 238] width 46 height 9
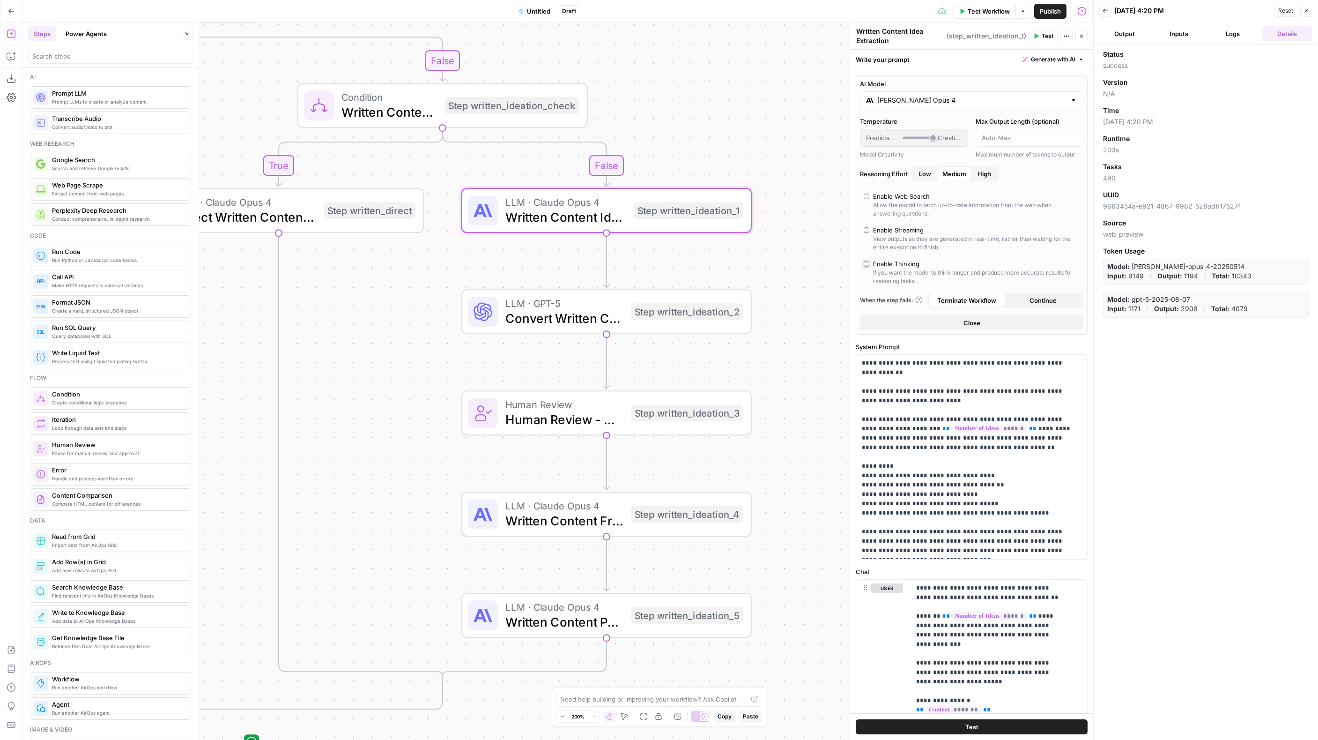
type input "*"
click at [604, 316] on span "Convert Written Content Ideas to JSON" at bounding box center [565, 318] width 118 height 19
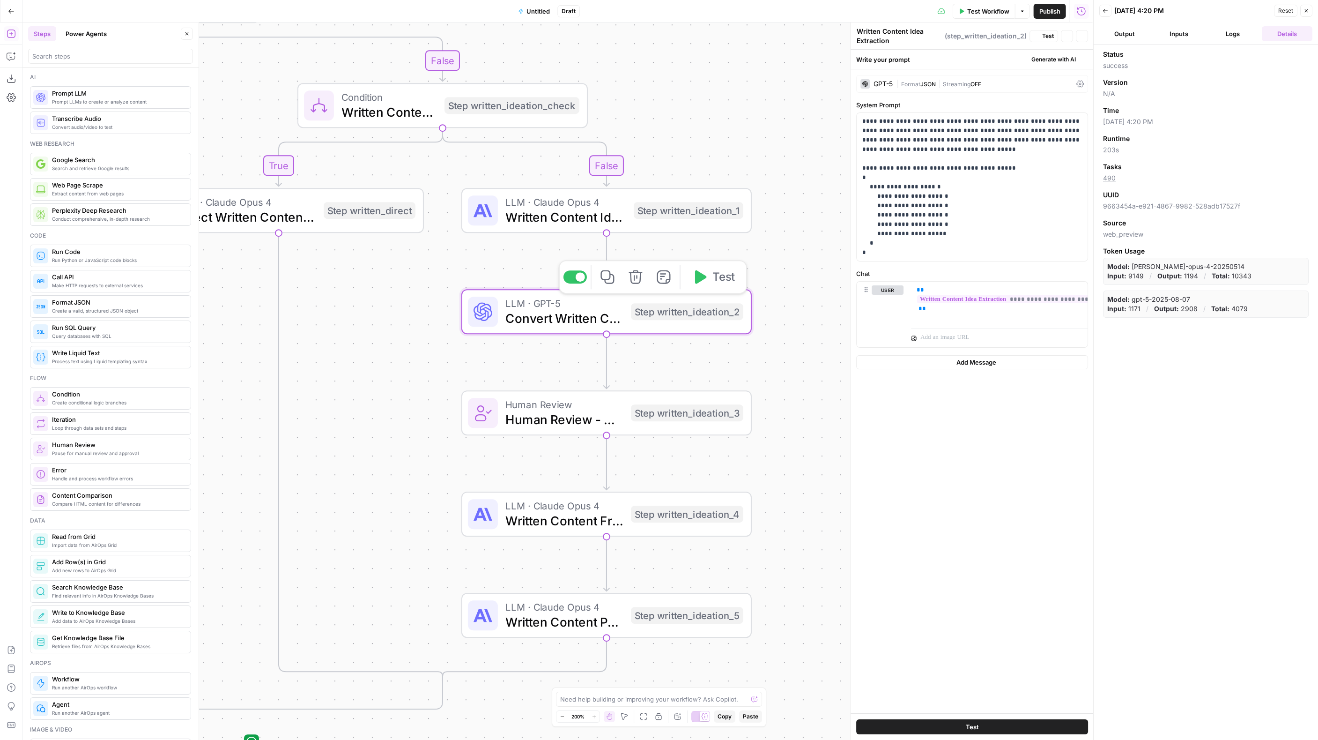
type textarea "Convert Written Content Ideas to JSON"
click at [553, 419] on span "Human Review - Written Content Ideas (Optional)" at bounding box center [565, 419] width 118 height 19
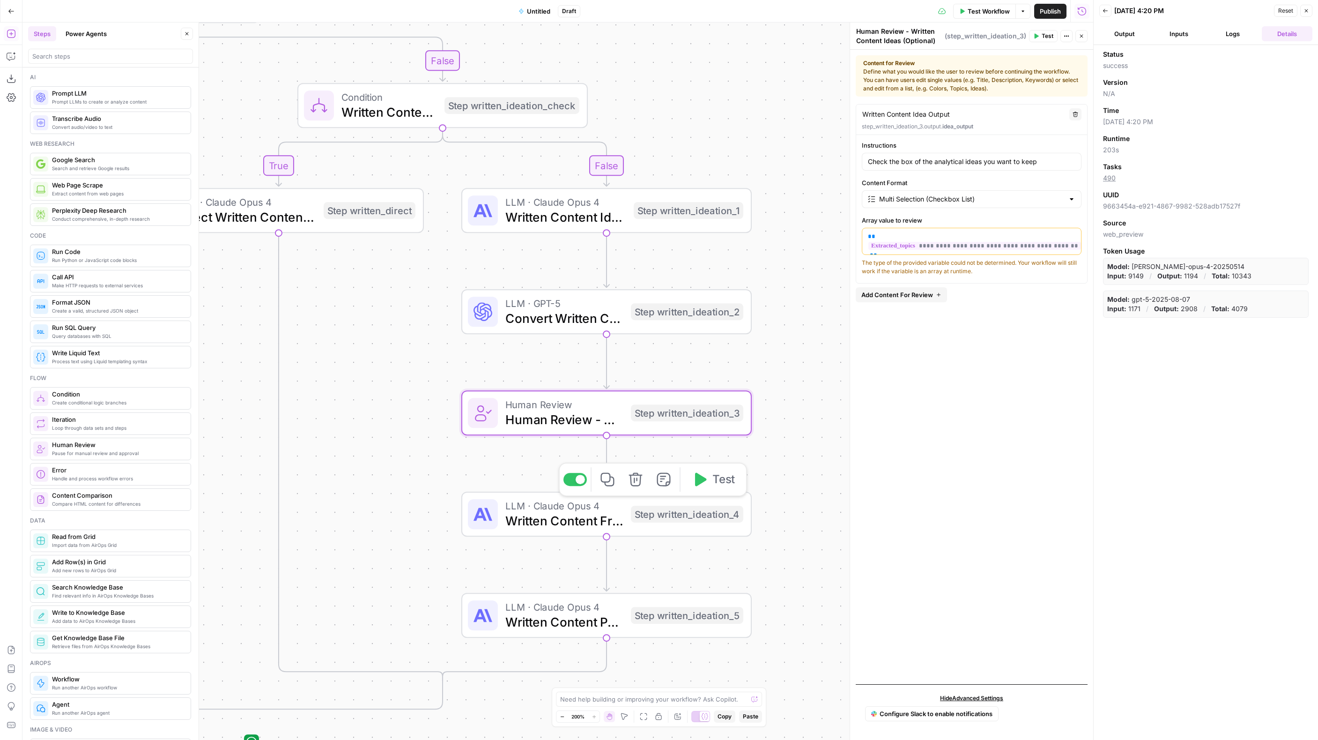
click at [586, 510] on span "LLM · Claude Opus 4" at bounding box center [565, 505] width 118 height 15
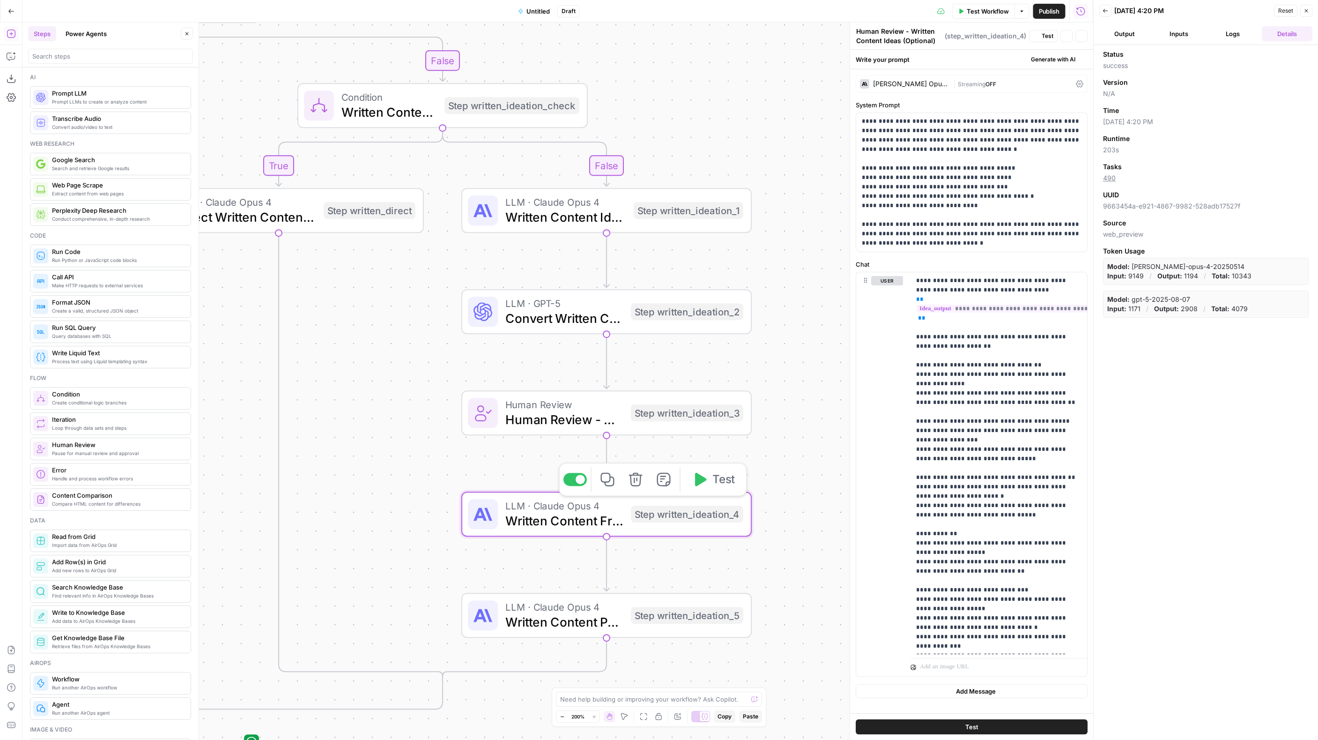
type textarea "Written Content Framework Selection"
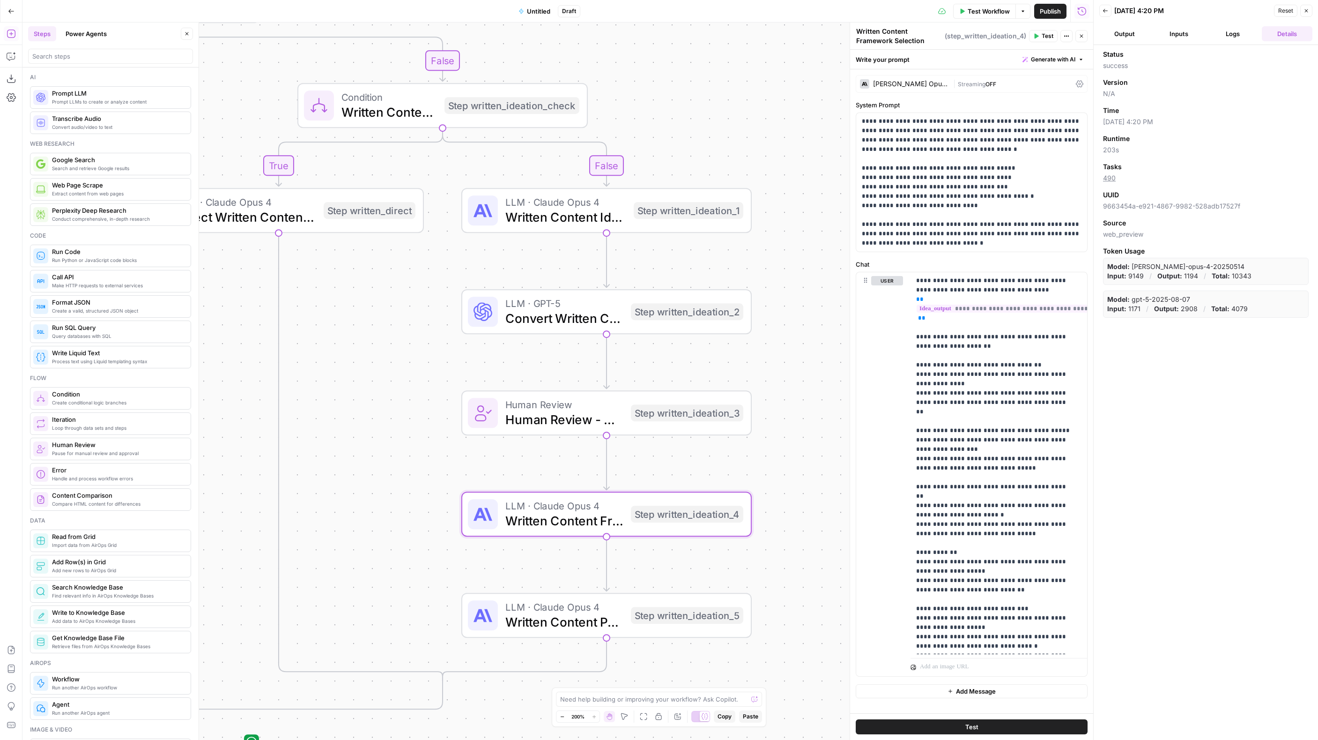
click at [958, 82] on span "Streaming" at bounding box center [972, 84] width 28 height 7
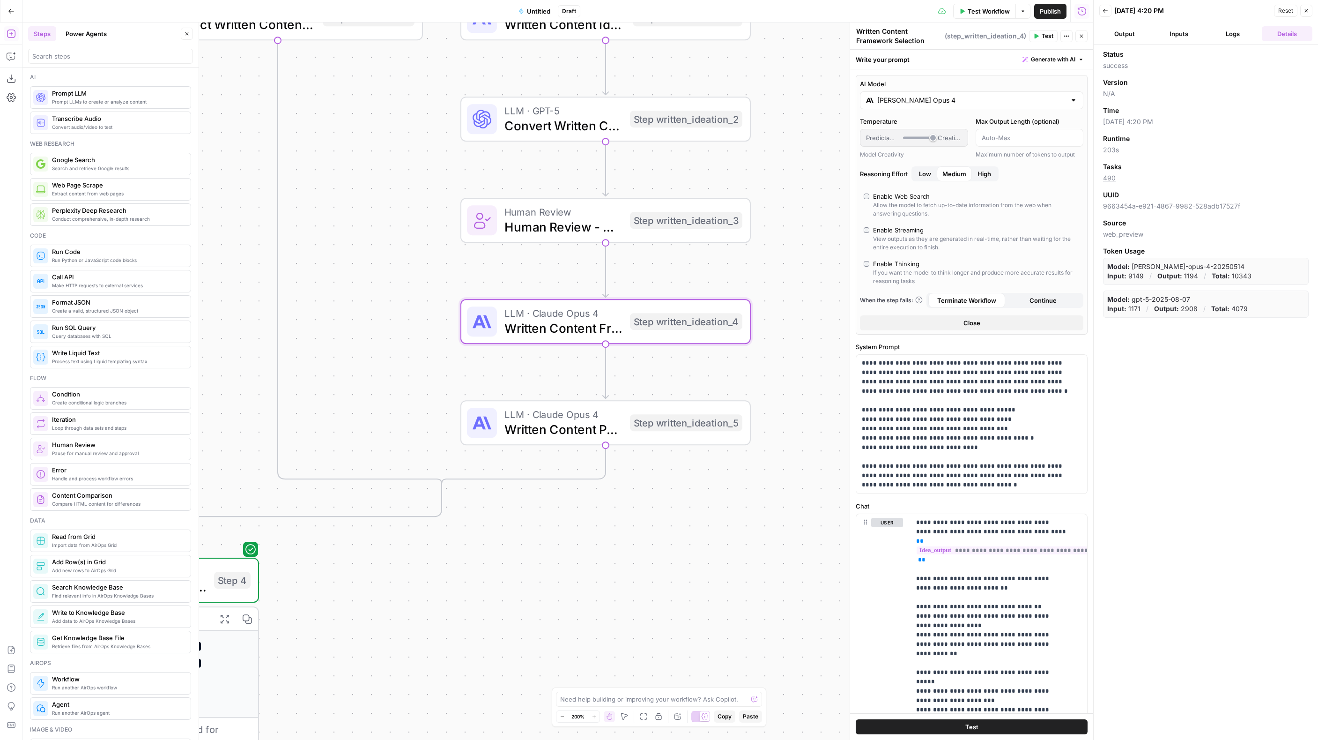
drag, startPoint x: 393, startPoint y: 547, endPoint x: 393, endPoint y: 370, distance: 176.6
click at [393, 370] on div "true false true false true false Workflow Set Inputs Inputs Format JSON Format …" at bounding box center [557, 380] width 1071 height 717
drag, startPoint x: 569, startPoint y: 435, endPoint x: 581, endPoint y: 433, distance: 12.8
click at [569, 435] on span "Written Content Post Drafting - Framework & Organic" at bounding box center [564, 429] width 118 height 19
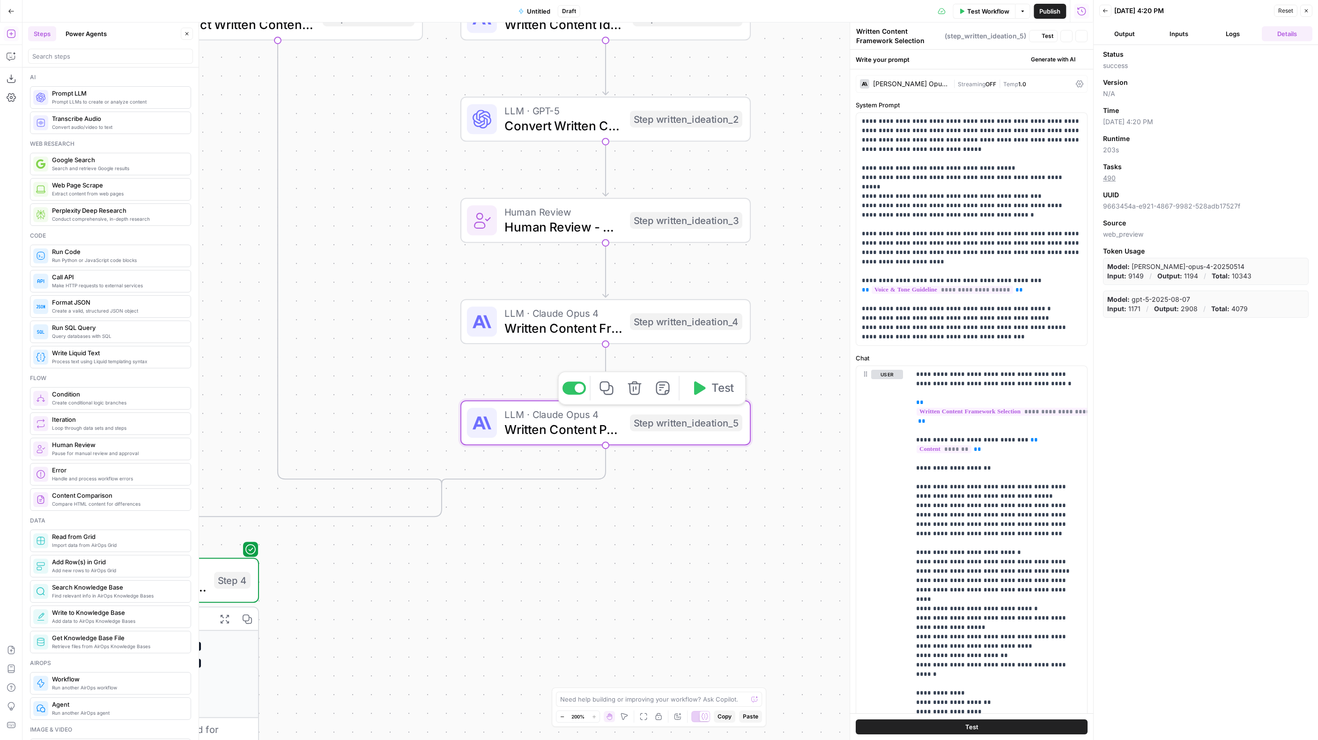
type textarea "Written Content Post Drafting - Framework & Organic"
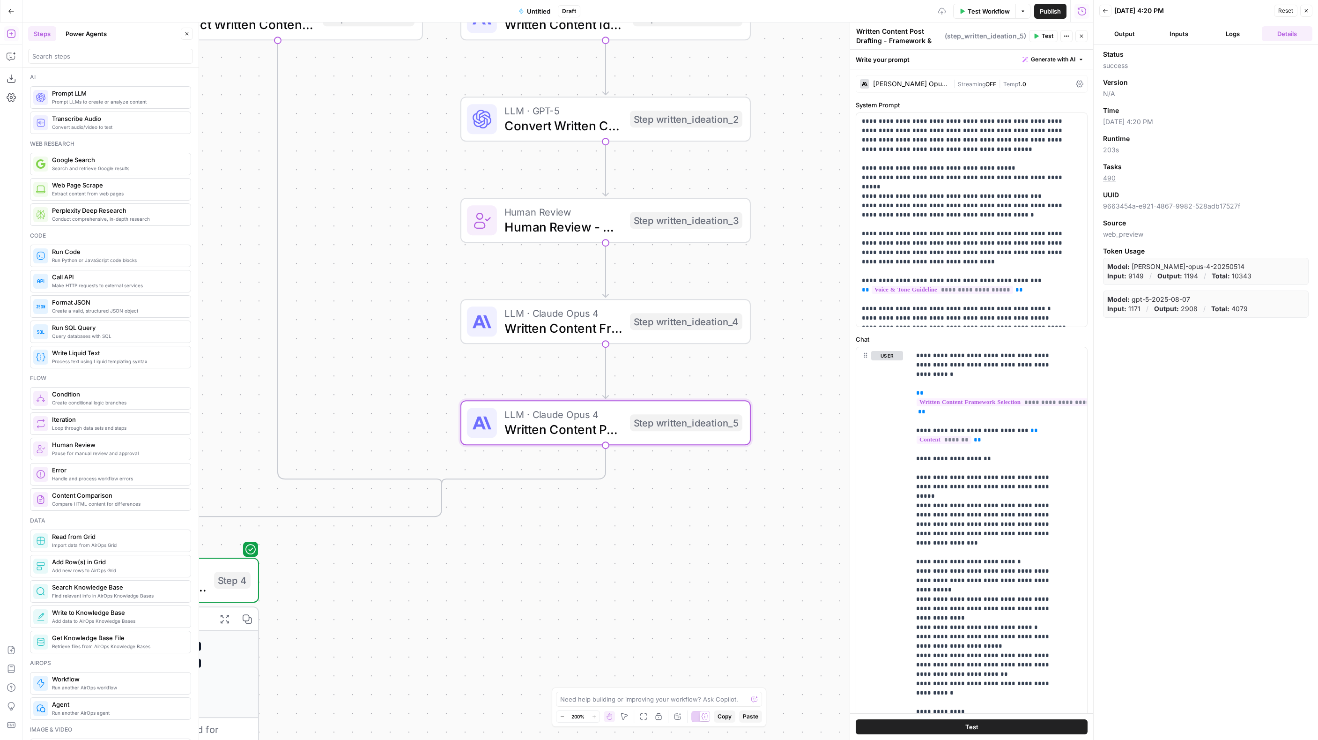
click at [958, 87] on span "Streaming" at bounding box center [972, 84] width 28 height 7
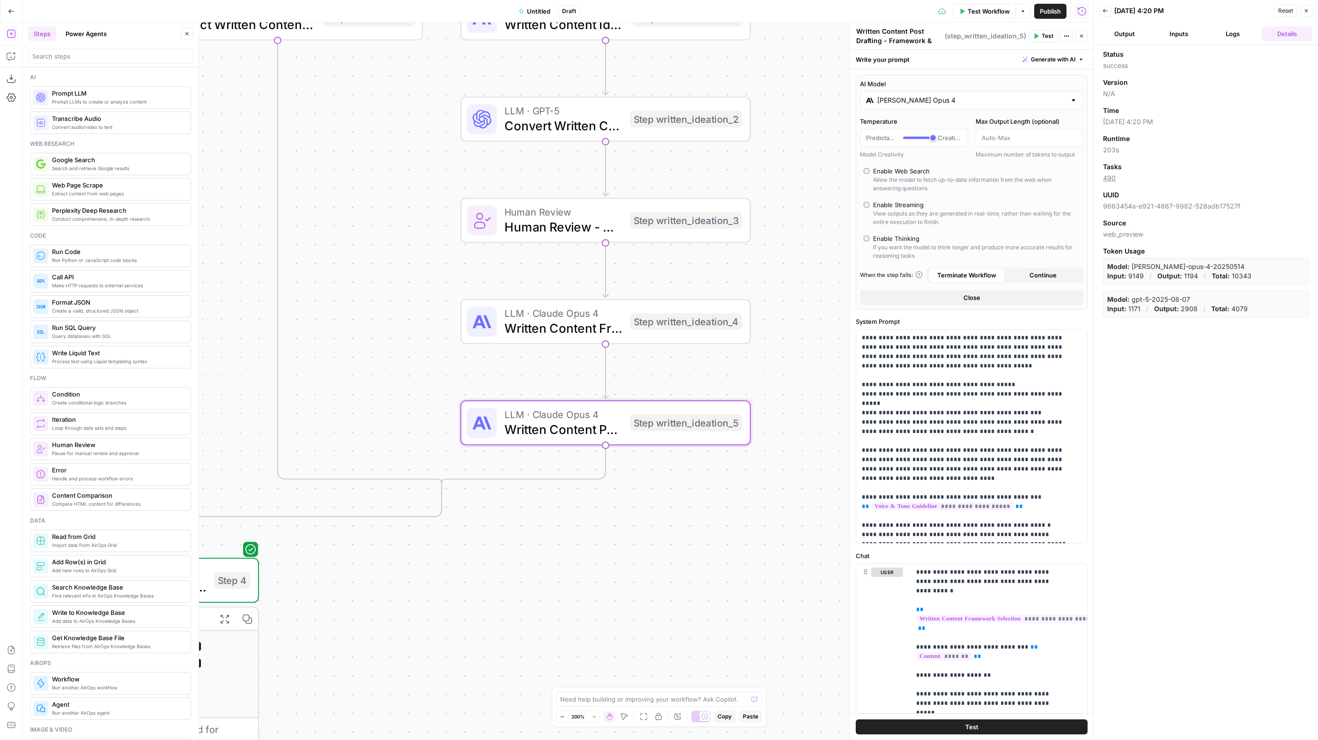
click at [892, 236] on div "Enable Thinking" at bounding box center [896, 238] width 46 height 9
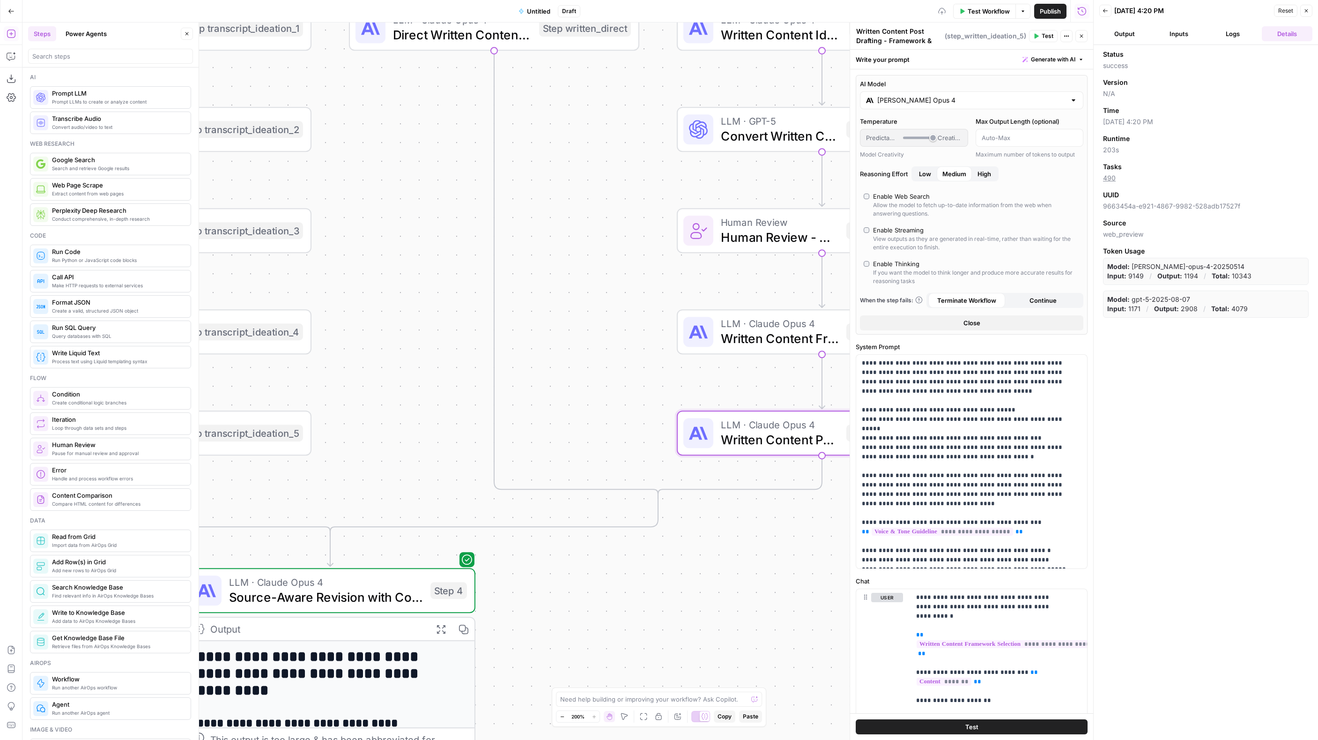
drag, startPoint x: 378, startPoint y: 301, endPoint x: 733, endPoint y: 277, distance: 356.4
click at [737, 277] on div "true false true false true false Workflow Set Inputs Inputs Format JSON Format …" at bounding box center [557, 380] width 1071 height 717
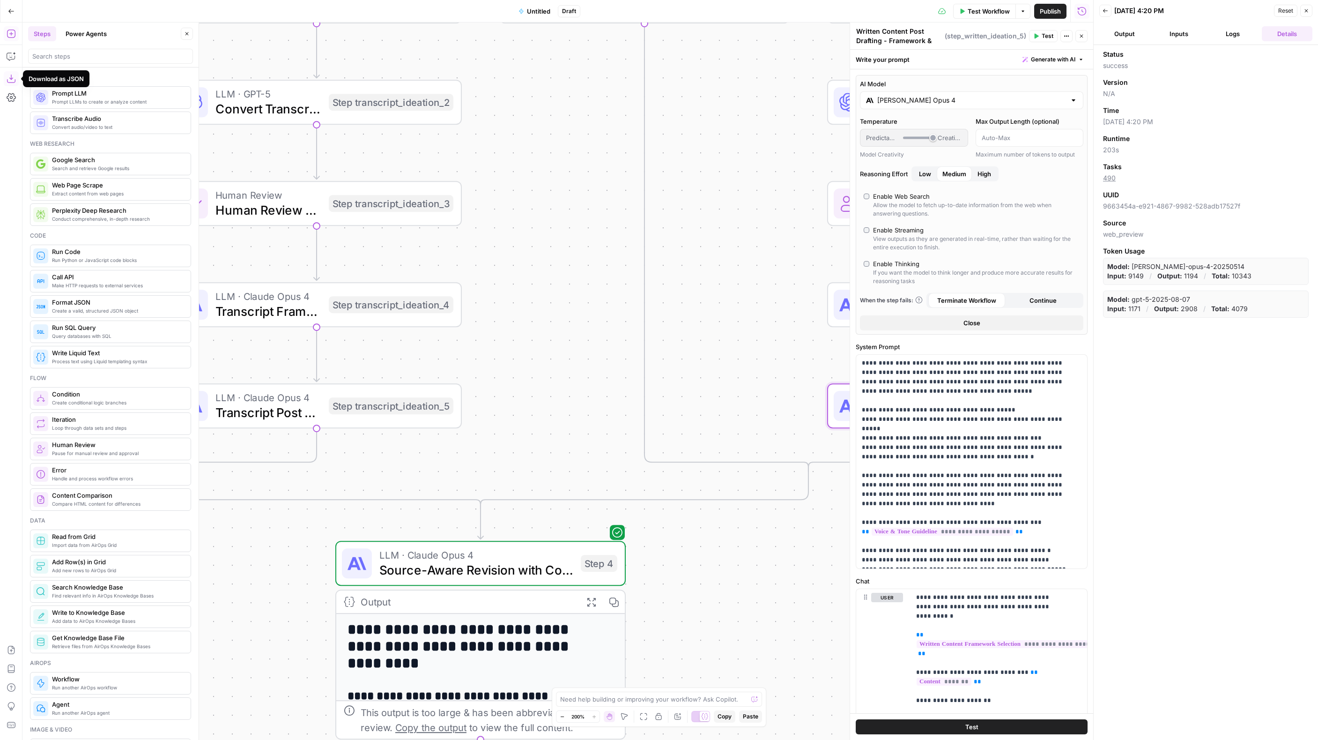
click at [7, 81] on icon "button" at bounding box center [11, 78] width 9 height 9
click at [7, 653] on icon "button" at bounding box center [11, 649] width 9 height 9
click at [532, 12] on span "Untitled" at bounding box center [538, 11] width 23 height 9
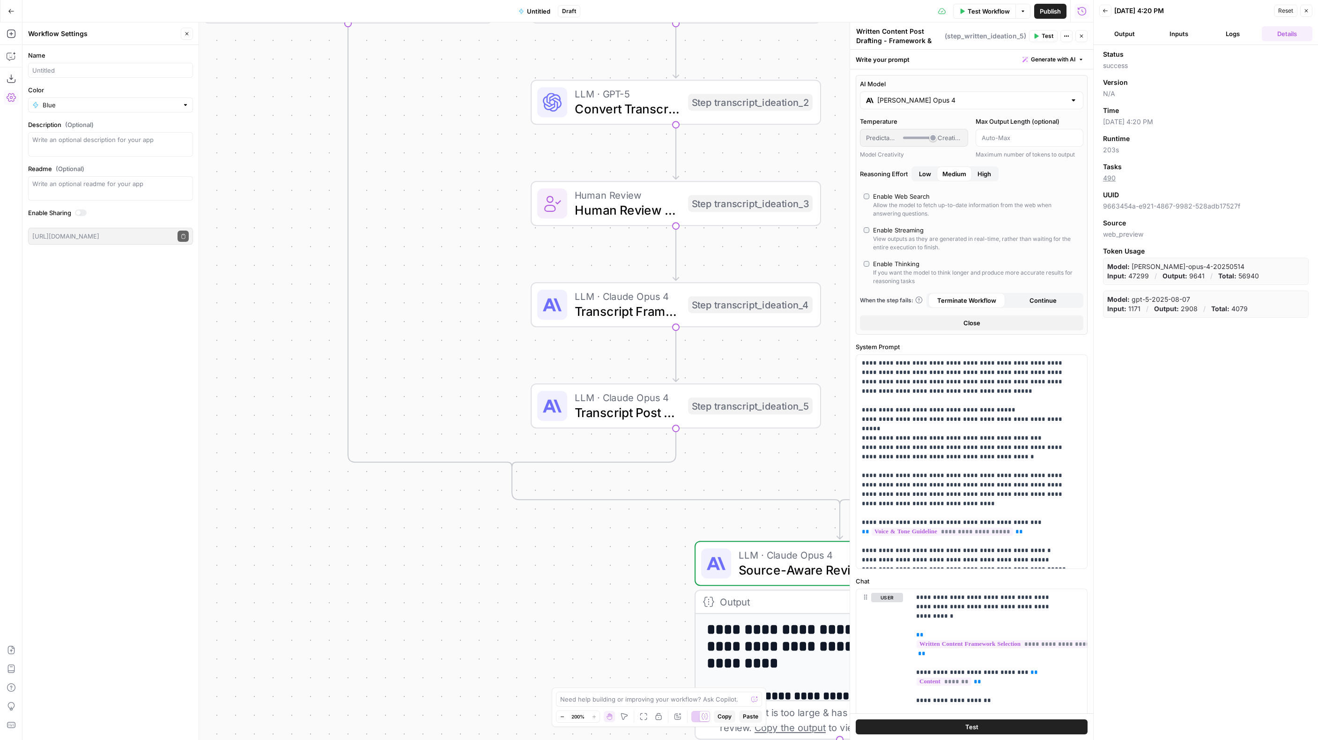
click at [538, 7] on span "Untitled" at bounding box center [538, 11] width 23 height 9
click at [536, 9] on span "Untitled" at bounding box center [538, 11] width 23 height 9
click at [62, 67] on input "Name" at bounding box center [110, 70] width 156 height 9
type input "LinkedIn Content Creation"
click at [81, 326] on div "Name LinkedIn Content Creation Color Blue Description (Optional) Readme (Option…" at bounding box center [110, 392] width 176 height 695
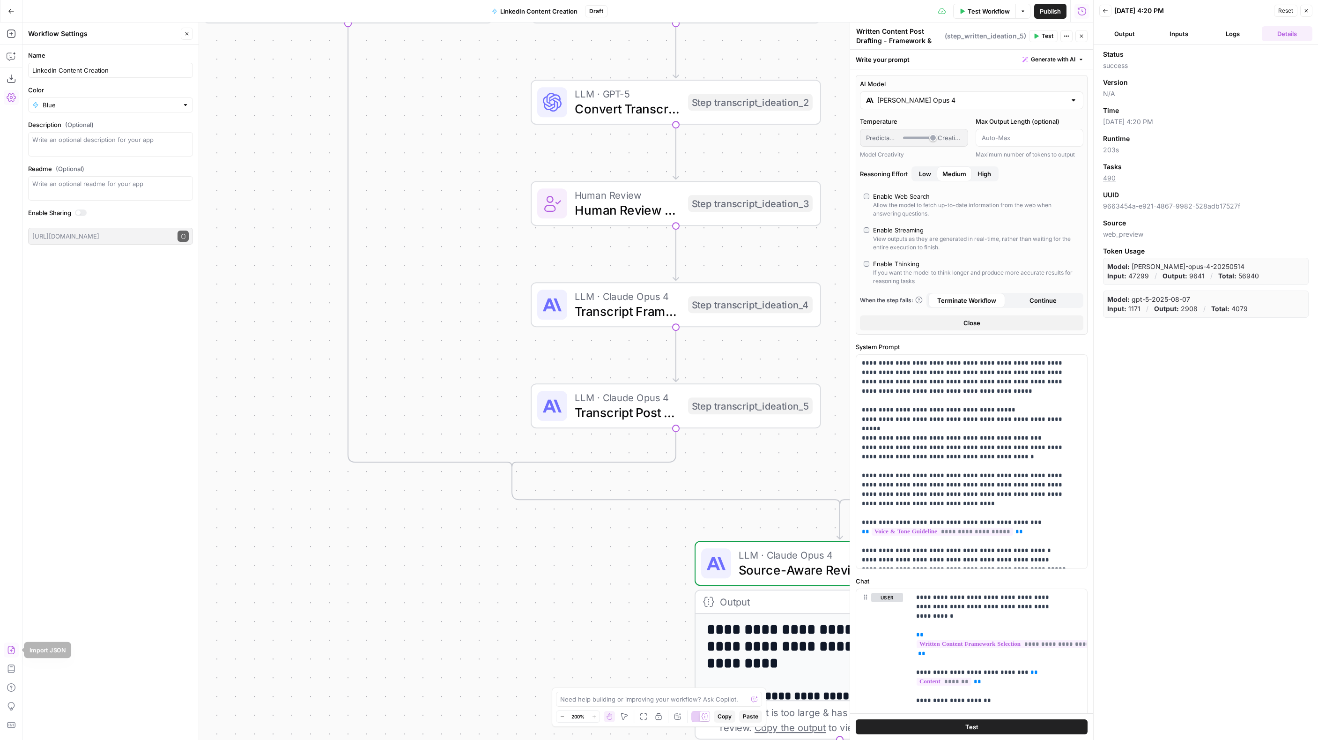
click at [14, 648] on icon "button" at bounding box center [10, 650] width 7 height 8
drag, startPoint x: 618, startPoint y: 114, endPoint x: 653, endPoint y: 198, distance: 91.2
click at [618, 114] on button "Import" at bounding box center [626, 119] width 33 height 17
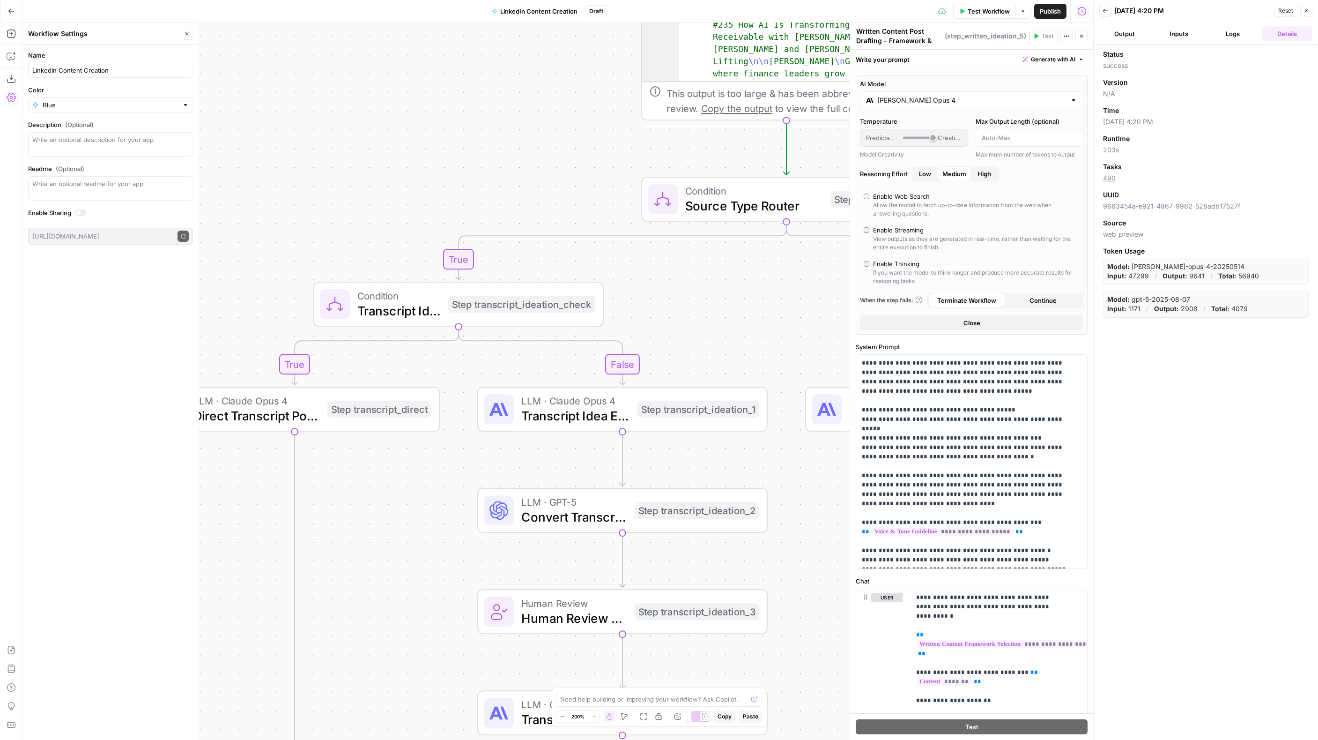
drag, startPoint x: 475, startPoint y: 154, endPoint x: 441, endPoint y: 550, distance: 396.9
click at [440, 554] on div "true false true false true false Workflow Set Inputs Inputs Format JSON Format …" at bounding box center [557, 380] width 1071 height 717
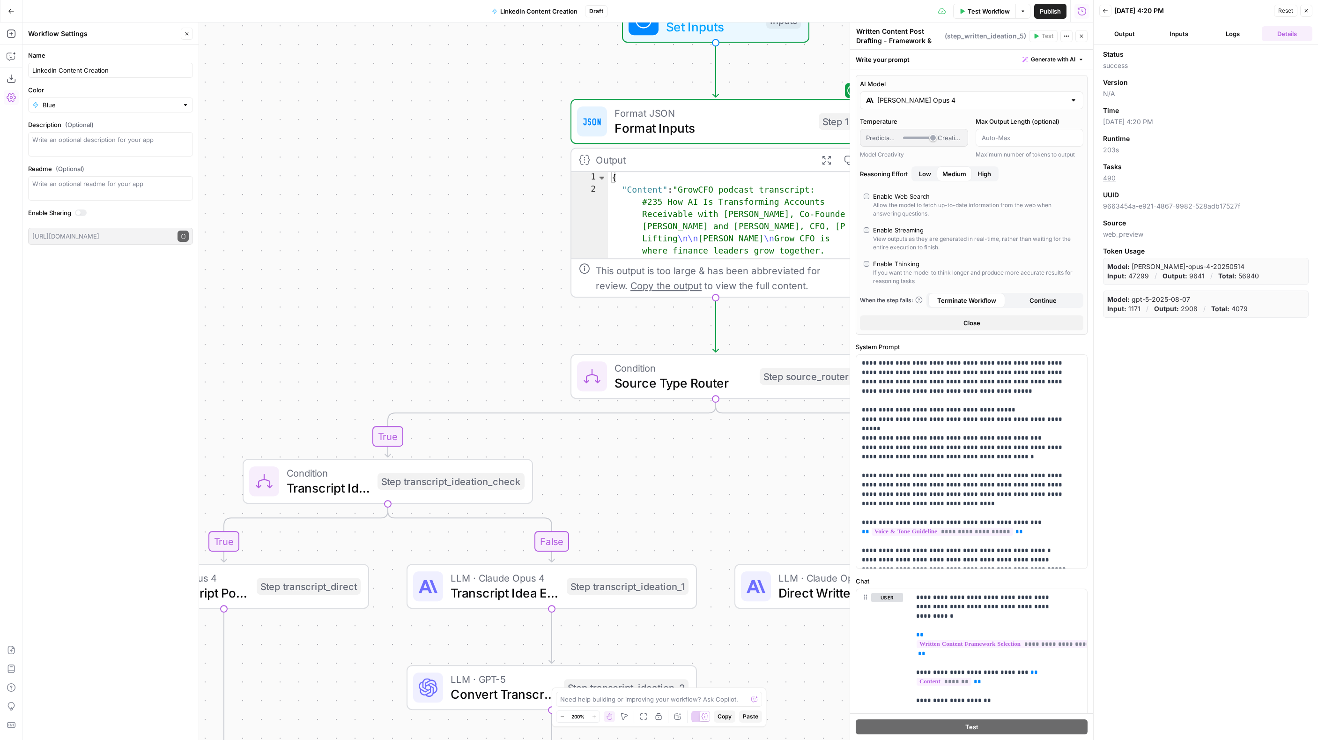
drag, startPoint x: 458, startPoint y: 150, endPoint x: 307, endPoint y: 438, distance: 325.1
click at [303, 445] on div "true false true false true false Workflow Set Inputs Inputs Format JSON Format …" at bounding box center [557, 380] width 1071 height 717
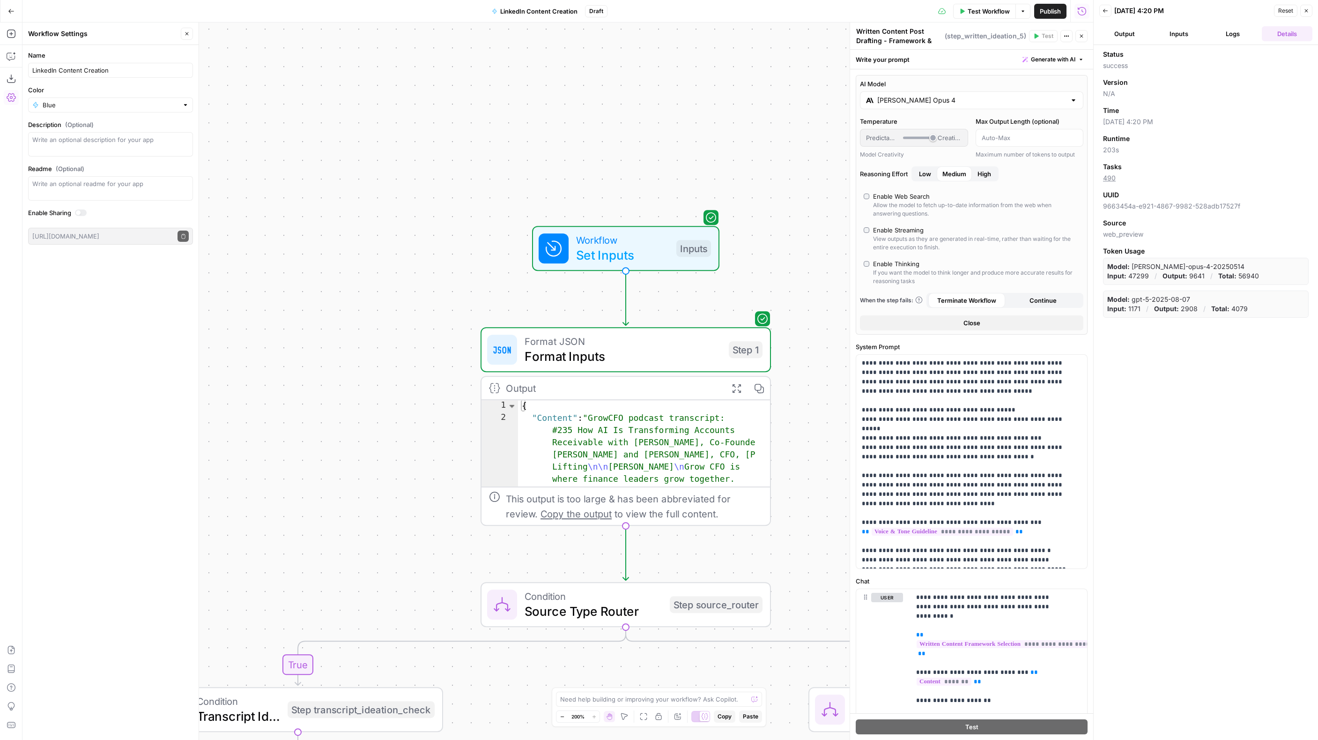
drag, startPoint x: 322, startPoint y: 331, endPoint x: 333, endPoint y: 334, distance: 11.3
click at [318, 348] on div "true false true false true false Workflow Set Inputs Inputs Format JSON Format …" at bounding box center [557, 380] width 1071 height 717
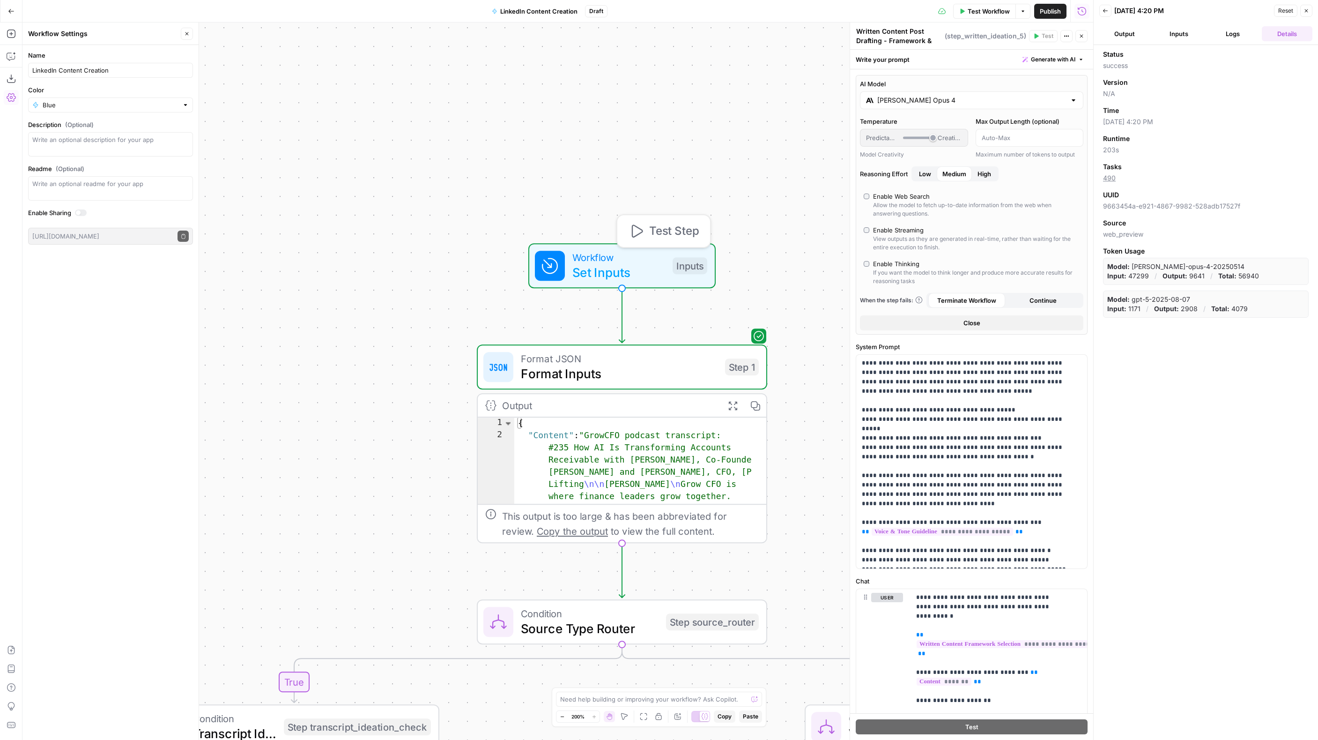
click at [605, 260] on span "Workflow" at bounding box center [619, 257] width 93 height 15
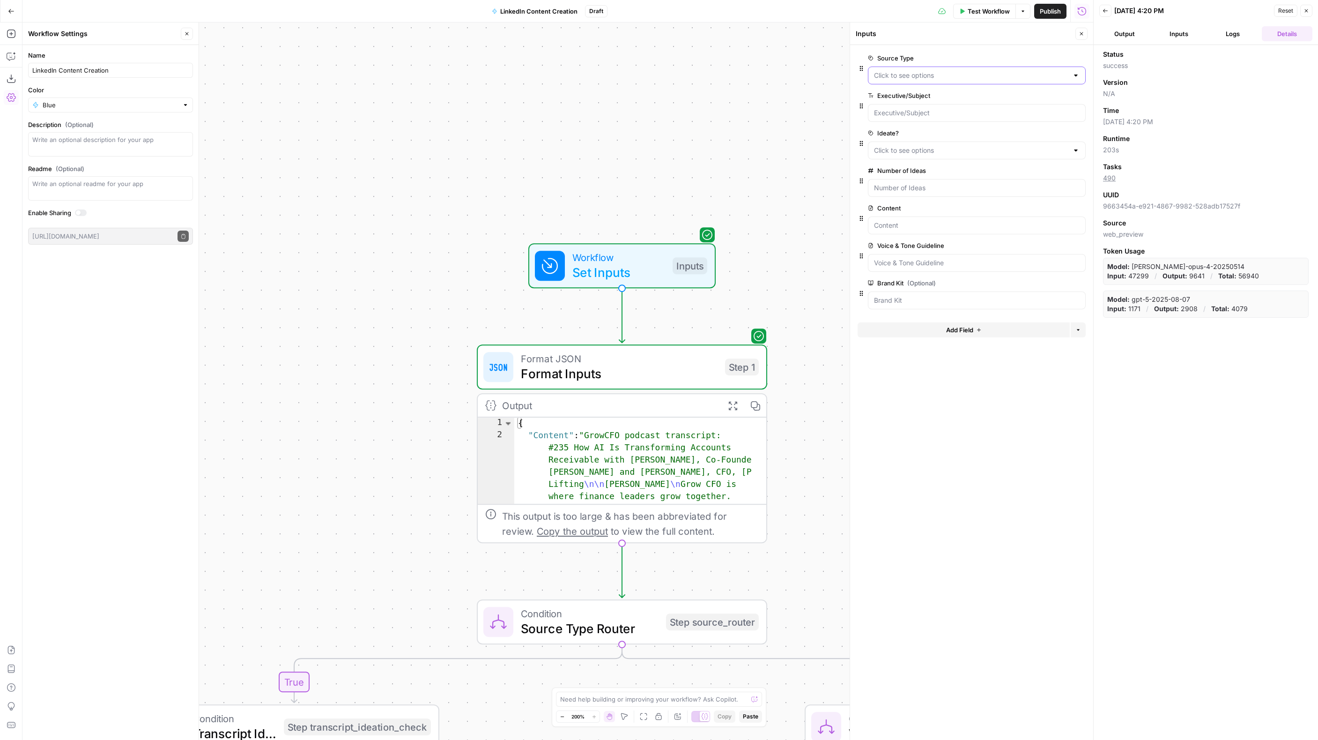
click at [990, 72] on Type "Source Type" at bounding box center [971, 75] width 194 height 9
click at [930, 96] on span "Transcript/Conversation" at bounding box center [975, 98] width 198 height 9
click at [990, 15] on span "Test Workflow" at bounding box center [989, 11] width 42 height 9
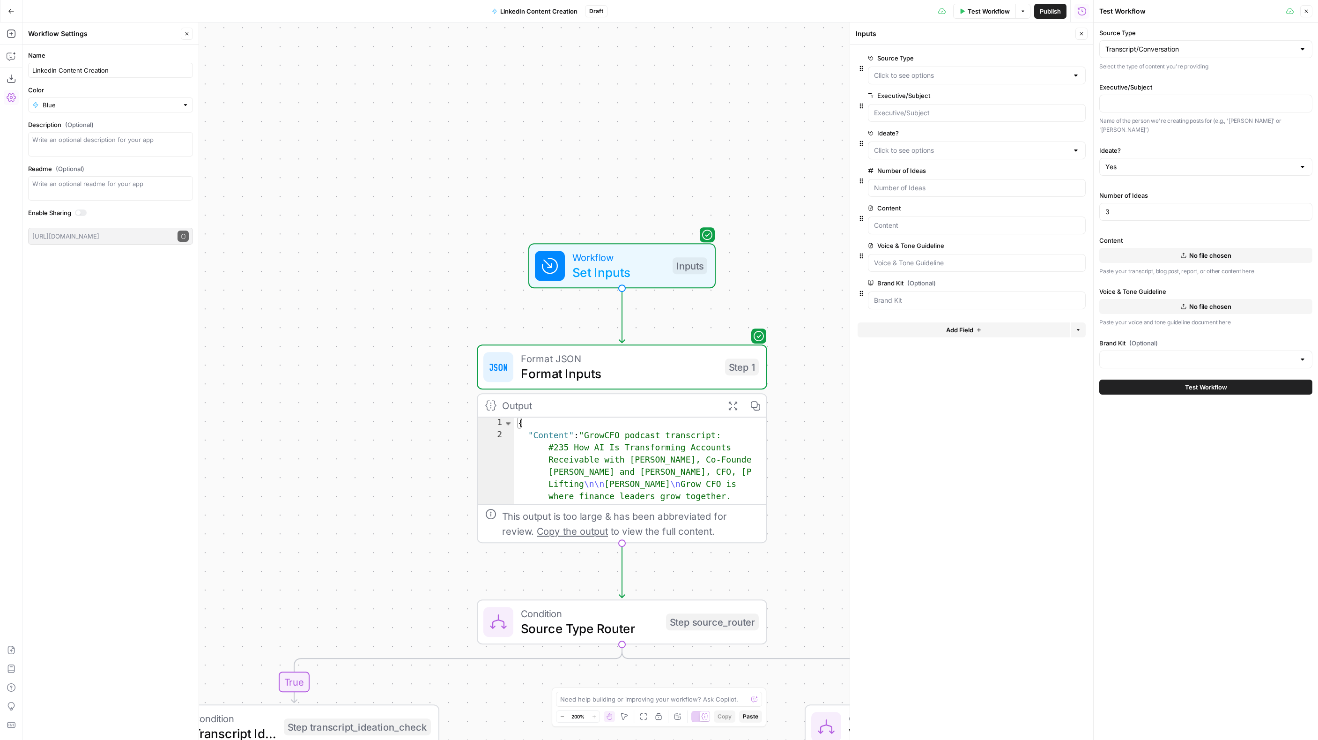
click at [1078, 32] on button "Close" at bounding box center [1082, 34] width 12 height 12
click at [1139, 107] on input "Executive/Subject" at bounding box center [1206, 103] width 201 height 9
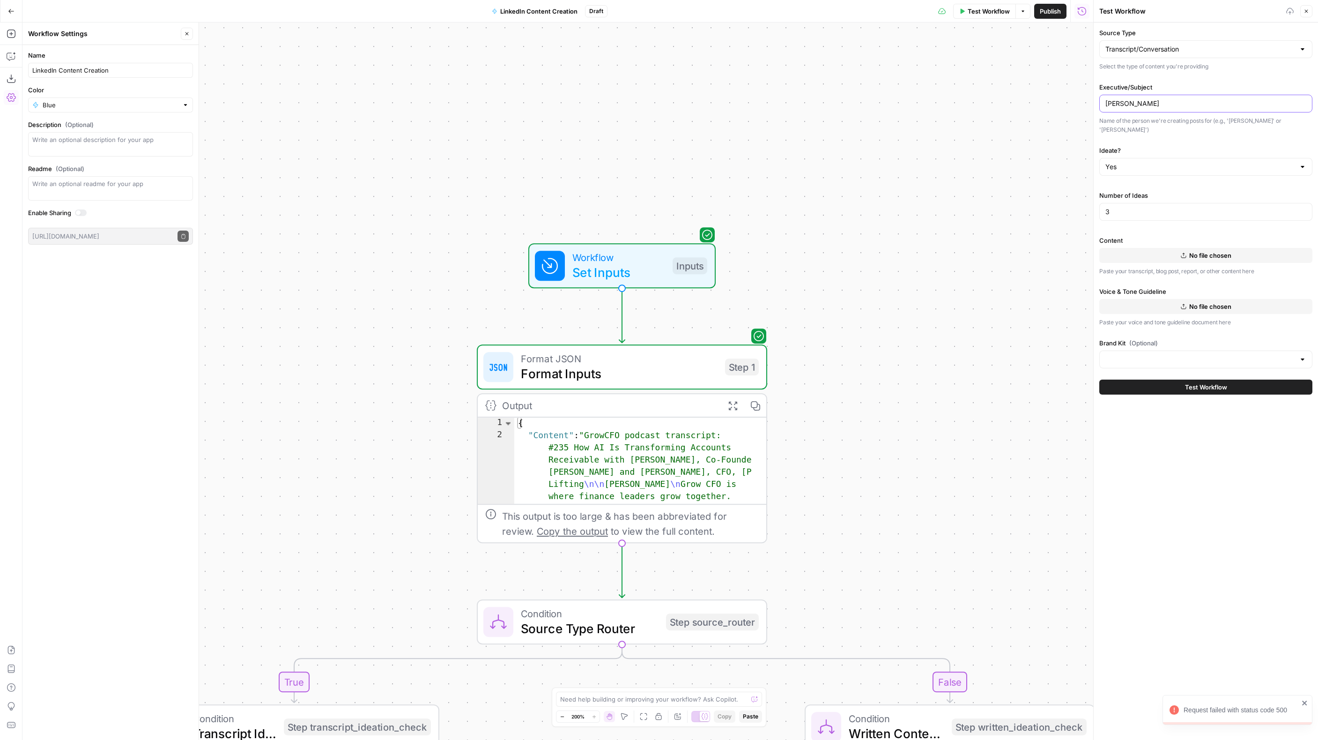
type input "[PERSON_NAME]"
click at [1204, 251] on span "No file chosen" at bounding box center [1211, 255] width 42 height 9
click at [1198, 302] on span "No file chosen" at bounding box center [1211, 306] width 42 height 9
click at [1304, 355] on div at bounding box center [1302, 359] width 7 height 9
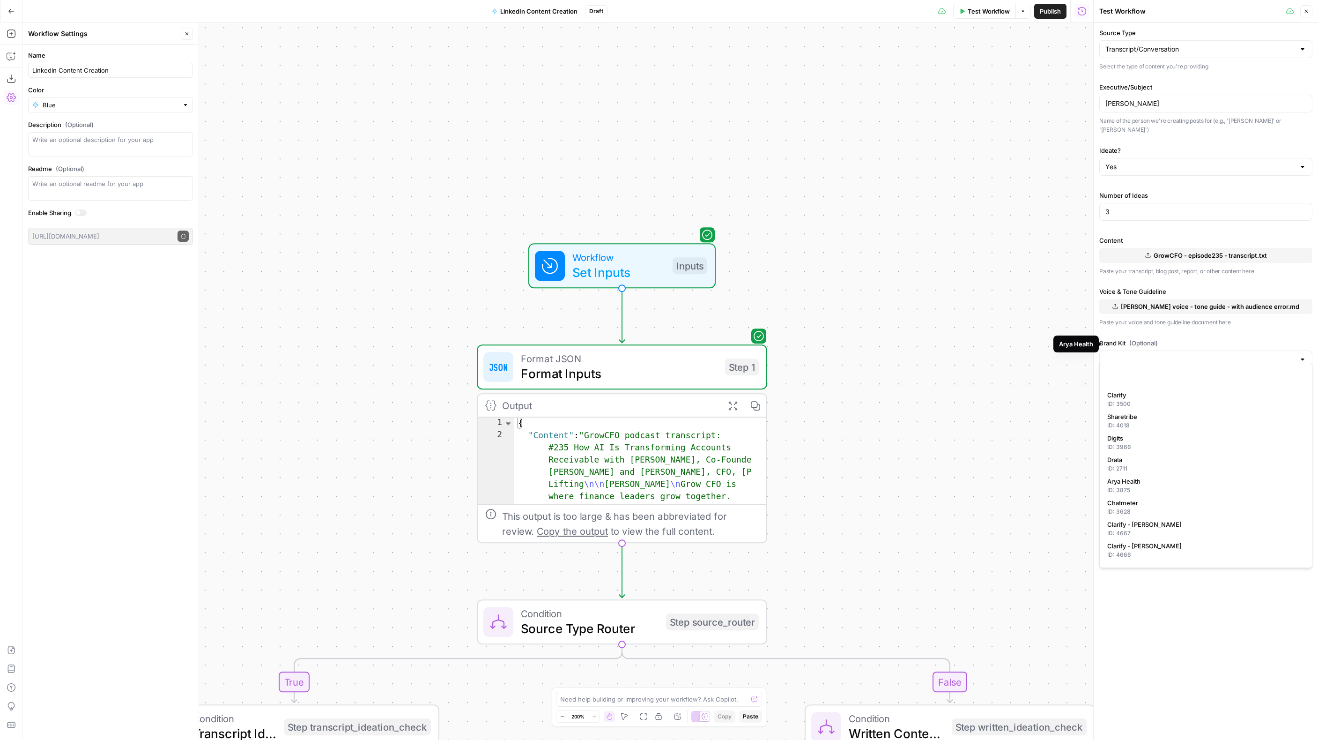
scroll to position [148, 0]
click at [1163, 556] on div "ID: 12537" at bounding box center [1206, 557] width 197 height 8
type input "[PERSON_NAME]"
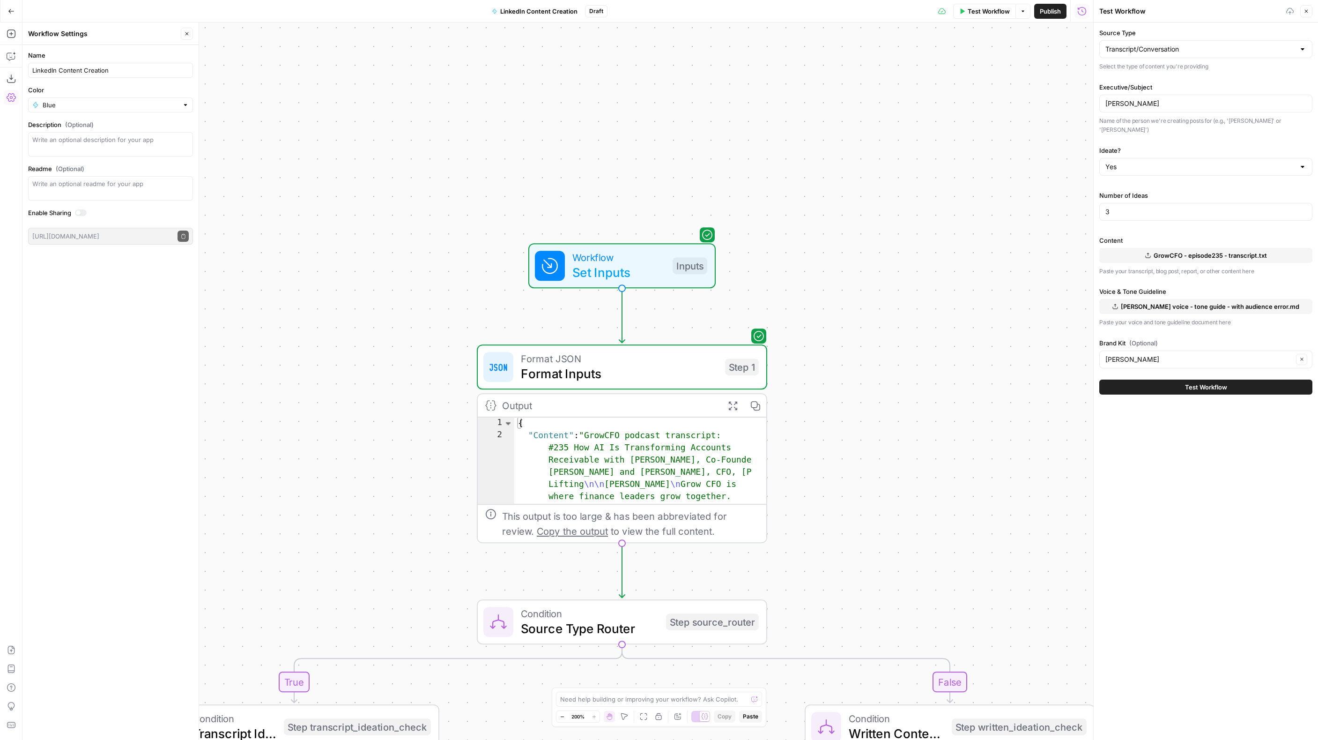
click at [1180, 551] on div "Source Type Transcript/Conversation Select the type of content you're providing…" at bounding box center [1206, 380] width 224 height 717
click at [1226, 356] on div "Stuut Clear" at bounding box center [1206, 359] width 213 height 18
click at [1300, 357] on icon "button" at bounding box center [1302, 359] width 5 height 5
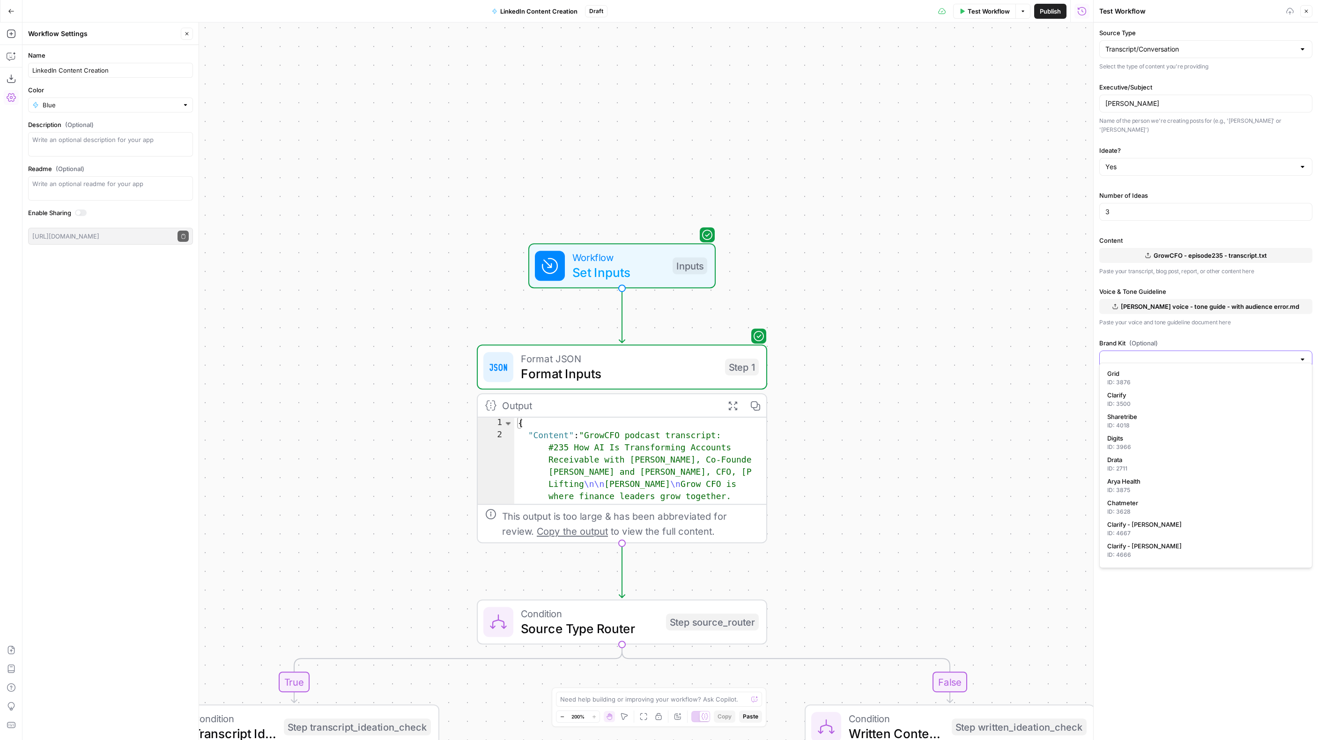
click at [1244, 653] on div "Source Type Transcript/Conversation Select the type of content you're providing…" at bounding box center [1206, 380] width 224 height 717
click at [1213, 383] on button "Test Workflow" at bounding box center [1206, 387] width 213 height 15
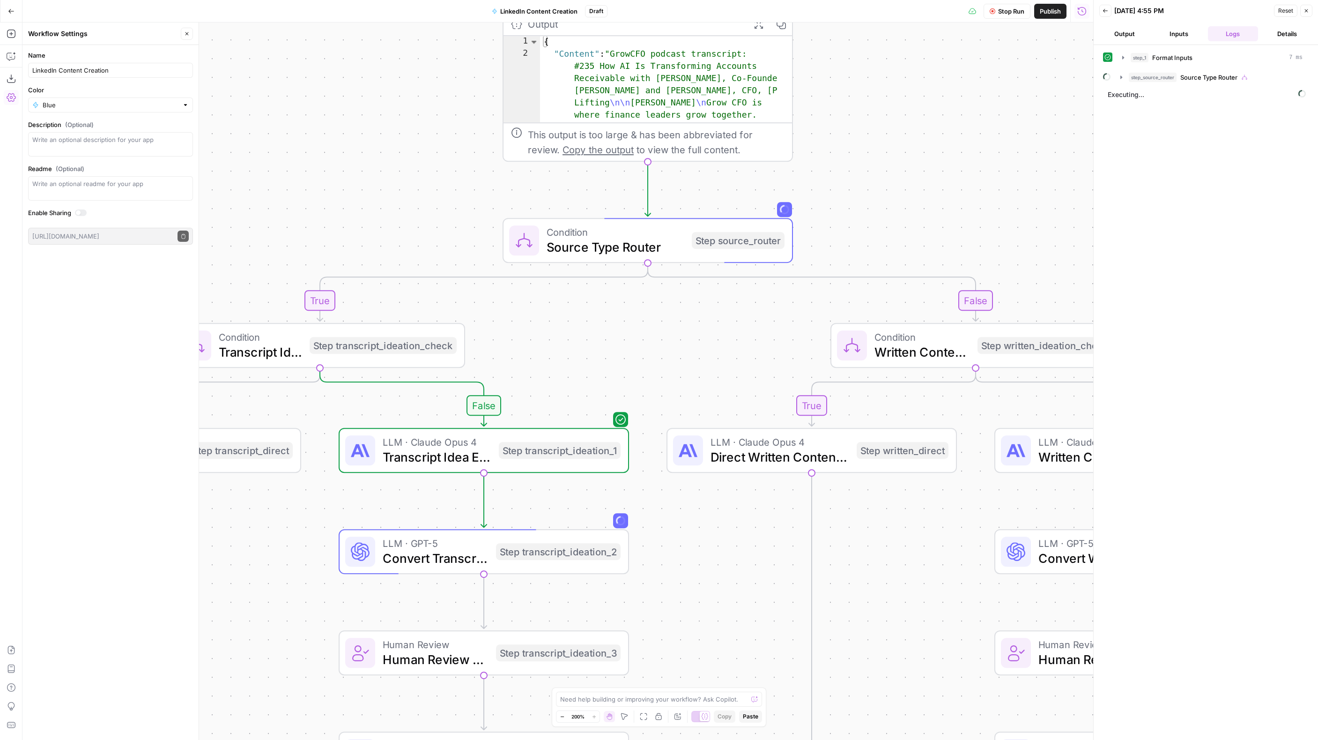
drag, startPoint x: 321, startPoint y: 485, endPoint x: 346, endPoint y: 97, distance: 388.3
click at [346, 98] on div "true false true false true false Workflow Set Inputs Inputs Format JSON Format …" at bounding box center [557, 380] width 1071 height 717
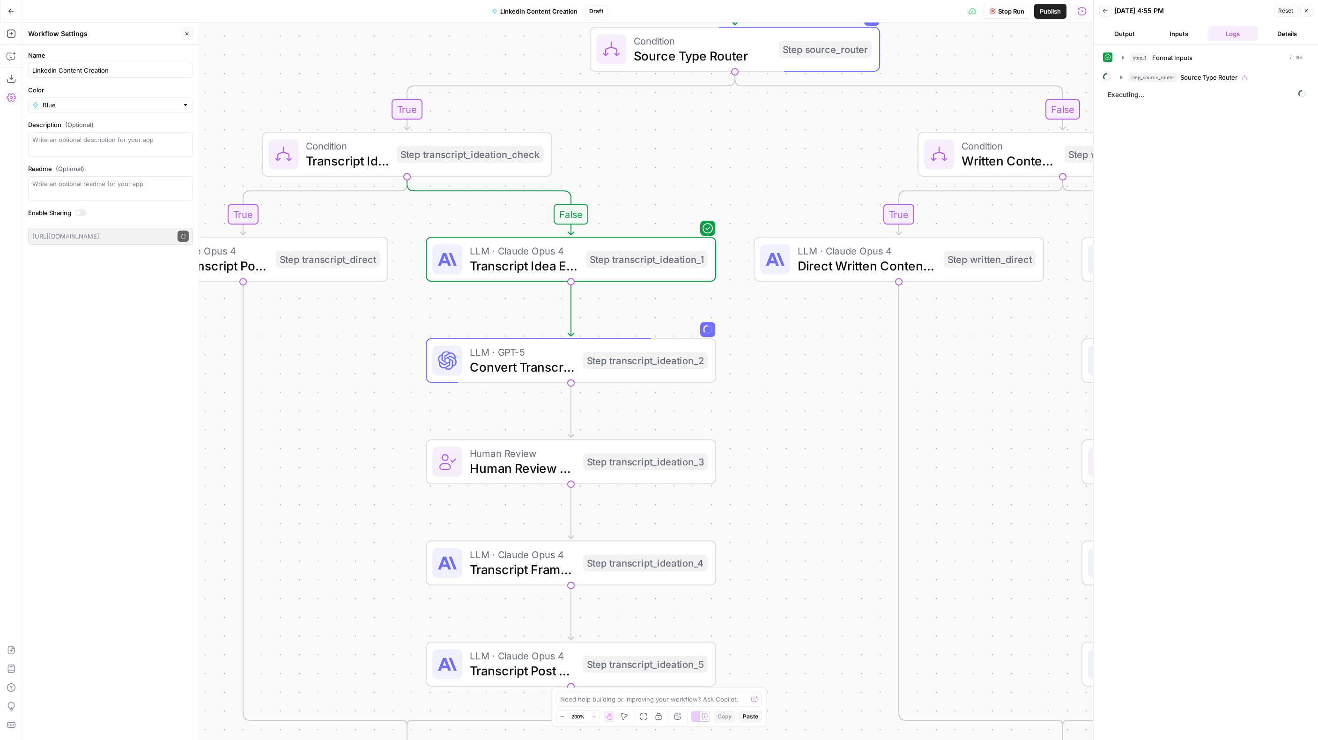
drag, startPoint x: 718, startPoint y: 604, endPoint x: 817, endPoint y: 390, distance: 235.8
click at [817, 390] on div "true false true false true false Workflow Set Inputs Inputs Format JSON Format …" at bounding box center [557, 380] width 1071 height 717
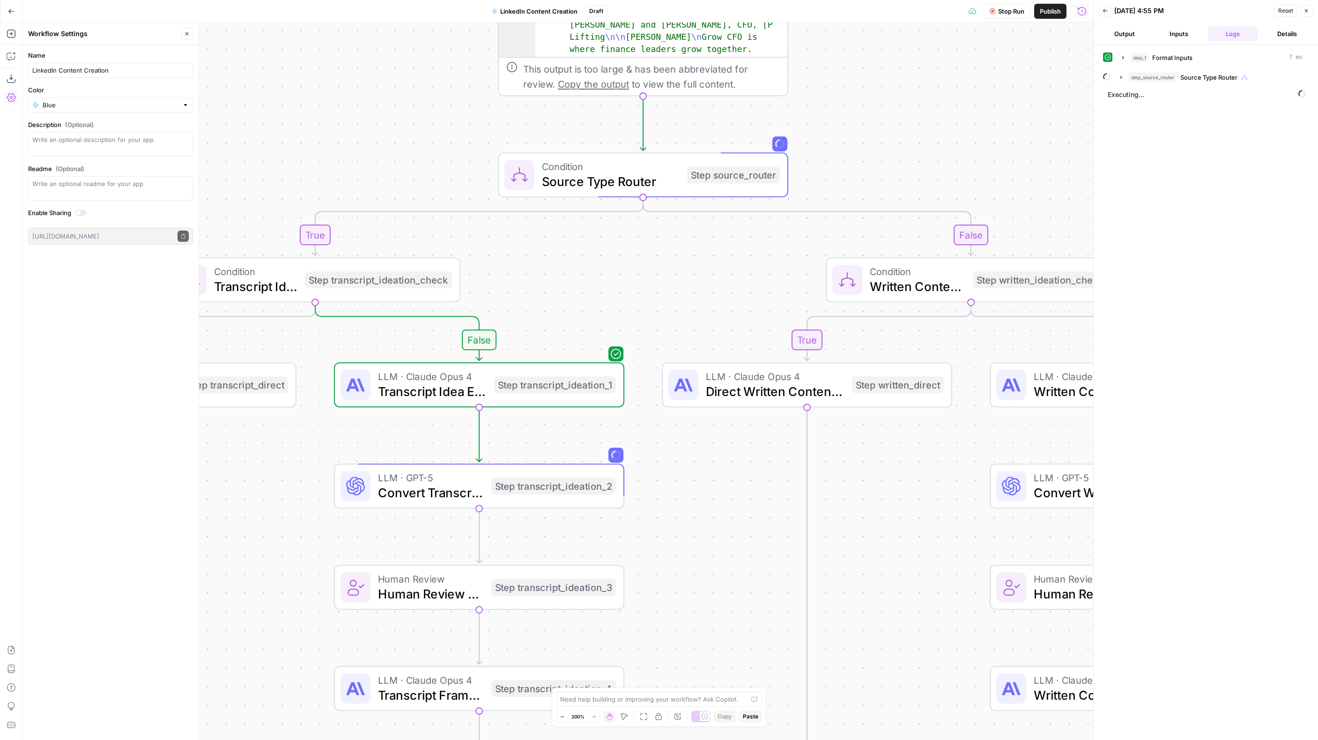
drag, startPoint x: 828, startPoint y: 354, endPoint x: 725, endPoint y: 509, distance: 186.2
click at [725, 509] on div "true false true false true false Workflow Set Inputs Inputs Format JSON Format …" at bounding box center [557, 380] width 1071 height 717
click at [1120, 78] on icon "button" at bounding box center [1121, 77] width 7 height 7
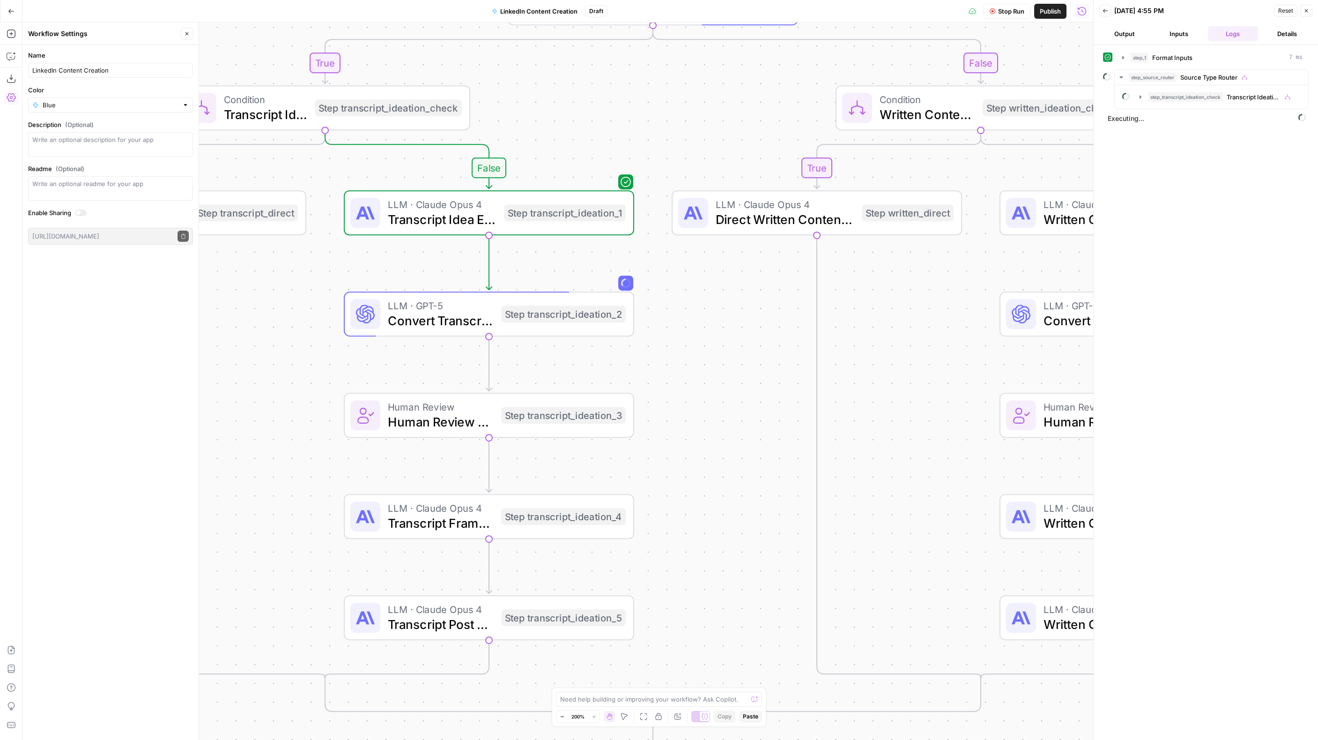
drag, startPoint x: 701, startPoint y: 600, endPoint x: 711, endPoint y: 426, distance: 173.6
click at [711, 426] on div "true false true false true false Workflow Set Inputs Inputs Format JSON Format …" at bounding box center [557, 380] width 1071 height 717
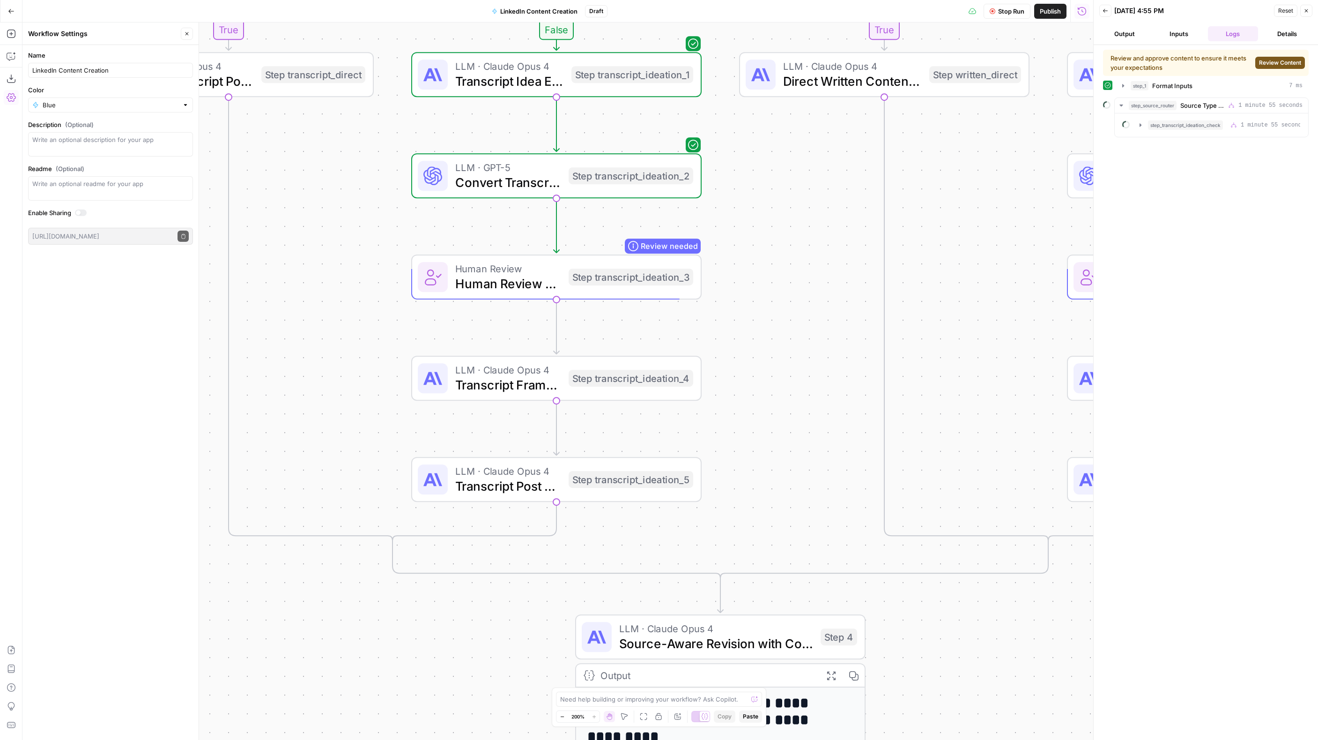
drag, startPoint x: 714, startPoint y: 465, endPoint x: 781, endPoint y: 328, distance: 152.5
click at [781, 328] on div "true false true false true false Workflow Set Inputs Inputs Format JSON Format …" at bounding box center [557, 380] width 1071 height 717
click at [1290, 62] on span "Review Content" at bounding box center [1280, 63] width 42 height 8
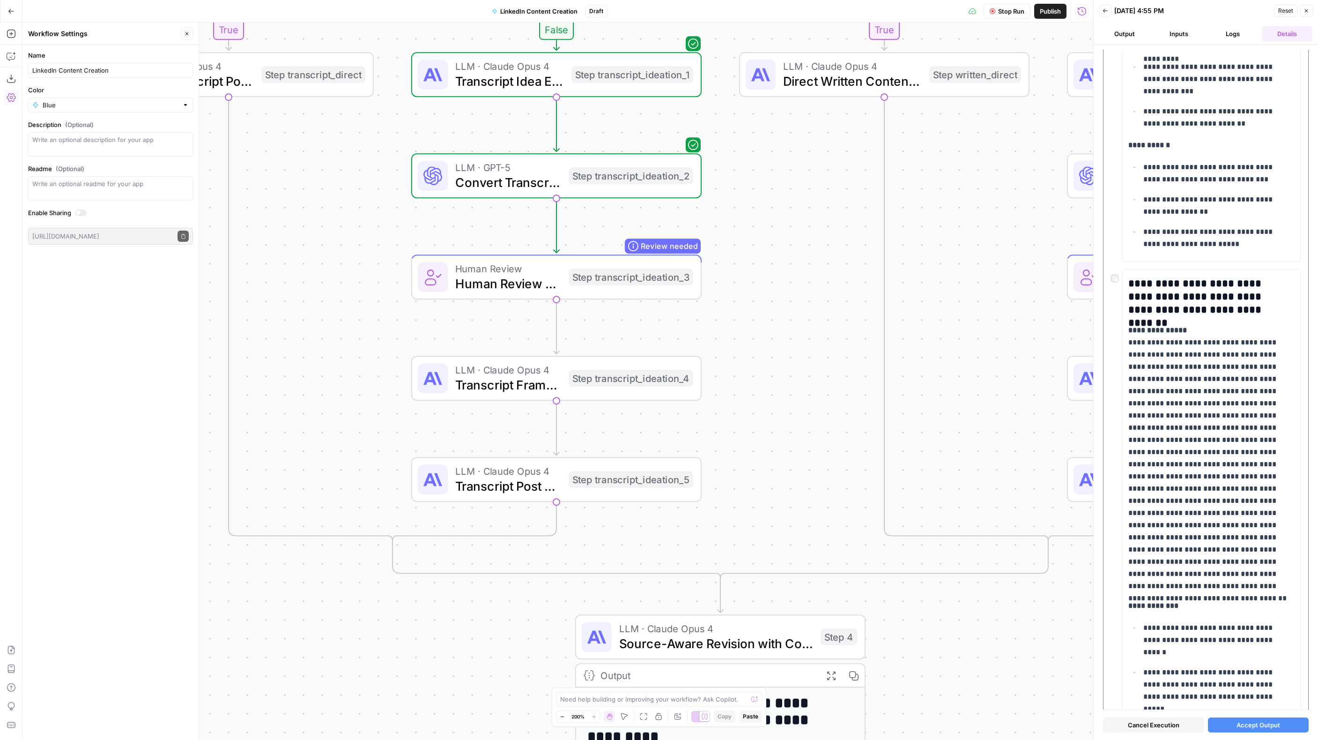
scroll to position [1998, 0]
drag, startPoint x: 1251, startPoint y: 724, endPoint x: 1250, endPoint y: 704, distance: 20.2
click at [1251, 724] on span "Accept Output" at bounding box center [1259, 724] width 44 height 9
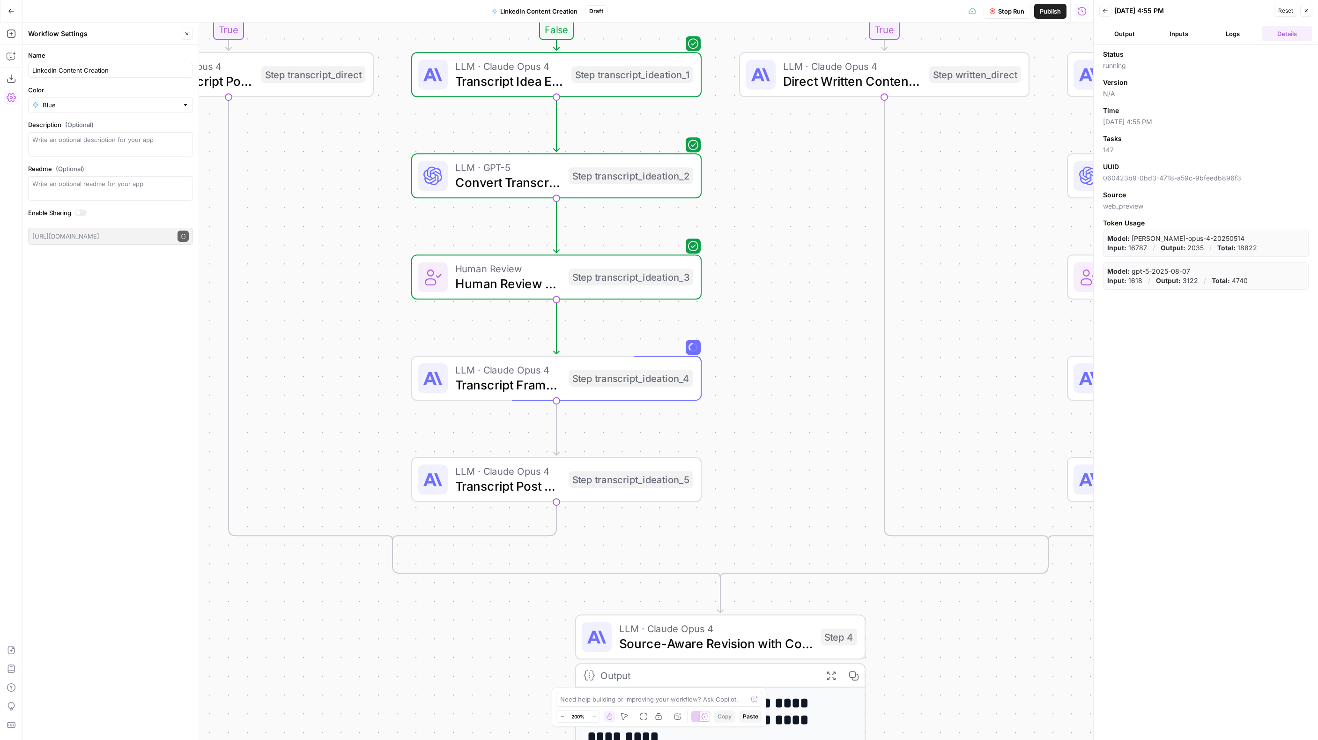
click at [1240, 36] on button "Logs" at bounding box center [1233, 33] width 51 height 15
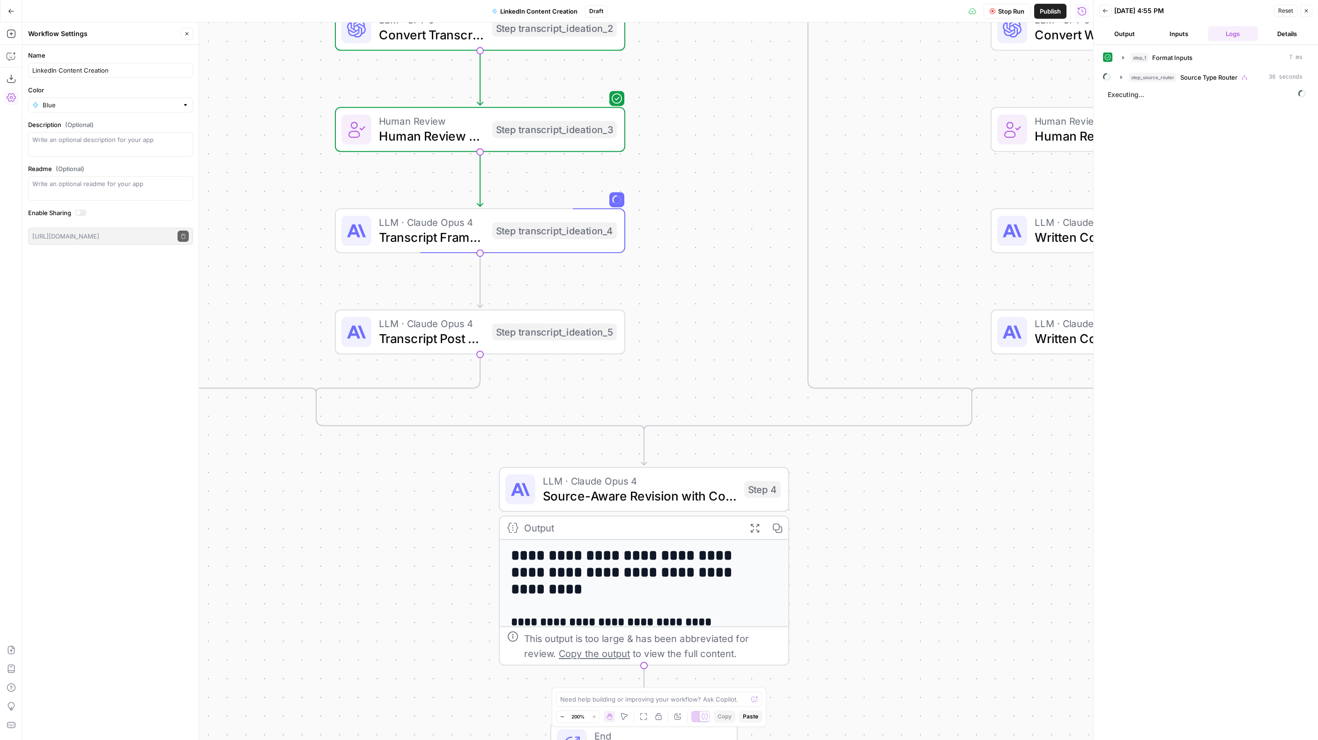
drag, startPoint x: 374, startPoint y: 714, endPoint x: 298, endPoint y: 566, distance: 166.2
click at [298, 566] on div "true false true false true false Workflow Set Inputs Inputs Format JSON Format …" at bounding box center [557, 380] width 1071 height 717
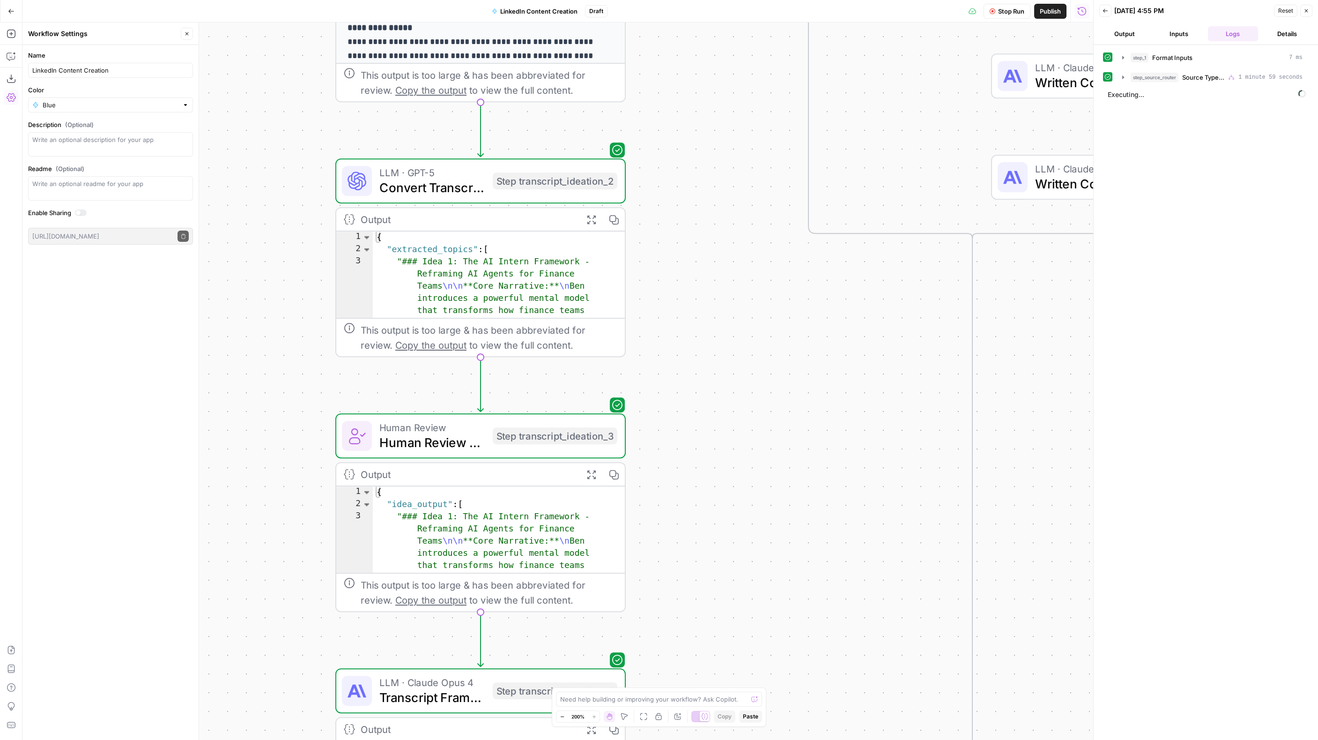
drag, startPoint x: 771, startPoint y: 601, endPoint x: 750, endPoint y: 257, distance: 344.5
click at [750, 257] on div "true false true false true false Workflow Set Inputs Inputs Format JSON Format …" at bounding box center [557, 380] width 1071 height 717
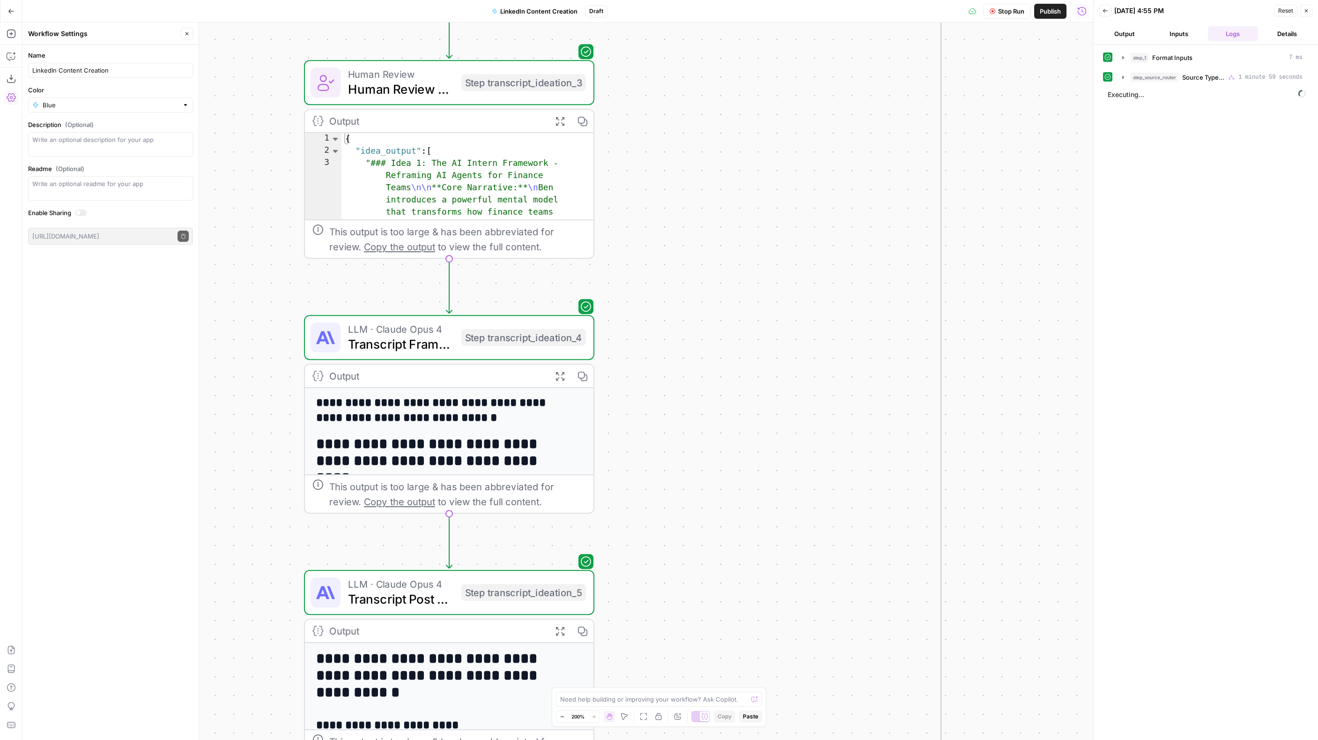
drag, startPoint x: 740, startPoint y: 377, endPoint x: 743, endPoint y: 222, distance: 155.1
click at [743, 222] on div "true false true false true false Workflow Set Inputs Inputs Format JSON Format …" at bounding box center [557, 380] width 1071 height 717
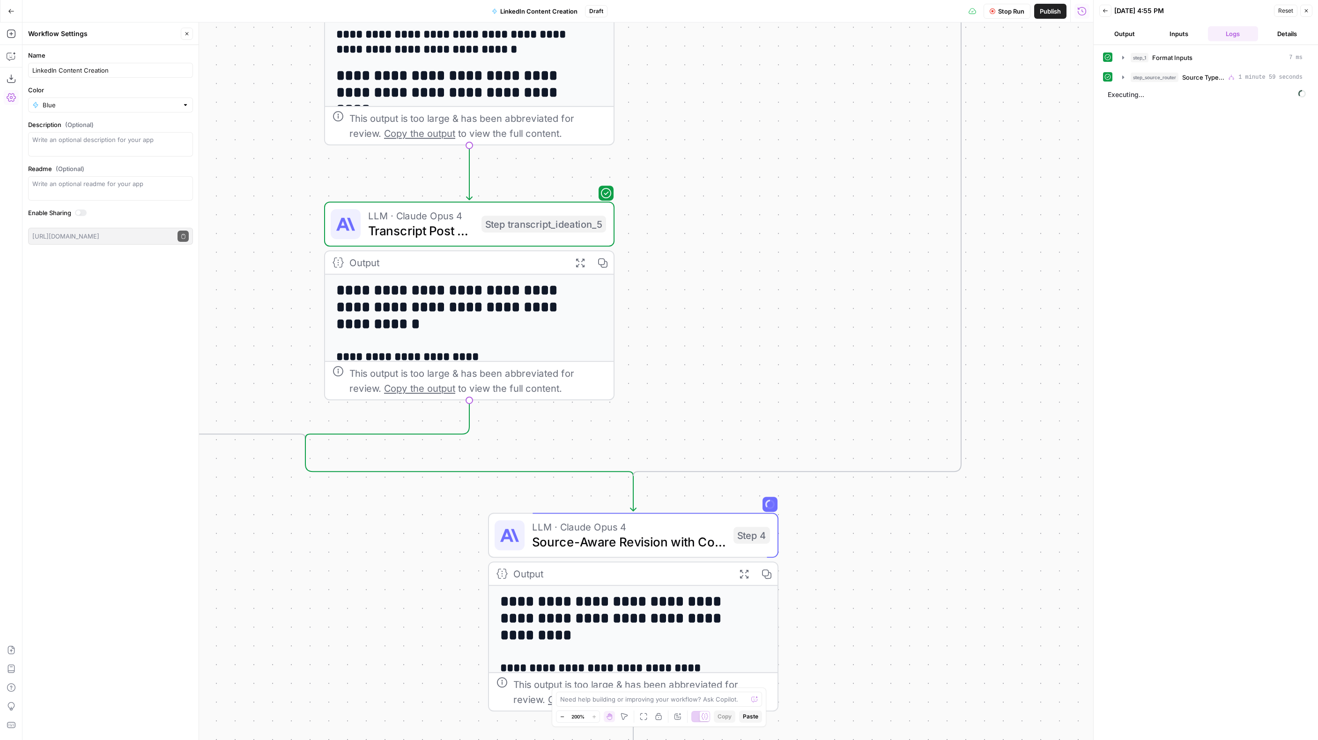
drag, startPoint x: 775, startPoint y: 453, endPoint x: 792, endPoint y: 202, distance: 250.7
click at [793, 205] on div "true false true false true false Workflow Set Inputs Inputs Format JSON Format …" at bounding box center [557, 380] width 1071 height 717
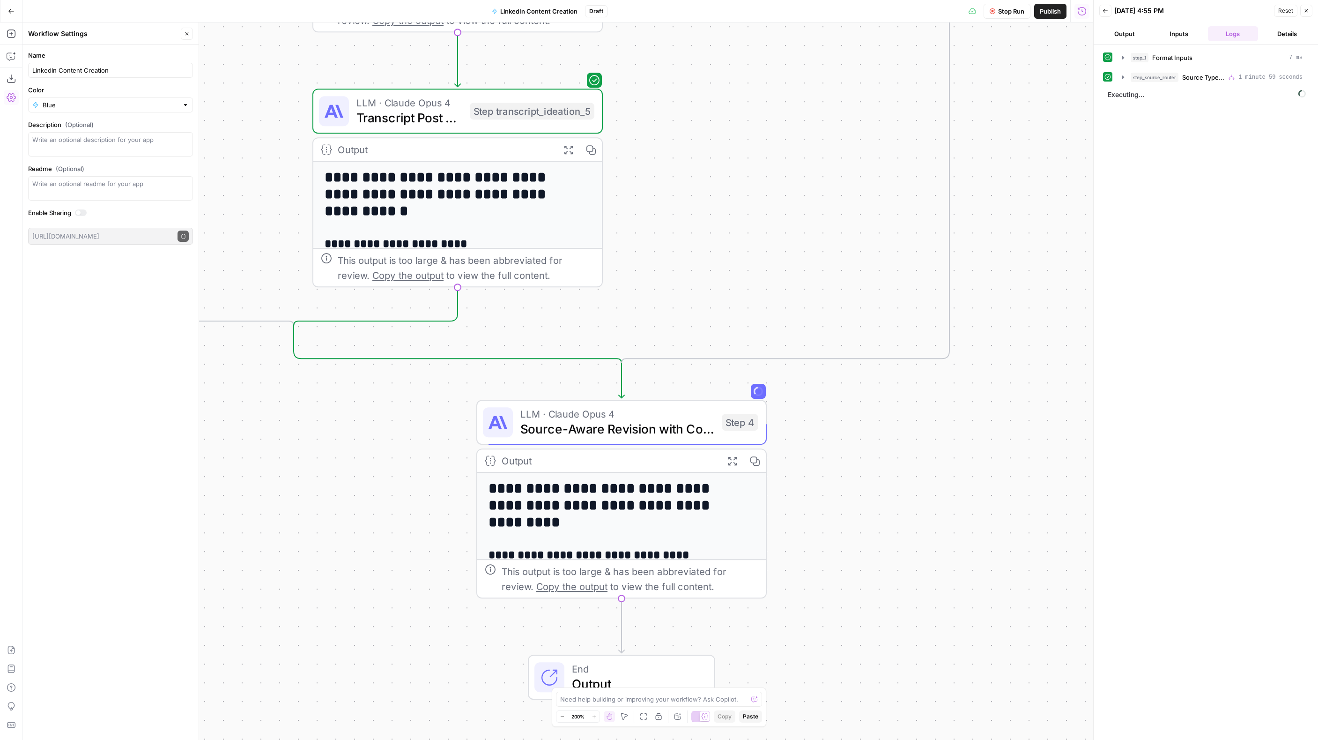
drag, startPoint x: 904, startPoint y: 551, endPoint x: 860, endPoint y: 450, distance: 110.8
click at [860, 450] on div "true false true false true false Workflow Set Inputs Inputs Format JSON Format …" at bounding box center [557, 380] width 1071 height 717
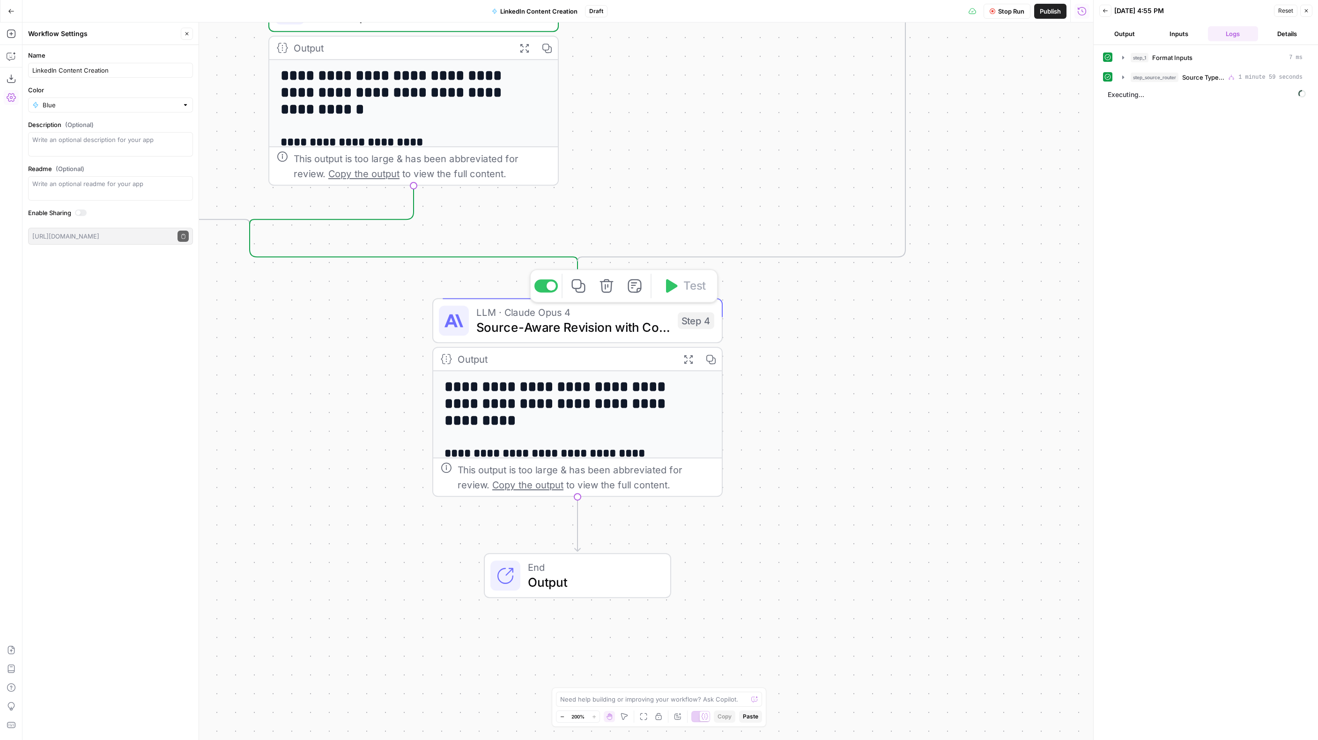
click at [567, 324] on span "Source-Aware Revision with Comparison" at bounding box center [574, 327] width 194 height 19
click at [566, 324] on span "Source-Aware Revision with Comparison" at bounding box center [574, 327] width 194 height 19
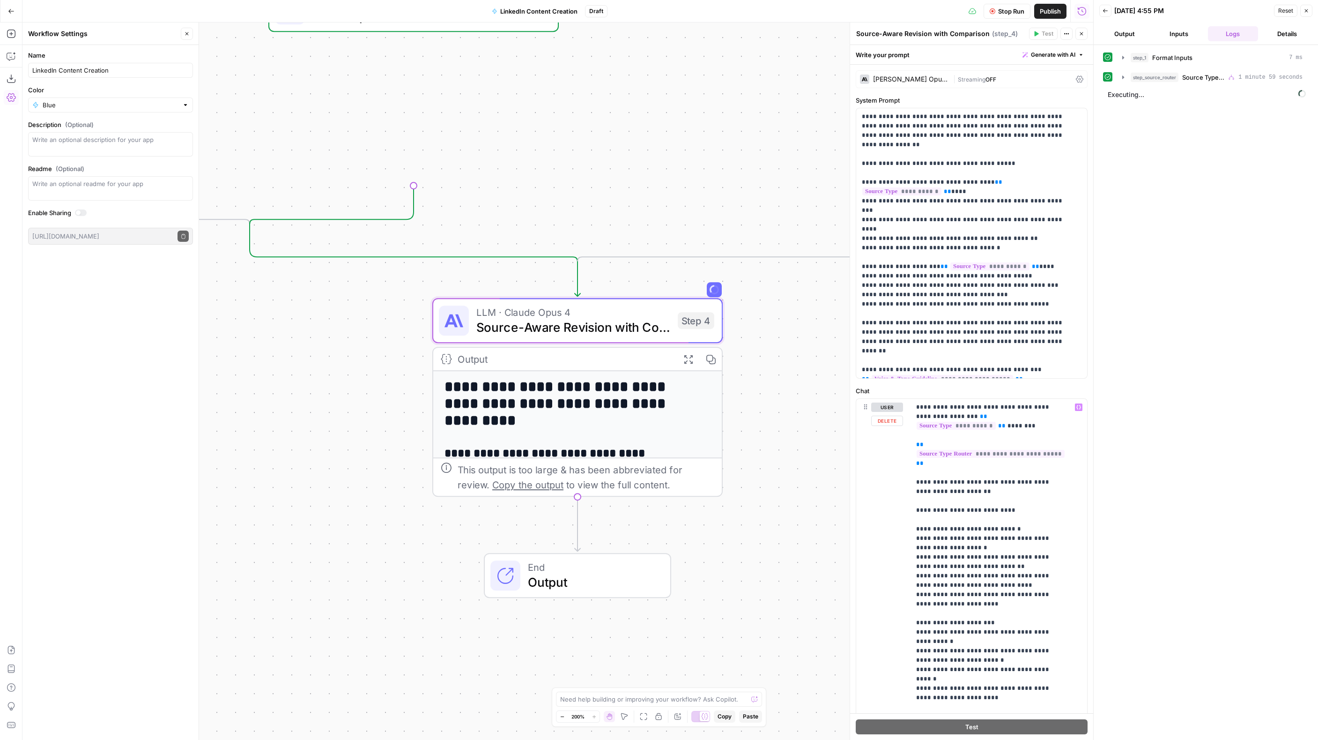
scroll to position [28, 0]
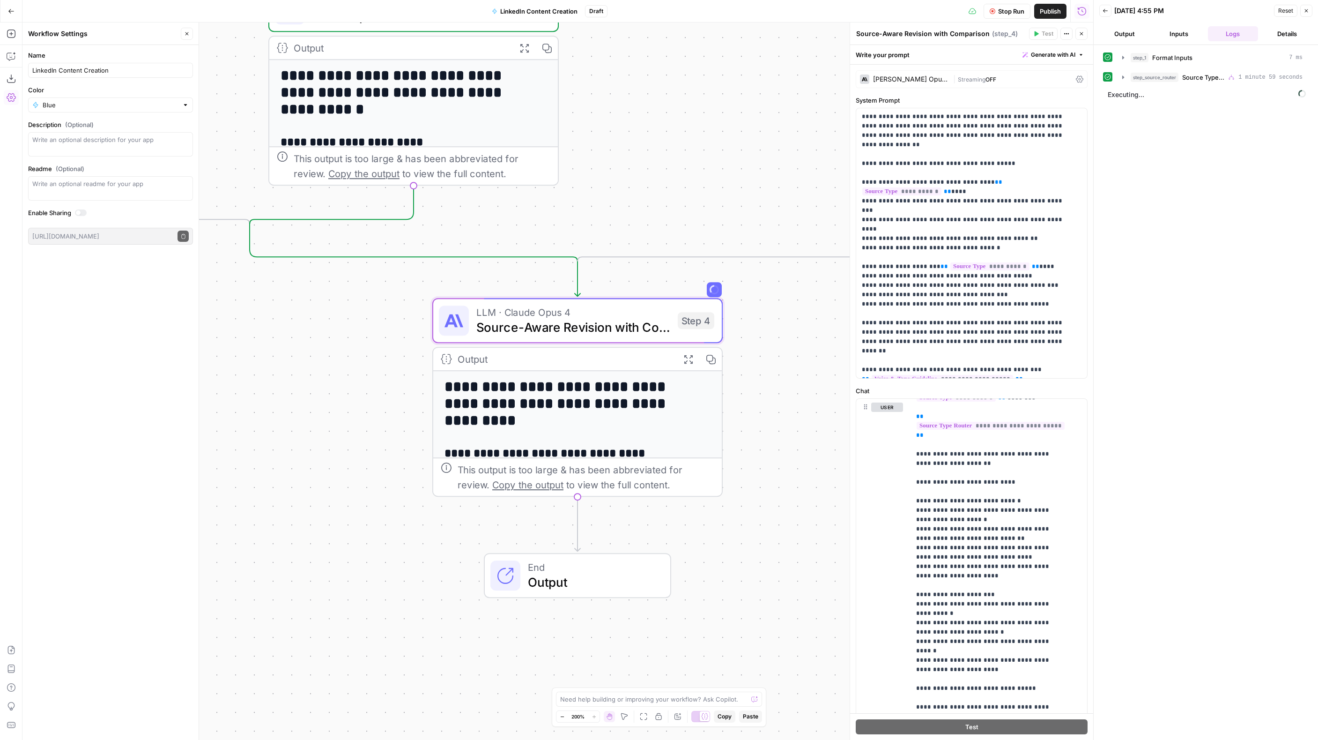
click at [708, 358] on icon "button" at bounding box center [711, 359] width 10 height 10
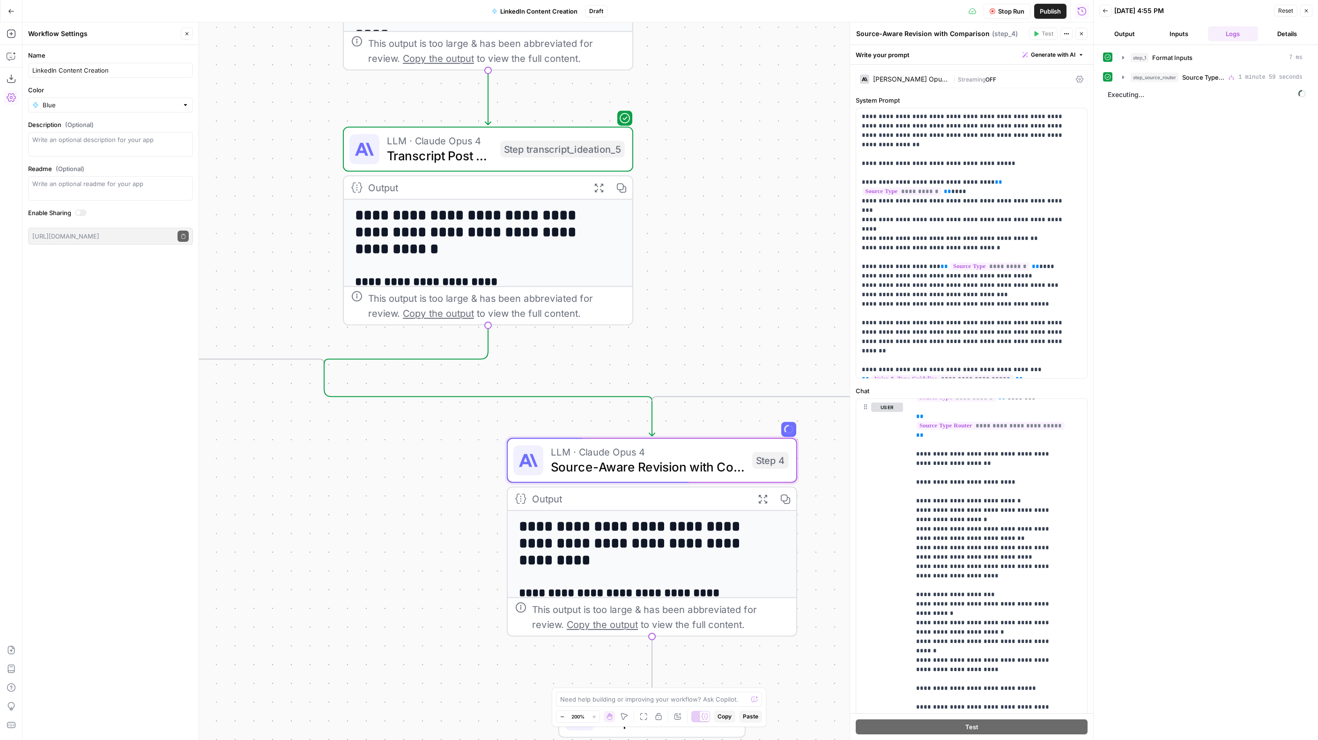
drag, startPoint x: 322, startPoint y: 406, endPoint x: 395, endPoint y: 543, distance: 155.5
click at [397, 544] on div "true false true false true false Workflow Set Inputs Inputs Format JSON Format …" at bounding box center [557, 380] width 1071 height 717
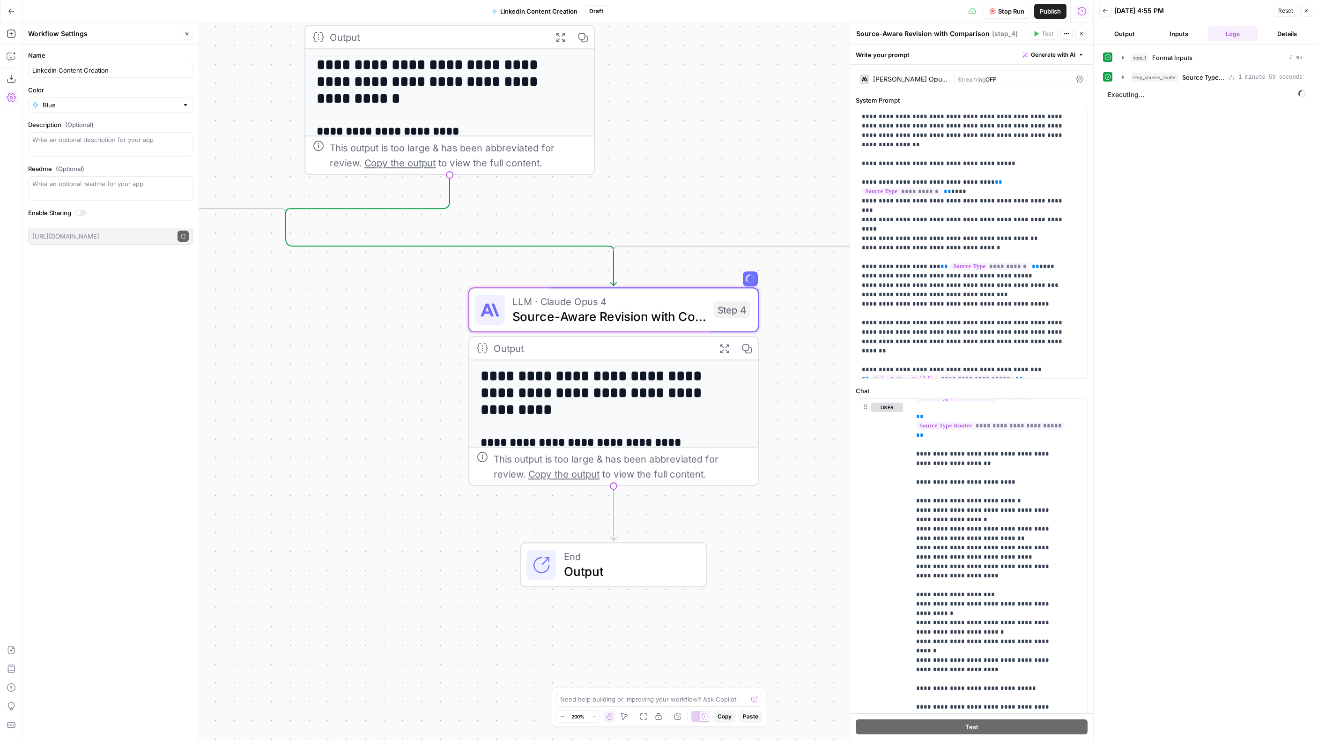
drag, startPoint x: 401, startPoint y: 586, endPoint x: 362, endPoint y: 434, distance: 156.3
click at [362, 435] on div "true false true false true false Workflow Set Inputs Inputs Format JSON Format …" at bounding box center [557, 380] width 1071 height 717
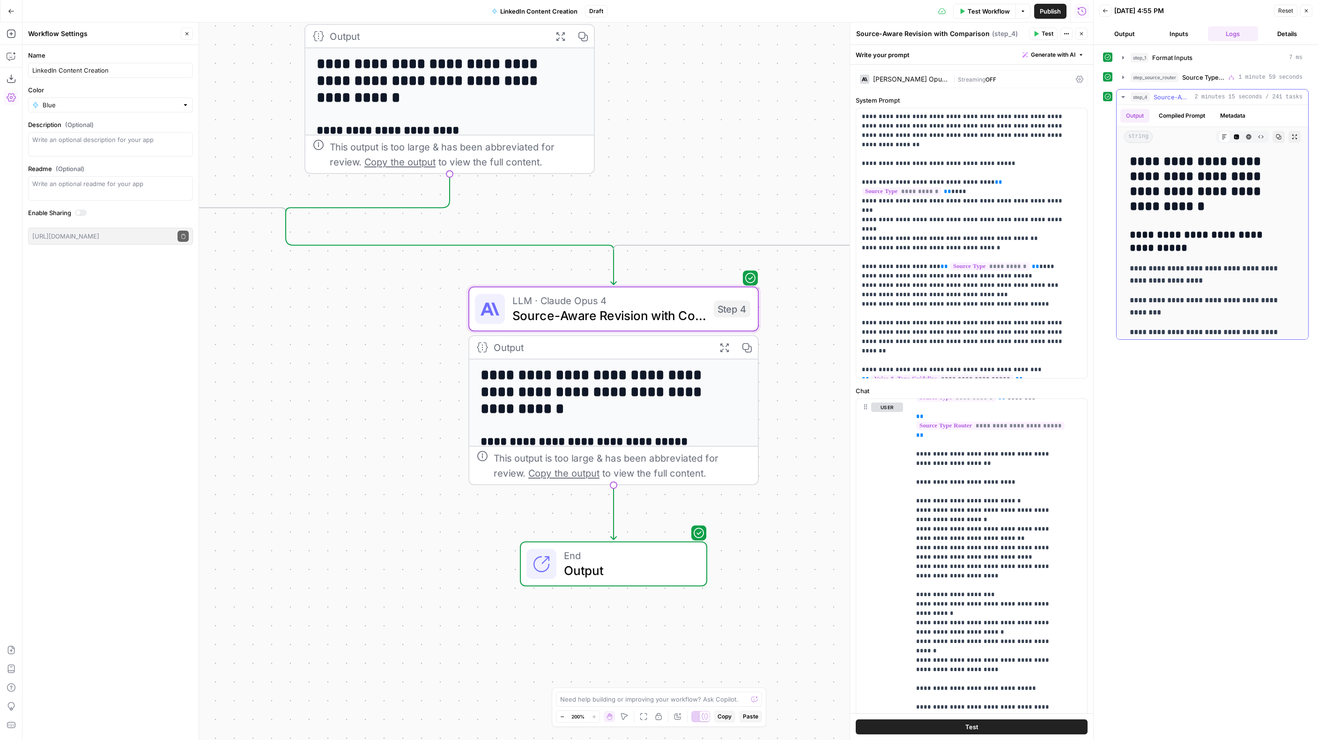
click at [1277, 134] on icon "button" at bounding box center [1279, 136] width 5 height 5
click at [946, 74] on div "Claude Opus 4 | Streaming OFF" at bounding box center [972, 79] width 232 height 18
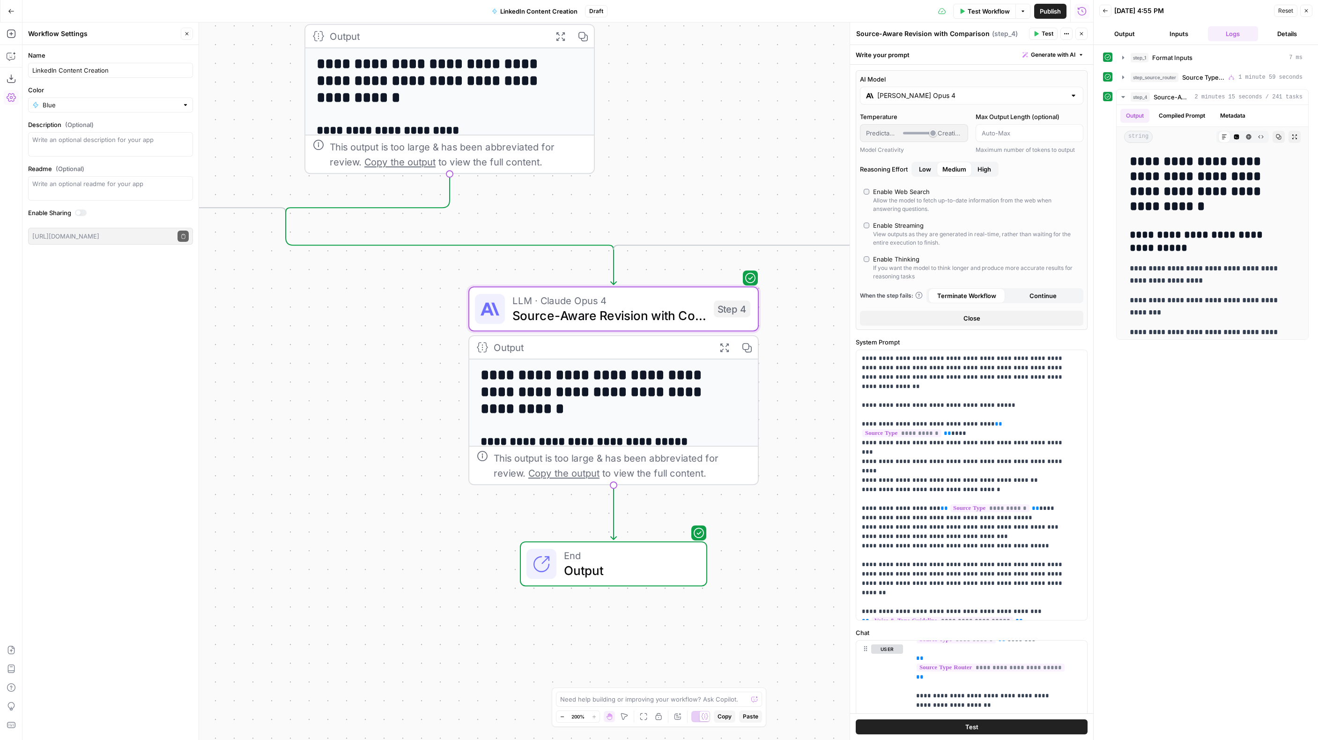
click at [948, 92] on input "Claude Opus 4" at bounding box center [972, 95] width 189 height 9
click at [1039, 122] on button "Google" at bounding box center [1043, 119] width 32 height 15
click at [10, 650] on icon "button" at bounding box center [10, 650] width 7 height 8
drag, startPoint x: 623, startPoint y: 119, endPoint x: 618, endPoint y: 161, distance: 42.5
click at [623, 119] on span "Import" at bounding box center [627, 119] width 22 height 9
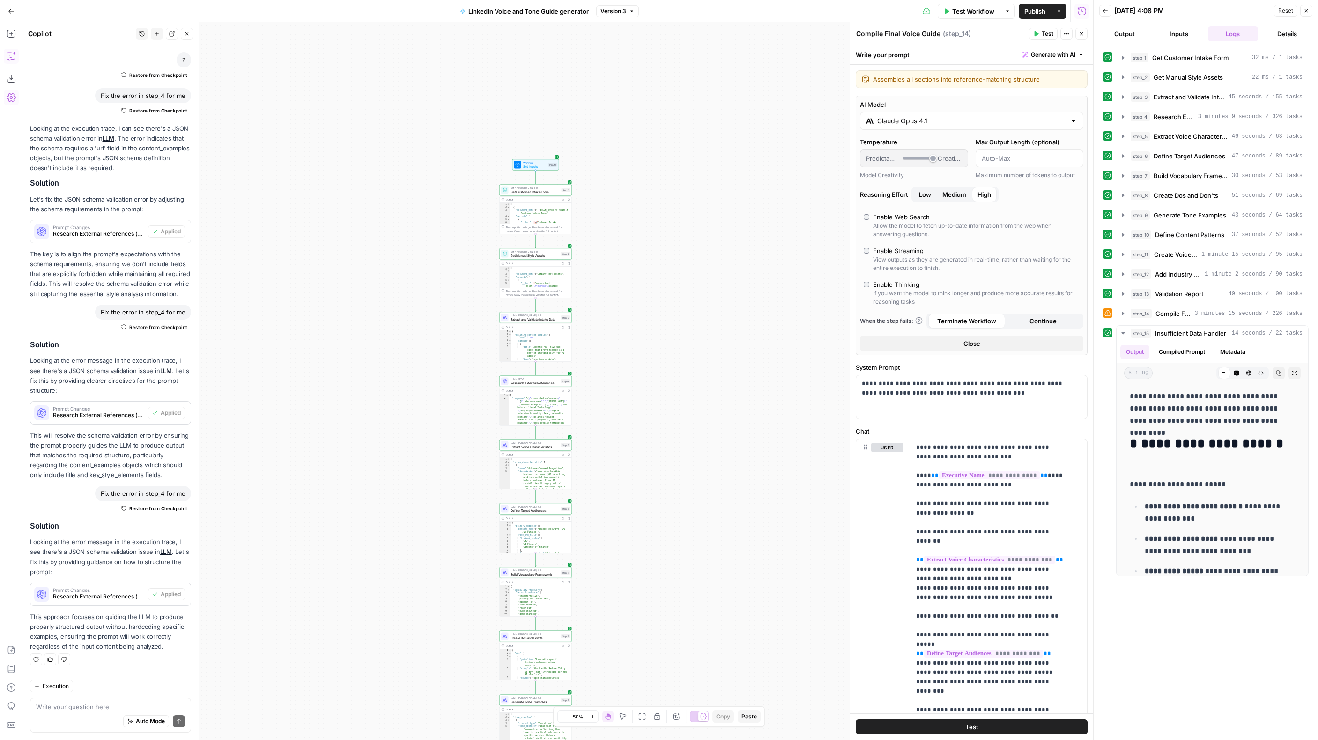
click at [969, 121] on input "Claude Opus 4.1" at bounding box center [972, 120] width 189 height 9
click at [1036, 147] on button "Google" at bounding box center [1043, 145] width 32 height 15
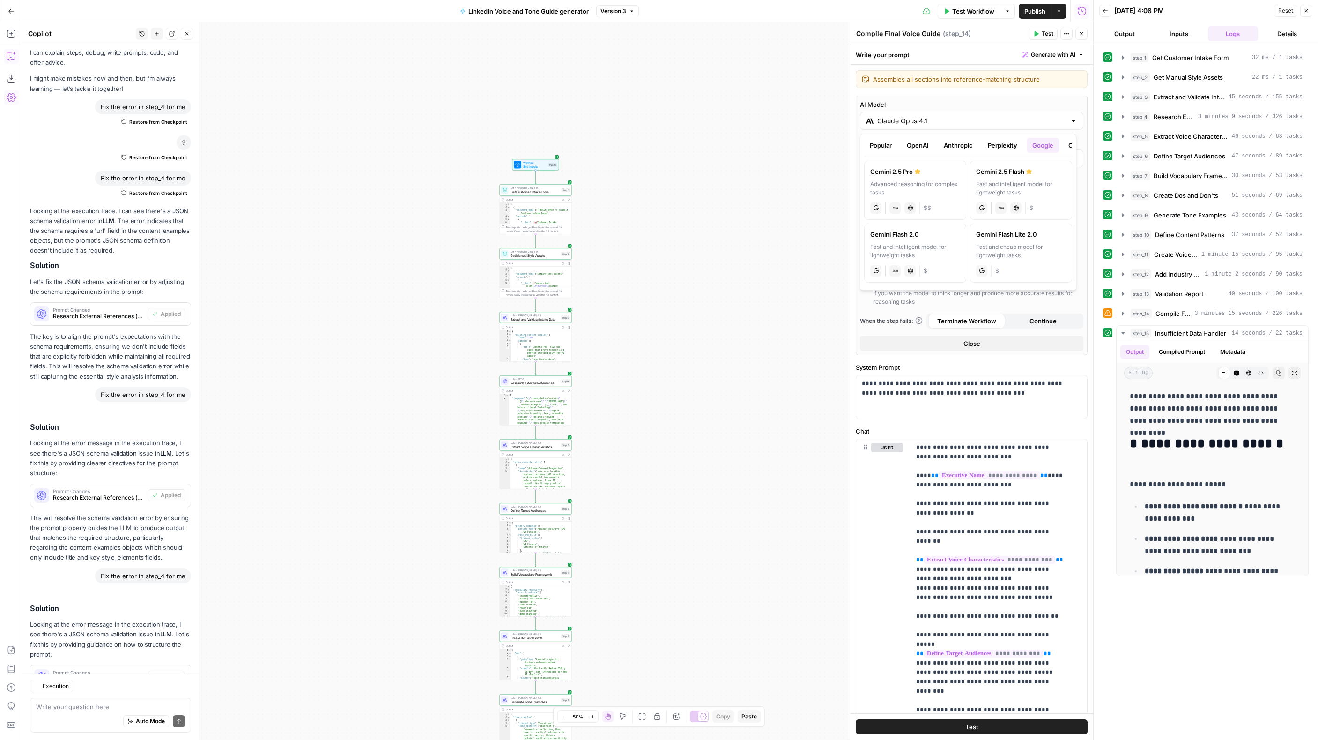
scroll to position [123, 0]
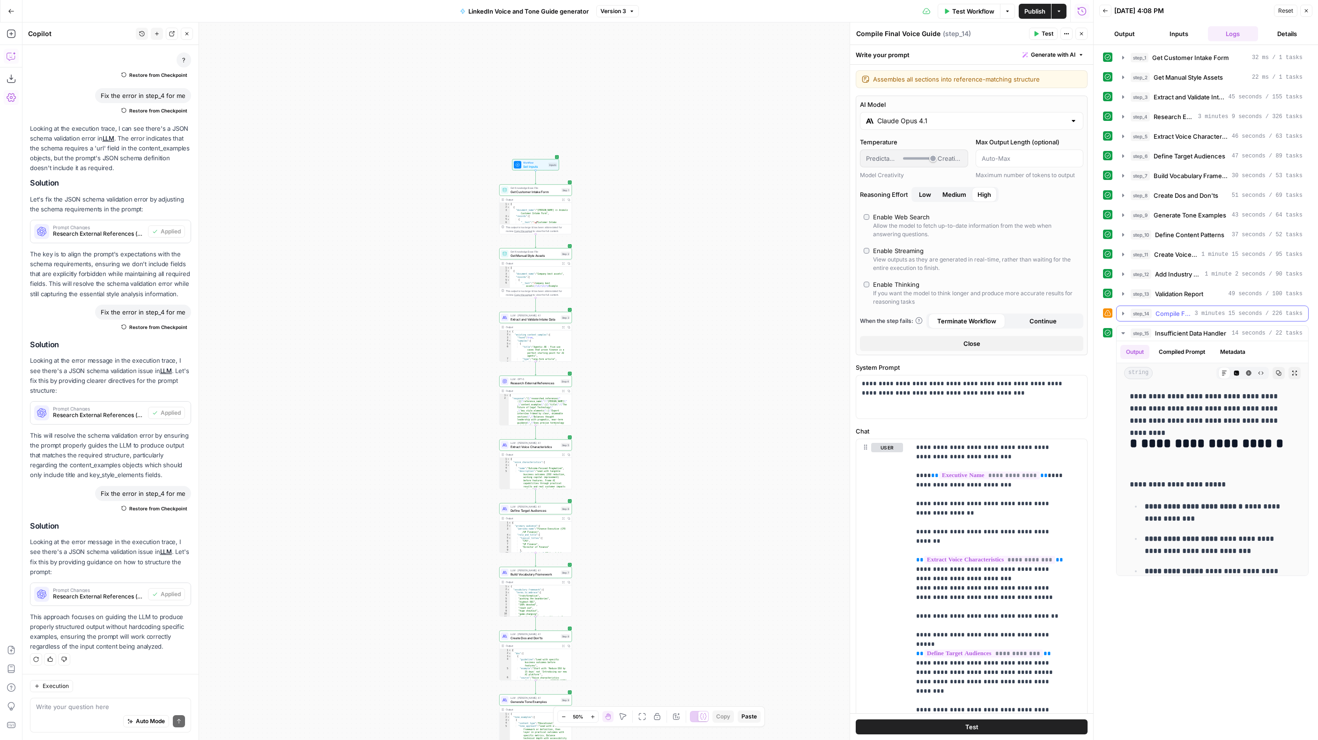
click at [1124, 314] on icon "button" at bounding box center [1124, 313] width 2 height 3
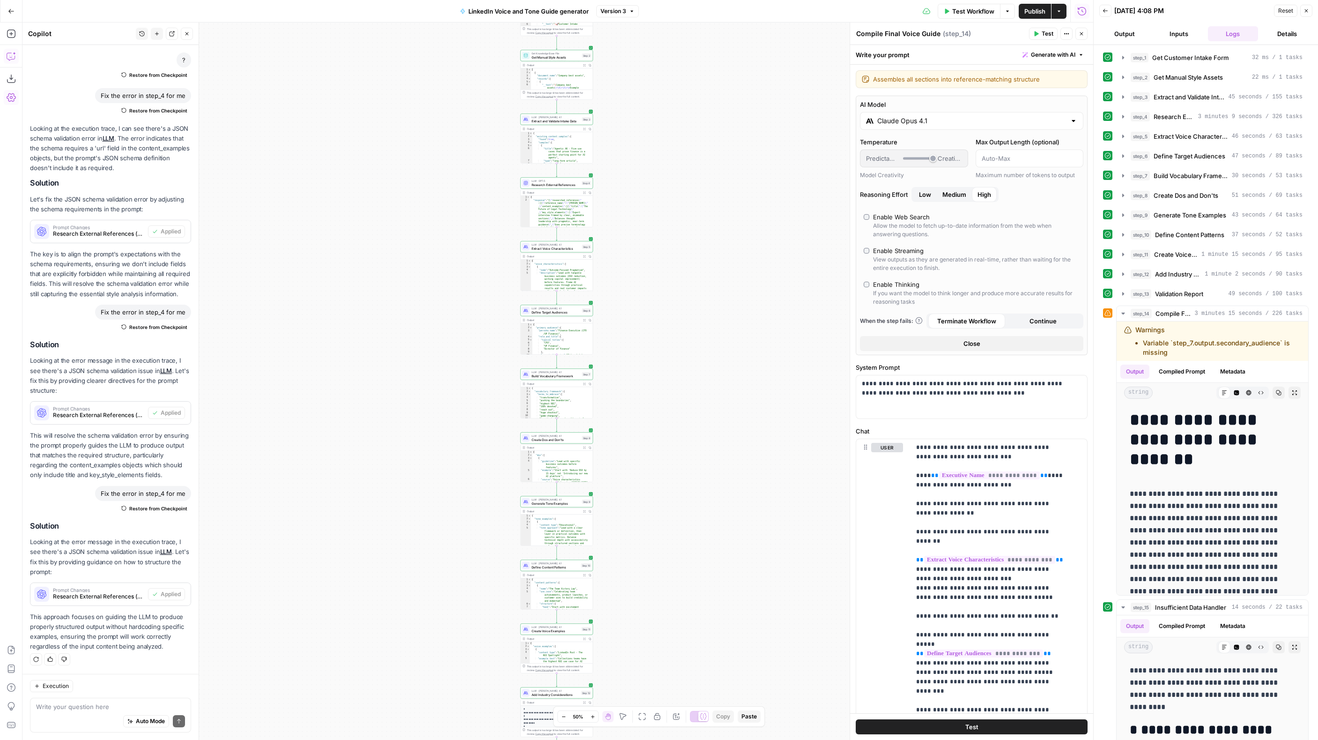
drag, startPoint x: 732, startPoint y: 373, endPoint x: 731, endPoint y: 333, distance: 40.8
click at [731, 333] on div "Workflow Set Inputs Inputs Get Knowledge Base File Get Customer Intake Form Ste…" at bounding box center [557, 380] width 1071 height 717
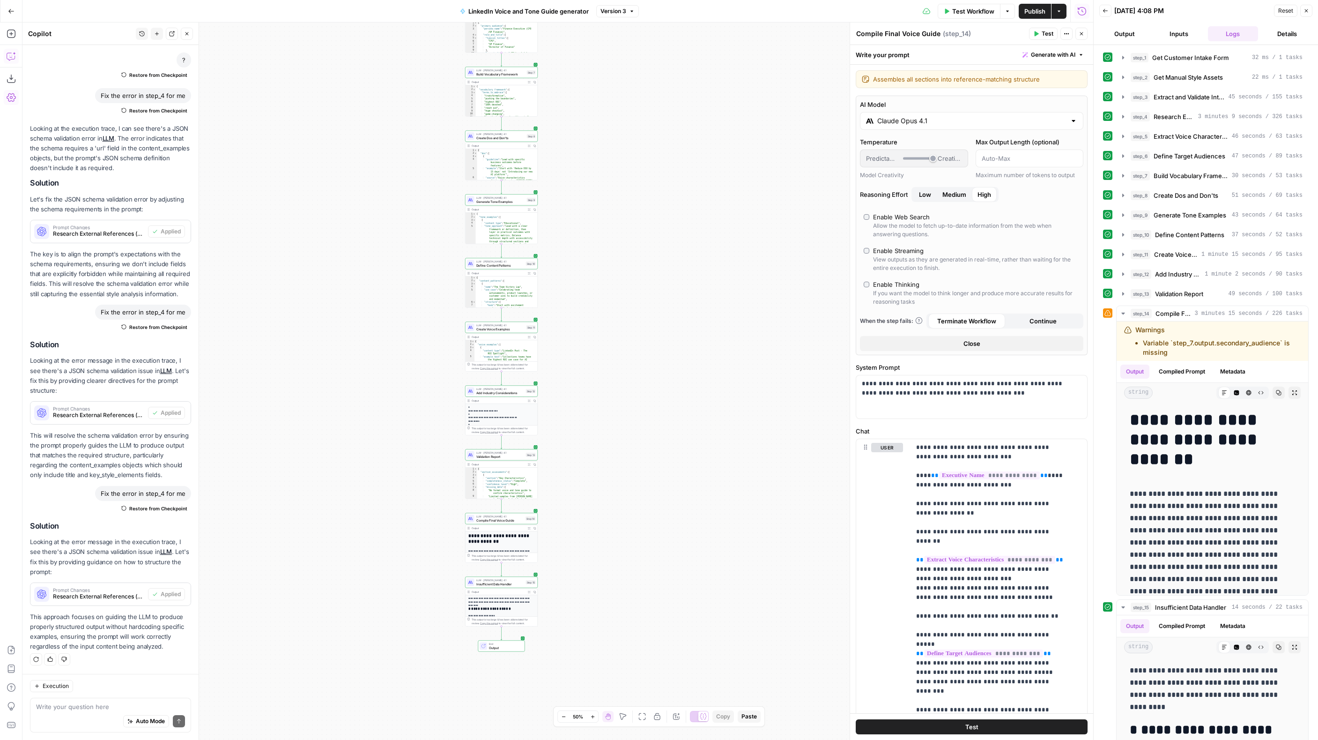
drag, startPoint x: 648, startPoint y: 401, endPoint x: 635, endPoint y: 256, distance: 145.8
click at [635, 232] on div "Workflow Set Inputs Inputs Get Knowledge Base File Get Customer Intake Form Ste…" at bounding box center [557, 380] width 1071 height 717
click at [496, 519] on span "Compile Final Voice Guide" at bounding box center [501, 520] width 48 height 5
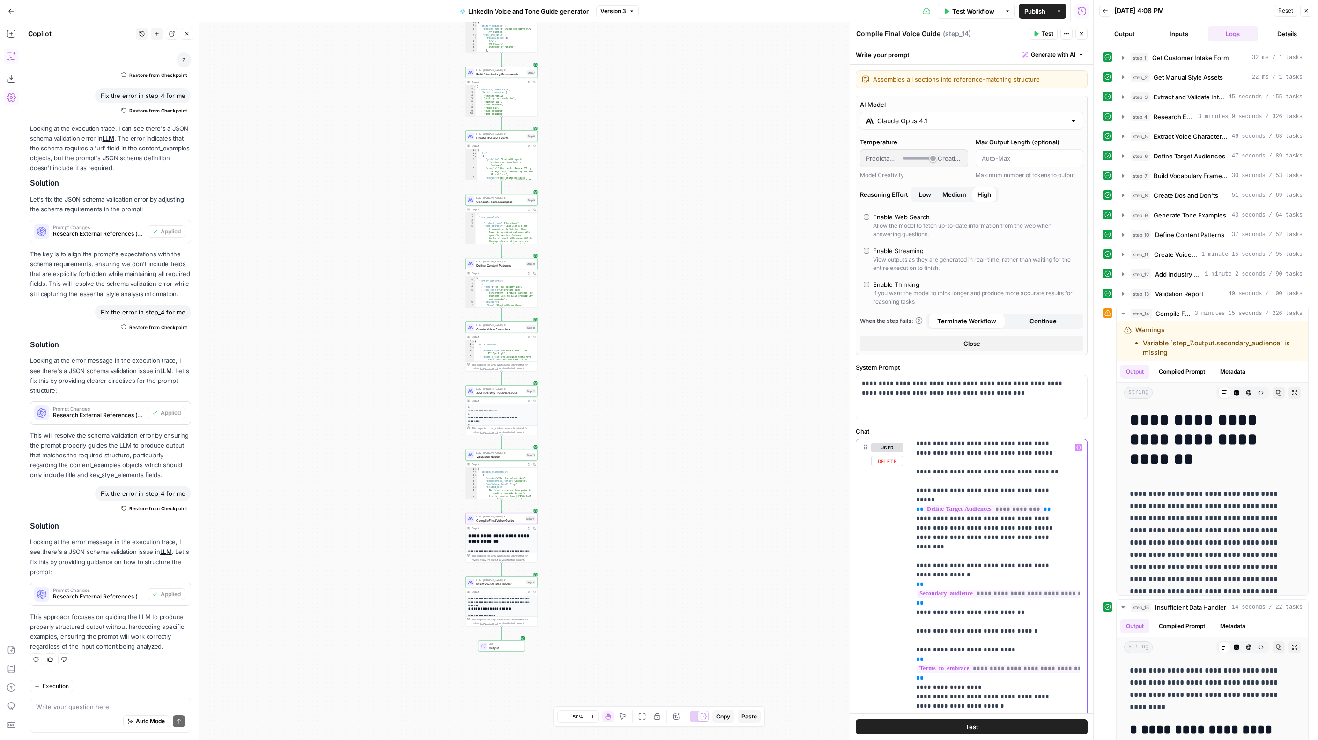
scroll to position [196, 0]
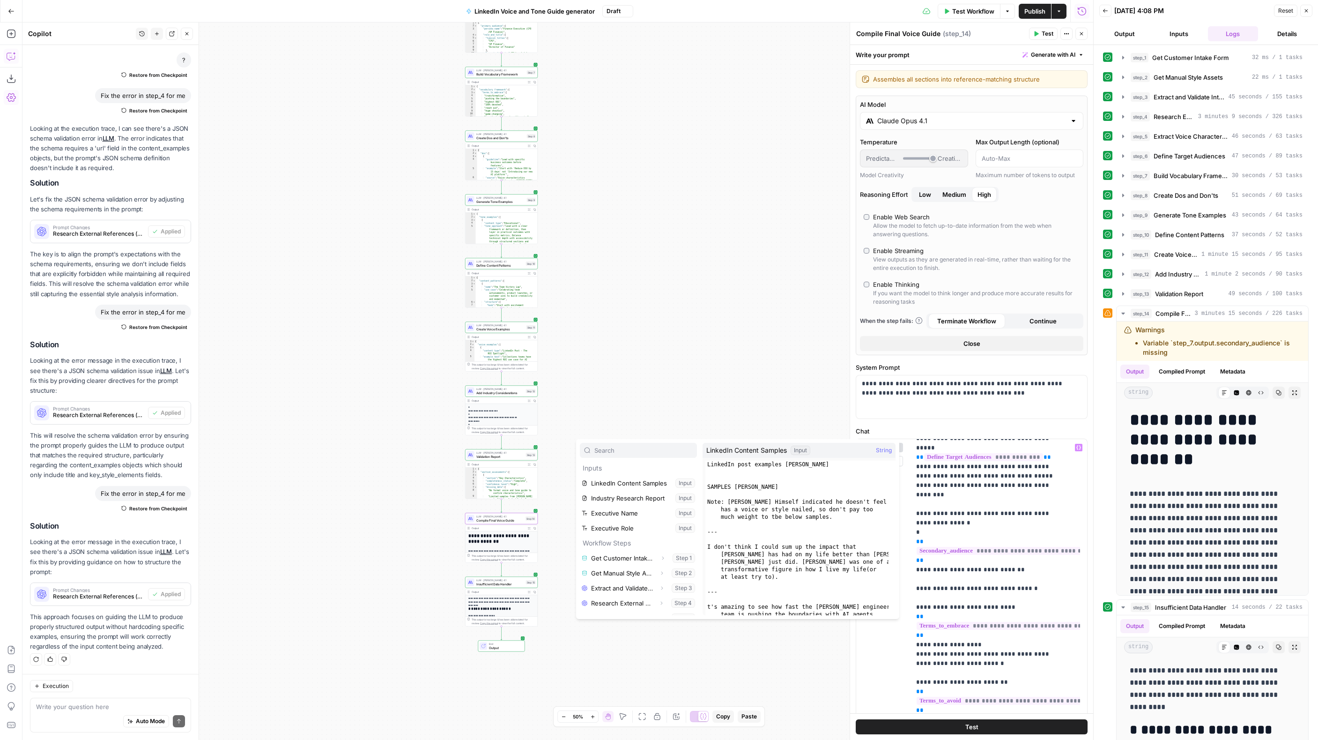
scroll to position [130, 0]
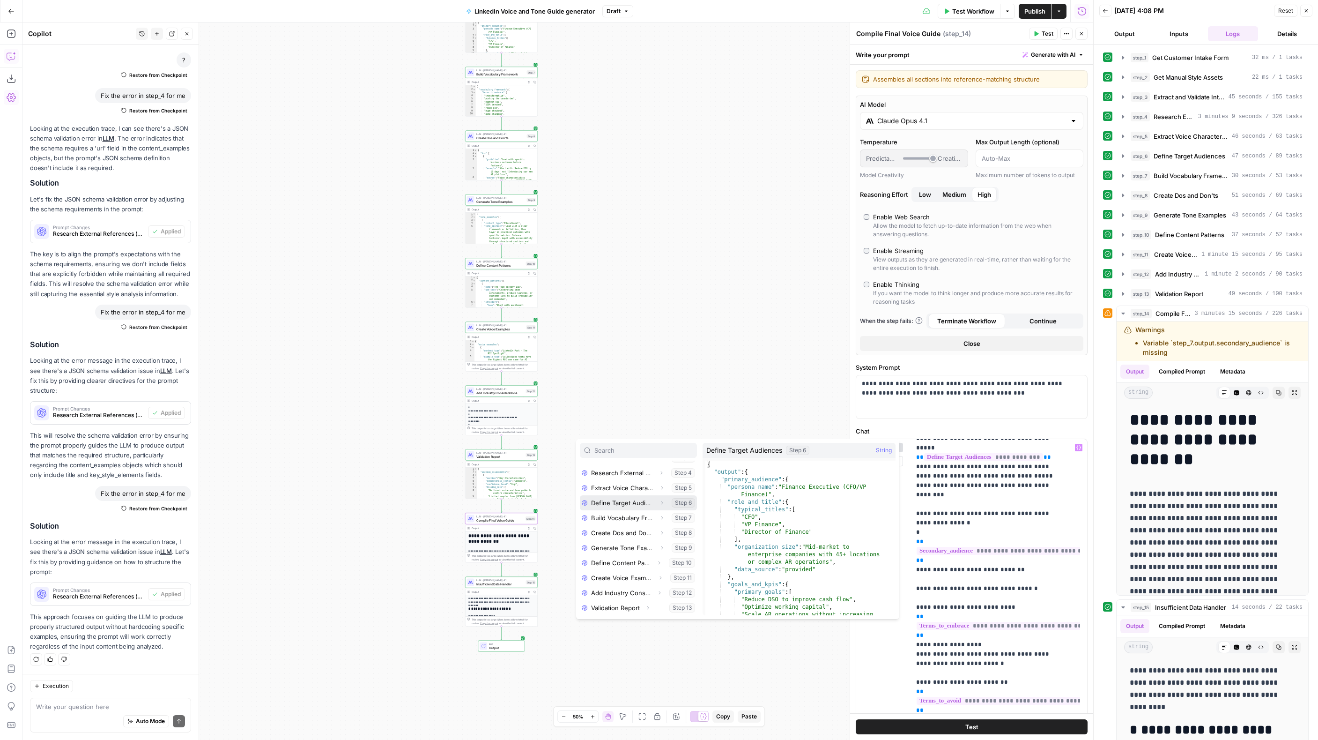
click at [662, 501] on icon "button" at bounding box center [663, 502] width 2 height 3
click at [620, 519] on icon "button" at bounding box center [619, 518] width 6 height 6
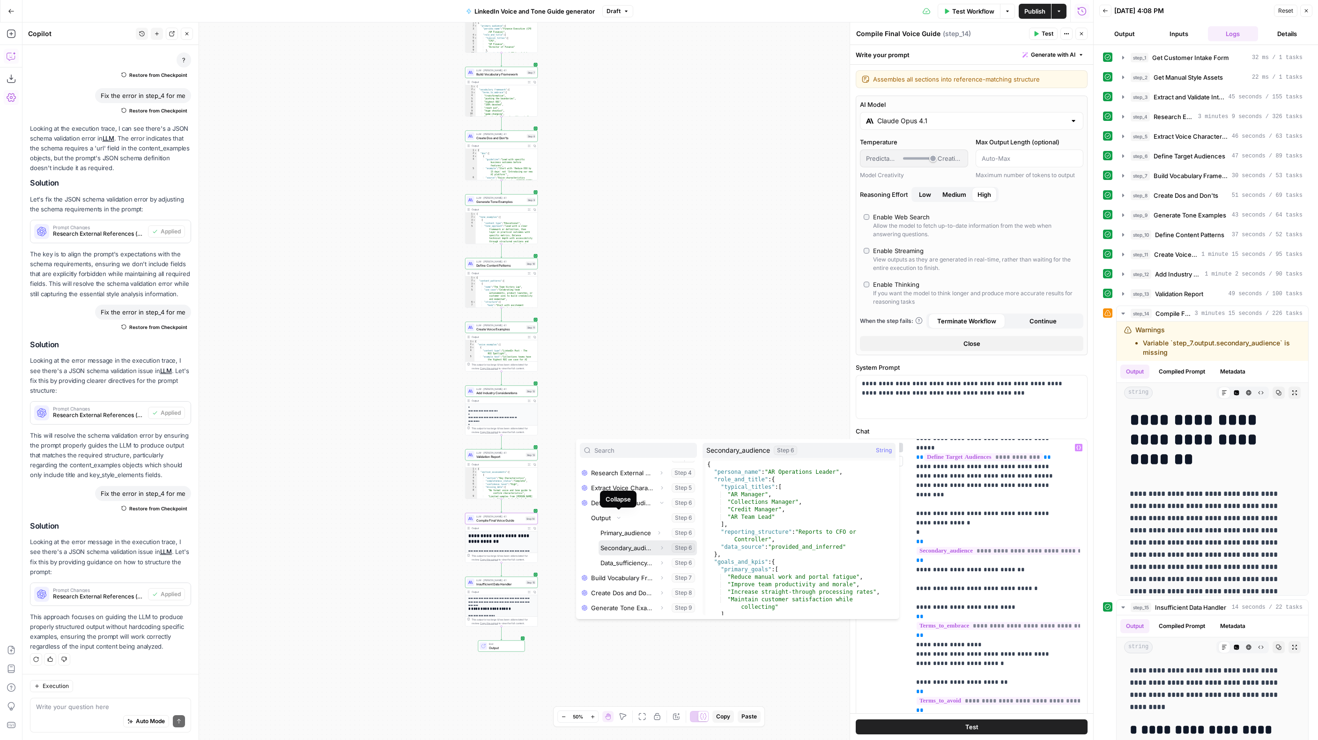
click at [616, 546] on button "Select variable Secondary_audience" at bounding box center [648, 547] width 98 height 15
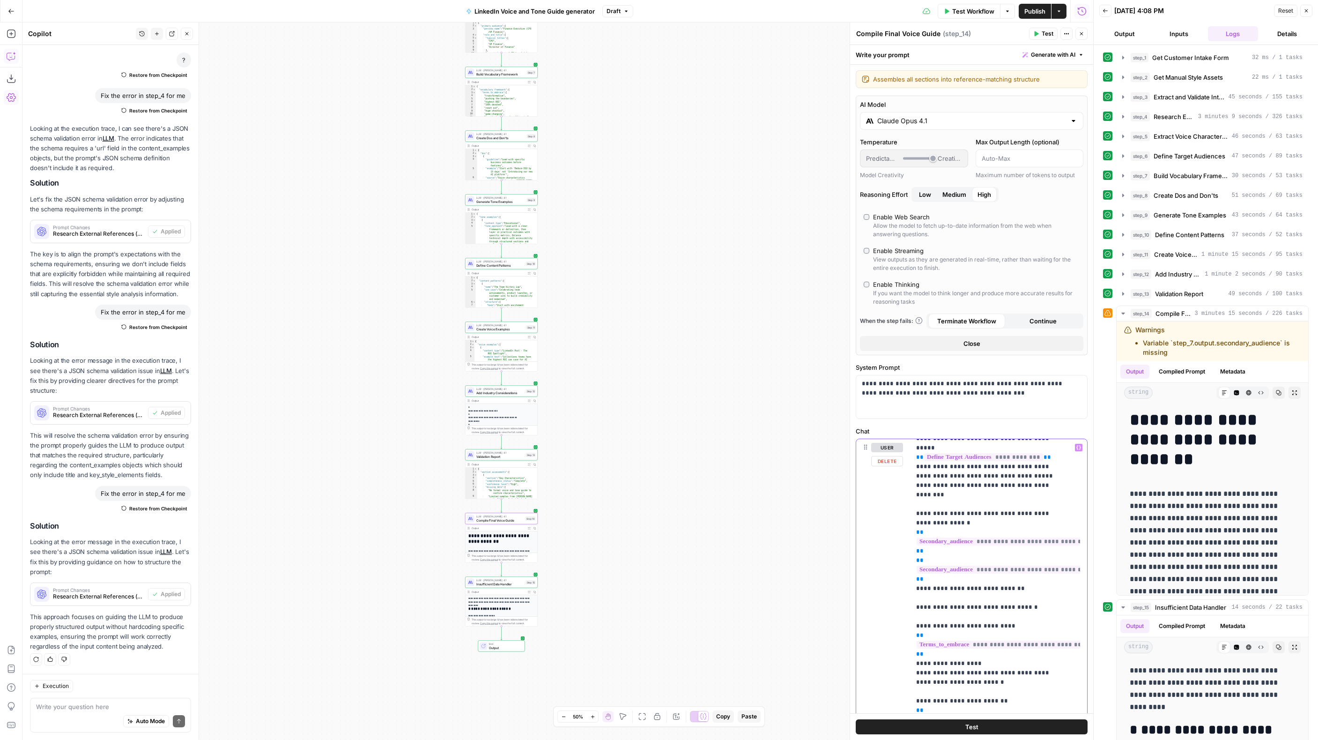
drag, startPoint x: 932, startPoint y: 563, endPoint x: 909, endPoint y: 544, distance: 30.3
click at [909, 544] on div "**********" at bounding box center [972, 641] width 231 height 404
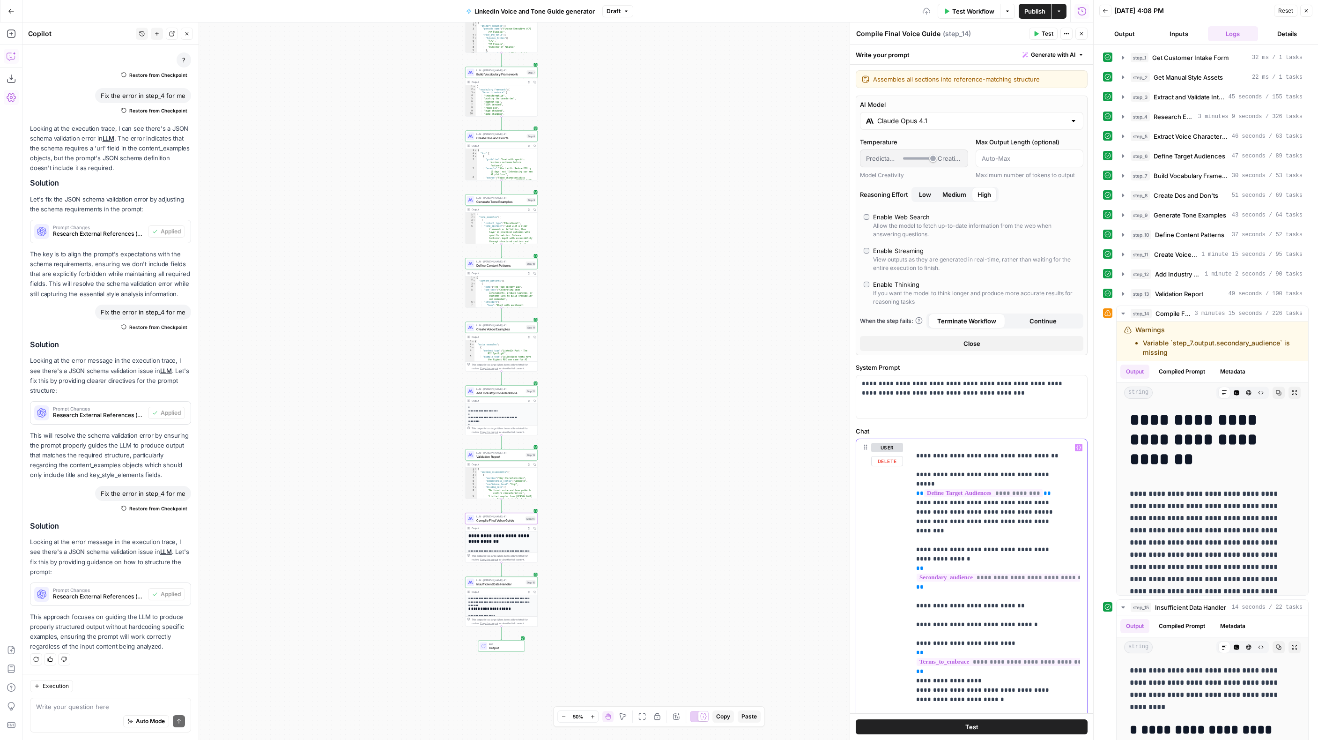
scroll to position [154, 0]
drag, startPoint x: 1060, startPoint y: 491, endPoint x: 919, endPoint y: 490, distance: 141.5
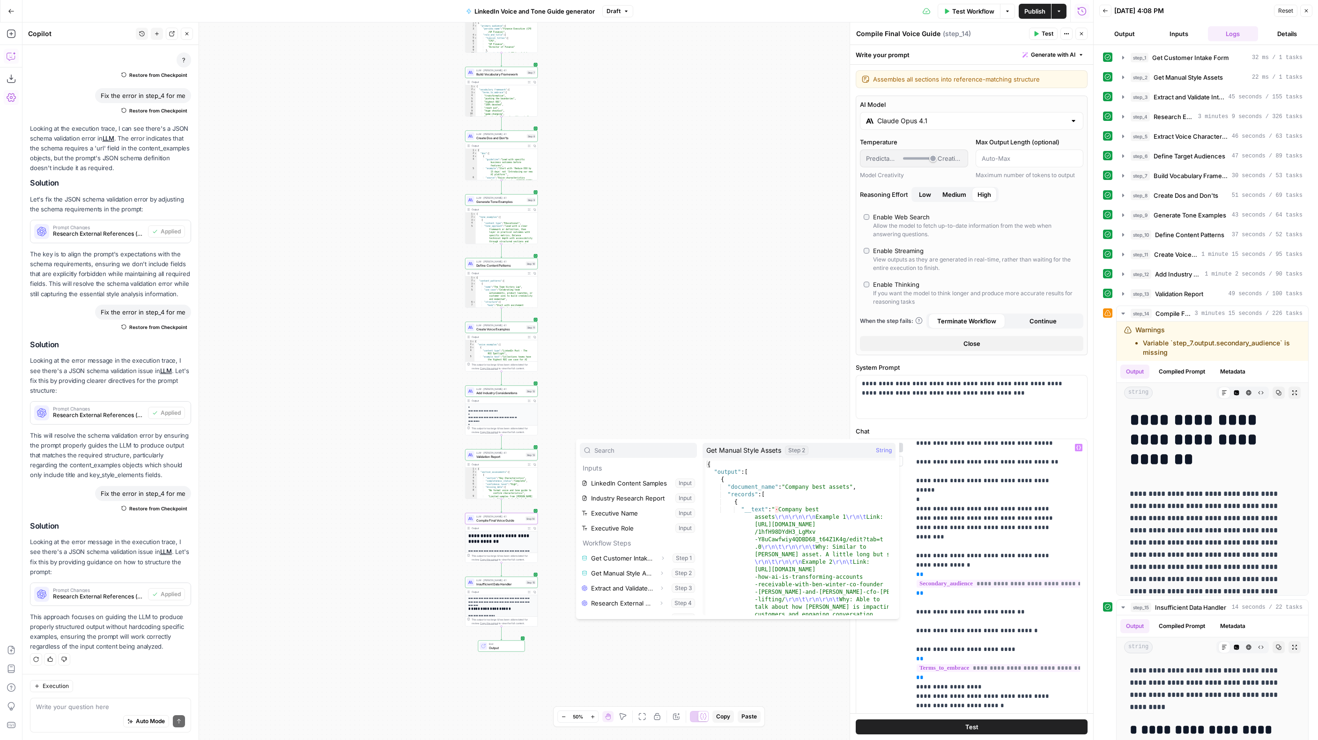
scroll to position [130, 0]
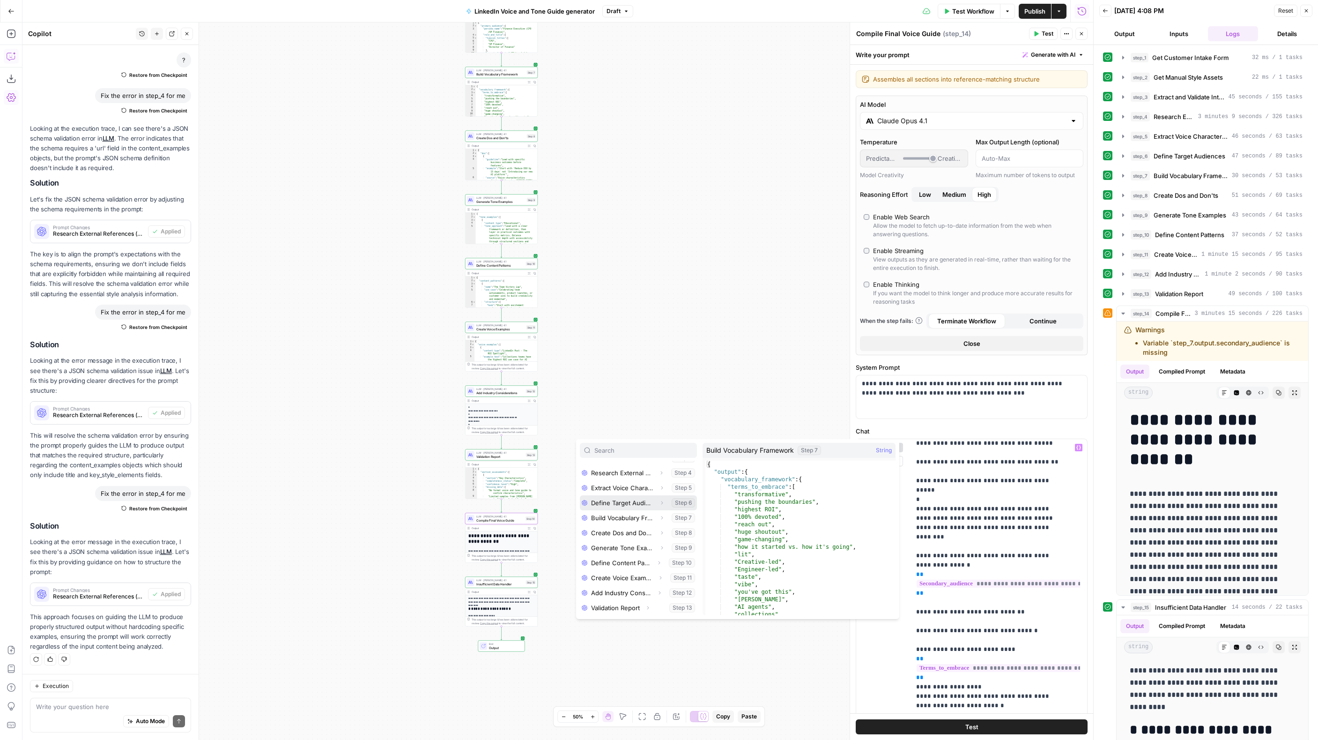
click at [662, 501] on icon "button" at bounding box center [663, 502] width 2 height 3
click at [617, 516] on icon "button" at bounding box center [619, 518] width 6 height 6
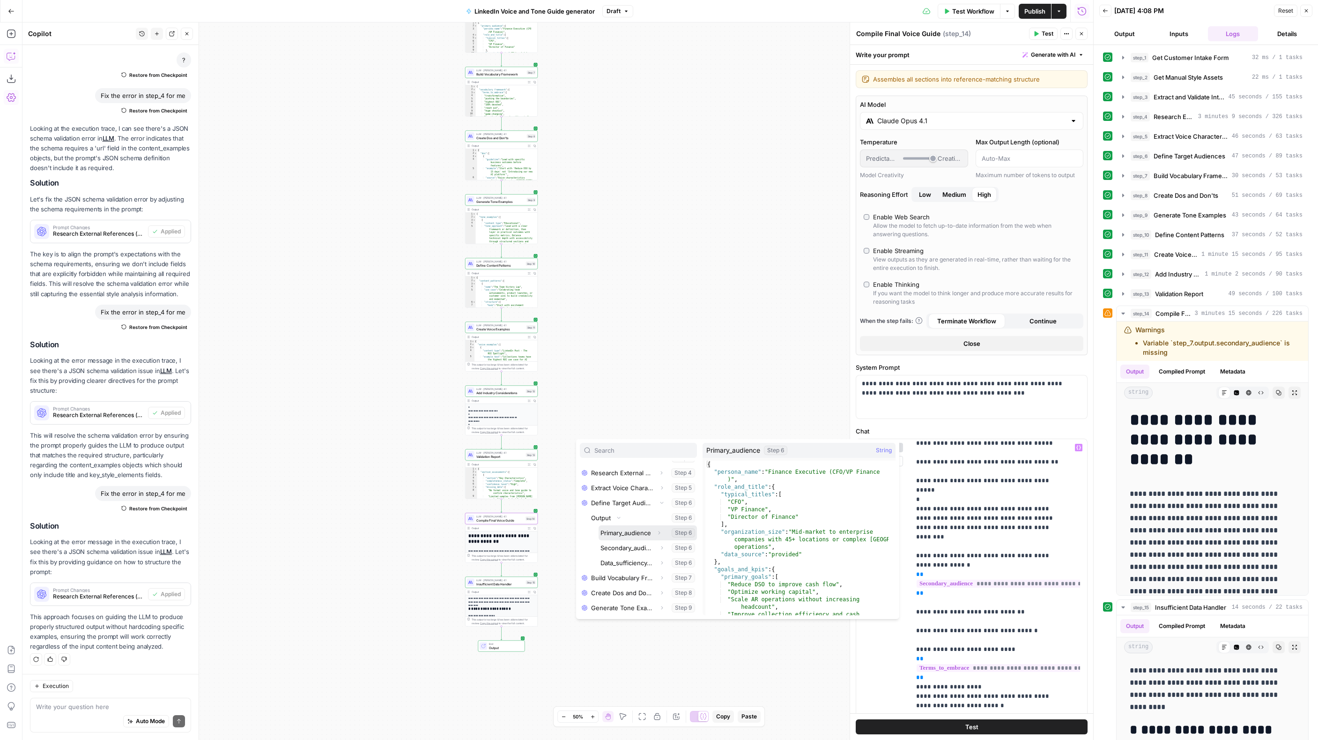
click at [636, 535] on button "Select variable Primary_audience" at bounding box center [648, 532] width 98 height 15
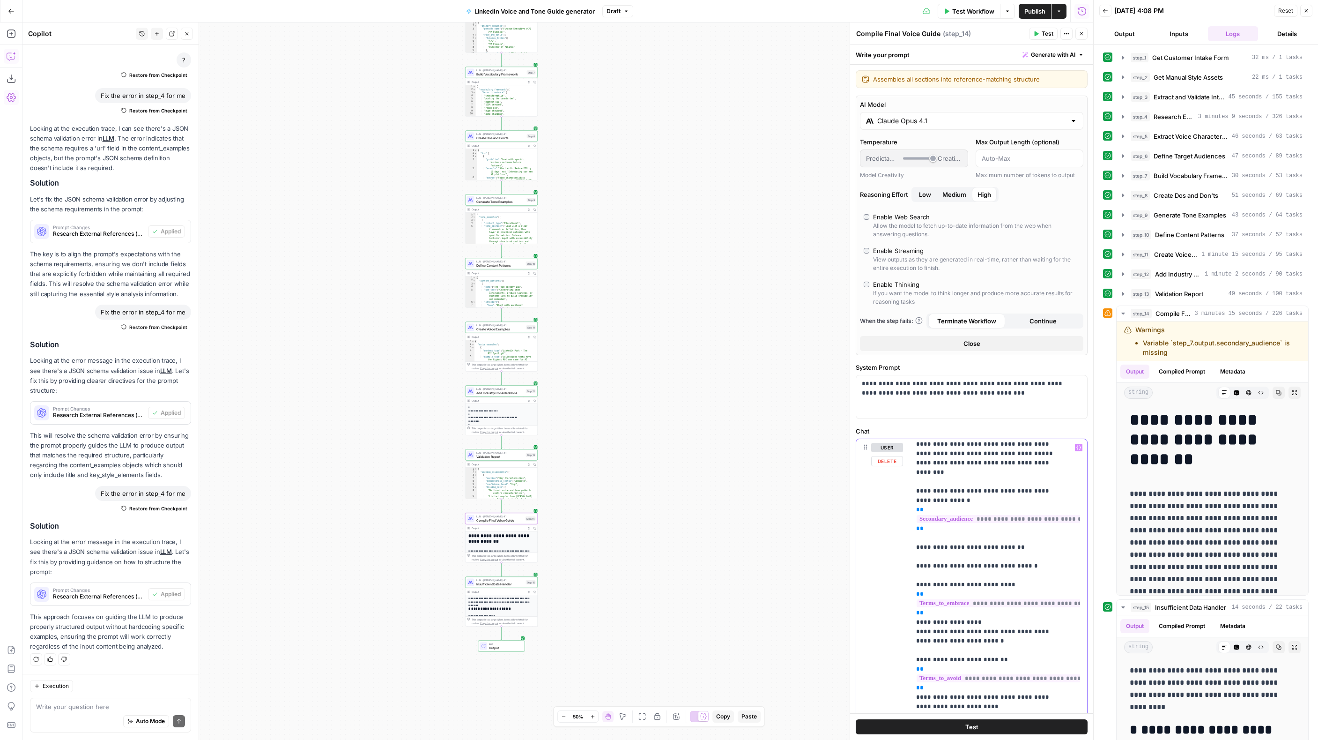
scroll to position [279, 0]
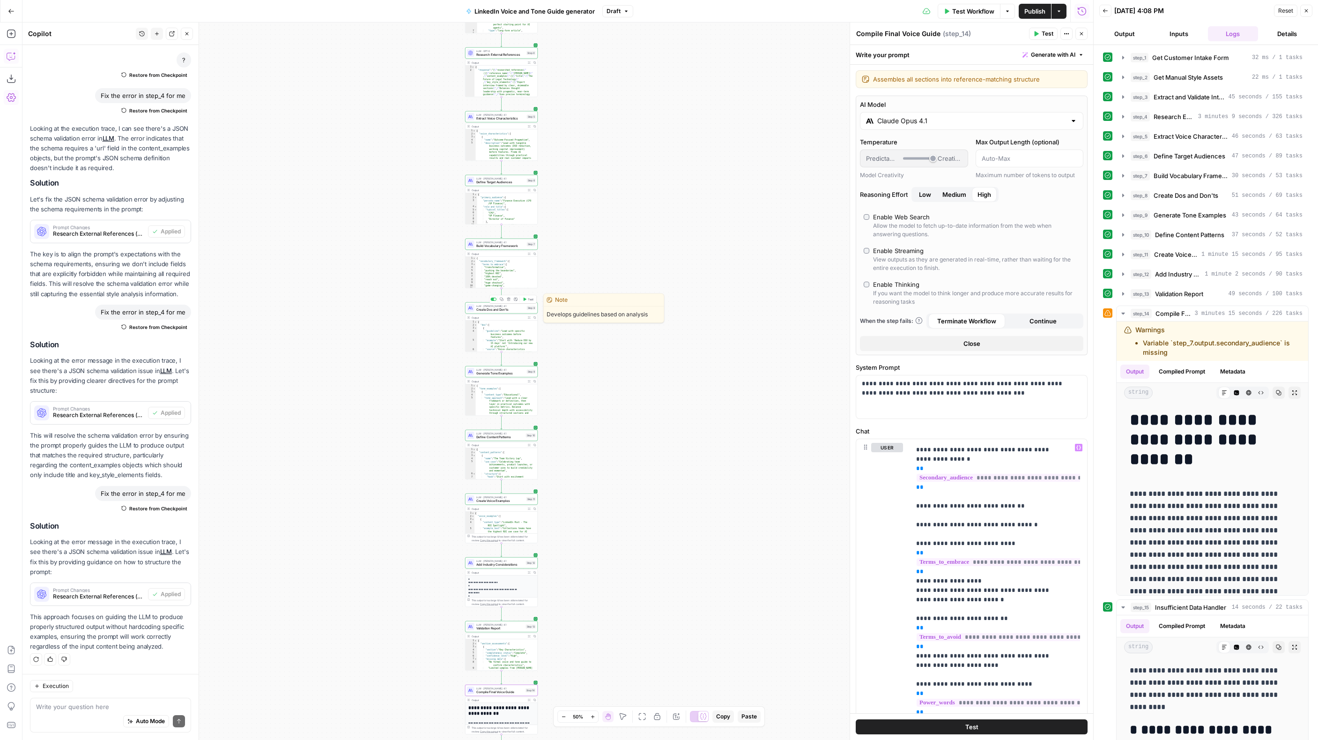
click at [488, 309] on span "Create Dos and Don'ts" at bounding box center [501, 309] width 49 height 5
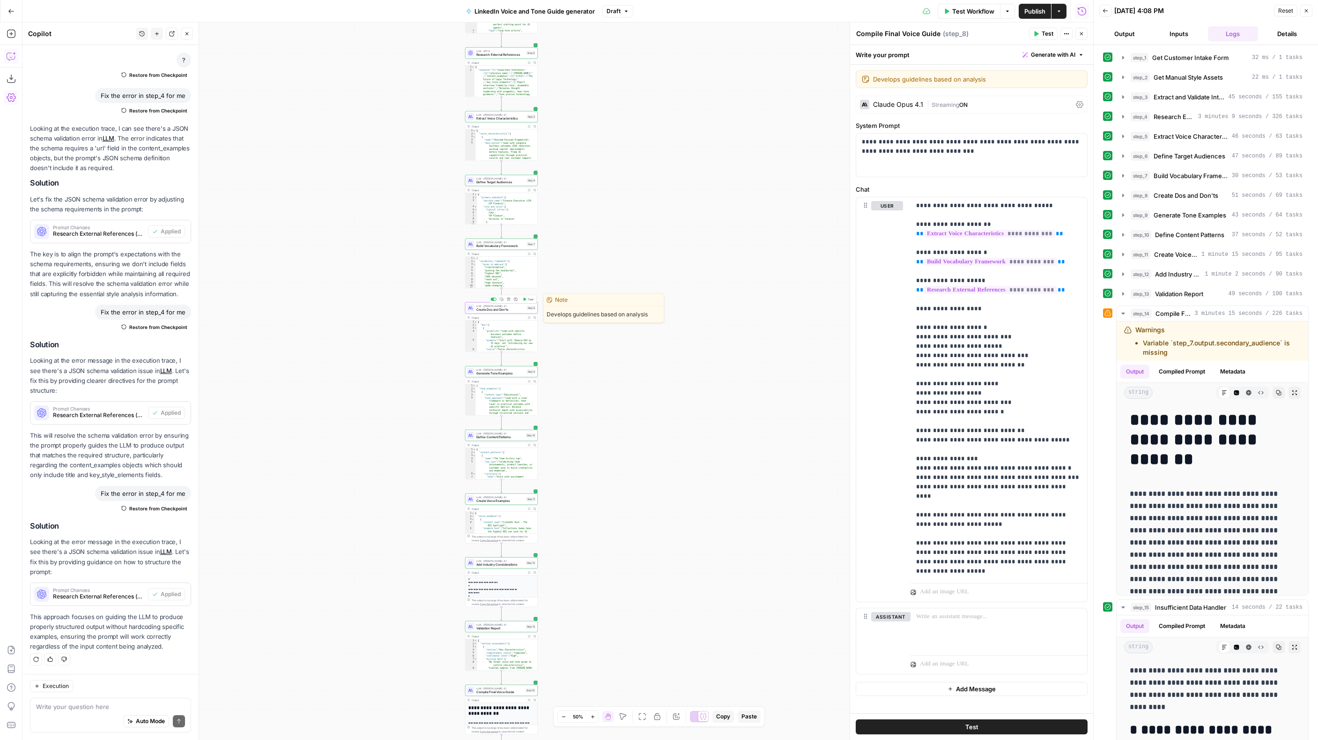
type textarea "Create Dos and Don'ts"
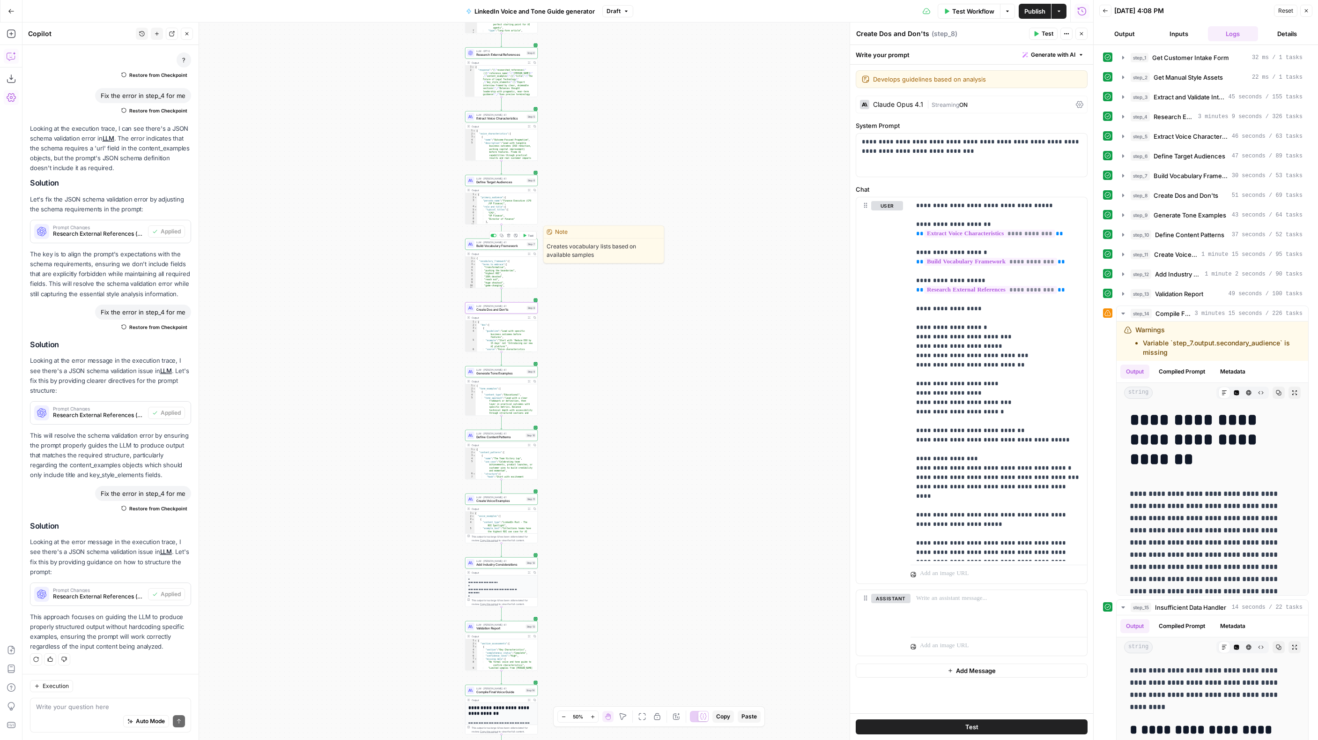
click at [507, 246] on span "Build Vocabulary Framework" at bounding box center [501, 246] width 49 height 5
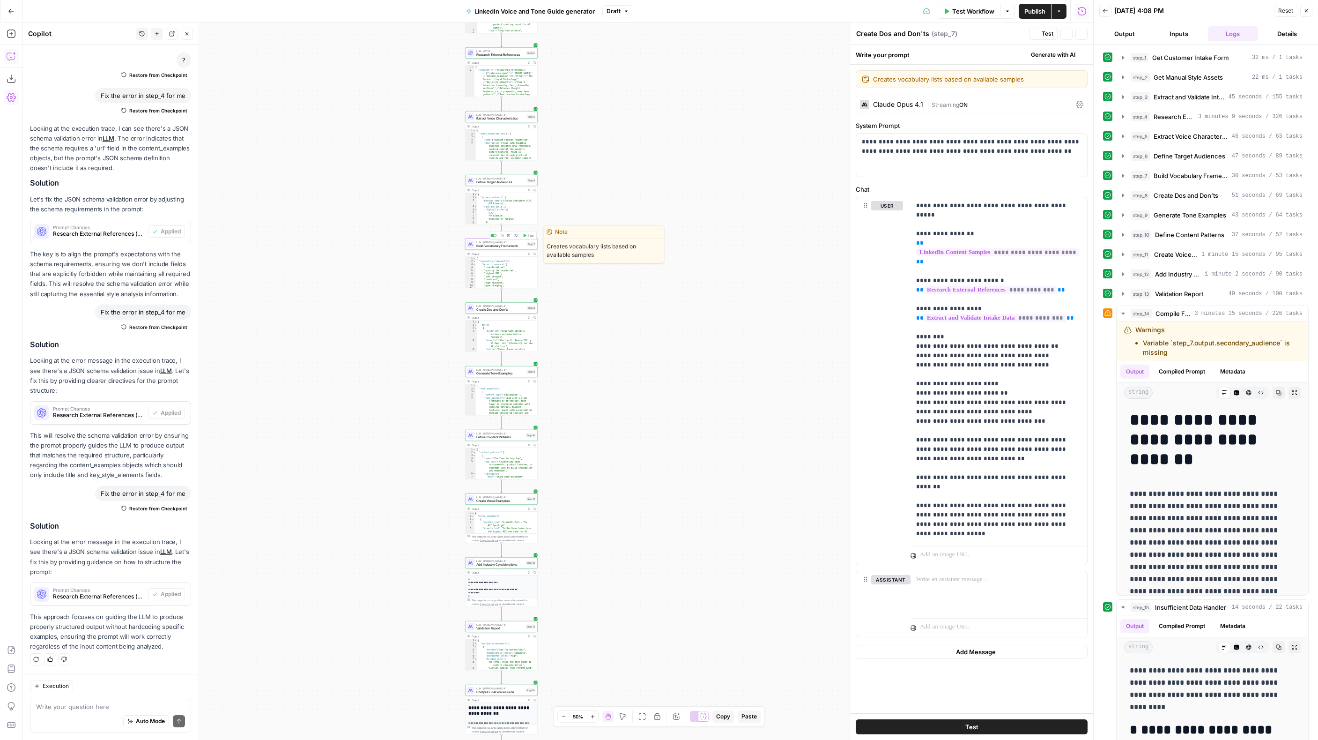
type textarea "Build Vocabulary Framework"
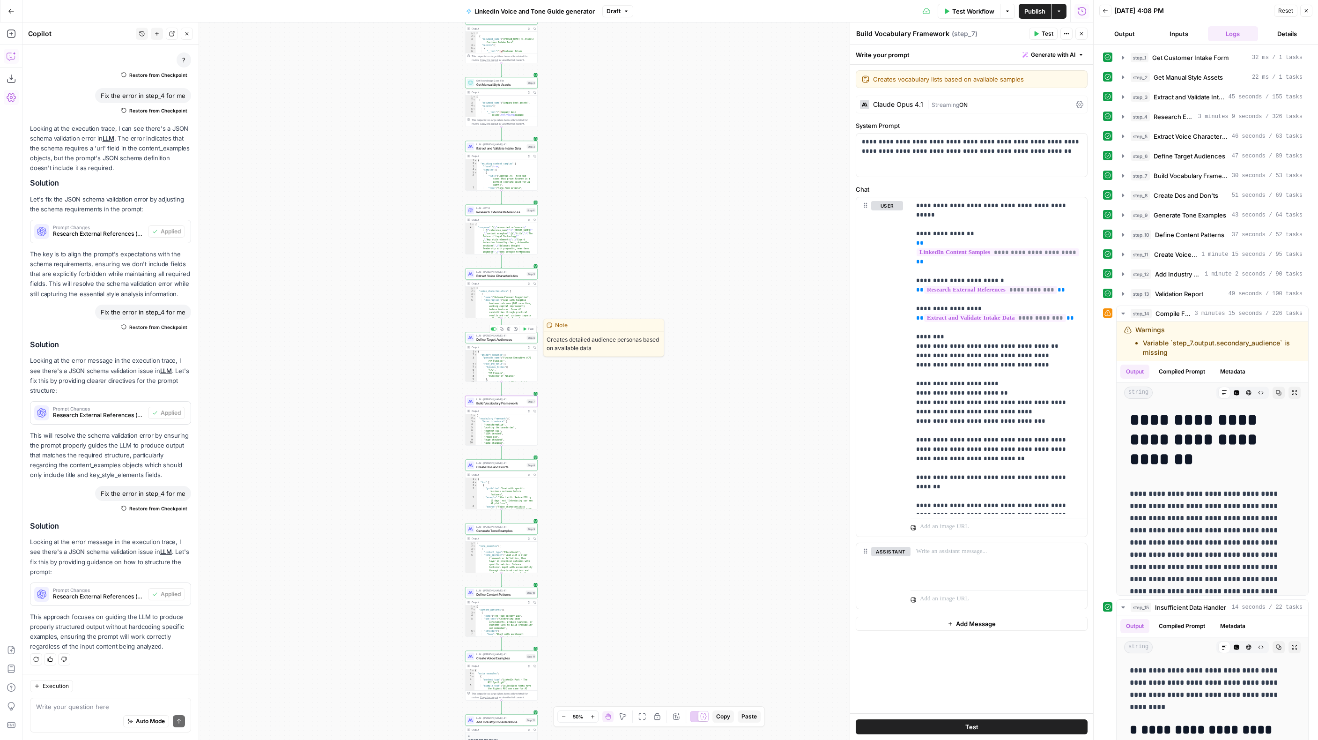
click at [494, 338] on span "Define Target Audiences" at bounding box center [501, 339] width 49 height 5
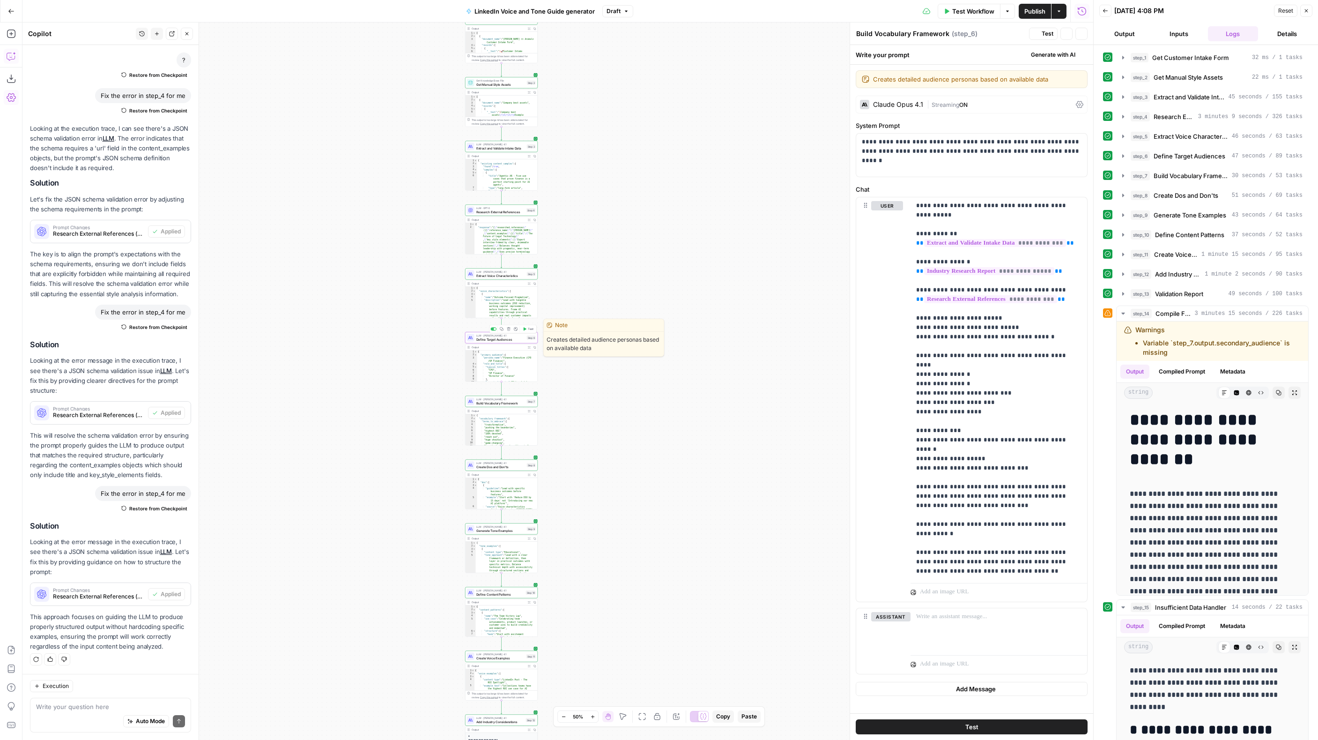
type textarea "Define Target Audiences"
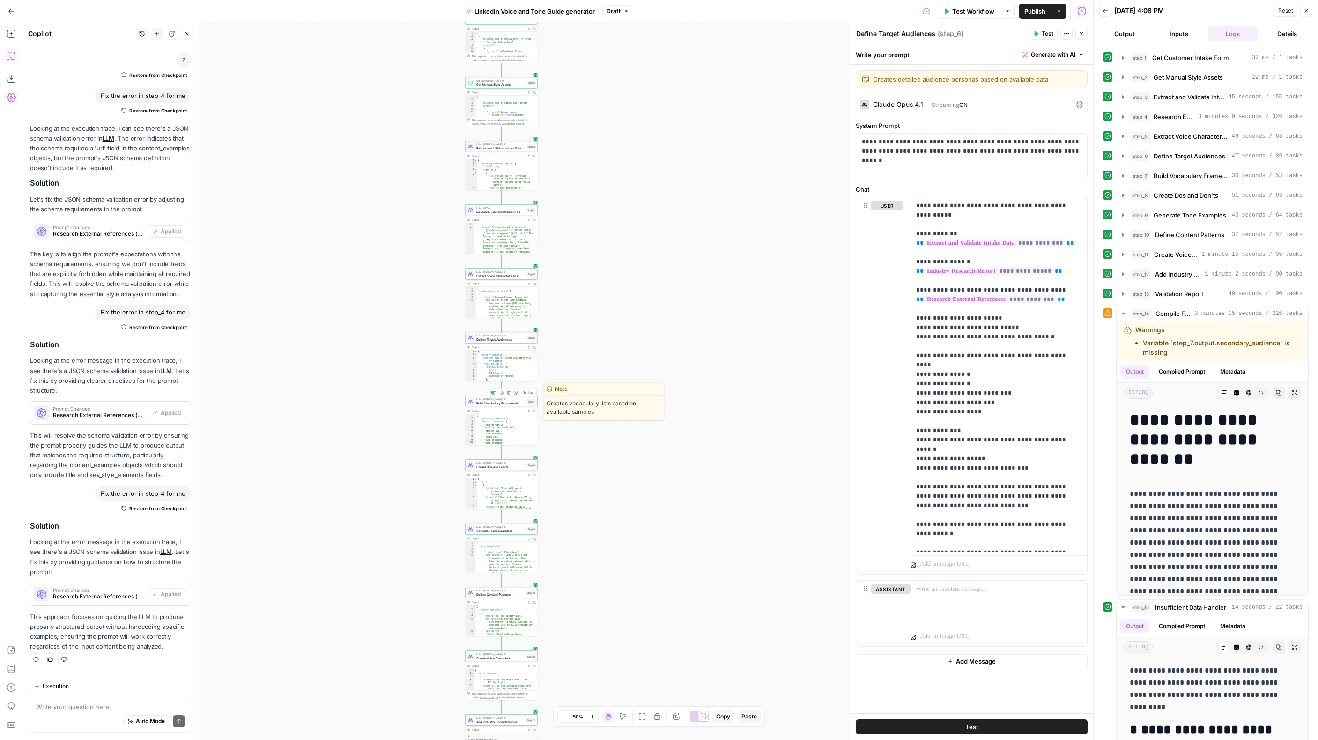
click at [504, 401] on span "Build Vocabulary Framework" at bounding box center [501, 403] width 49 height 5
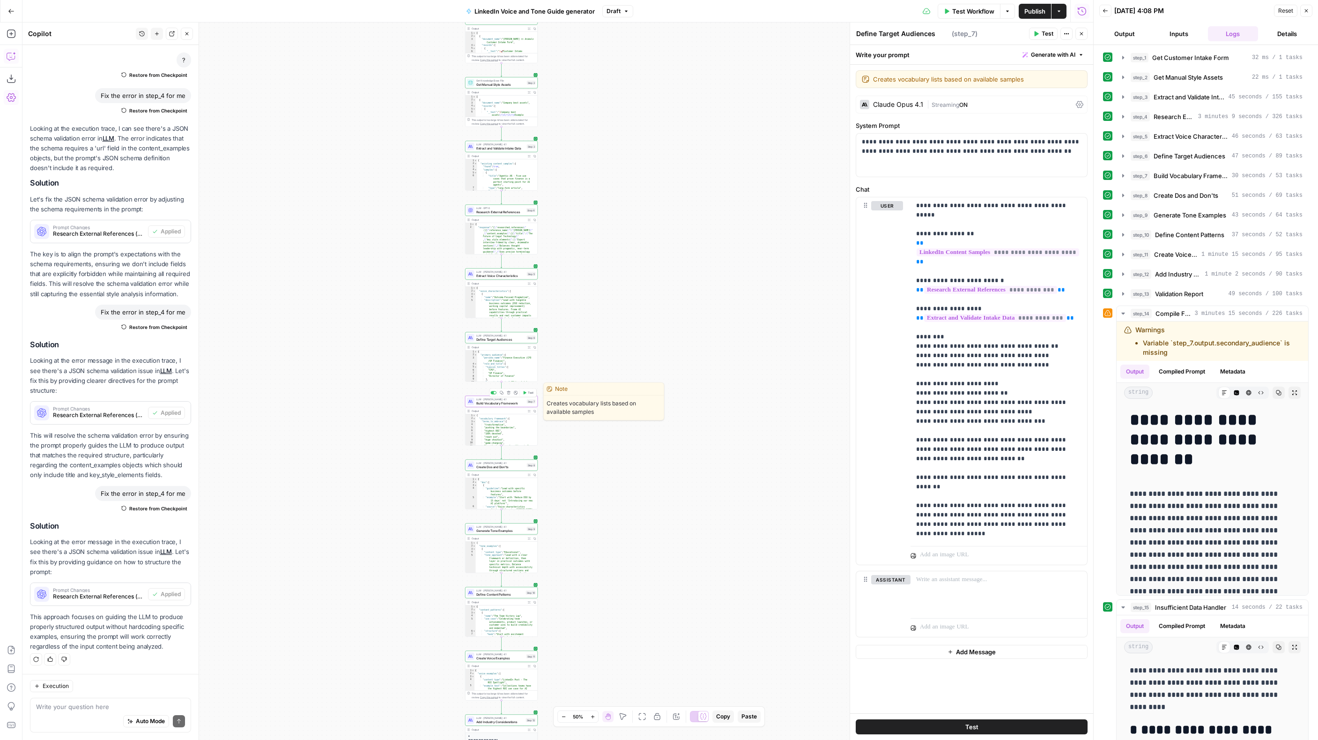
type textarea "Build Vocabulary Framework"
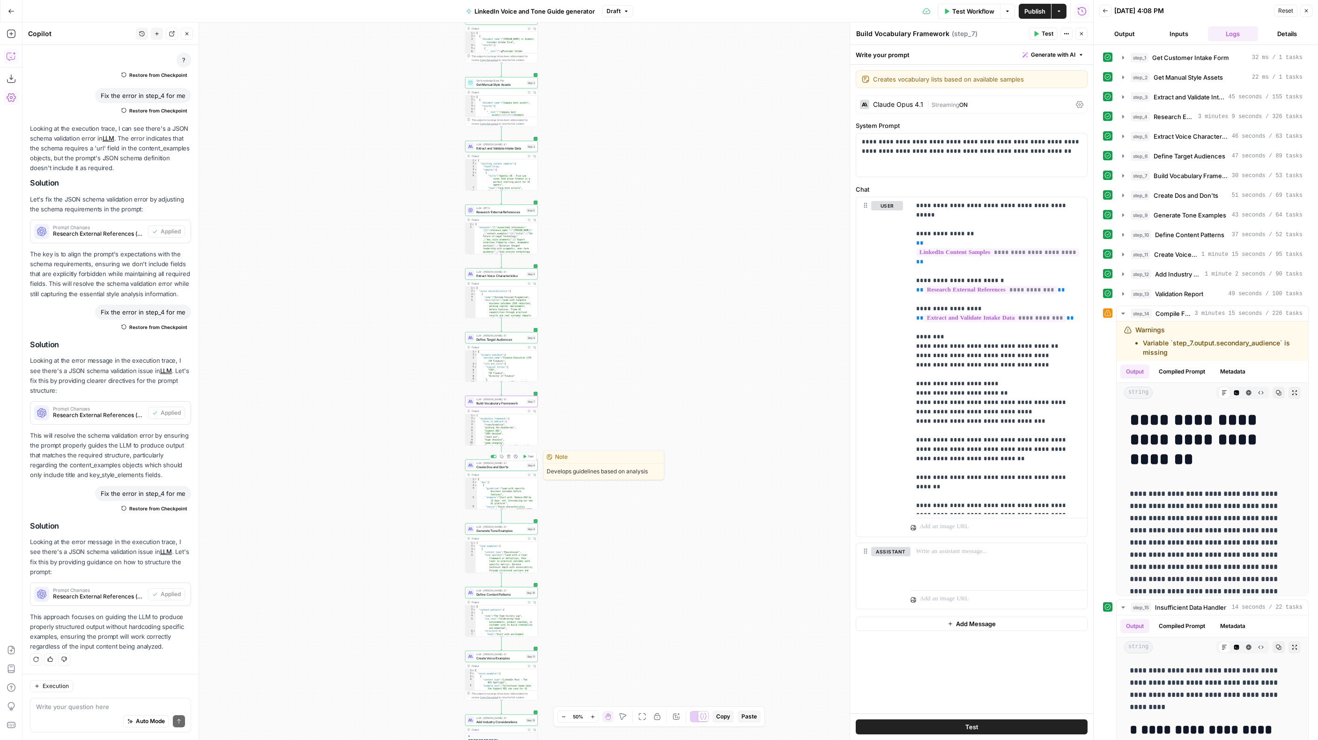
click at [502, 467] on span "Create Dos and Don'ts" at bounding box center [501, 466] width 49 height 5
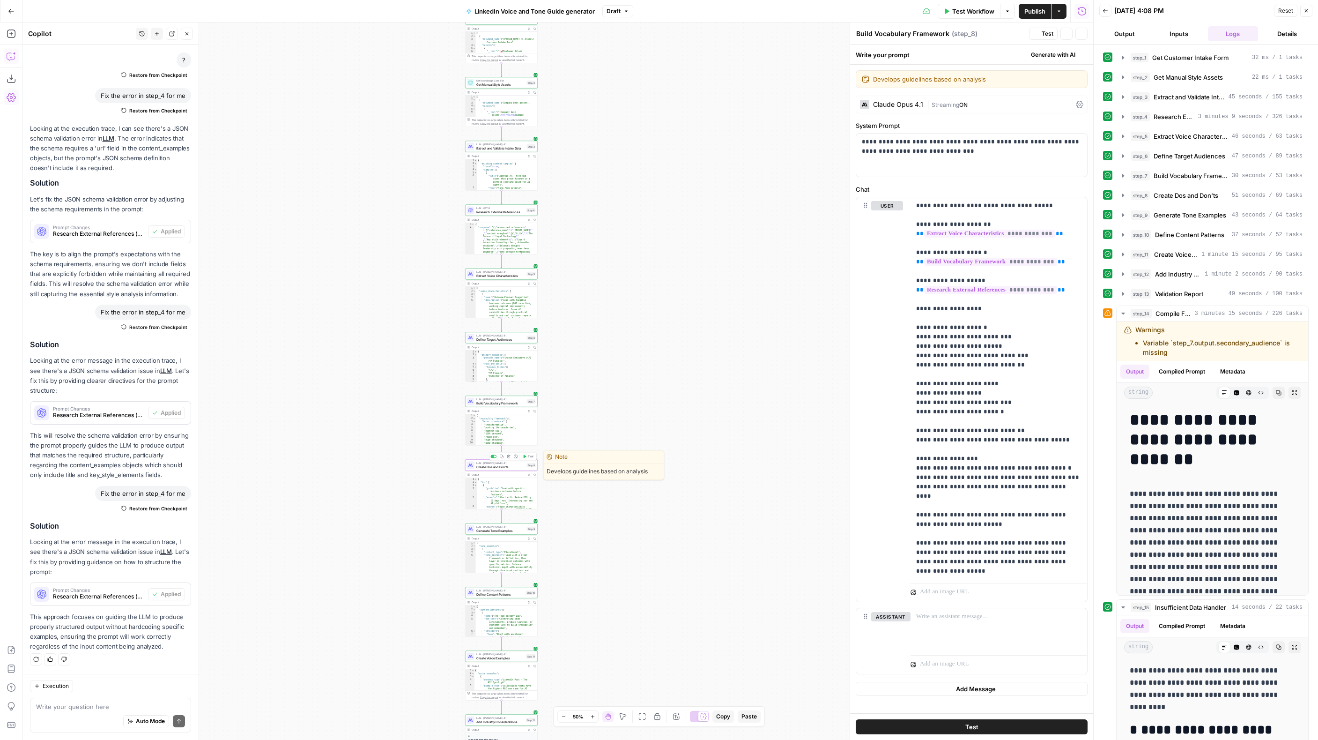
type textarea "Create Dos and Don'ts"
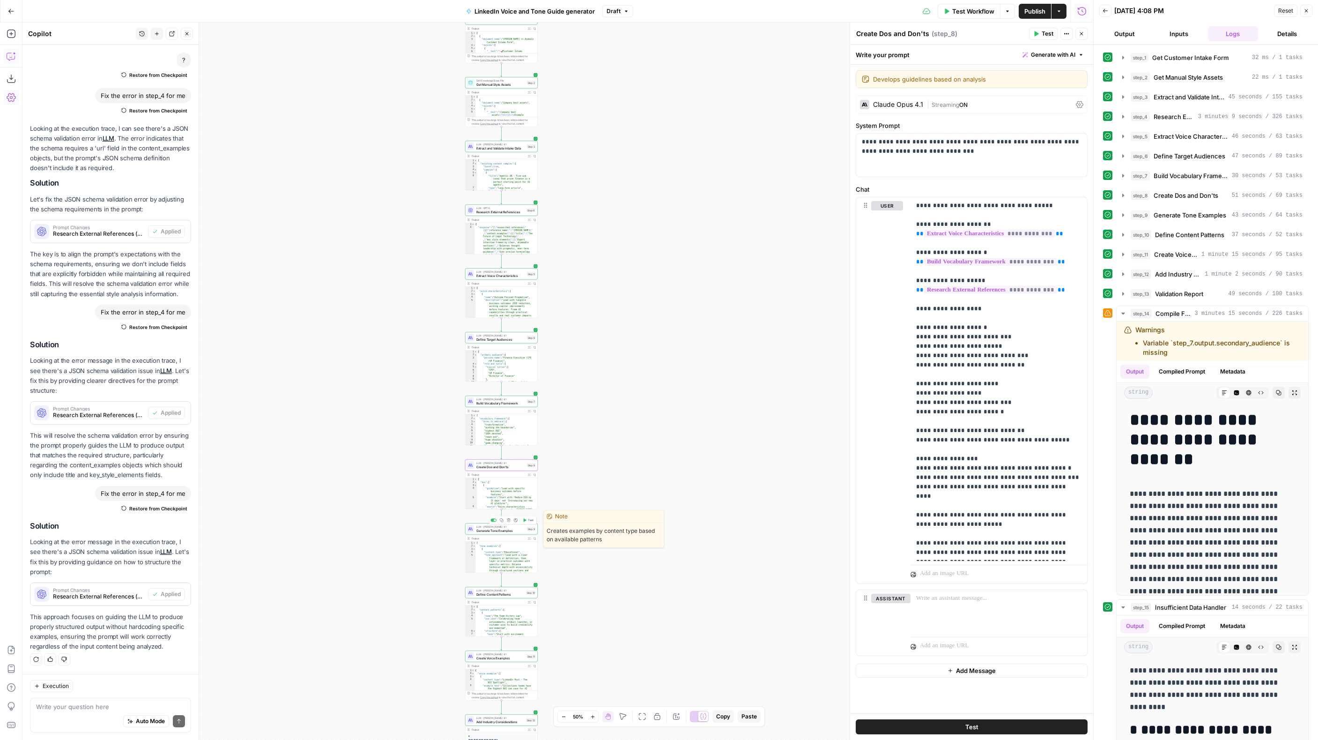
click at [500, 532] on span "Generate Tone Examples" at bounding box center [501, 530] width 49 height 5
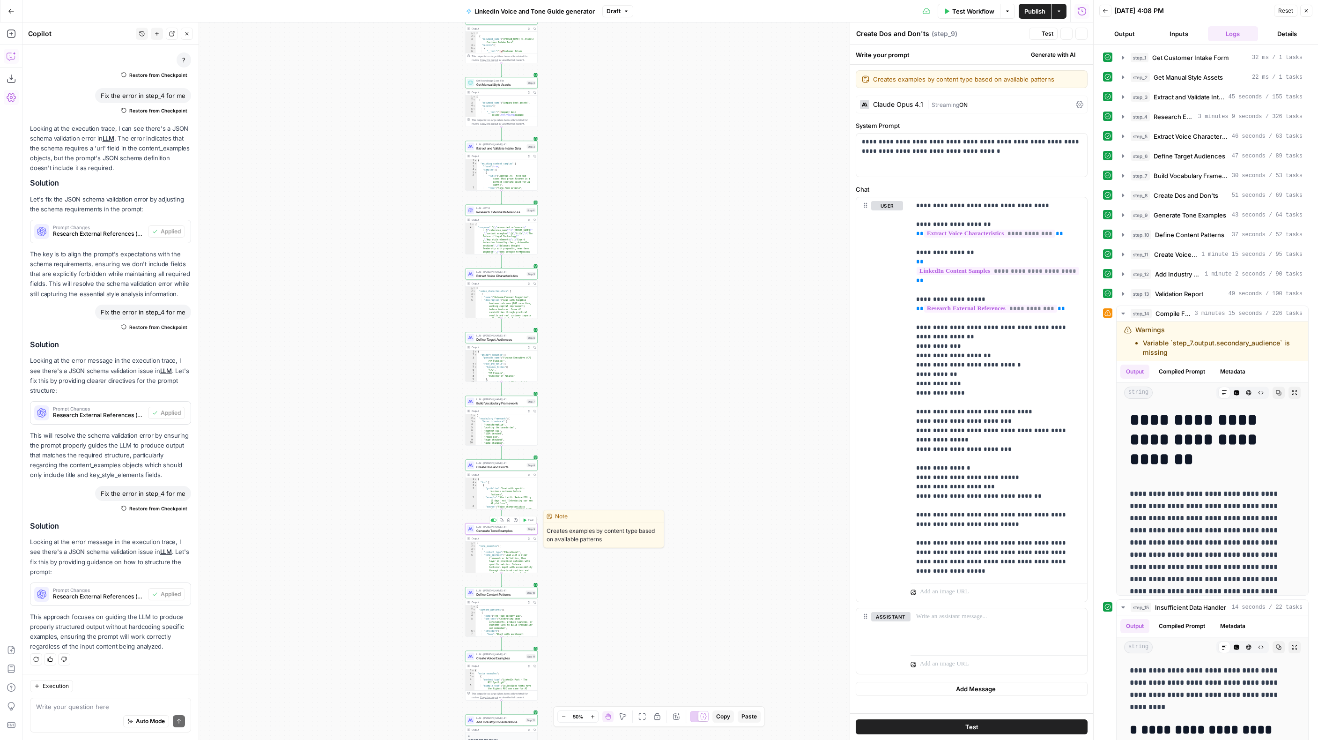
type textarea "Generate Tone Examples"
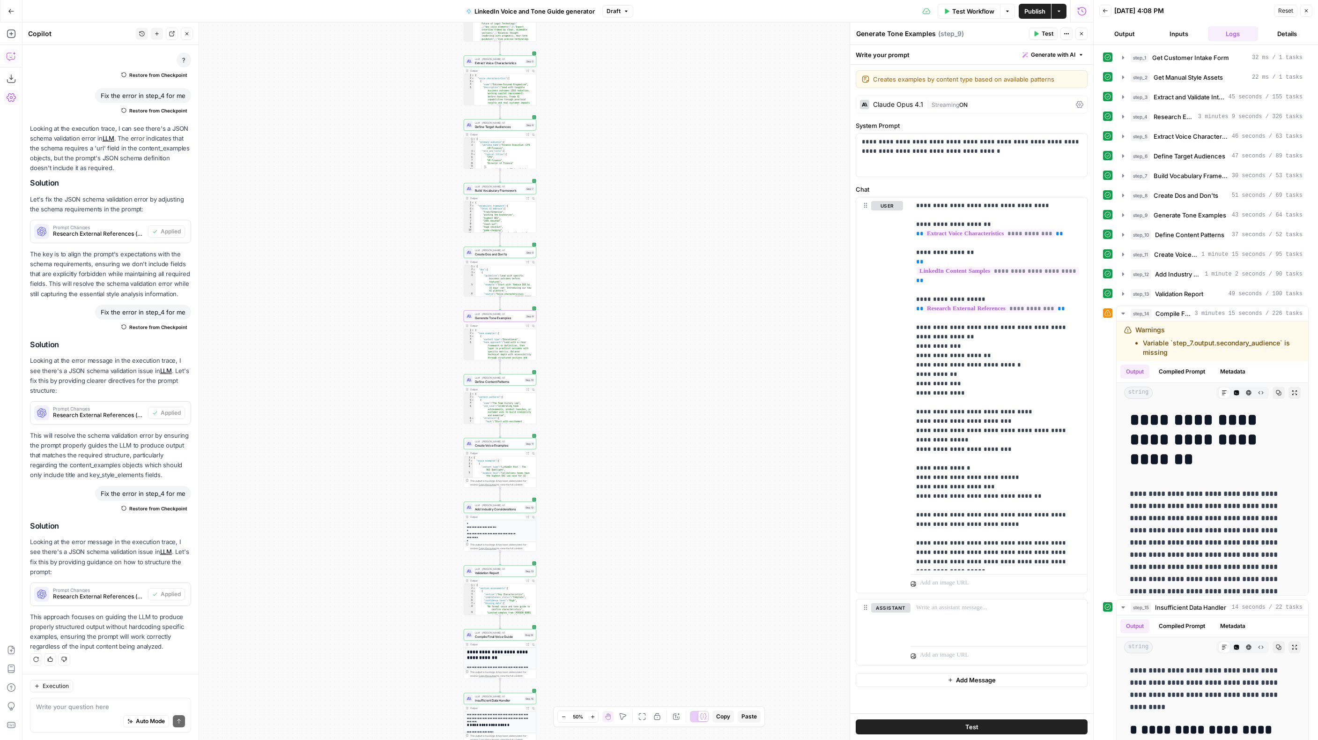
drag, startPoint x: 663, startPoint y: 358, endPoint x: 634, endPoint y: 371, distance: 30.6
click at [661, 341] on div "Workflow Set Inputs Inputs Get Knowledge Base File Get Customer Intake Form Ste…" at bounding box center [557, 380] width 1071 height 717
click at [509, 377] on span "Define Content Patterns" at bounding box center [499, 376] width 48 height 5
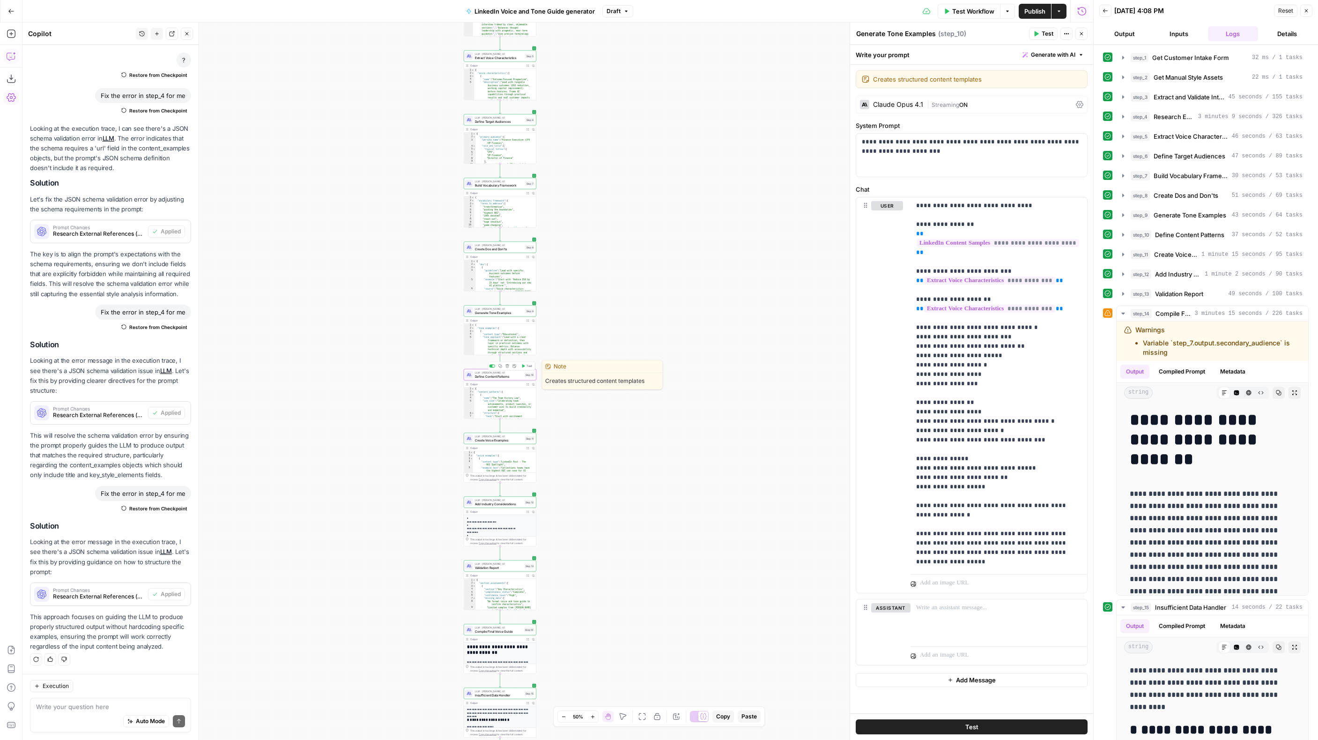
type textarea "Define Content Patterns"
click at [506, 440] on span "Create Voice Examples" at bounding box center [499, 440] width 48 height 5
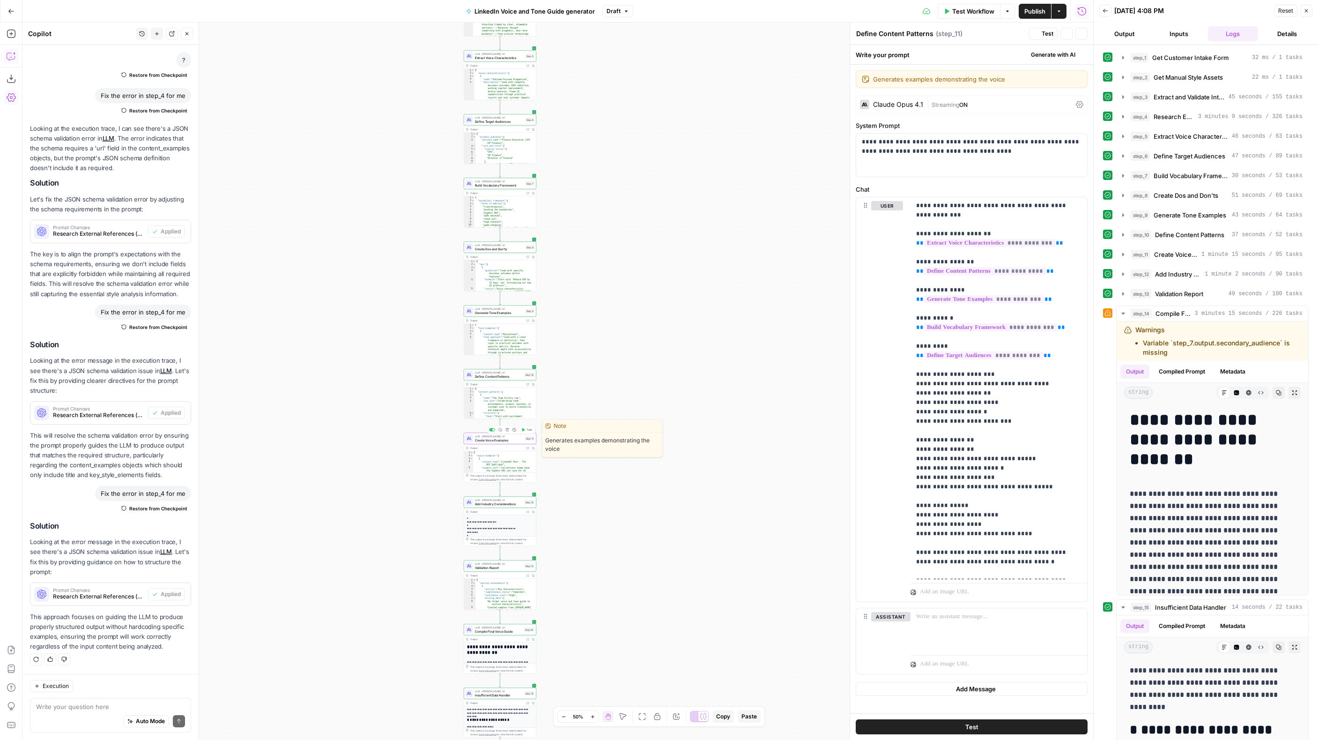
type textarea "Create Voice Examples"
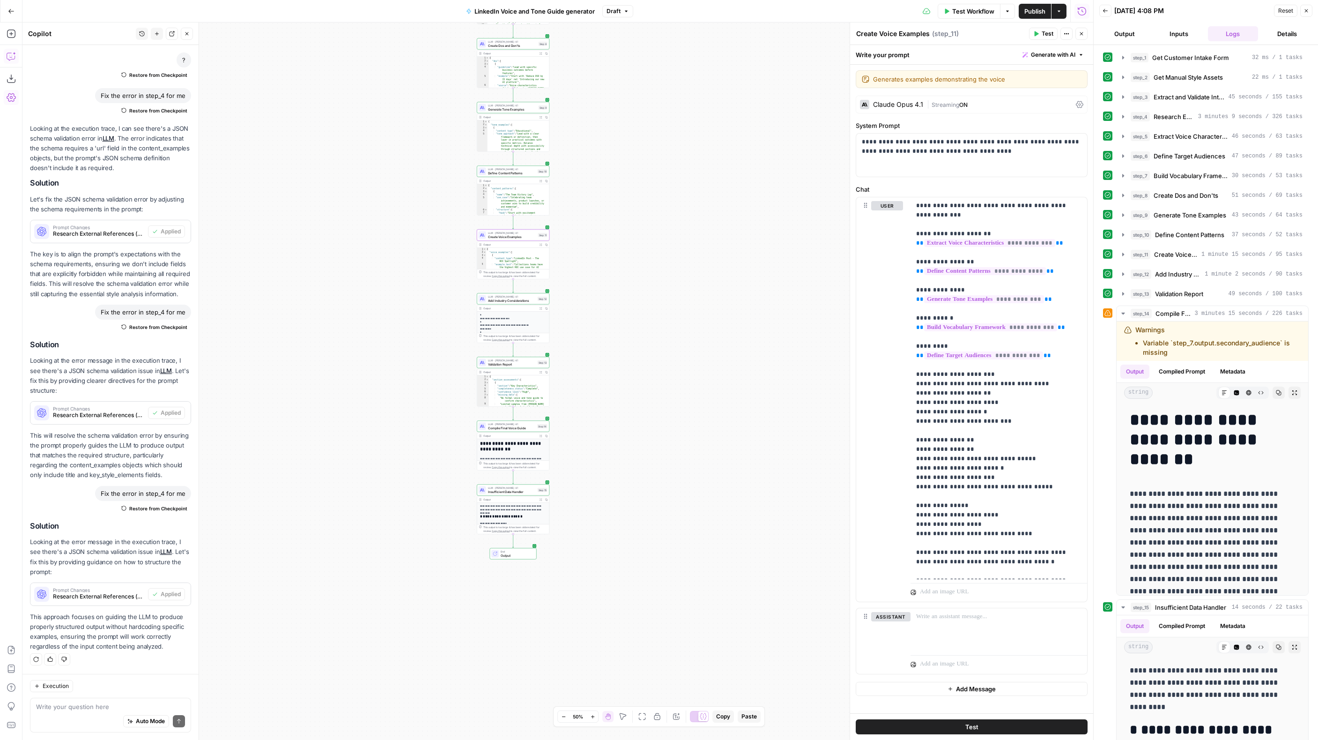
click at [681, 349] on div "Workflow Set Inputs Inputs Get Knowledge Base File Get Customer Intake Form Ste…" at bounding box center [557, 380] width 1071 height 717
click at [516, 301] on span "Add Industry Considerations" at bounding box center [512, 300] width 48 height 5
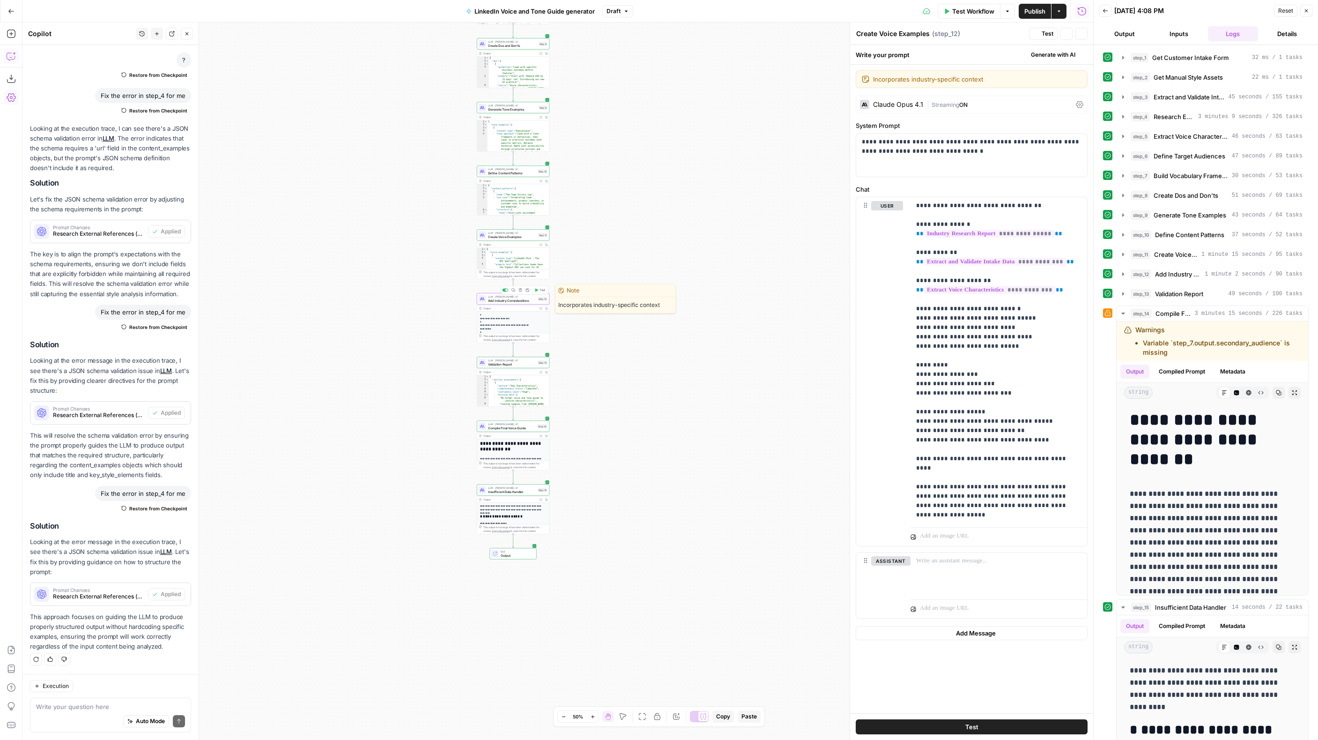
type textarea "Add Industry Considerations"
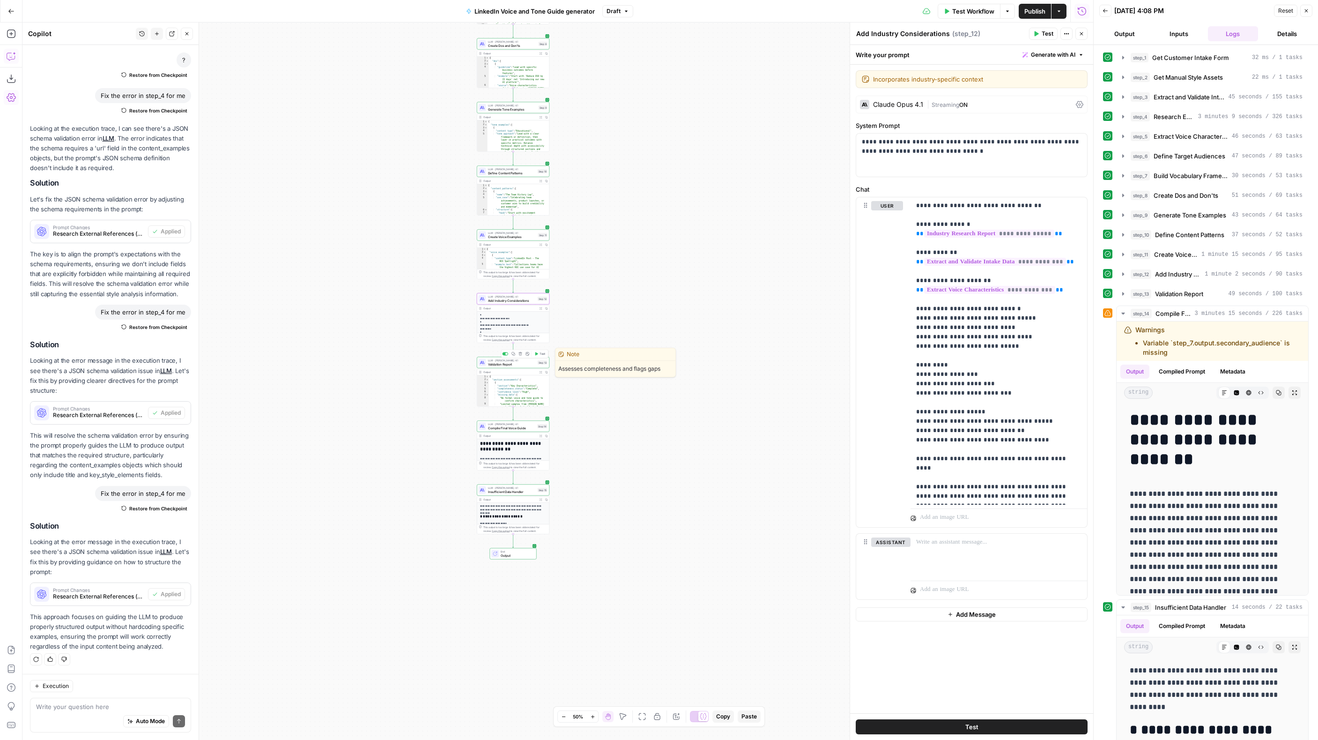
click at [513, 366] on span "Validation Report" at bounding box center [512, 364] width 48 height 5
drag, startPoint x: 513, startPoint y: 366, endPoint x: 723, endPoint y: 388, distance: 211.1
click at [513, 365] on span "Validation Report" at bounding box center [512, 364] width 48 height 5
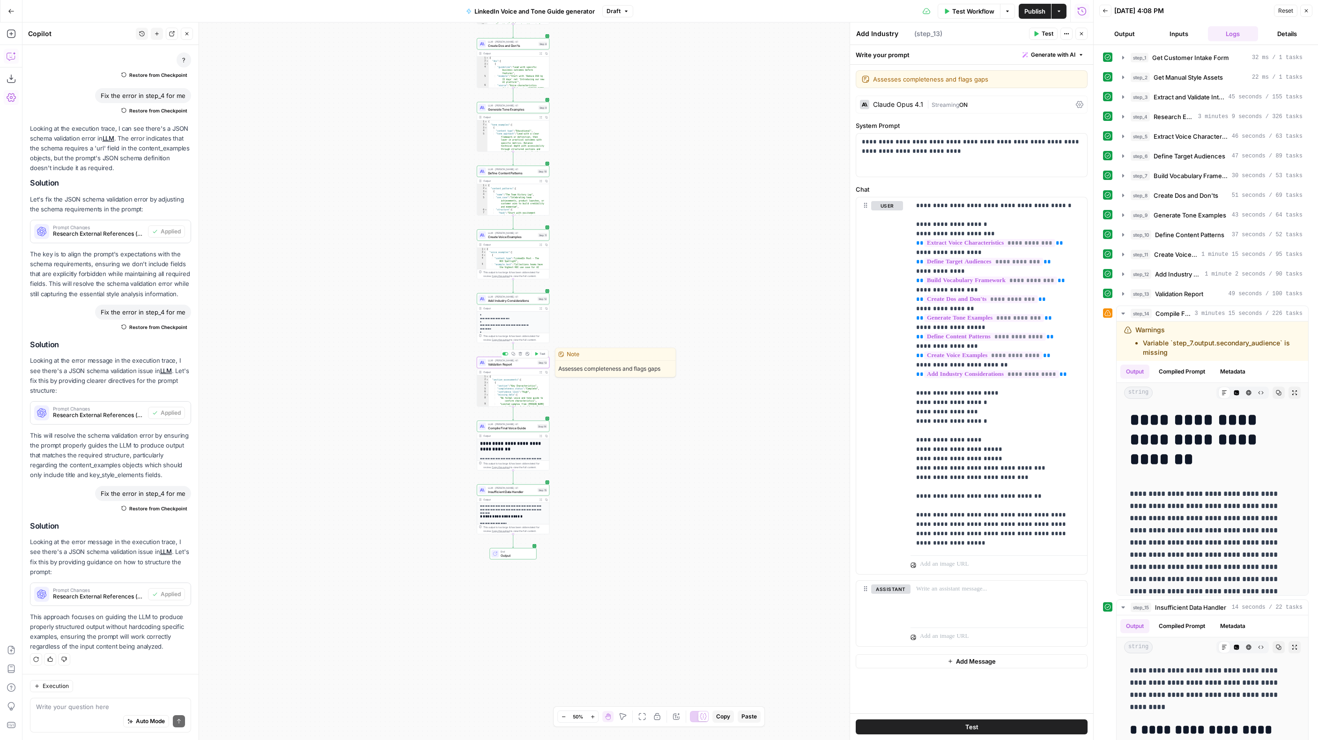
type textarea "Validation Report"
click at [503, 427] on span "Compile Final Voice Guide" at bounding box center [512, 427] width 48 height 5
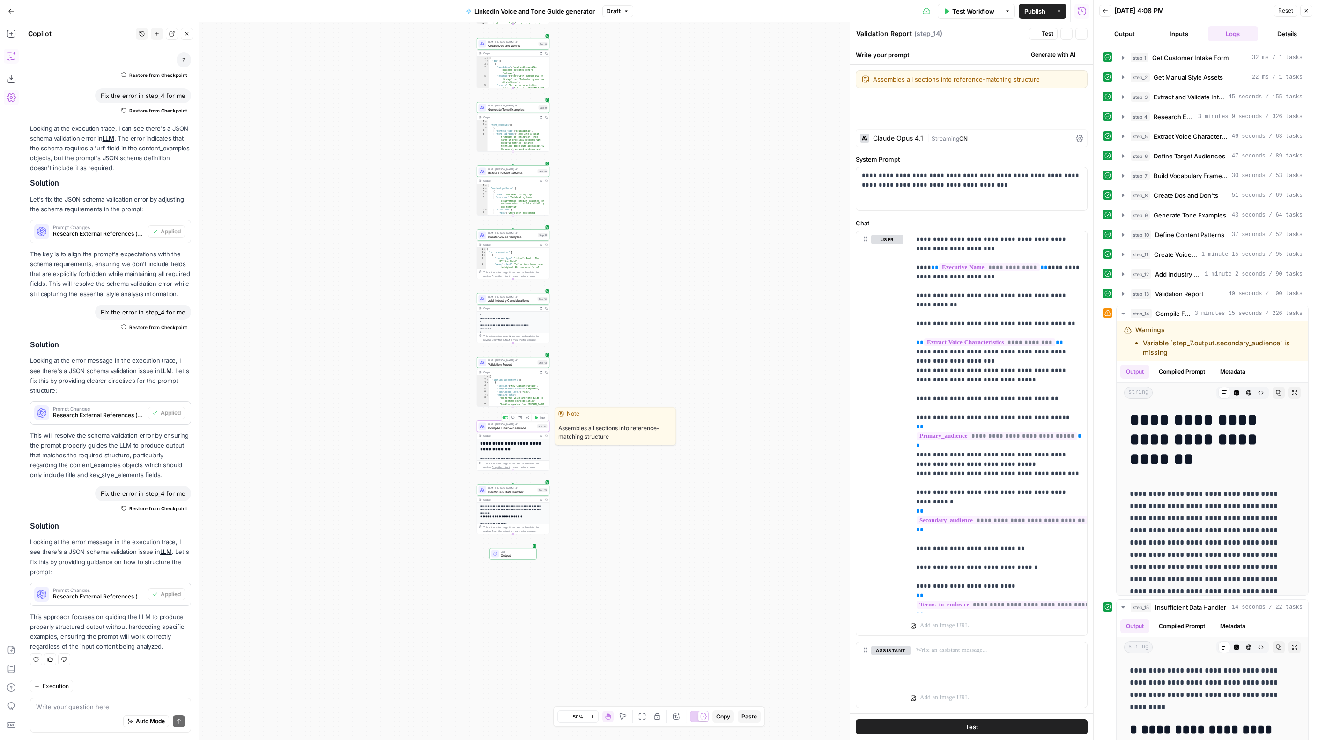
type textarea "Compile Final Voice Guide"
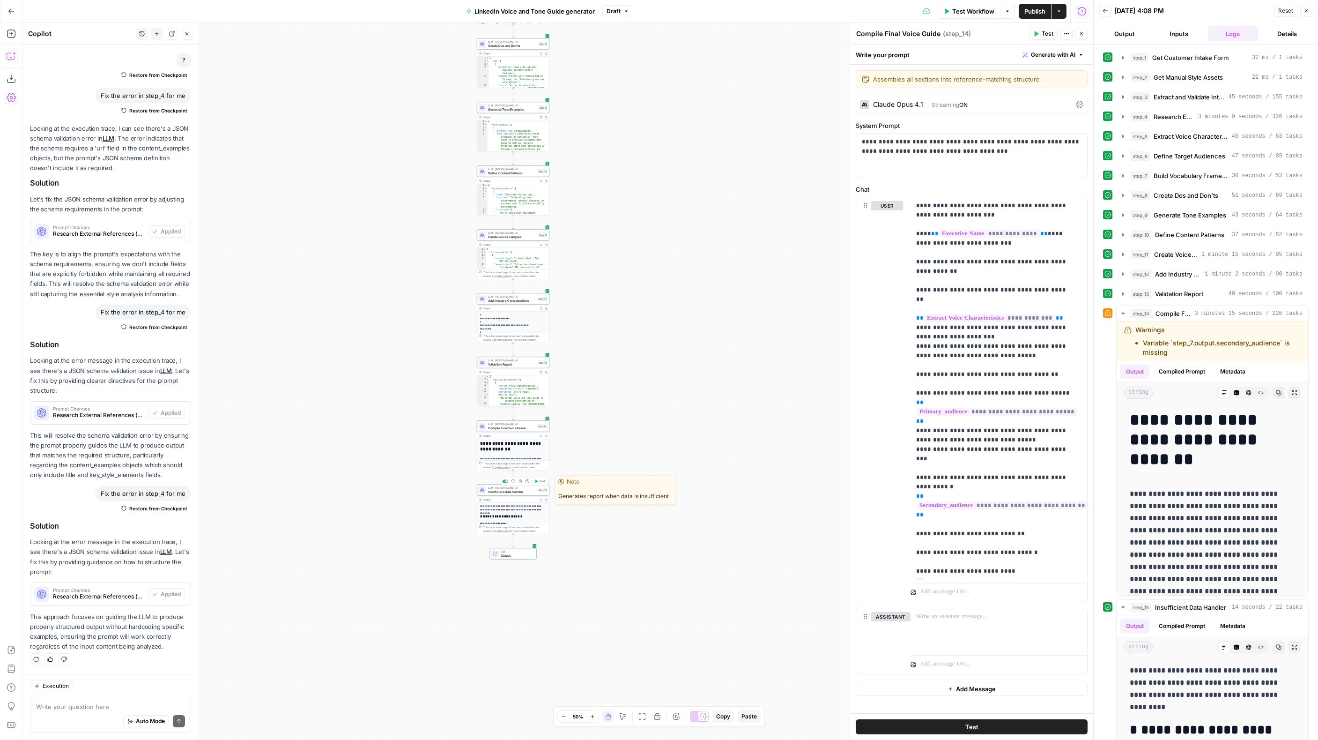
click at [507, 492] on span "Insufficient Data Handler" at bounding box center [512, 491] width 48 height 5
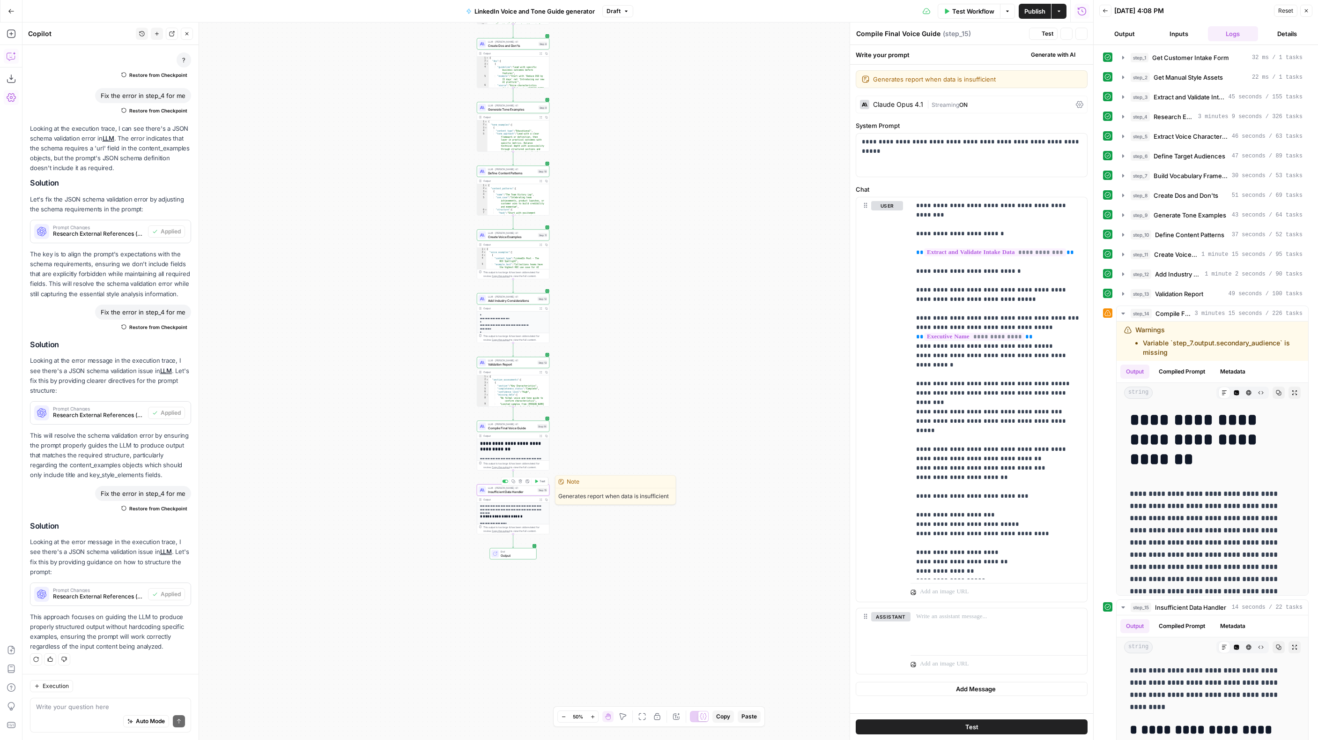
type textarea "Insufficient Data Handler"
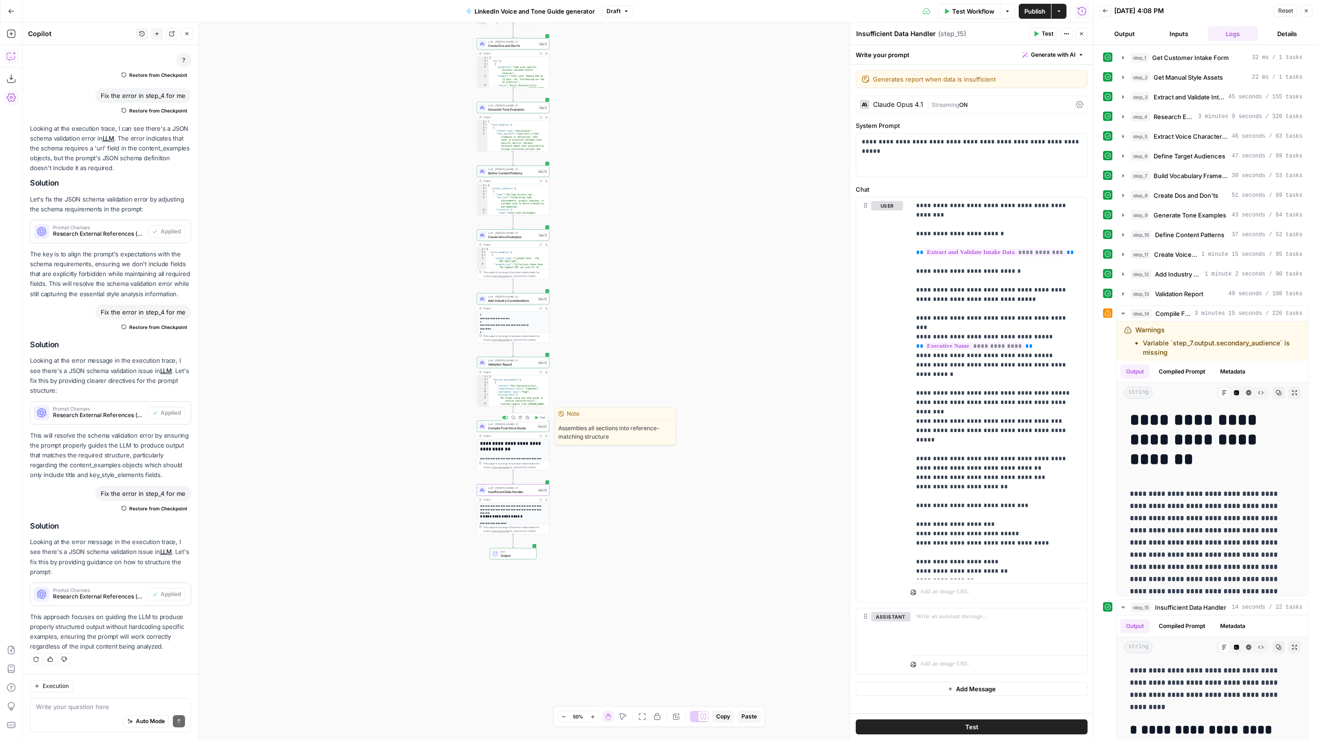
click at [527, 428] on span "Compile Final Voice Guide" at bounding box center [512, 427] width 48 height 5
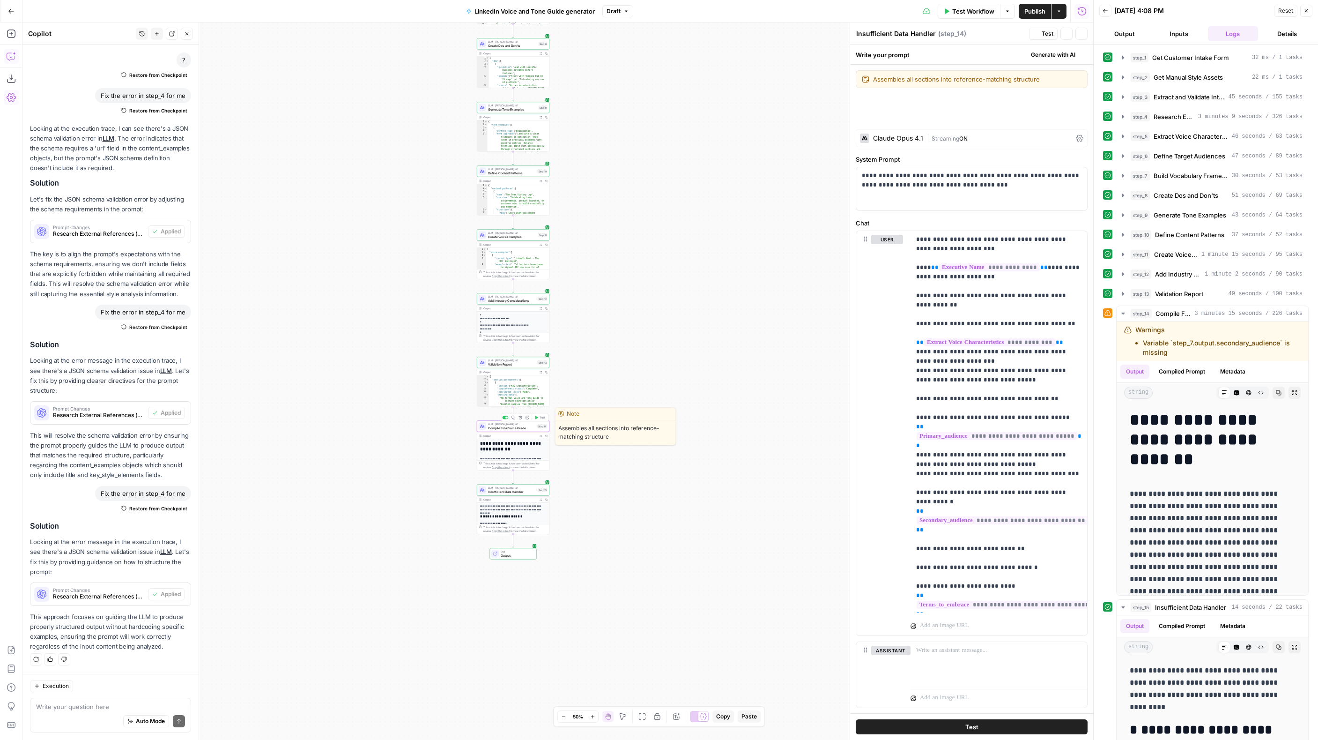
type textarea "Compile Final Voice Guide"
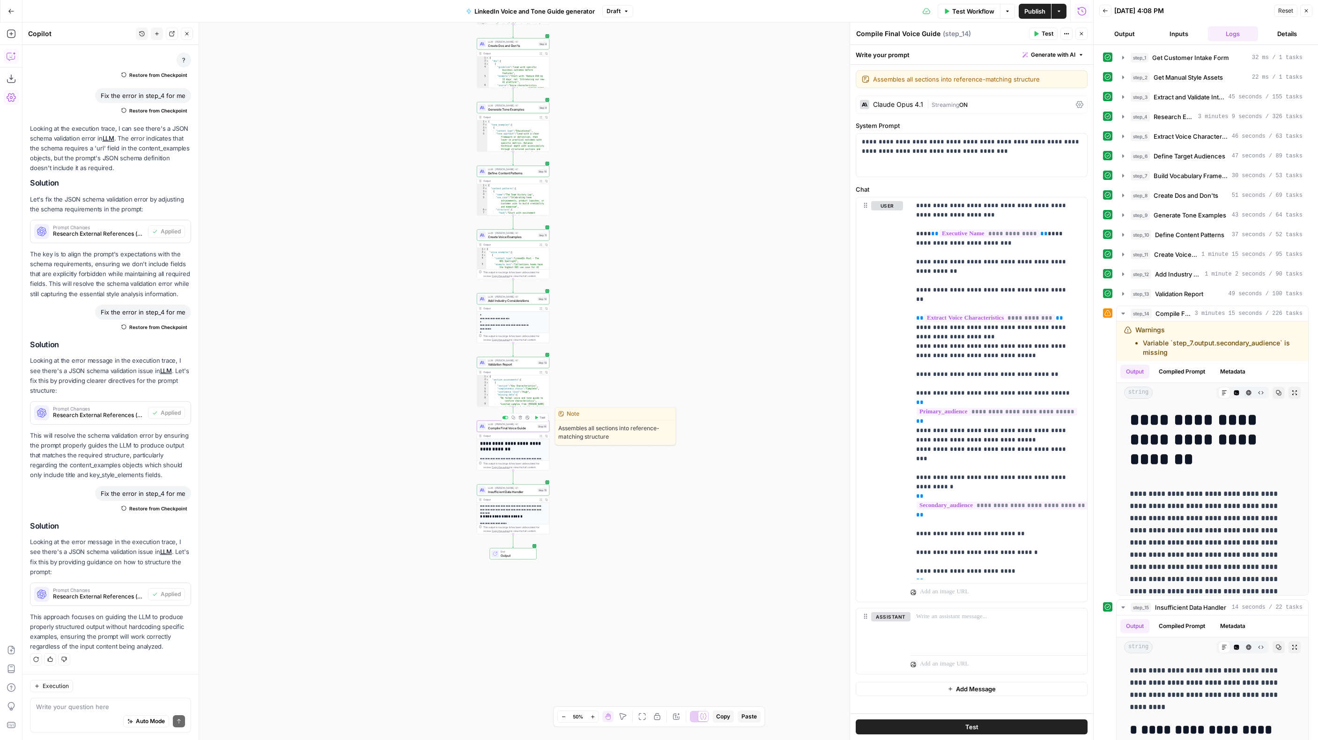
click at [542, 416] on span "Test" at bounding box center [543, 418] width 6 height 4
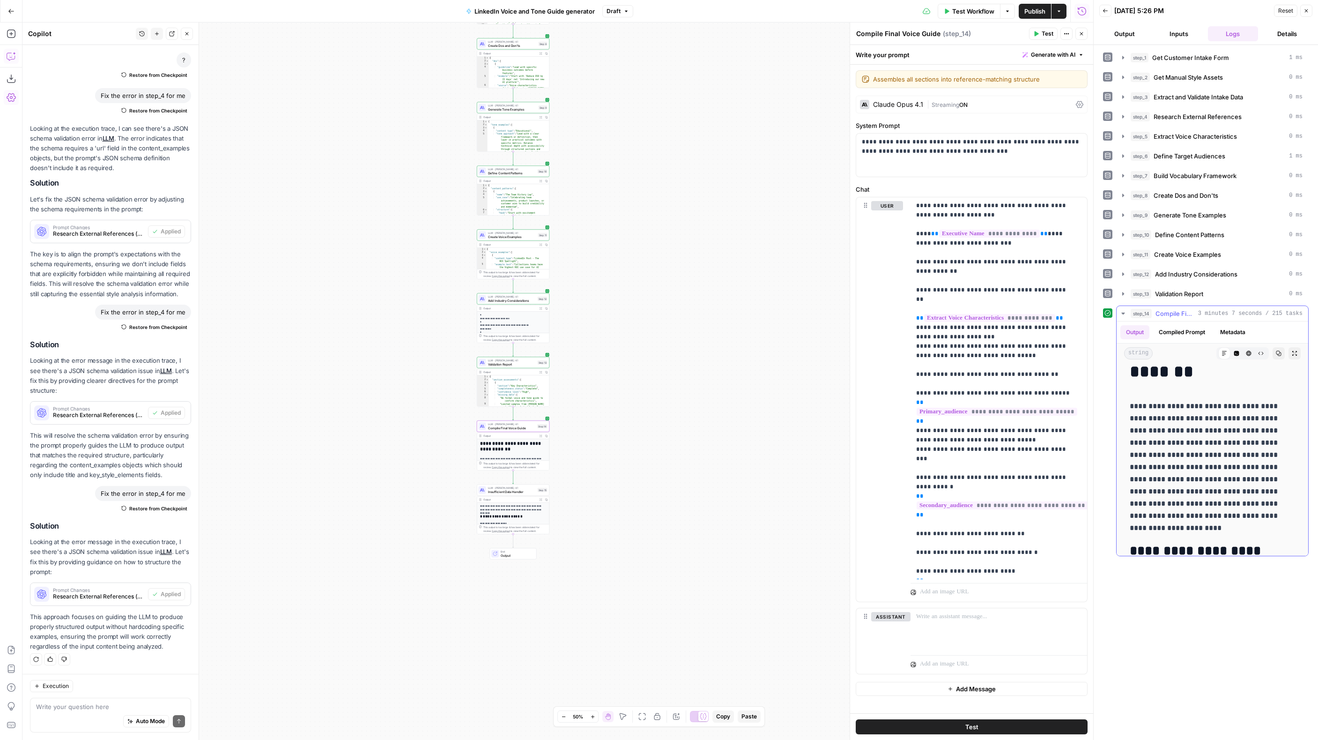
scroll to position [98, 0]
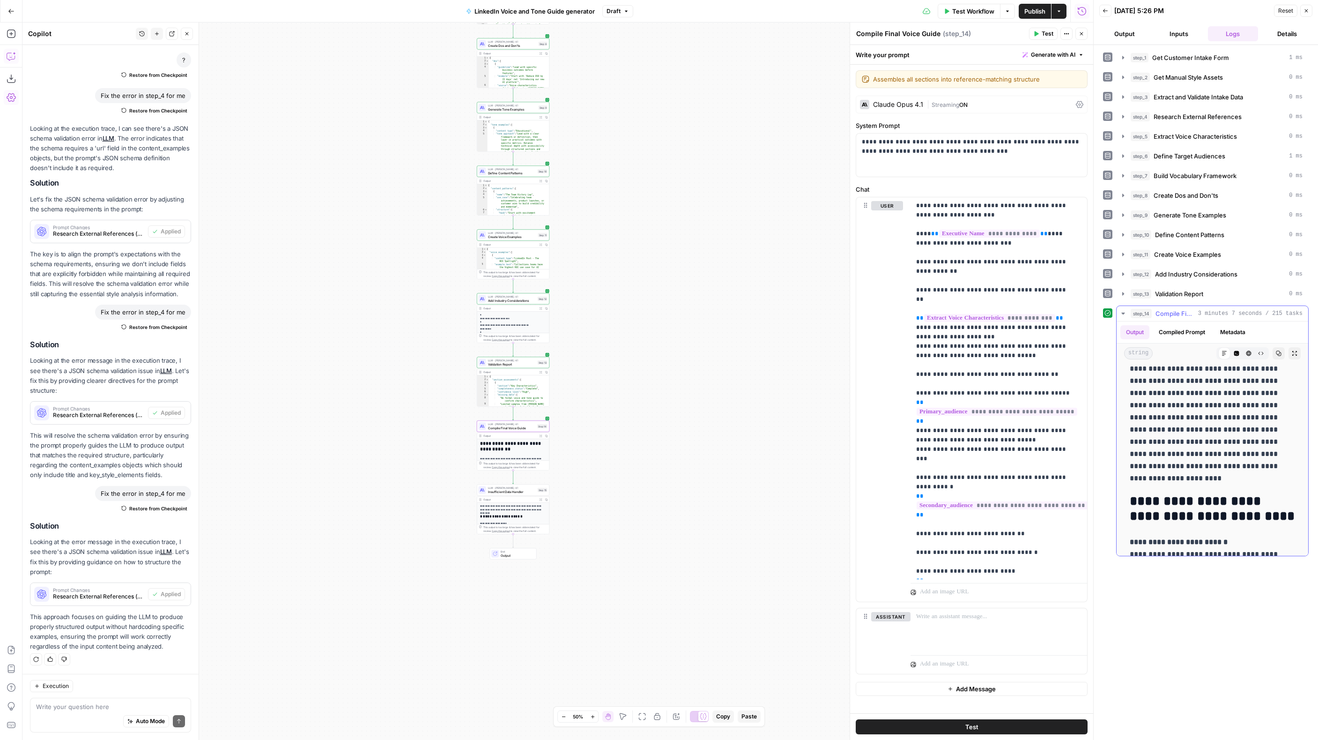
click at [1276, 355] on icon "button" at bounding box center [1279, 353] width 6 height 6
